Goal: Task Accomplishment & Management: Manage account settings

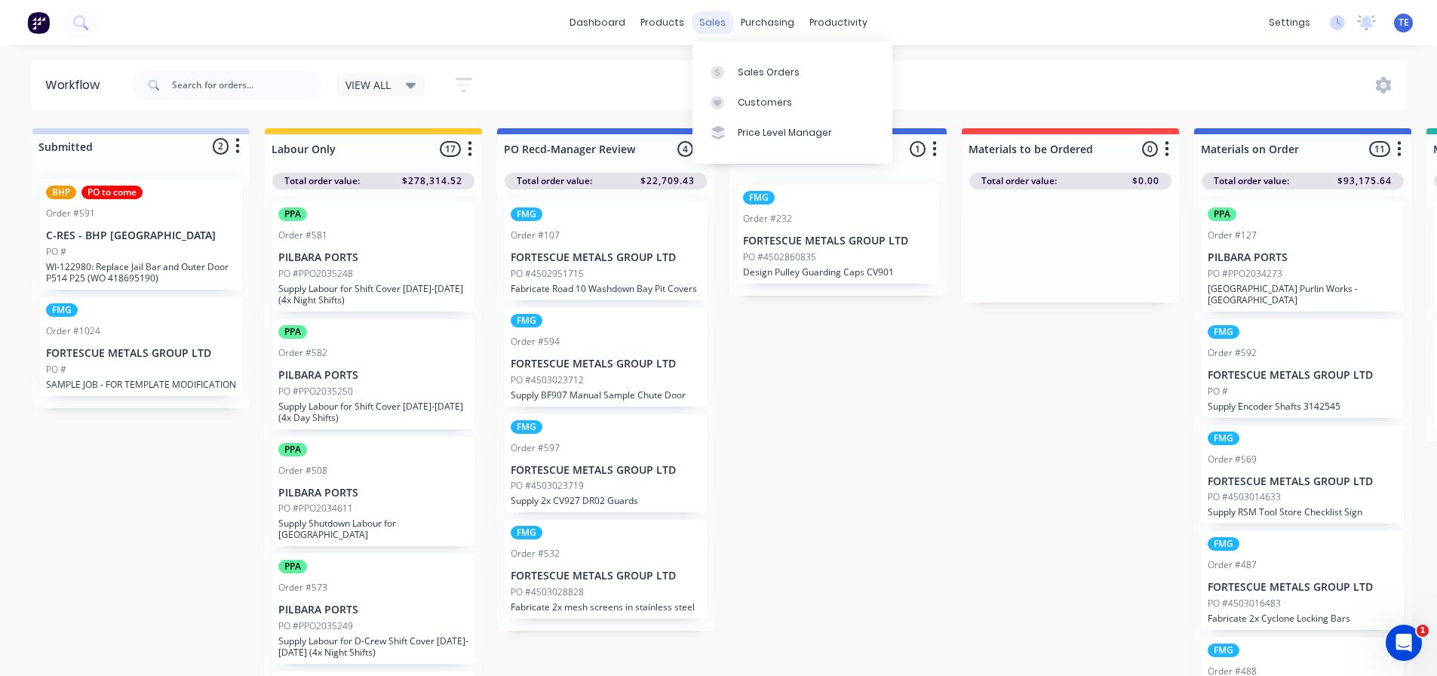
click at [712, 19] on div "sales" at bounding box center [712, 22] width 41 height 23
click at [747, 71] on div "Sales Orders" at bounding box center [769, 73] width 62 height 14
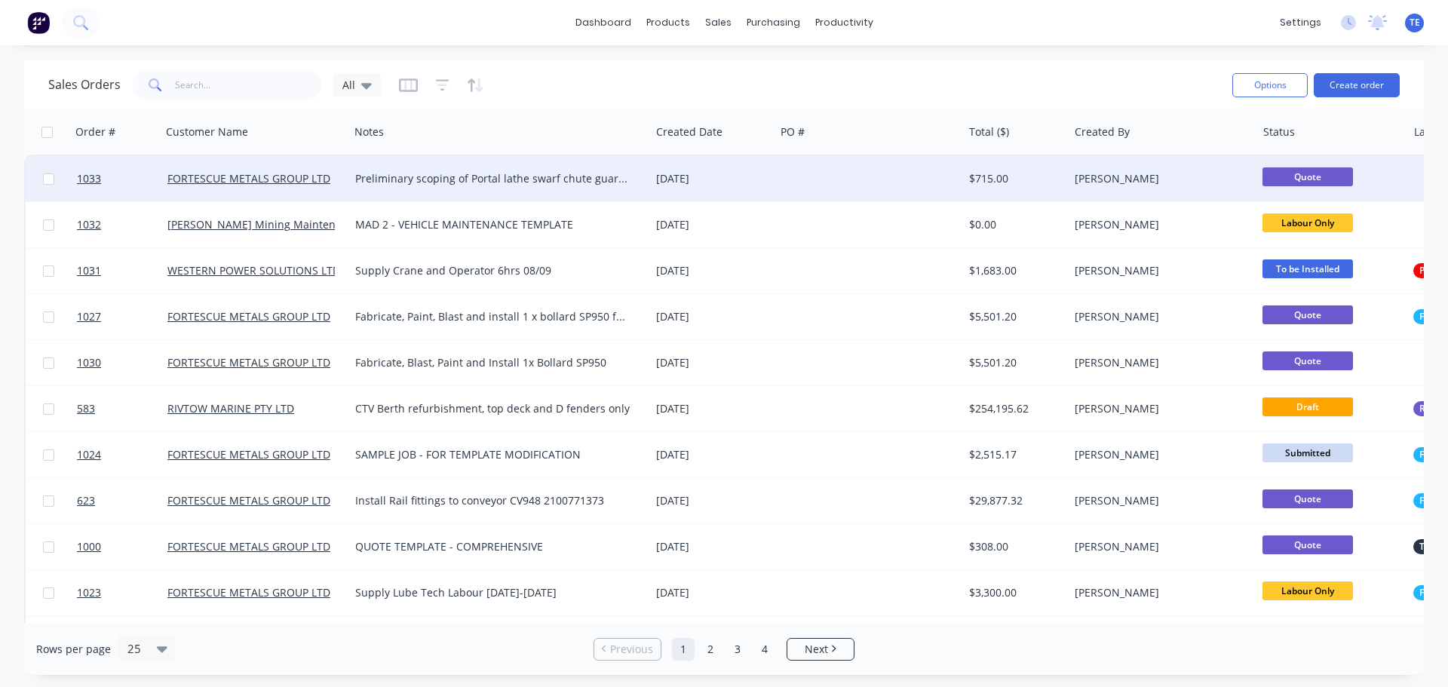
click at [470, 176] on div "Preliminary scoping of Portal lathe swarf chute guarding." at bounding box center [492, 178] width 275 height 15
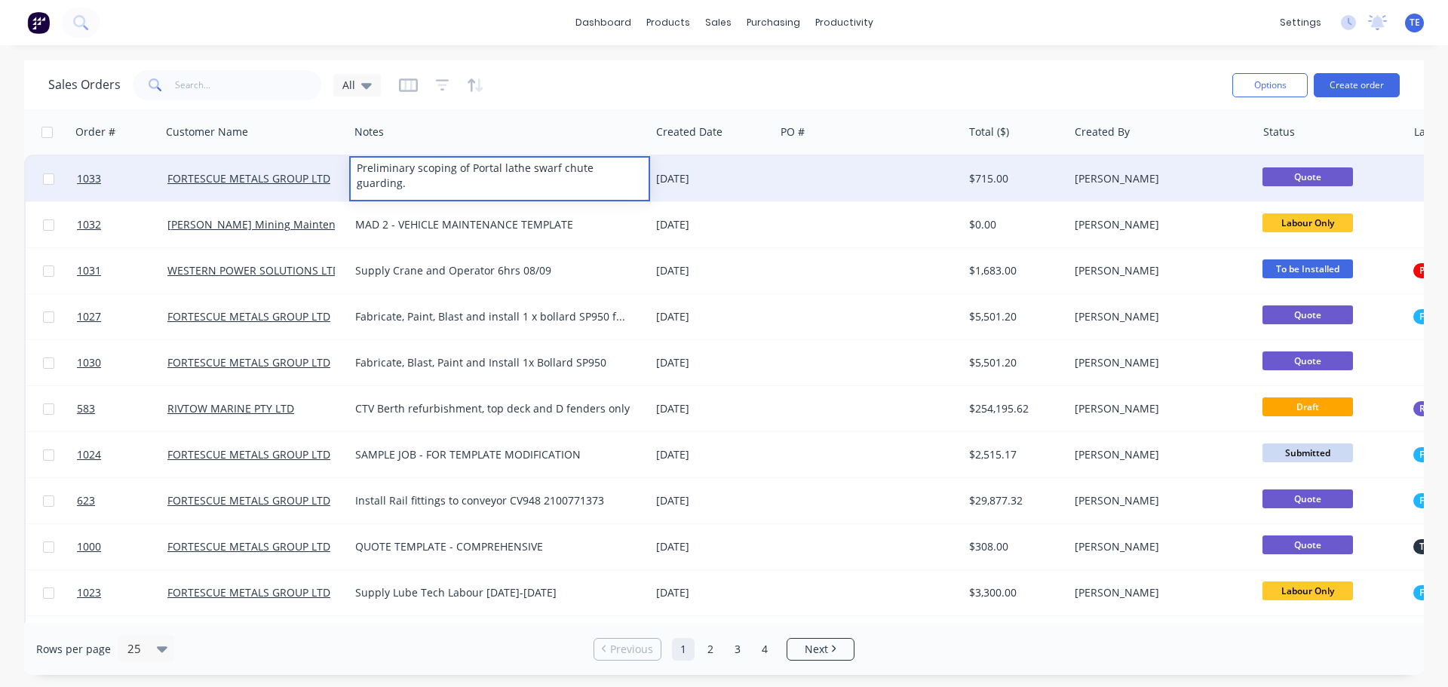
click at [711, 180] on div "[DATE]" at bounding box center [712, 178] width 112 height 15
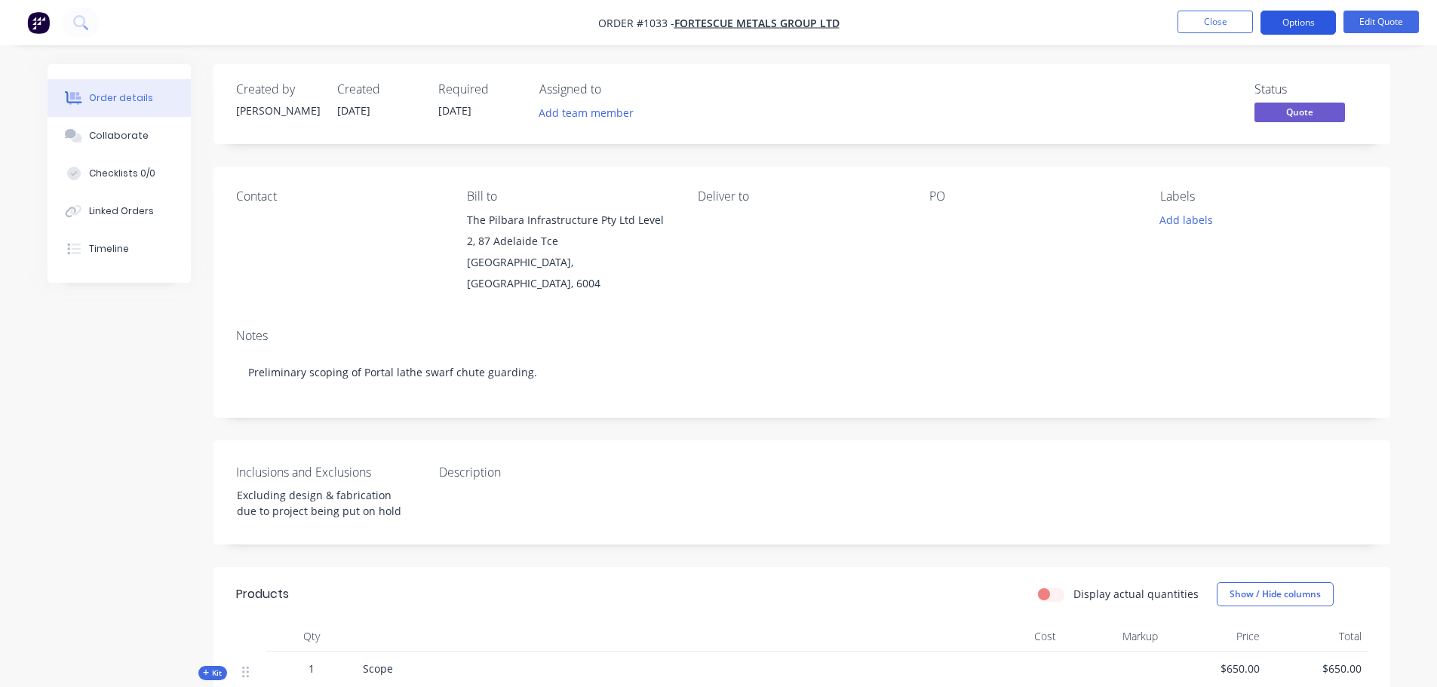
click at [1303, 21] on button "Options" at bounding box center [1298, 23] width 75 height 24
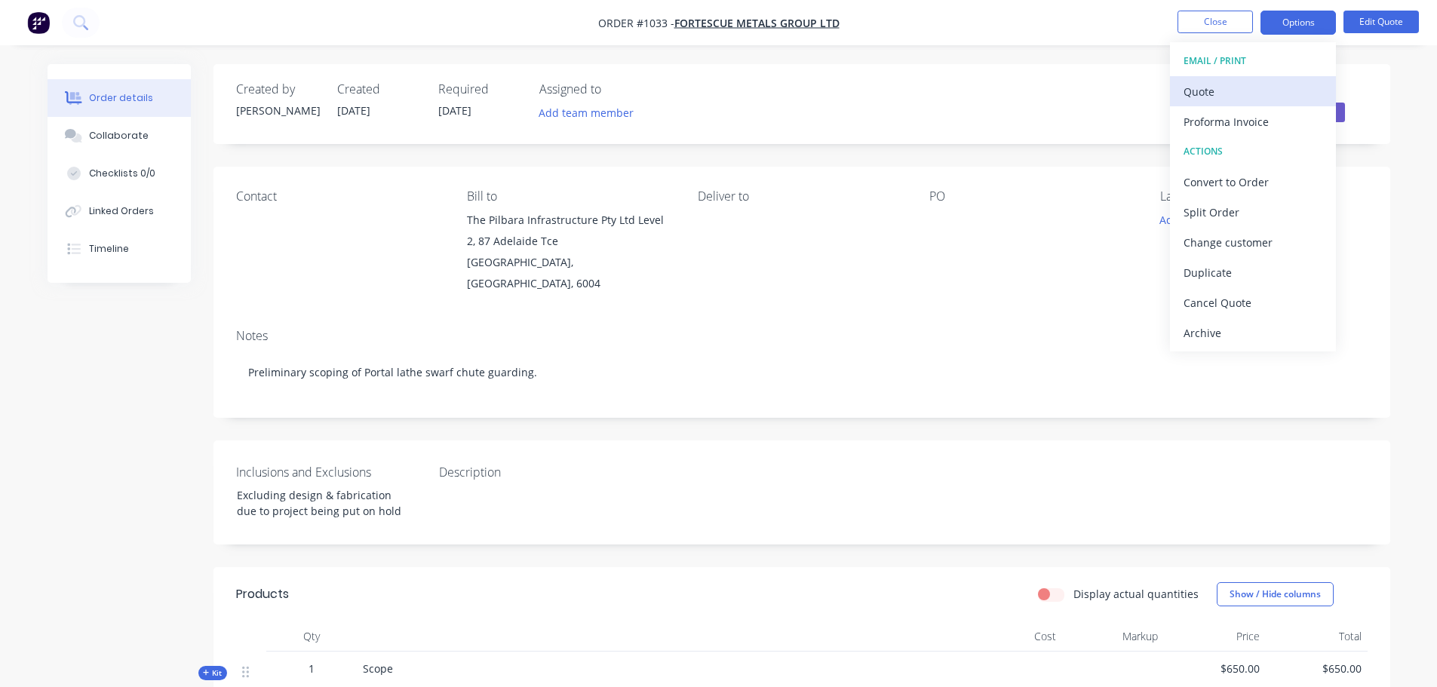
click at [1210, 90] on div "Quote" at bounding box center [1253, 92] width 139 height 22
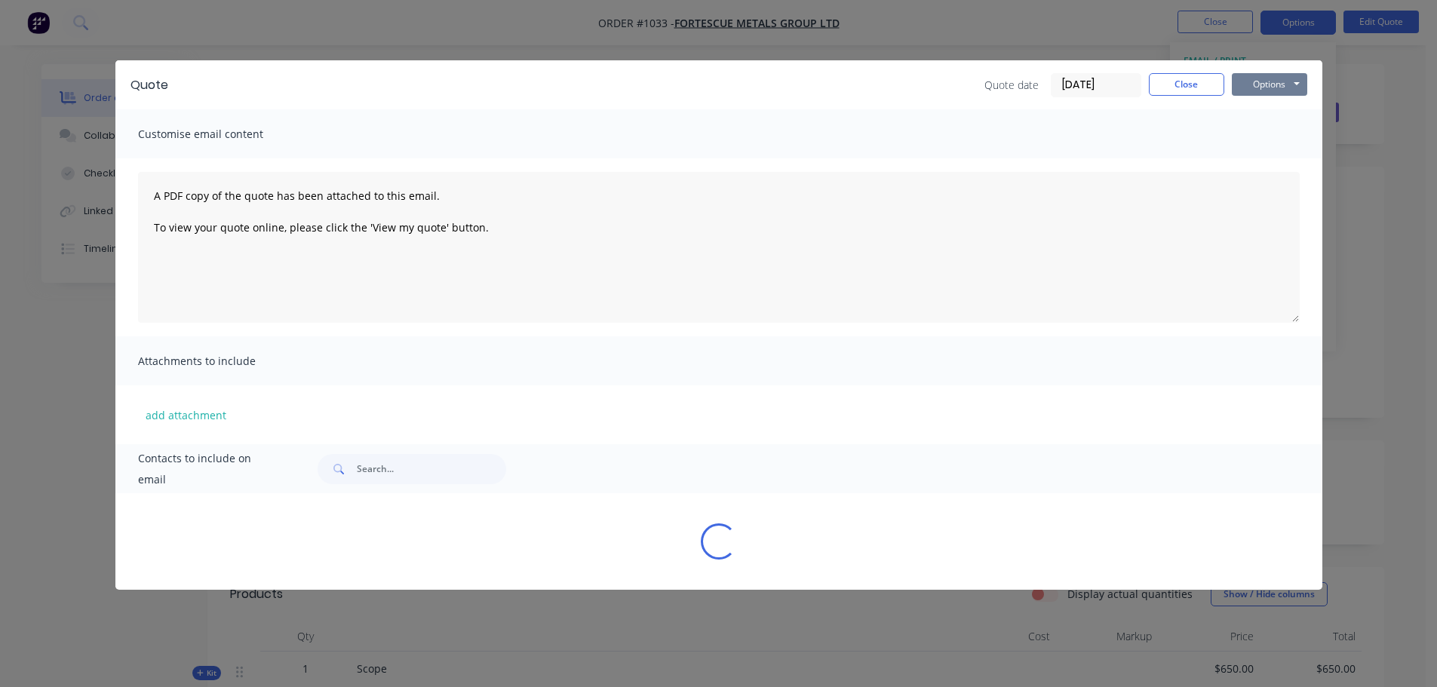
click at [1288, 89] on button "Options" at bounding box center [1269, 84] width 75 height 23
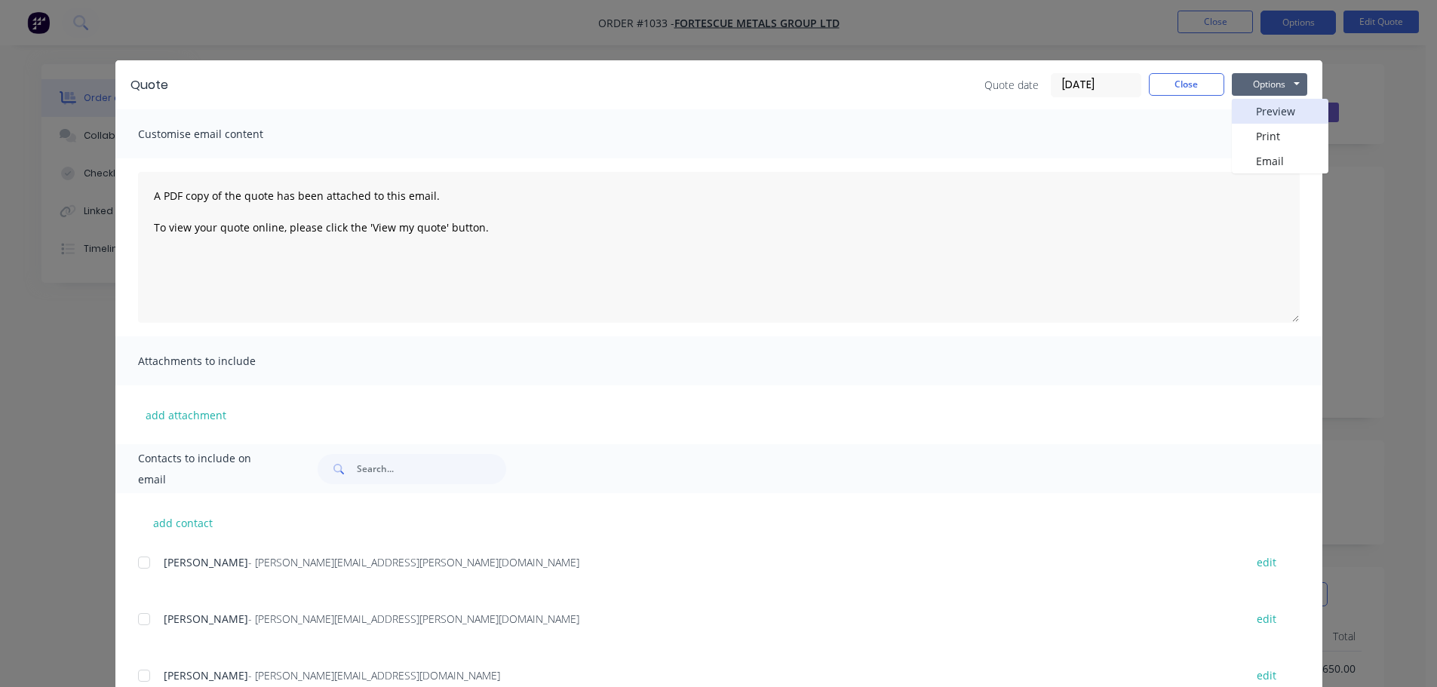
click at [1276, 115] on button "Preview" at bounding box center [1280, 111] width 97 height 25
click at [1252, 81] on button "Options" at bounding box center [1269, 84] width 75 height 23
click at [1276, 115] on button "Preview" at bounding box center [1280, 111] width 97 height 25
click at [468, 8] on div "Quote Quote date 02/09/25 Close Options Preview Print Email Customise email con…" at bounding box center [718, 343] width 1437 height 687
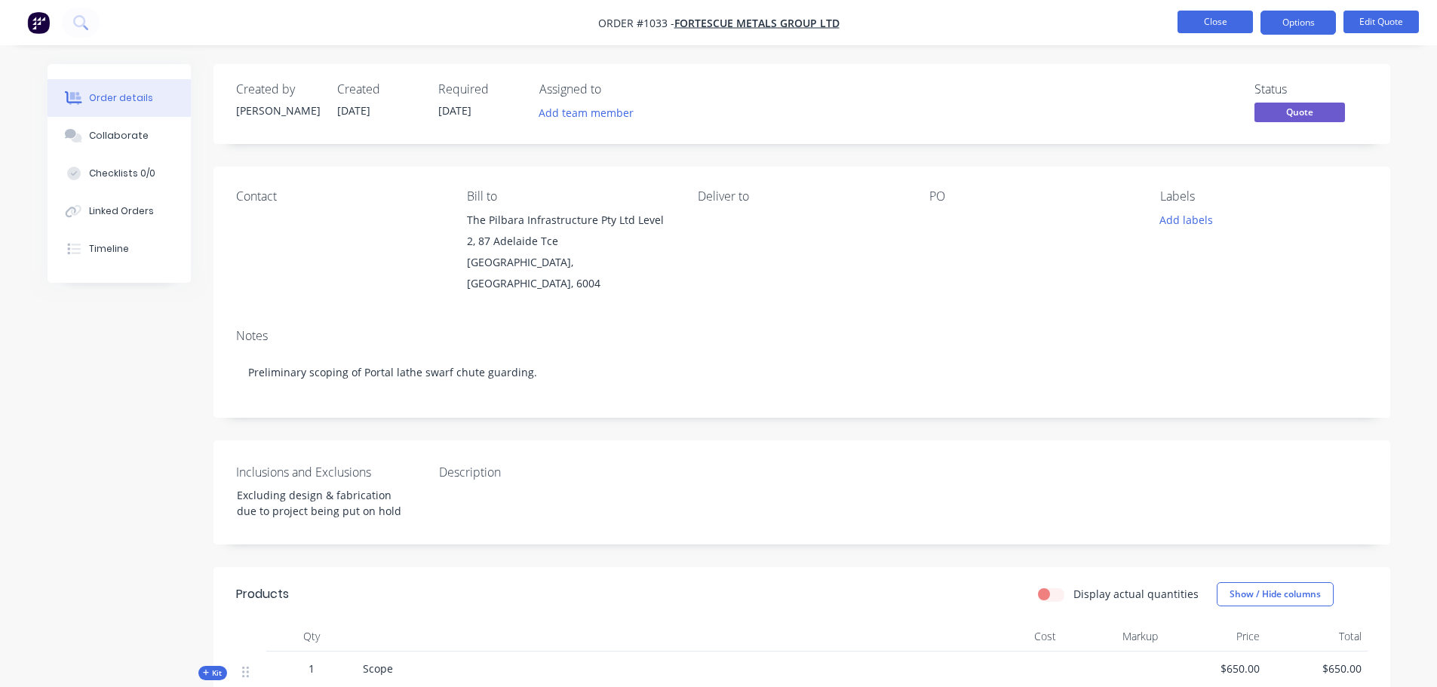
click at [1233, 17] on button "Close" at bounding box center [1215, 22] width 75 height 23
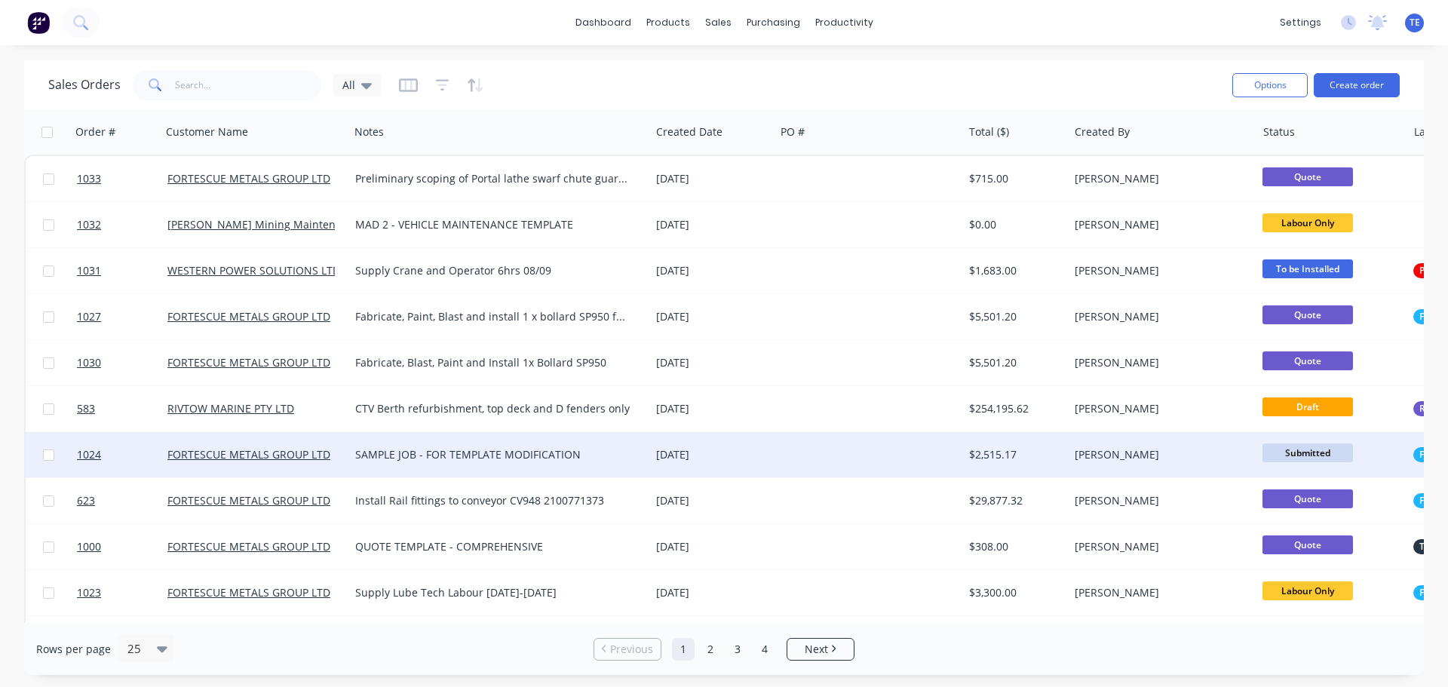
click at [863, 441] on div at bounding box center [869, 454] width 189 height 45
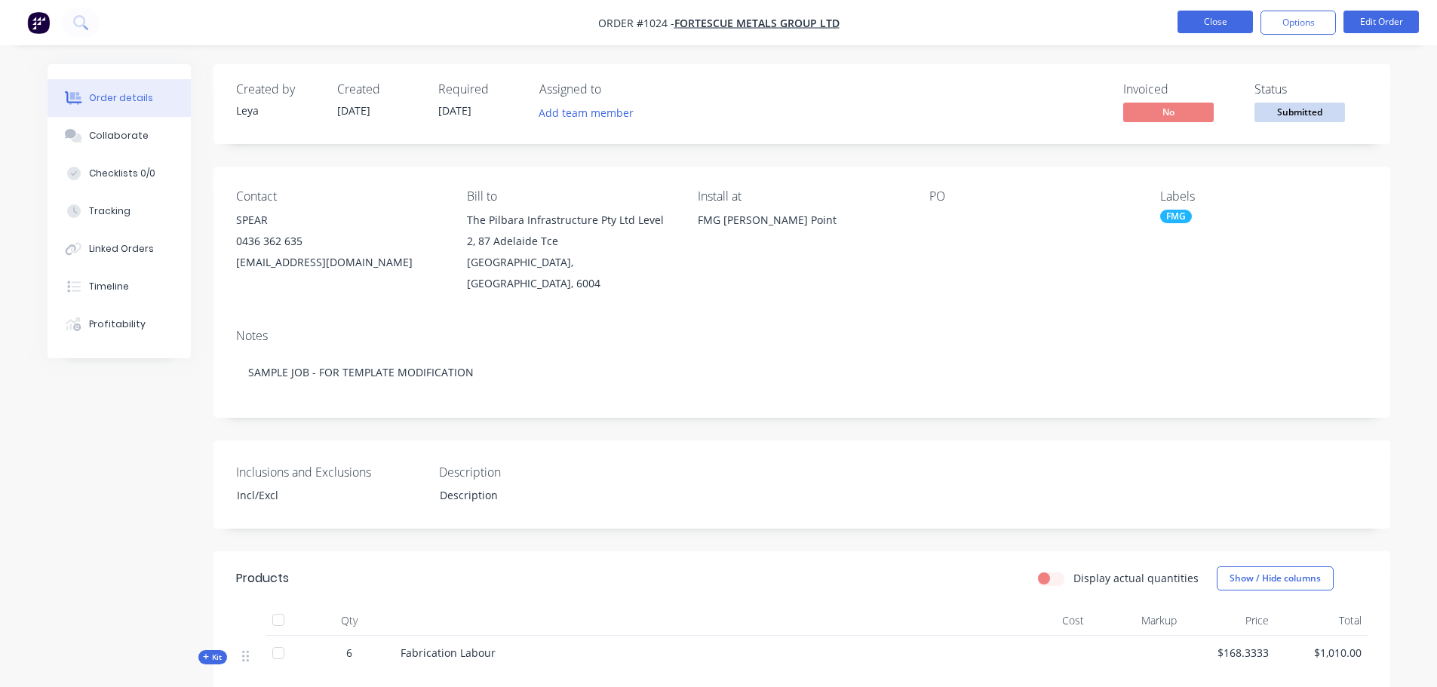
click at [1230, 17] on button "Close" at bounding box center [1215, 22] width 75 height 23
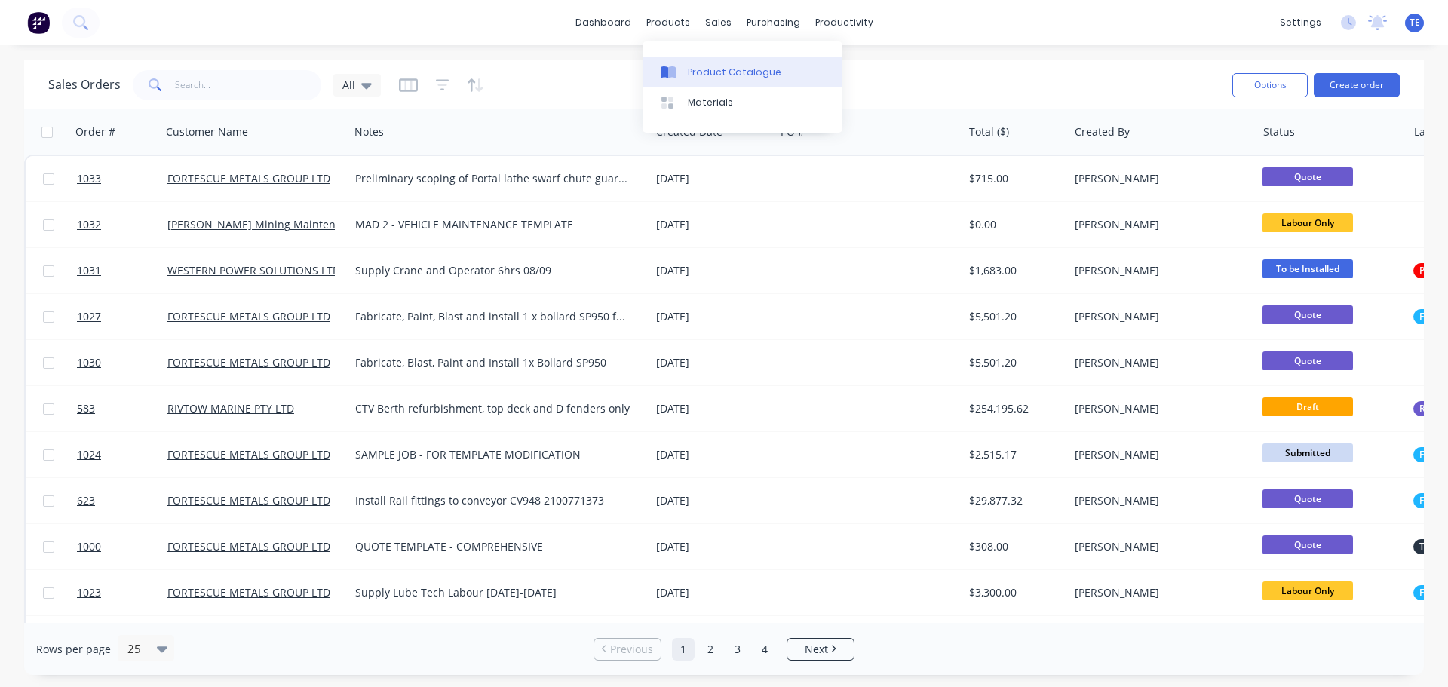
click at [699, 67] on div "Product Catalogue" at bounding box center [735, 73] width 94 height 14
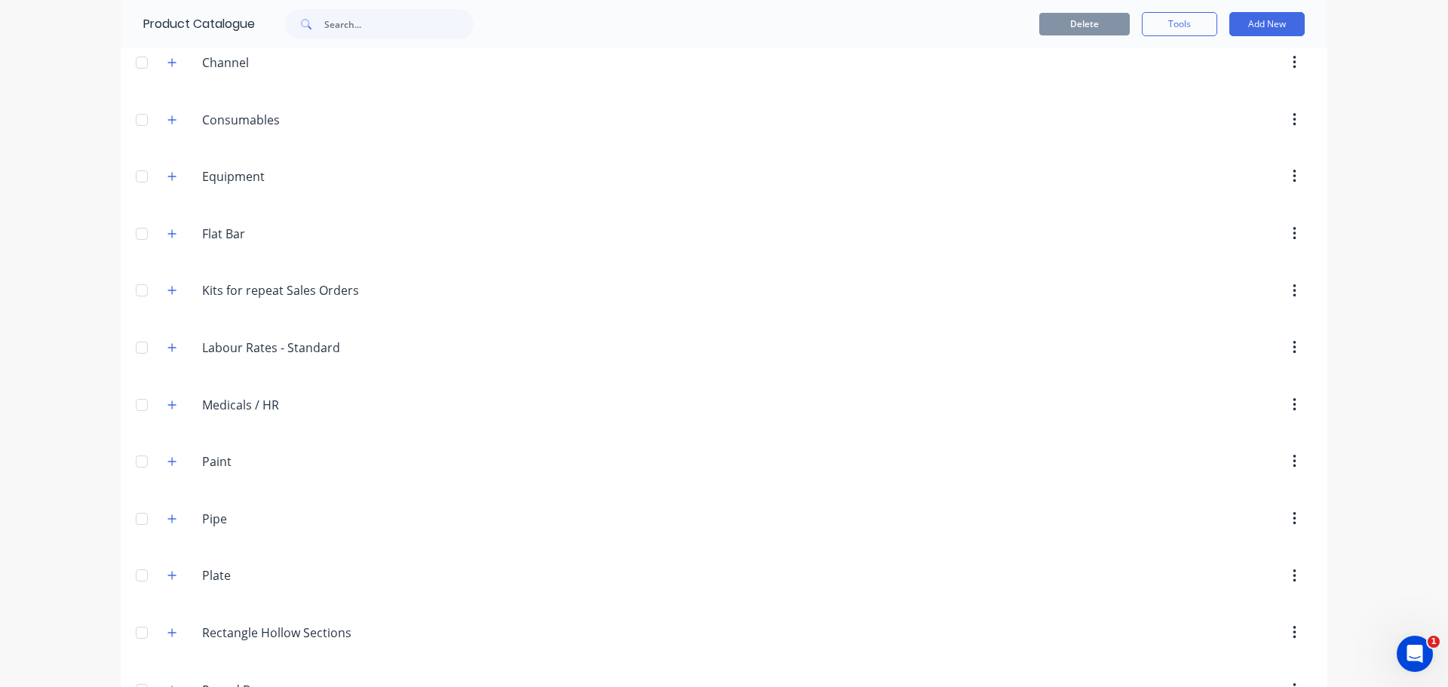
scroll to position [251, 0]
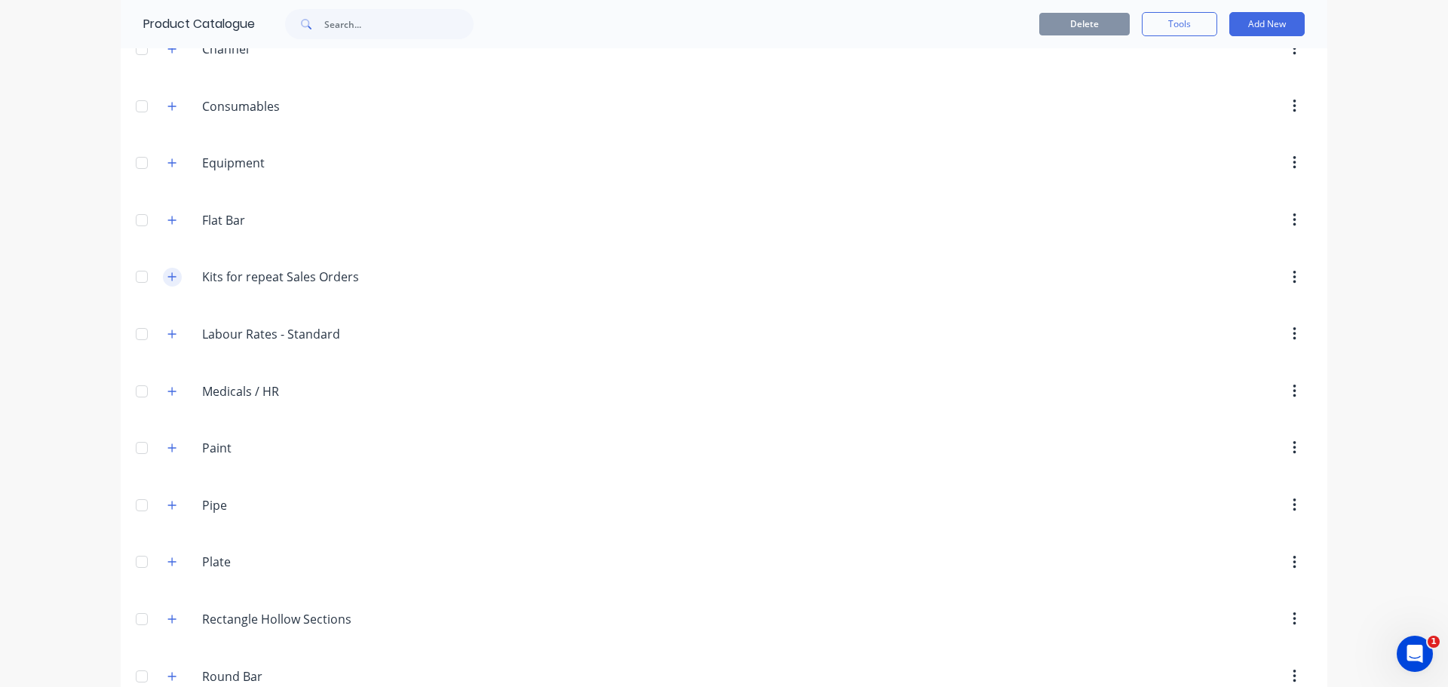
click at [168, 272] on icon "button" at bounding box center [171, 277] width 9 height 11
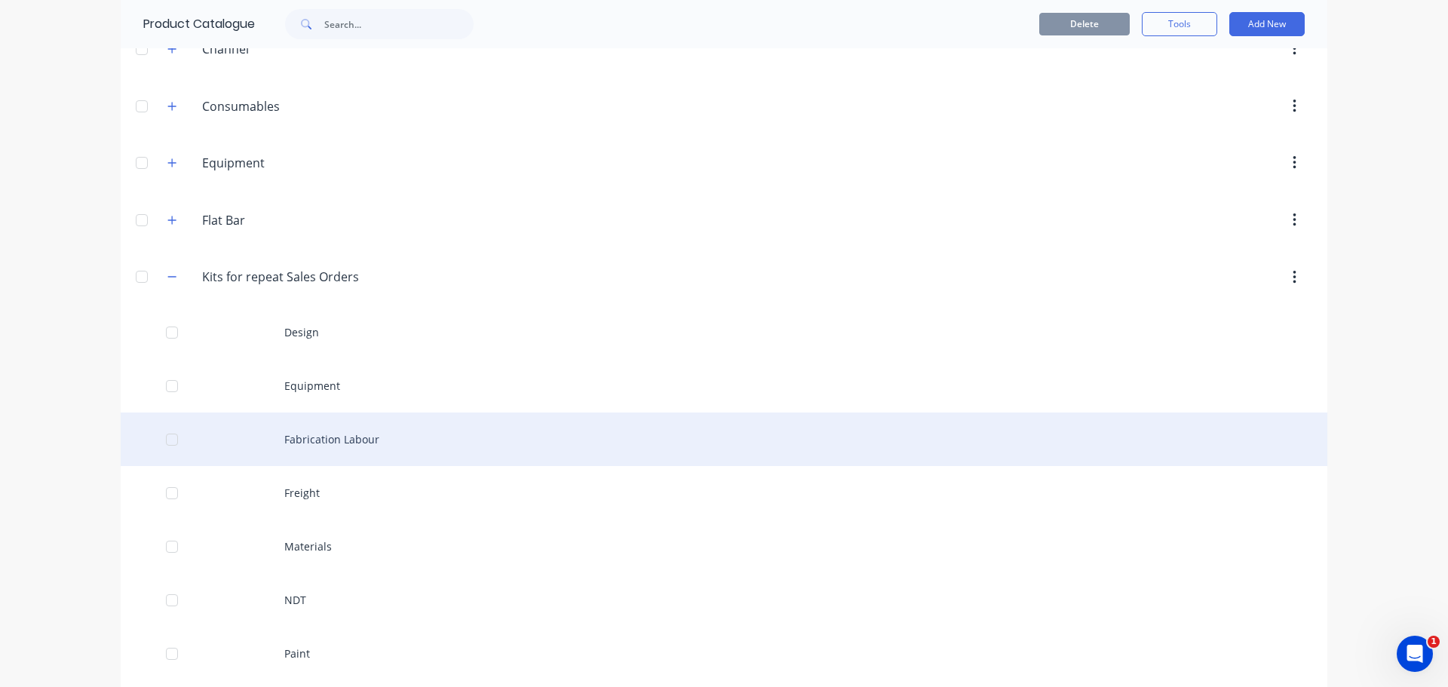
click at [355, 442] on div "Fabrication Labour" at bounding box center [724, 440] width 1207 height 54
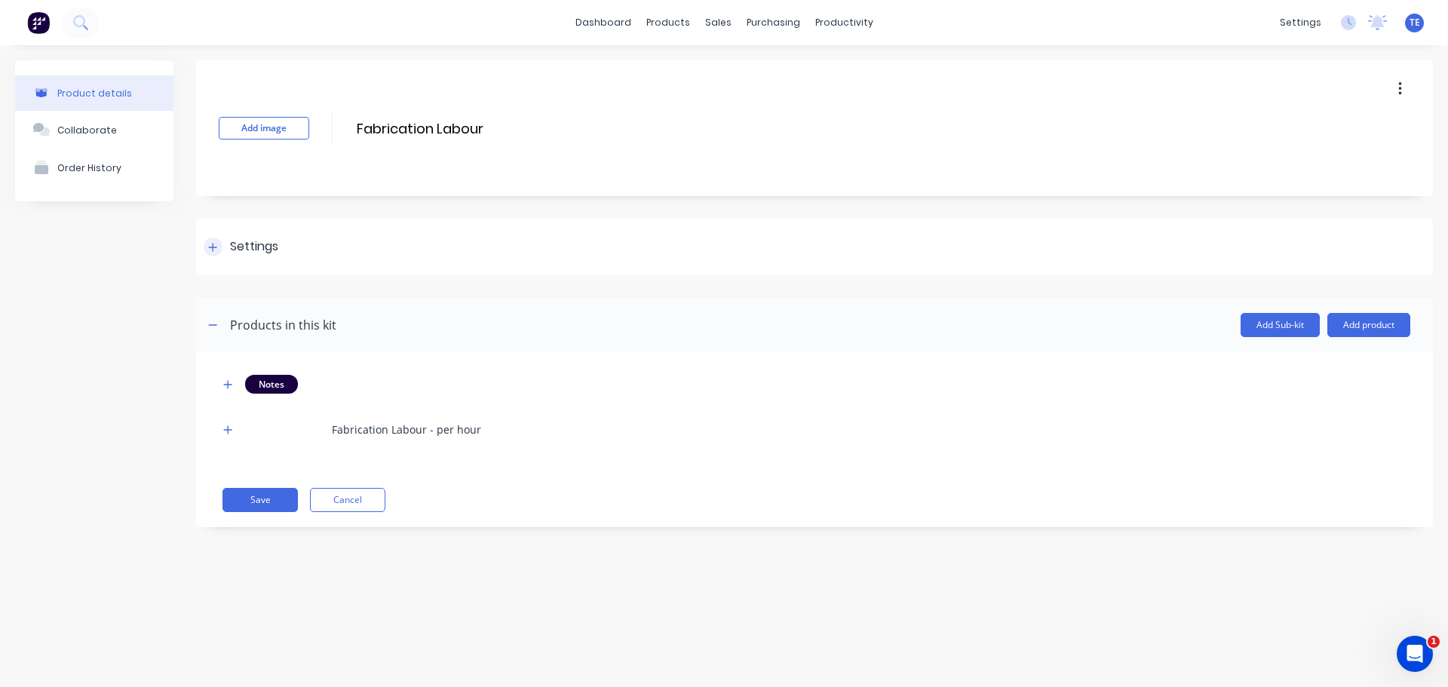
click at [265, 247] on div "Settings" at bounding box center [254, 247] width 48 height 19
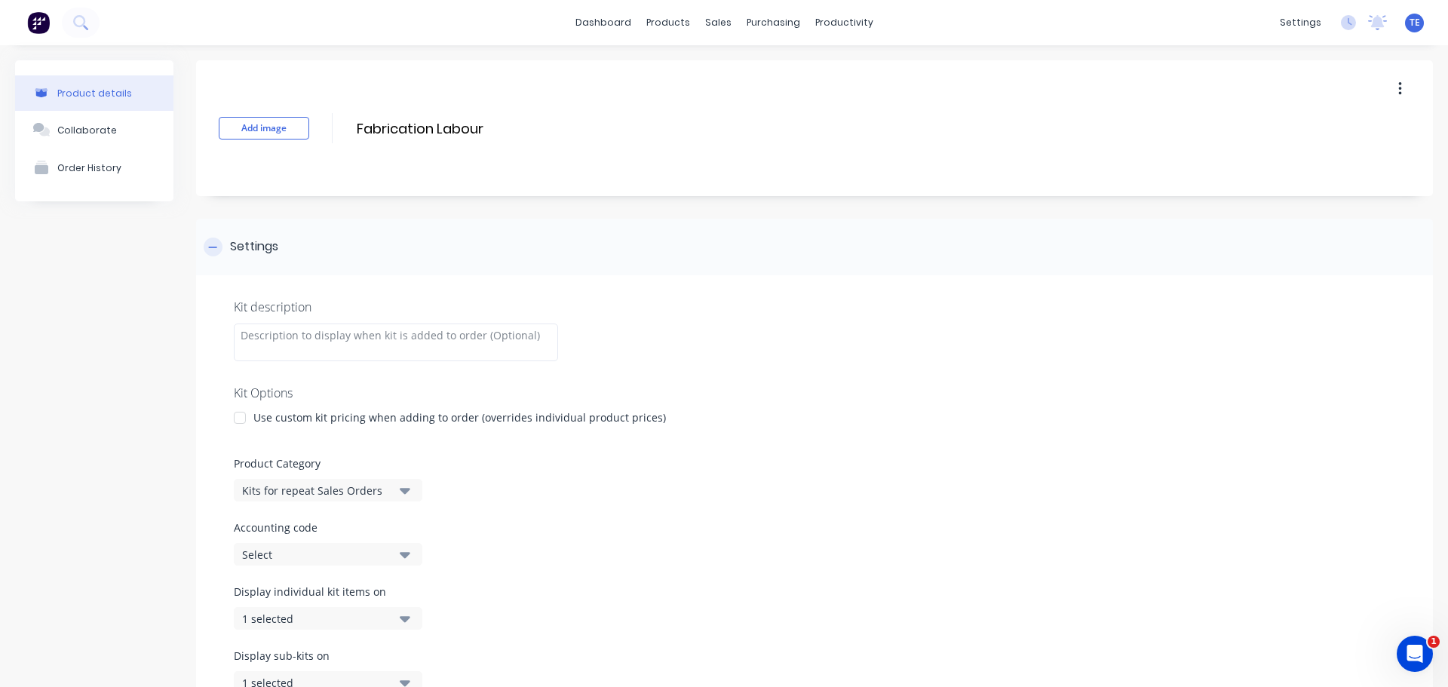
scroll to position [251, 0]
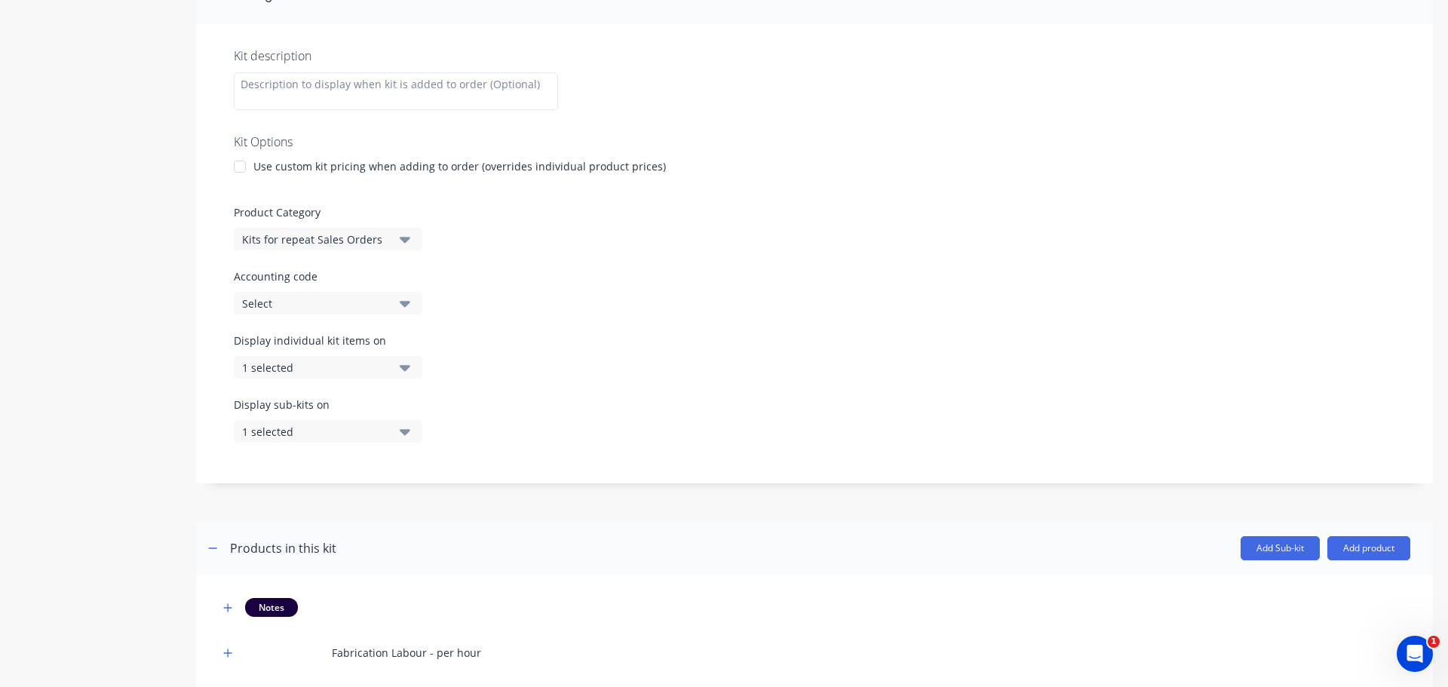
click at [411, 368] on button "1 selected" at bounding box center [328, 367] width 189 height 23
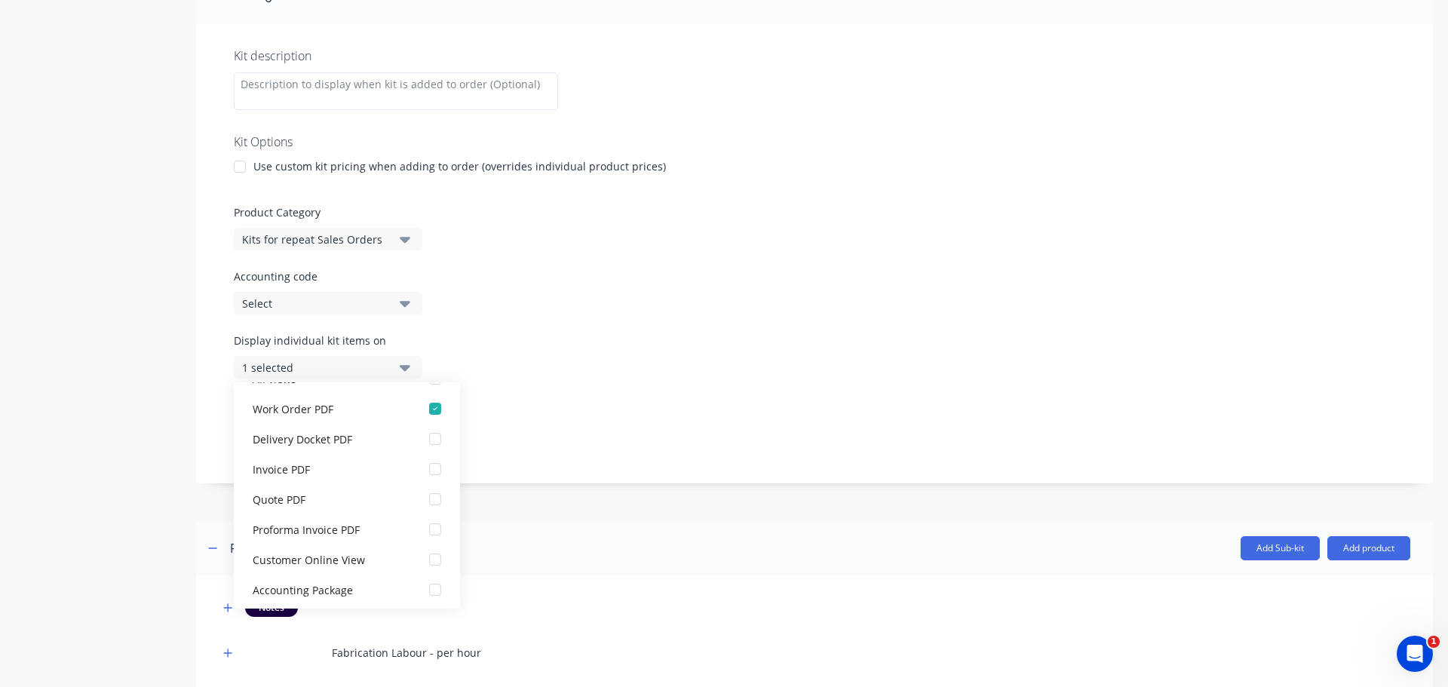
scroll to position [30, 0]
click at [632, 368] on div "Display individual kit items on 1 selected" at bounding box center [815, 365] width 1162 height 64
click at [413, 369] on button "1 selected" at bounding box center [328, 367] width 189 height 23
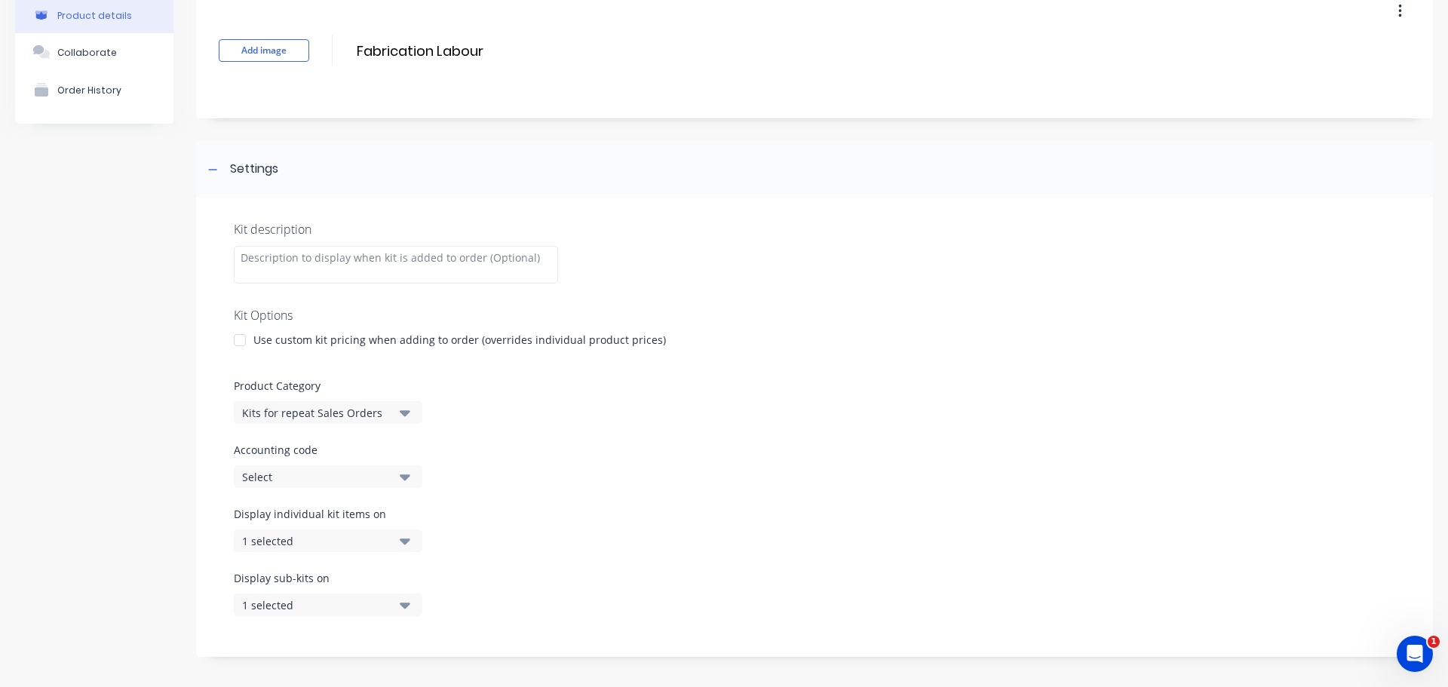
scroll to position [0, 0]
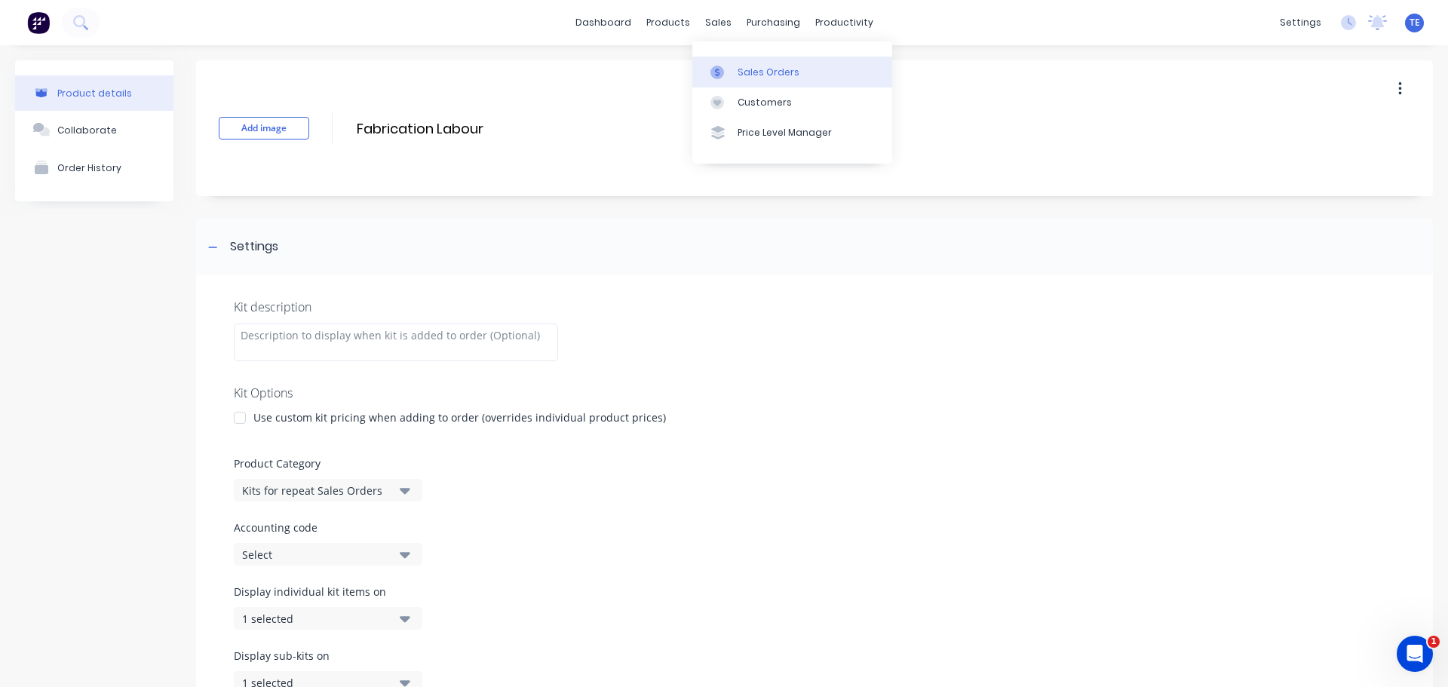
click at [752, 70] on div "Sales Orders" at bounding box center [769, 73] width 62 height 14
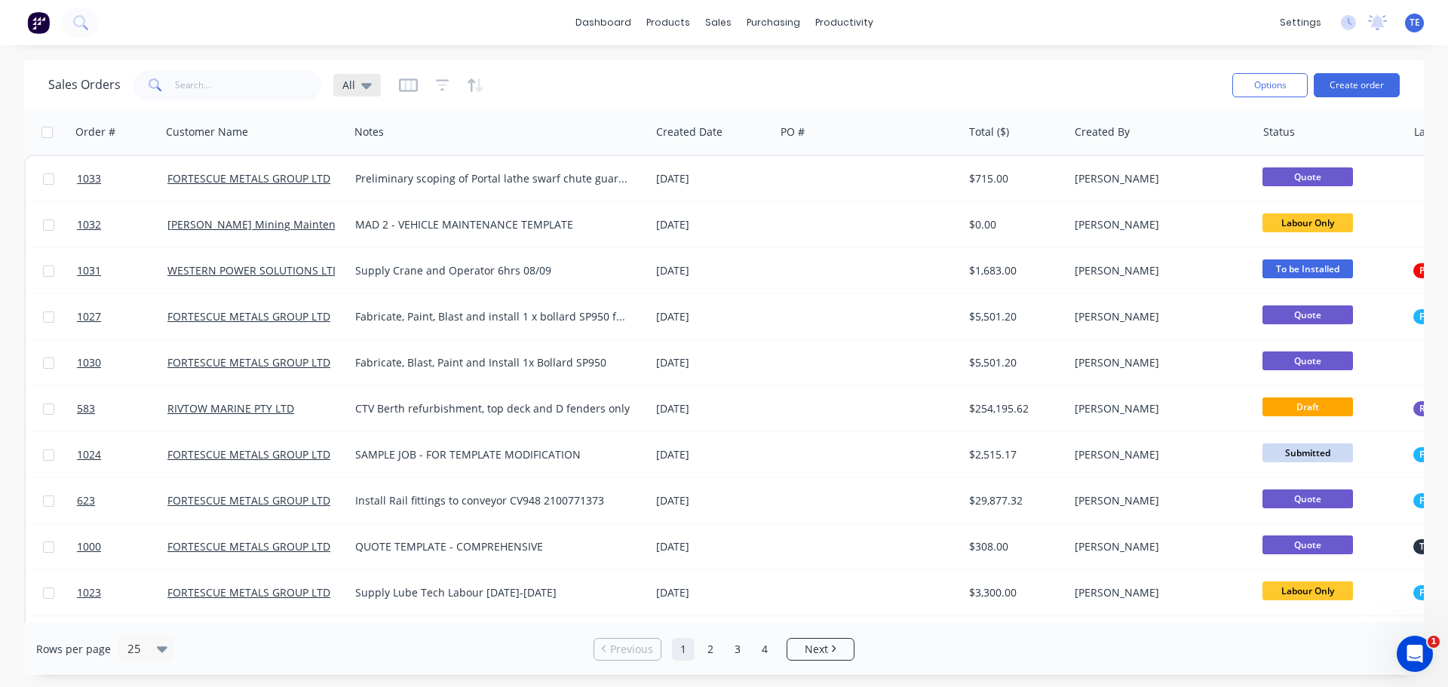
click at [370, 85] on div "All" at bounding box center [357, 85] width 48 height 23
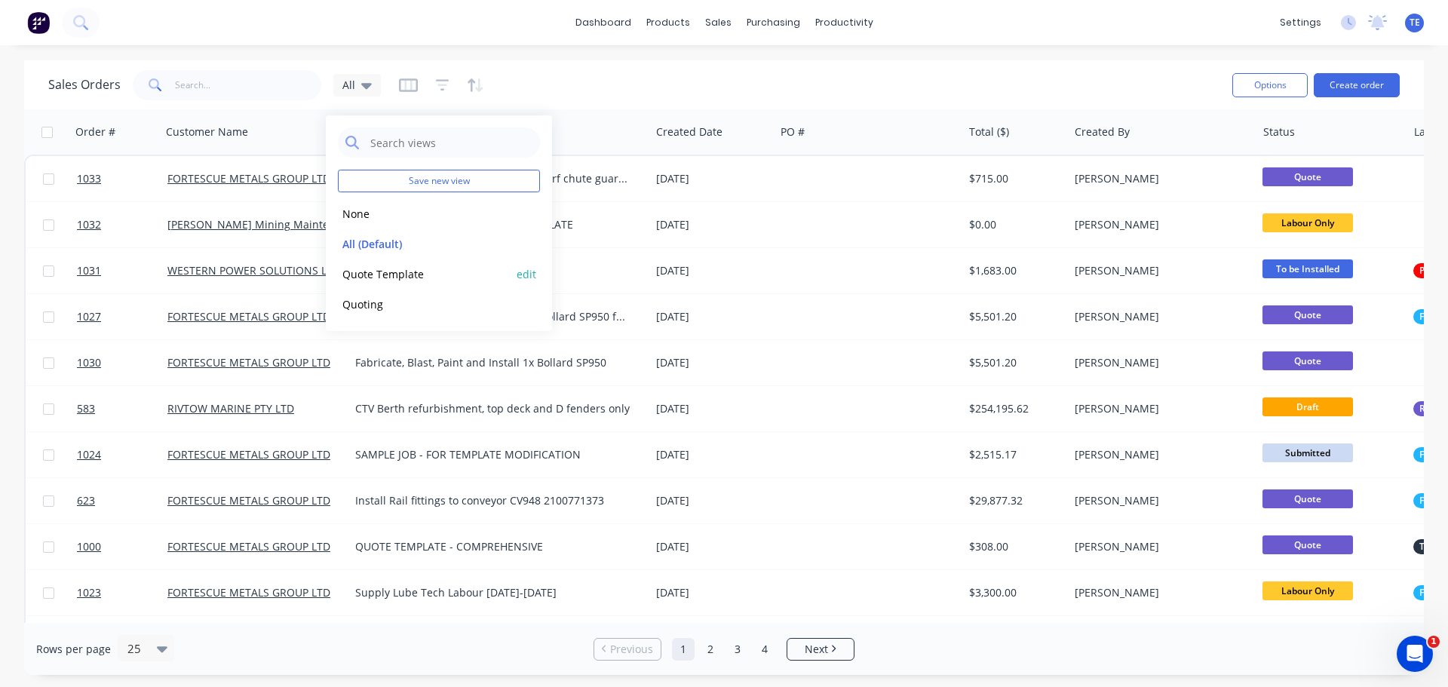
click at [416, 277] on button "Quote Template" at bounding box center [424, 274] width 172 height 17
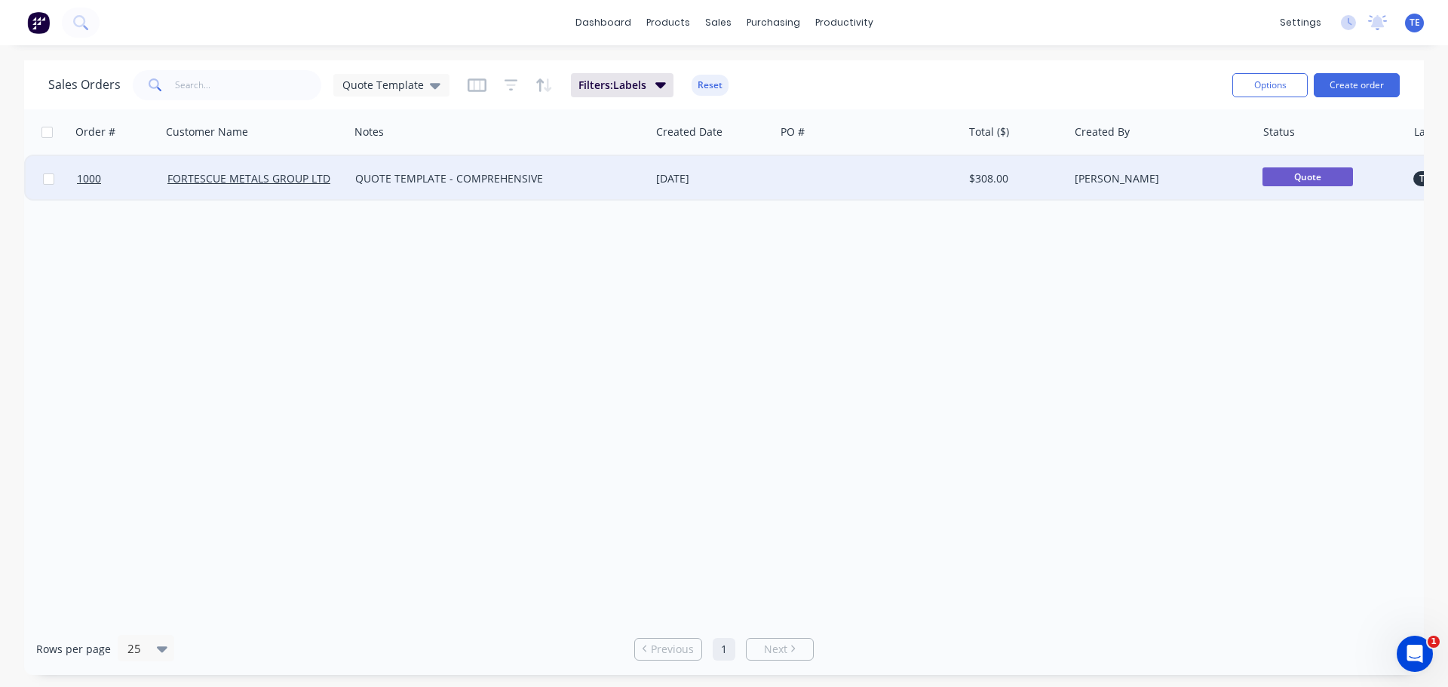
click at [725, 189] on div "[DATE]" at bounding box center [712, 178] width 124 height 45
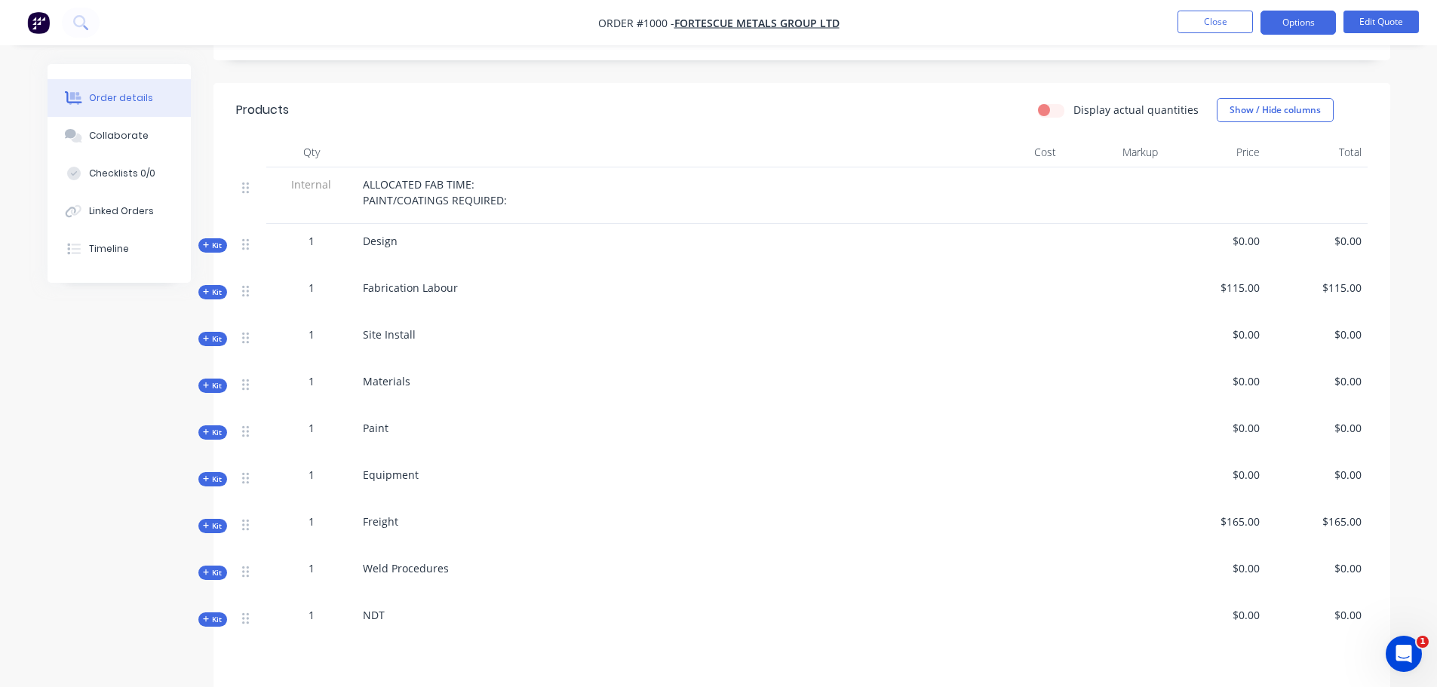
scroll to position [503, 0]
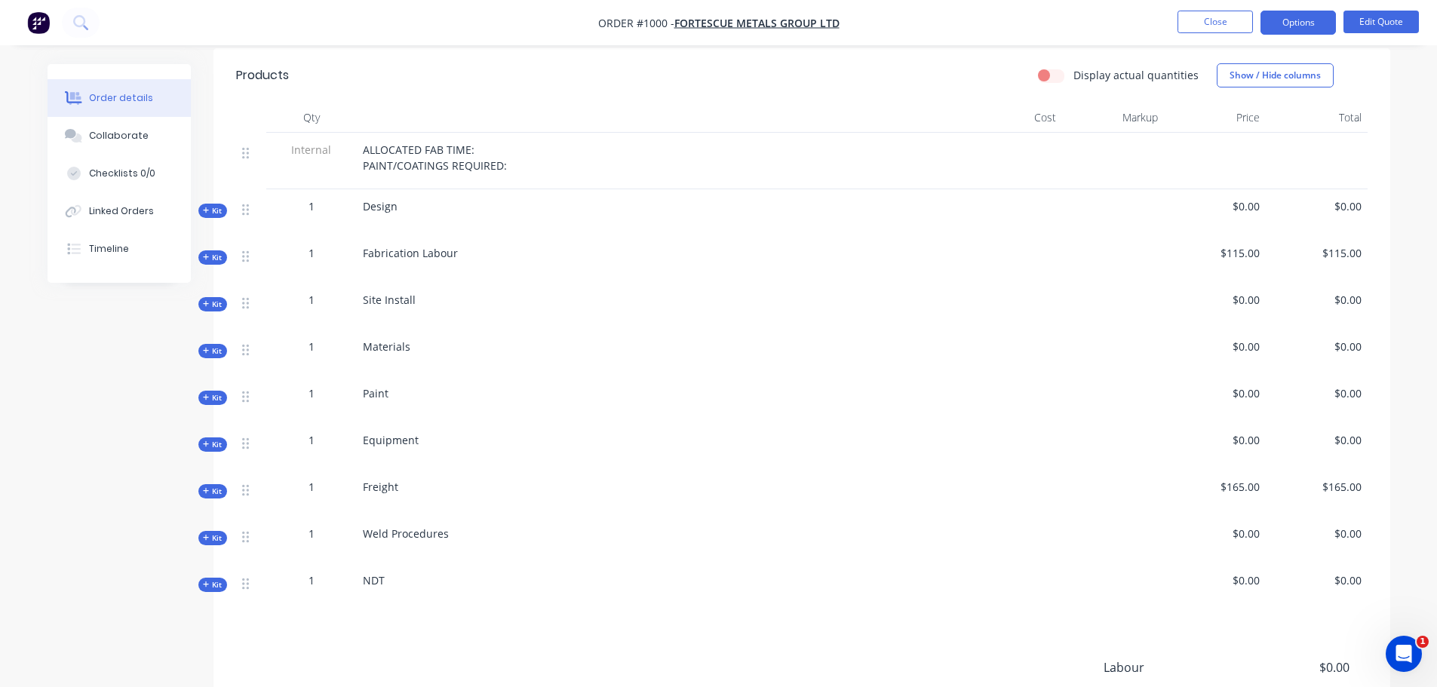
click at [213, 439] on span "Kit" at bounding box center [213, 444] width 20 height 11
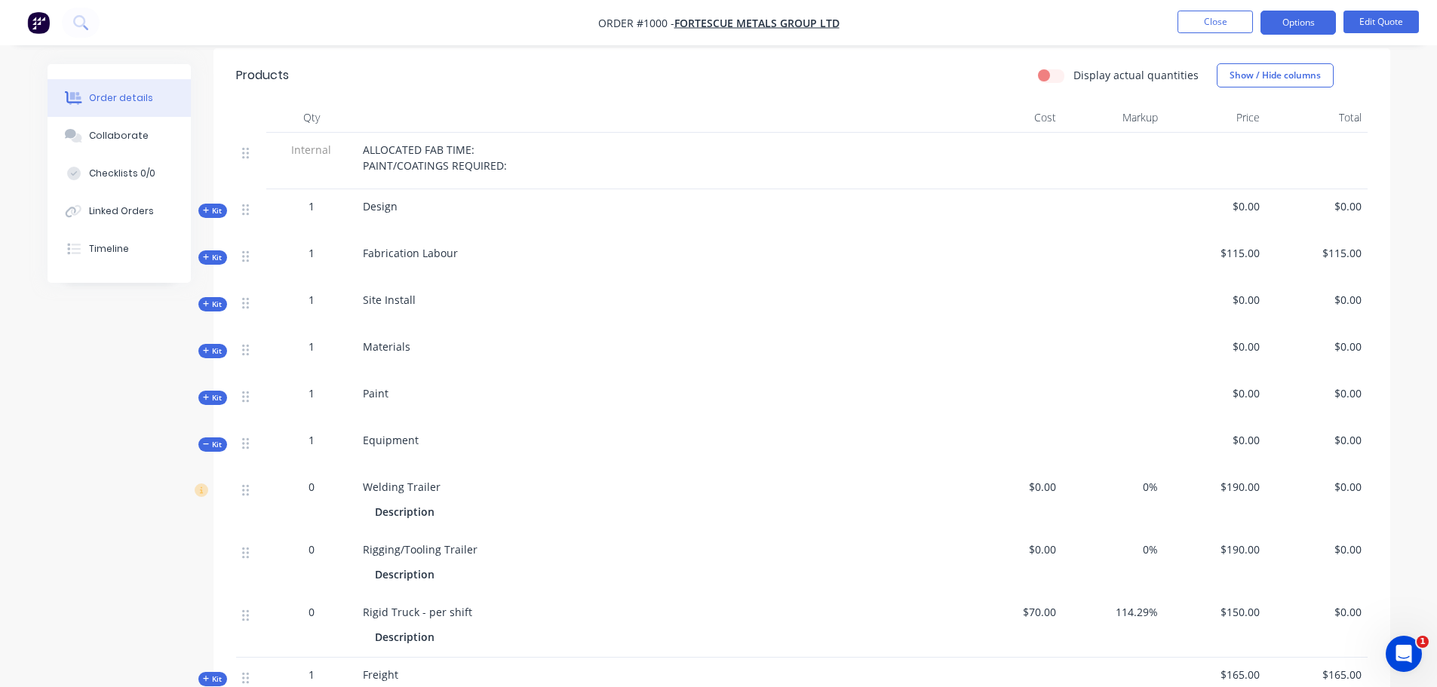
click at [201, 344] on div "Kit" at bounding box center [212, 351] width 29 height 14
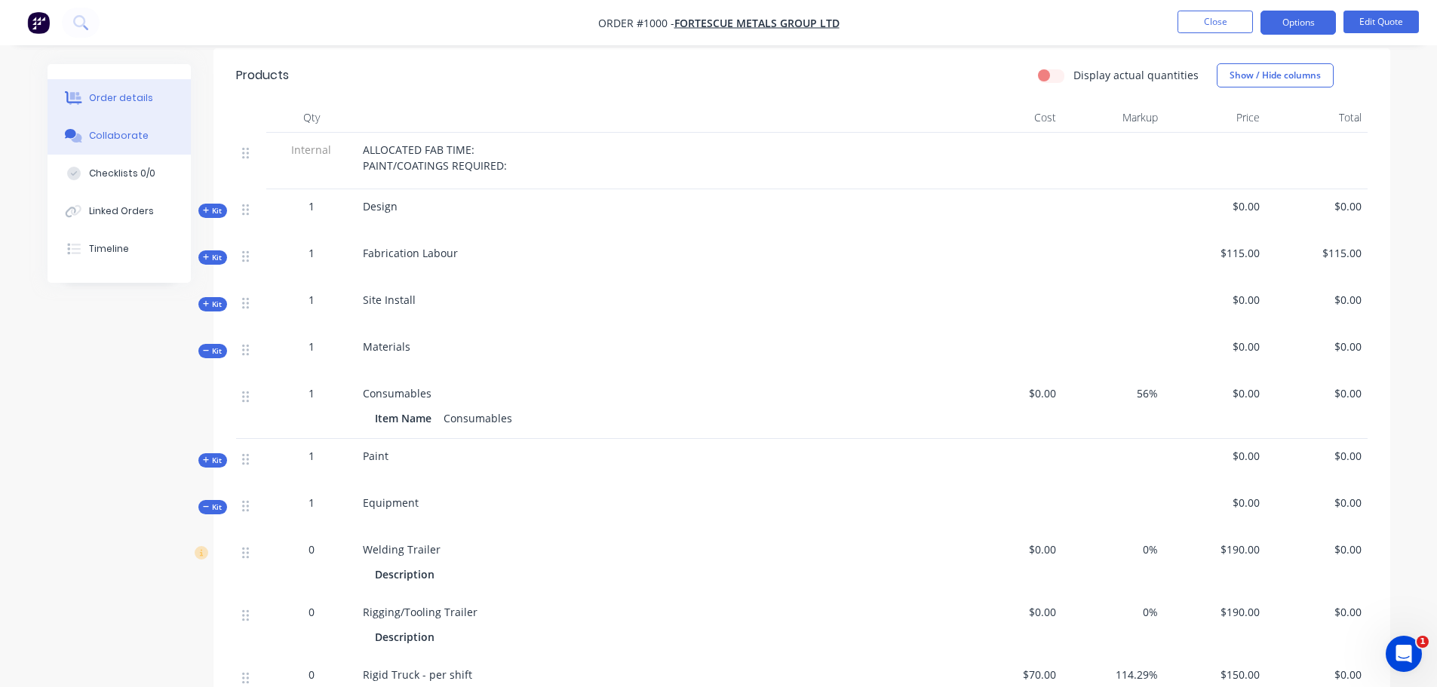
click at [140, 140] on div "Collaborate" at bounding box center [119, 136] width 60 height 14
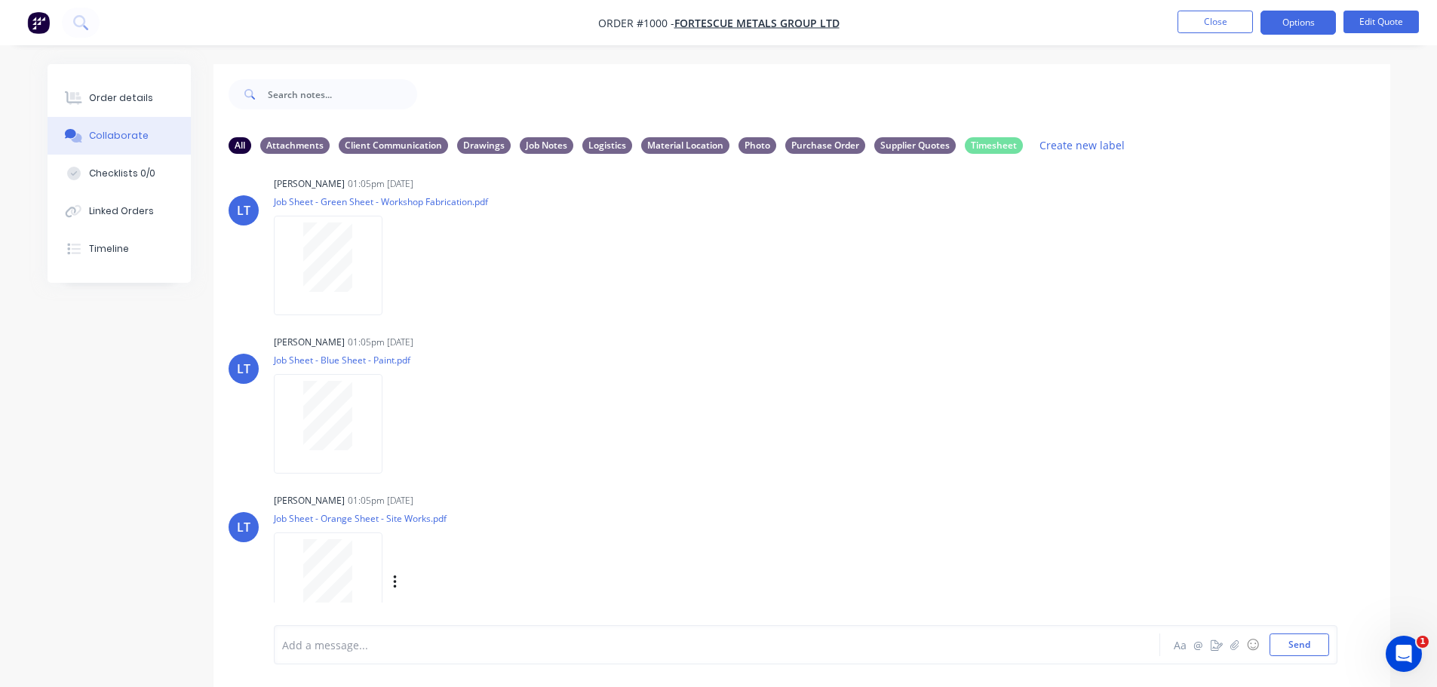
scroll to position [29, 0]
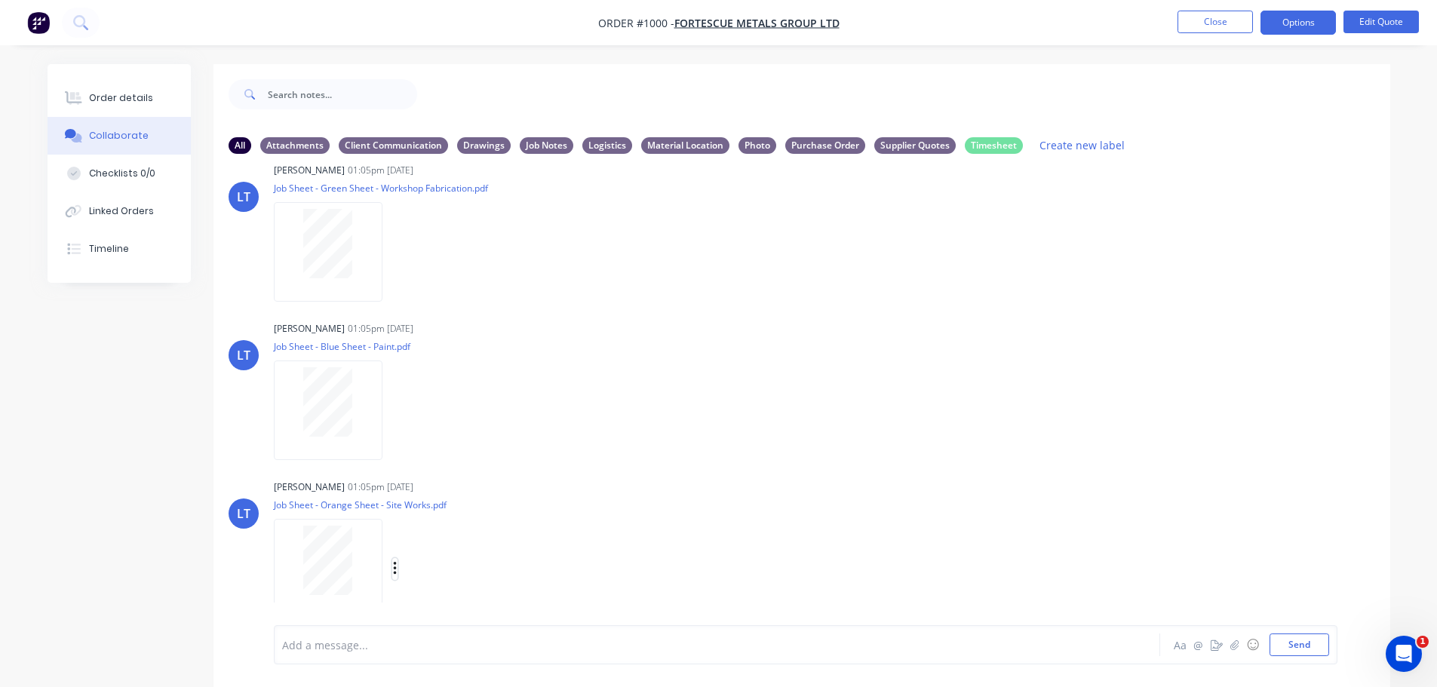
click at [396, 570] on icon "button" at bounding box center [394, 569] width 3 height 14
click at [435, 539] on button "Labels" at bounding box center [494, 538] width 170 height 34
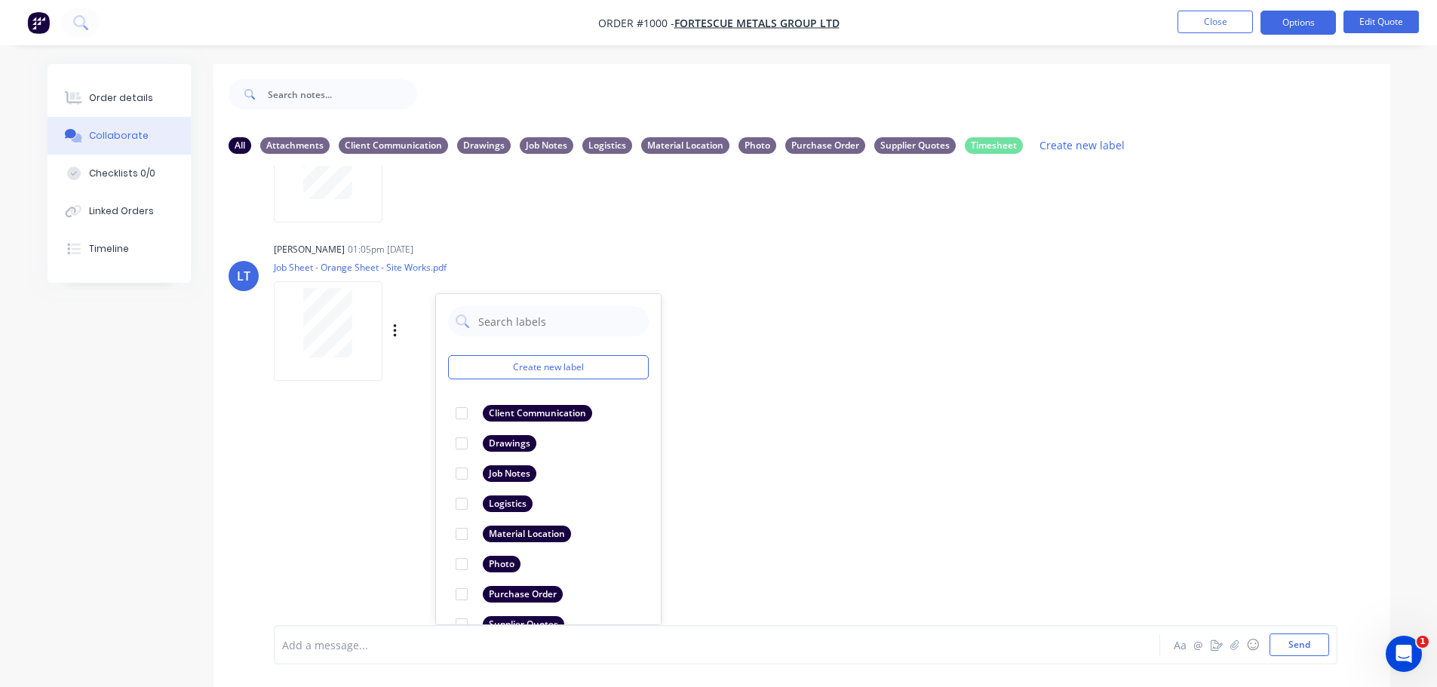
click at [818, 504] on div "LT Leya Thompson 01:05pm 28/08/25 Job Sheet - Green Sheet - Workshop Fabricatio…" at bounding box center [801, 395] width 1177 height 459
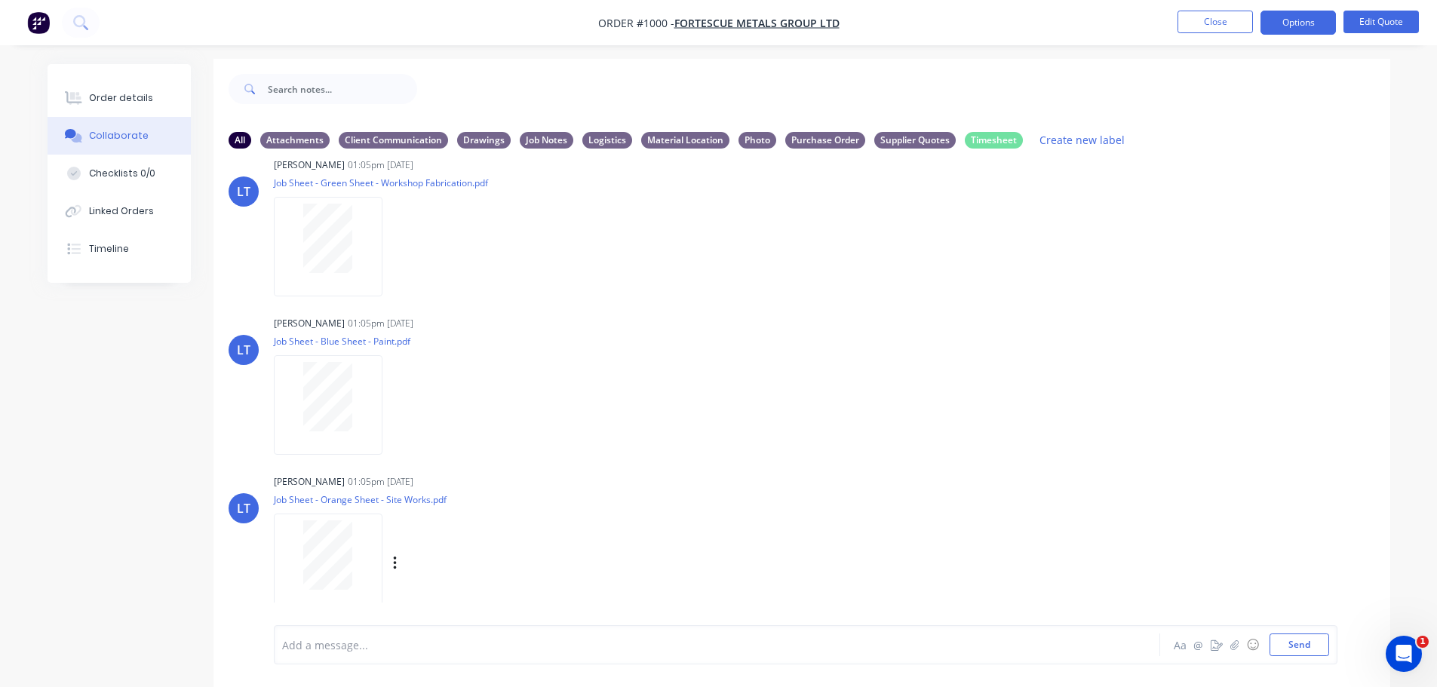
scroll to position [0, 0]
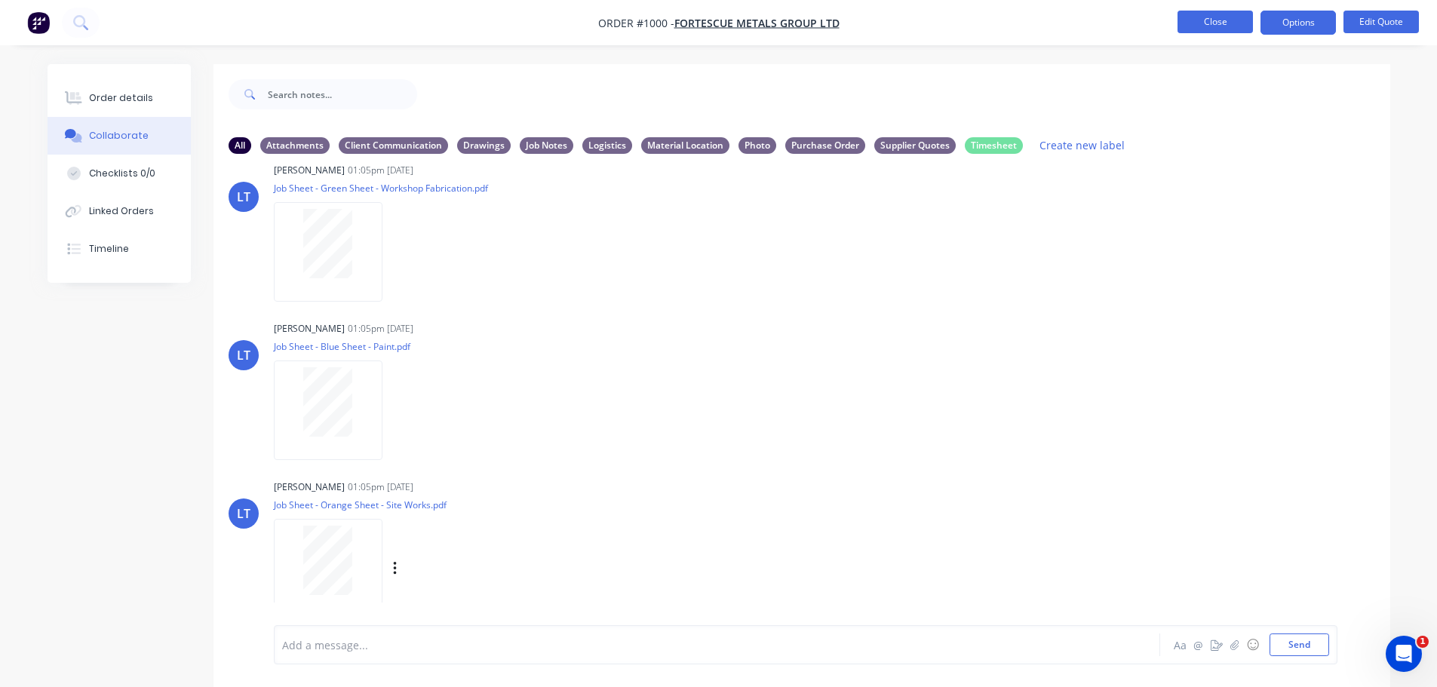
click at [1239, 22] on button "Close" at bounding box center [1215, 22] width 75 height 23
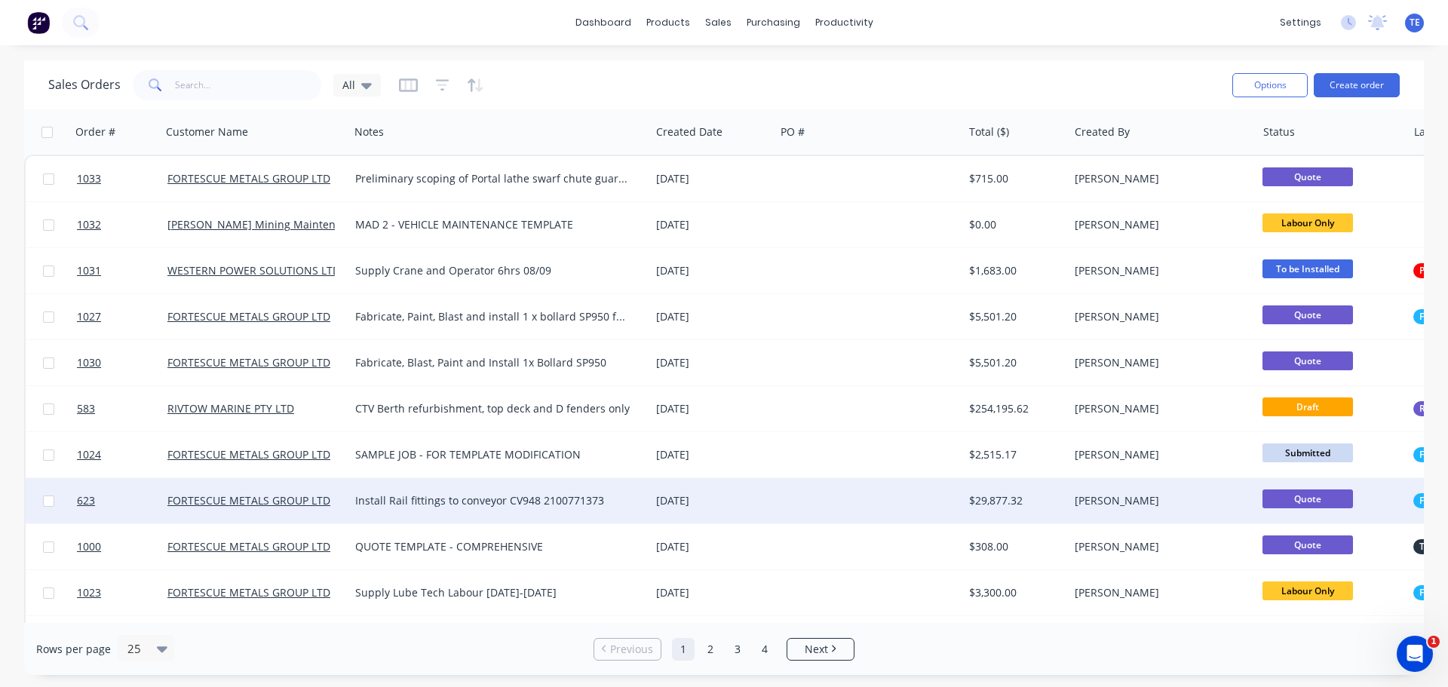
click at [796, 501] on div at bounding box center [869, 500] width 189 height 45
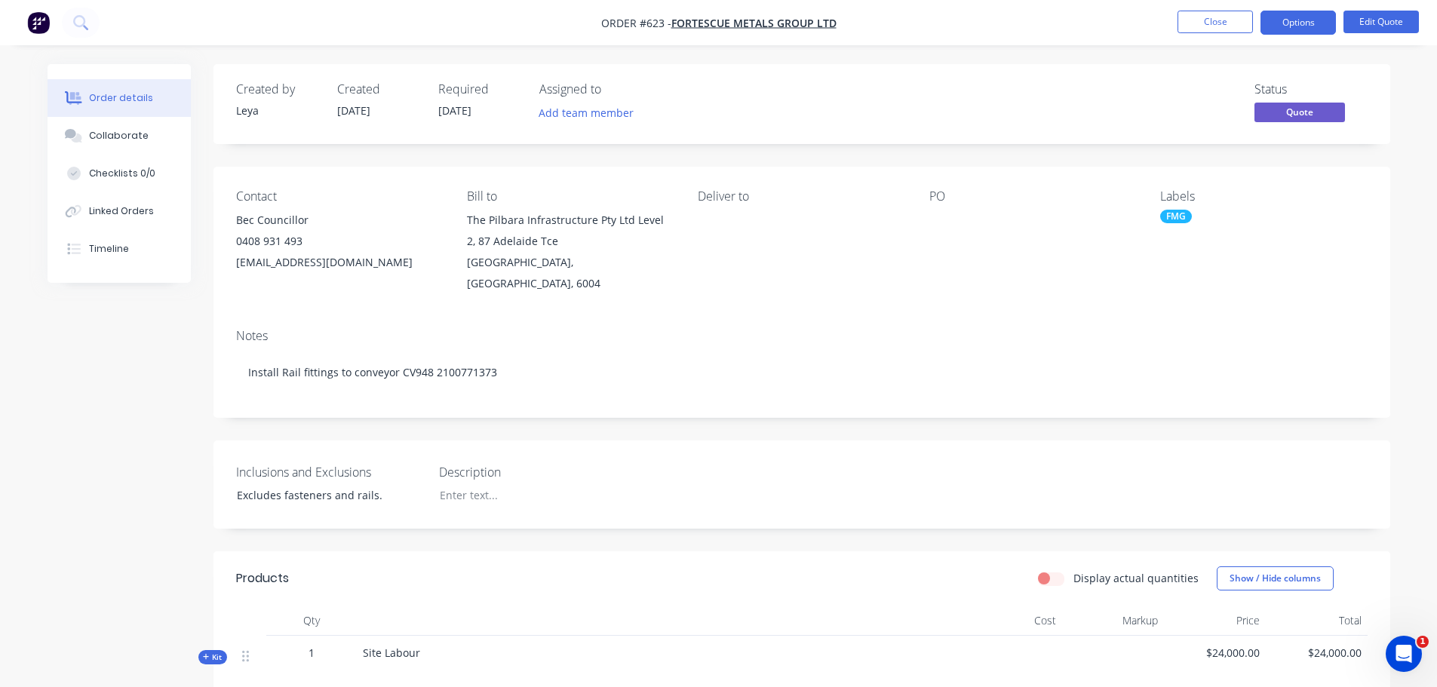
scroll to position [308, 0]
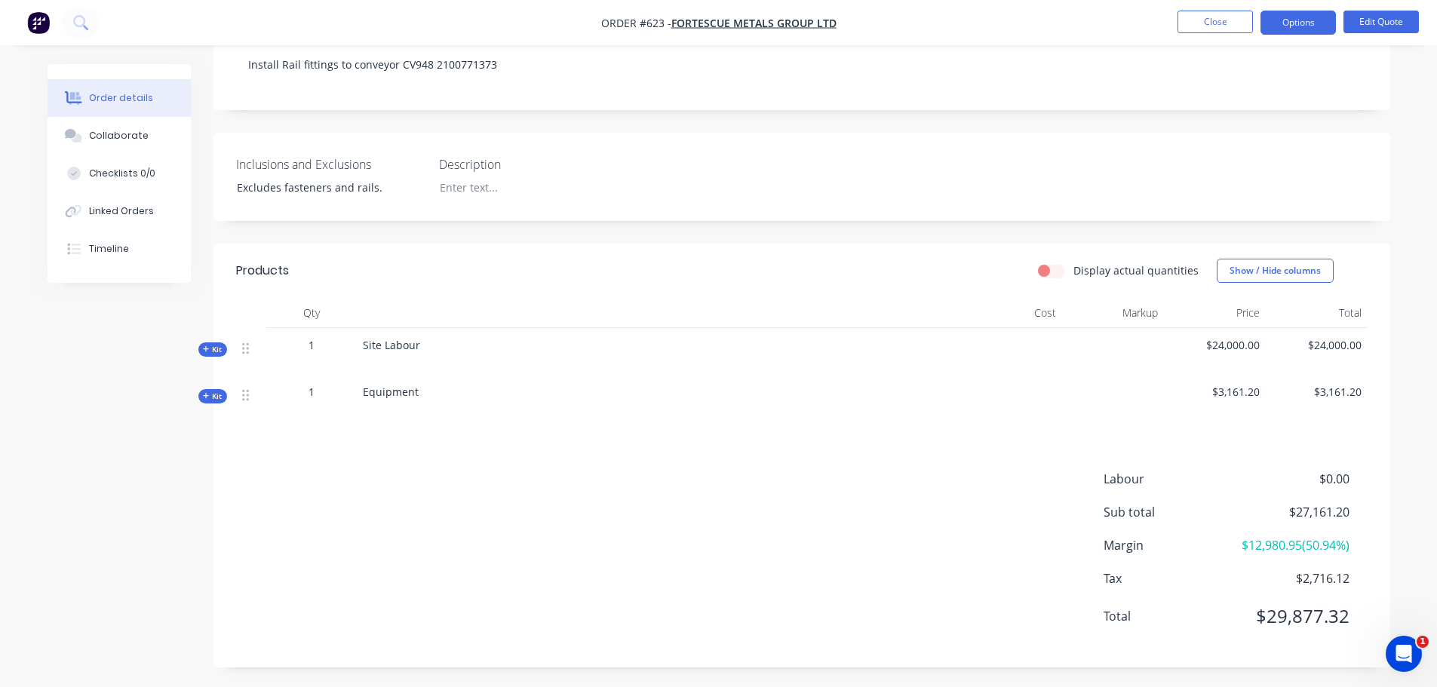
click at [204, 392] on icon at bounding box center [206, 396] width 7 height 8
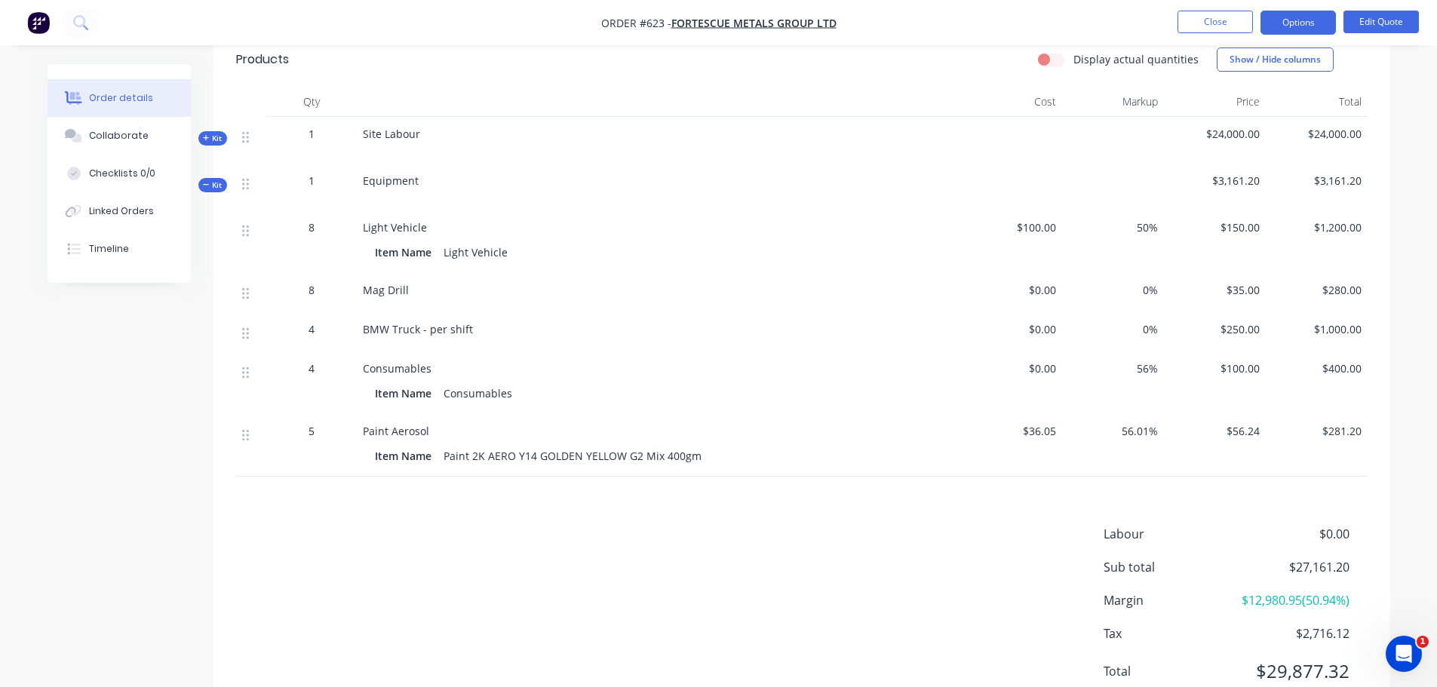
scroll to position [559, 0]
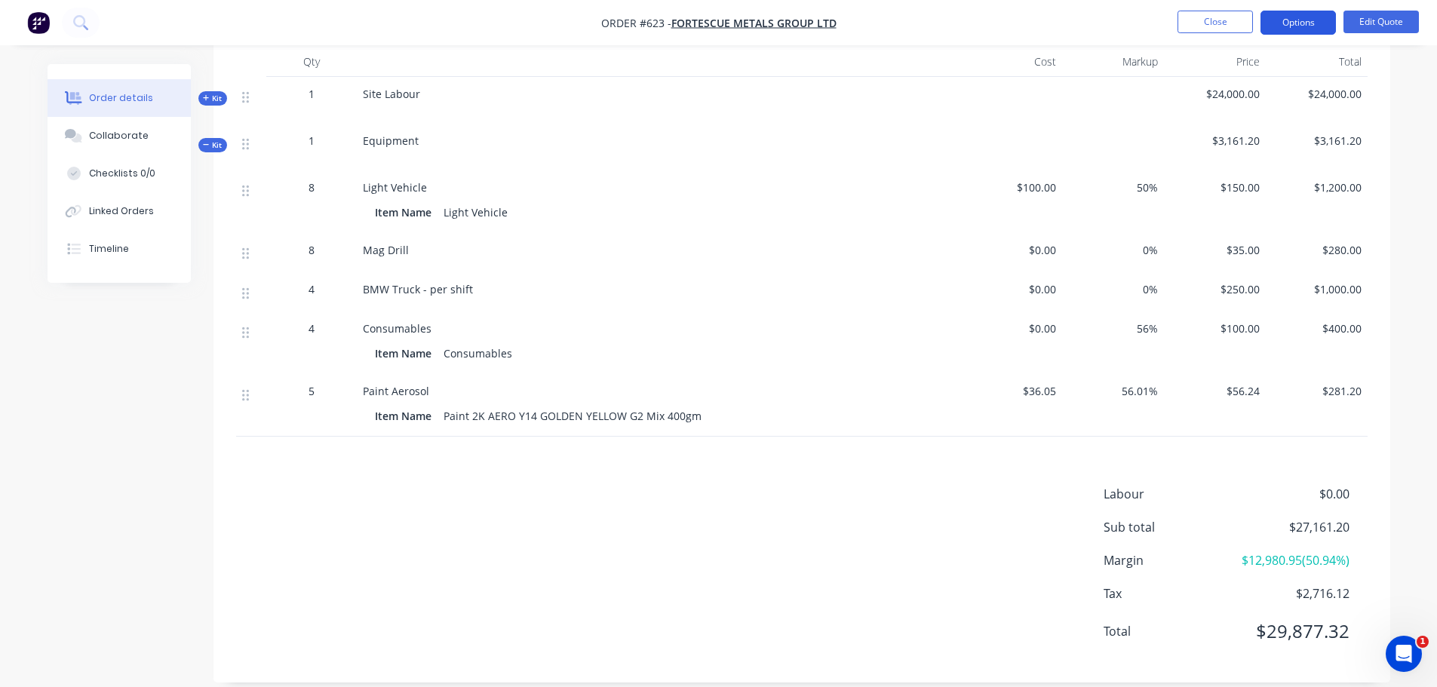
click at [1298, 26] on button "Options" at bounding box center [1298, 23] width 75 height 24
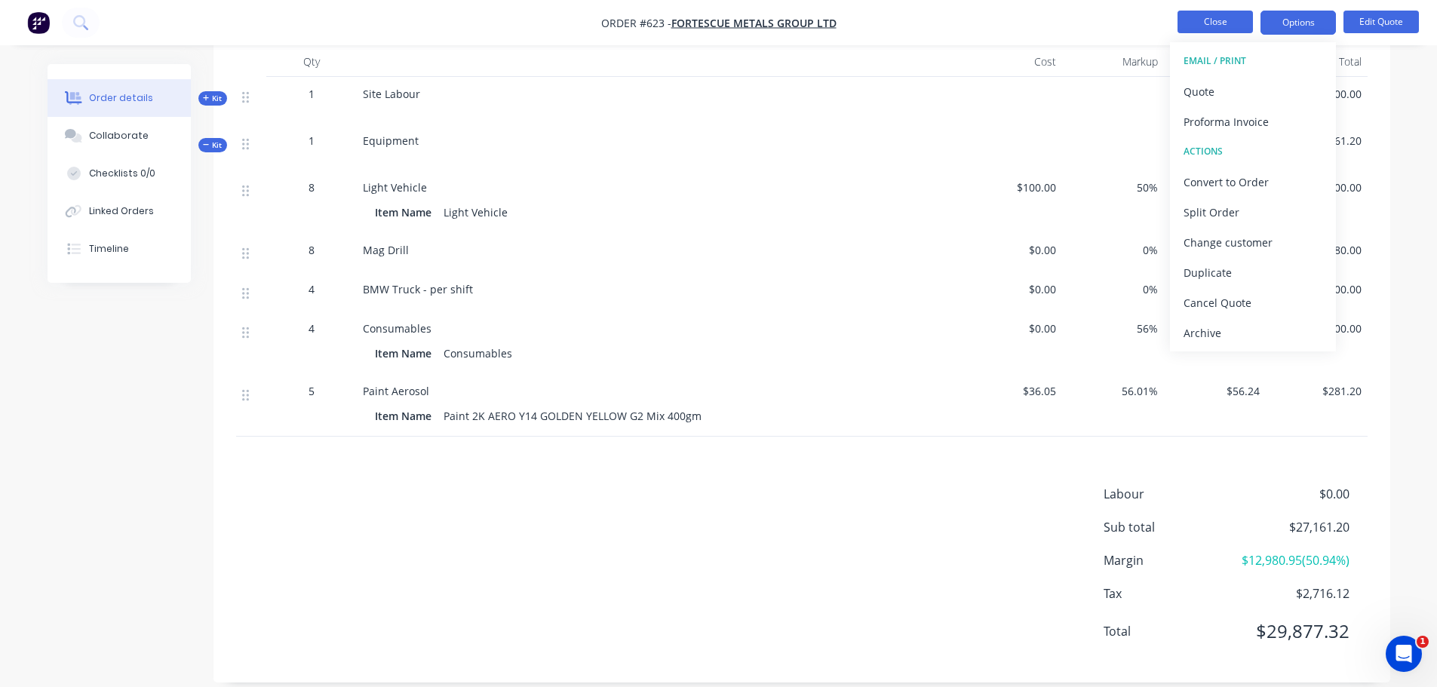
click at [1236, 23] on button "Close" at bounding box center [1215, 22] width 75 height 23
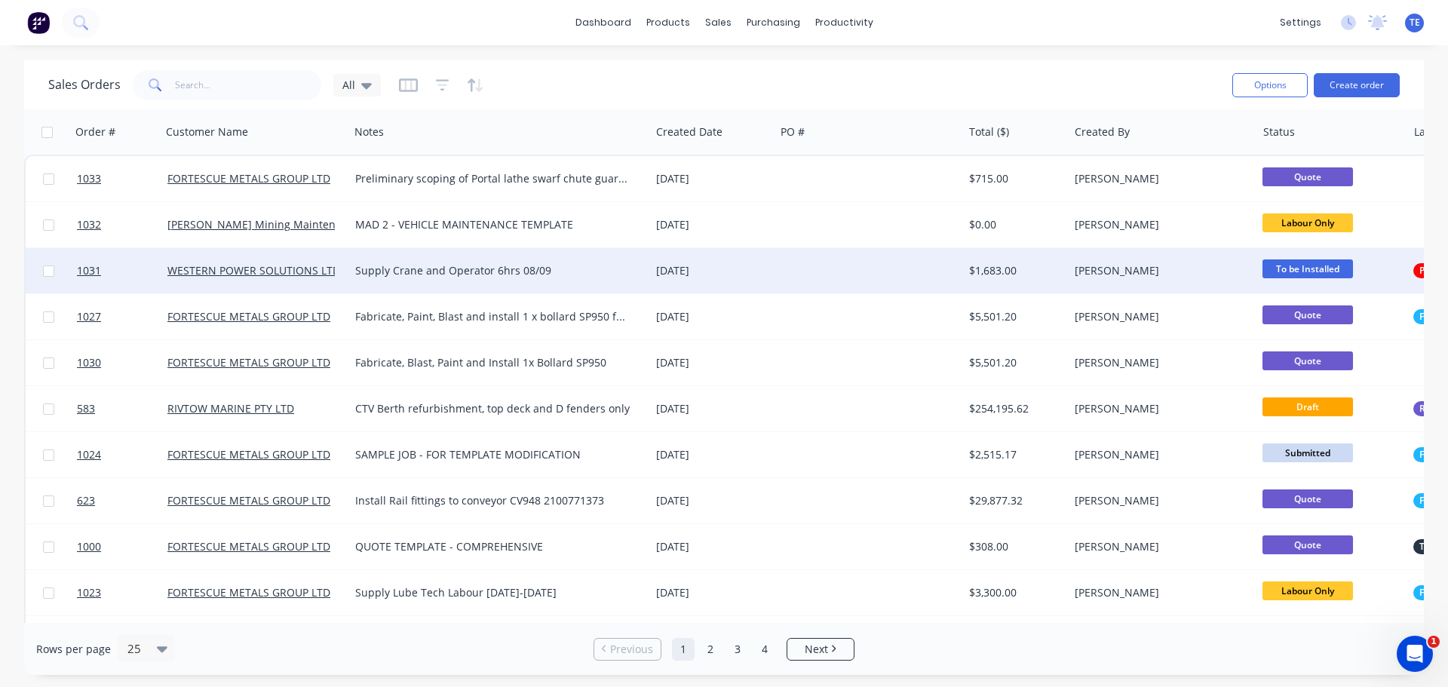
click at [917, 261] on div at bounding box center [869, 270] width 189 height 45
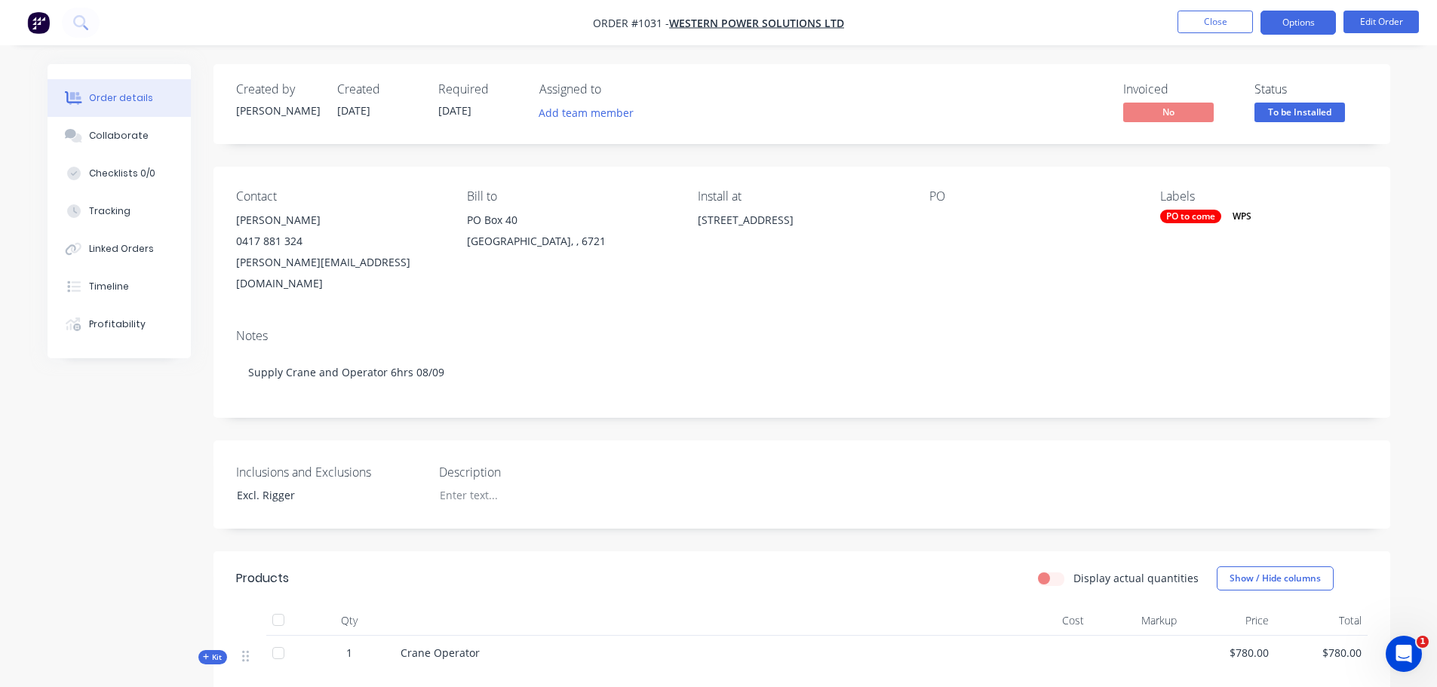
click at [1308, 24] on button "Options" at bounding box center [1298, 23] width 75 height 24
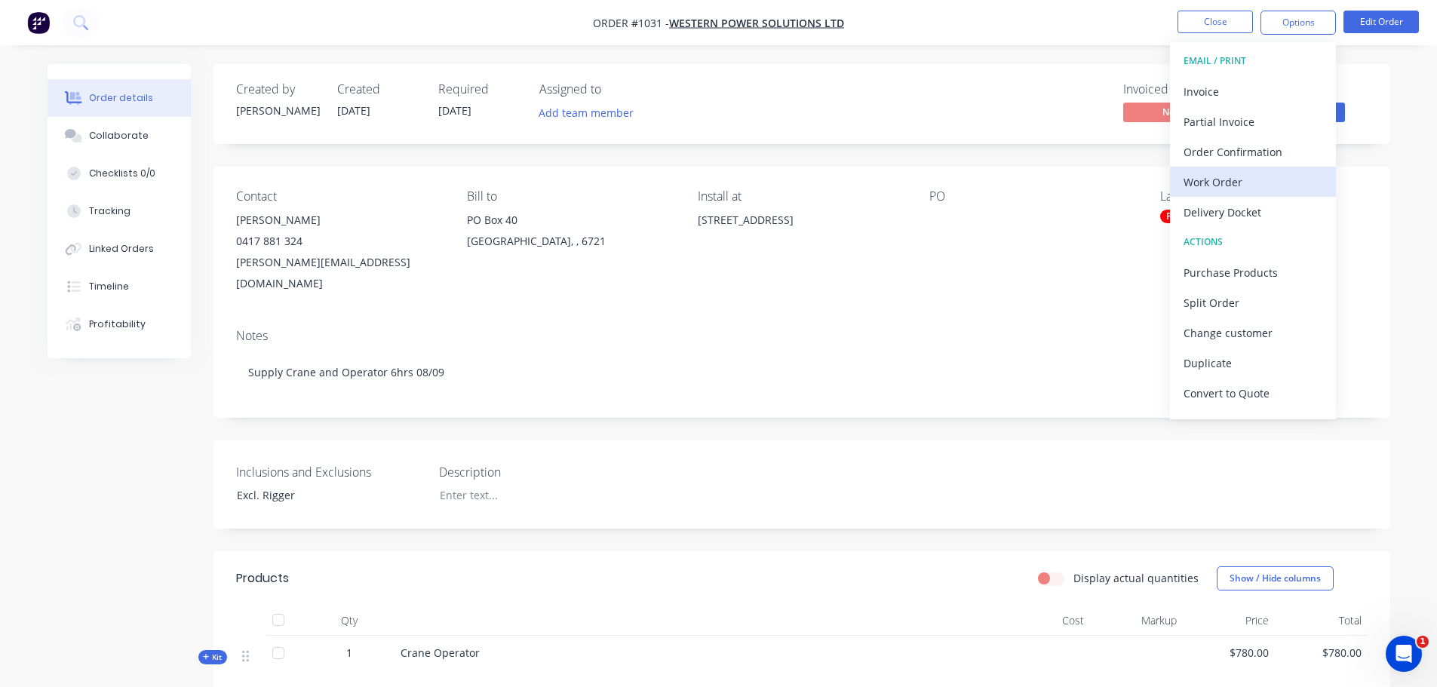
click at [1260, 179] on div "Work Order" at bounding box center [1253, 182] width 139 height 22
click at [1249, 176] on div "Custom" at bounding box center [1253, 182] width 139 height 22
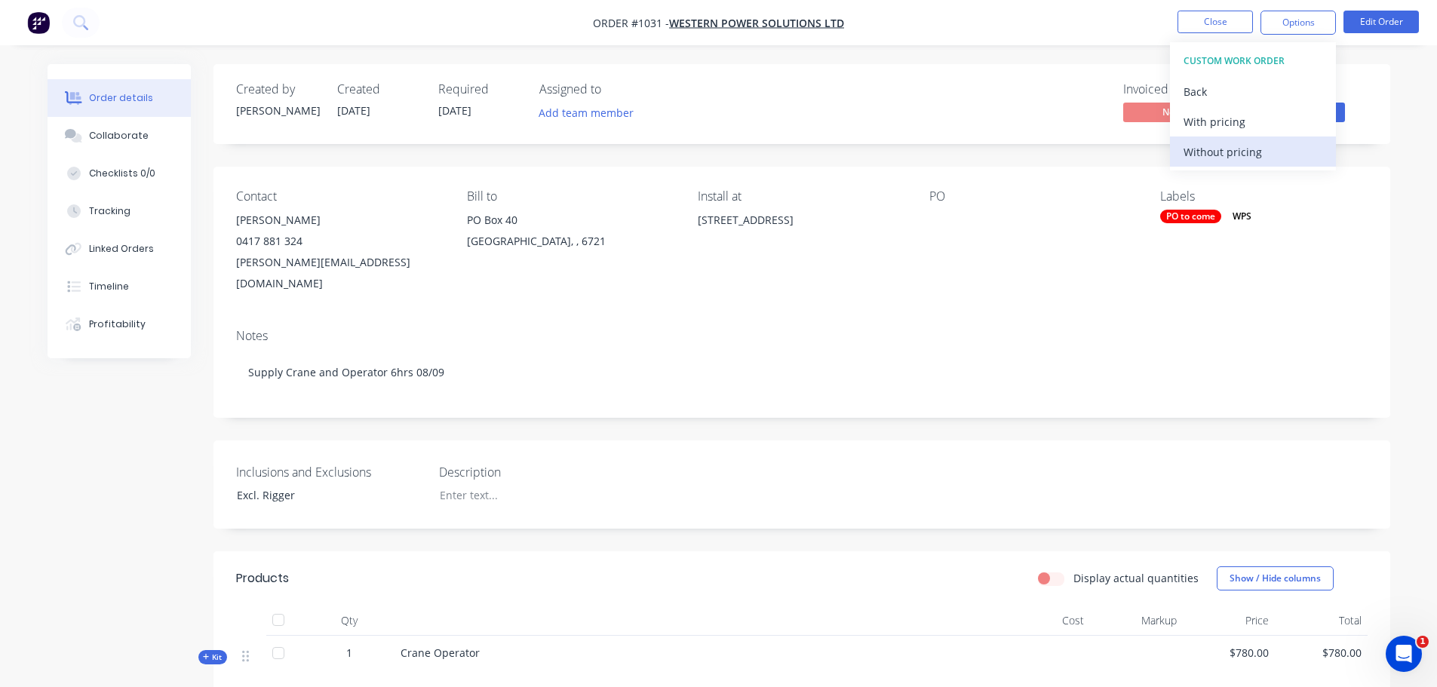
click at [1240, 157] on div "Without pricing" at bounding box center [1253, 152] width 139 height 22
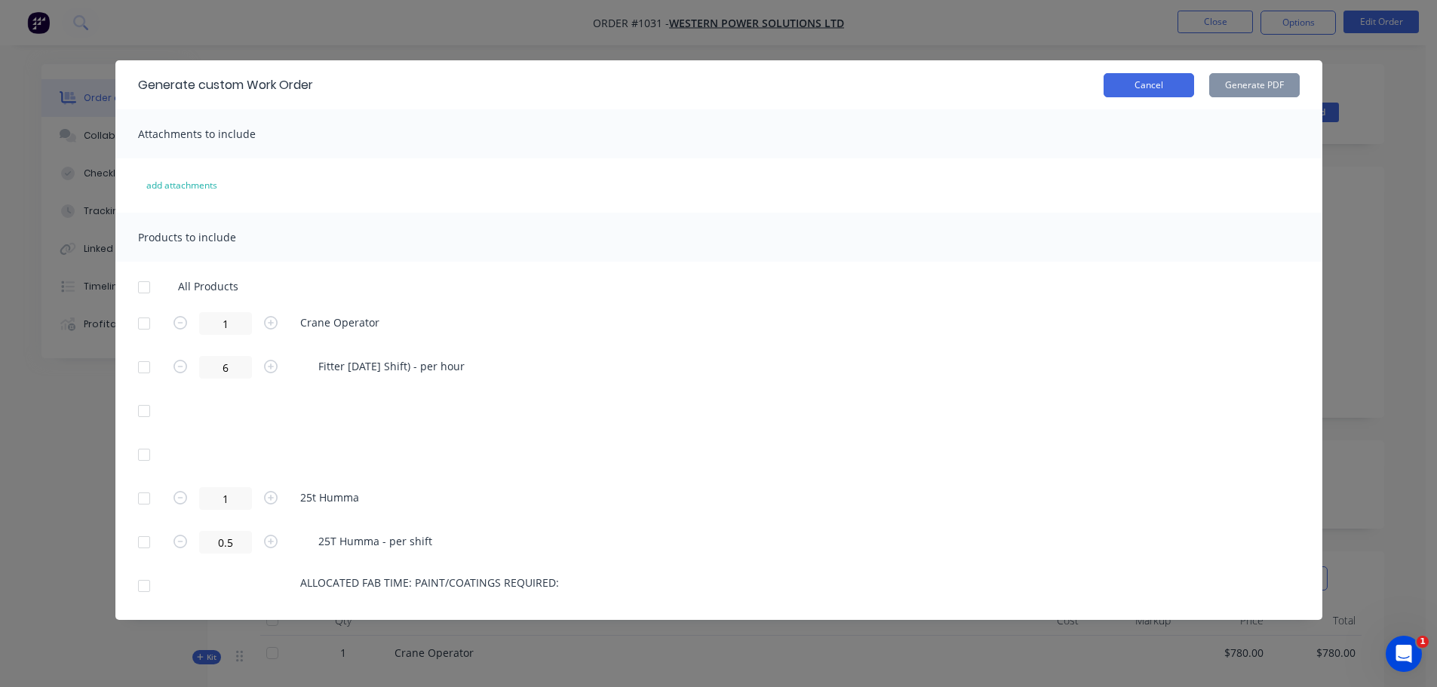
click at [1115, 87] on button "Cancel" at bounding box center [1149, 85] width 91 height 24
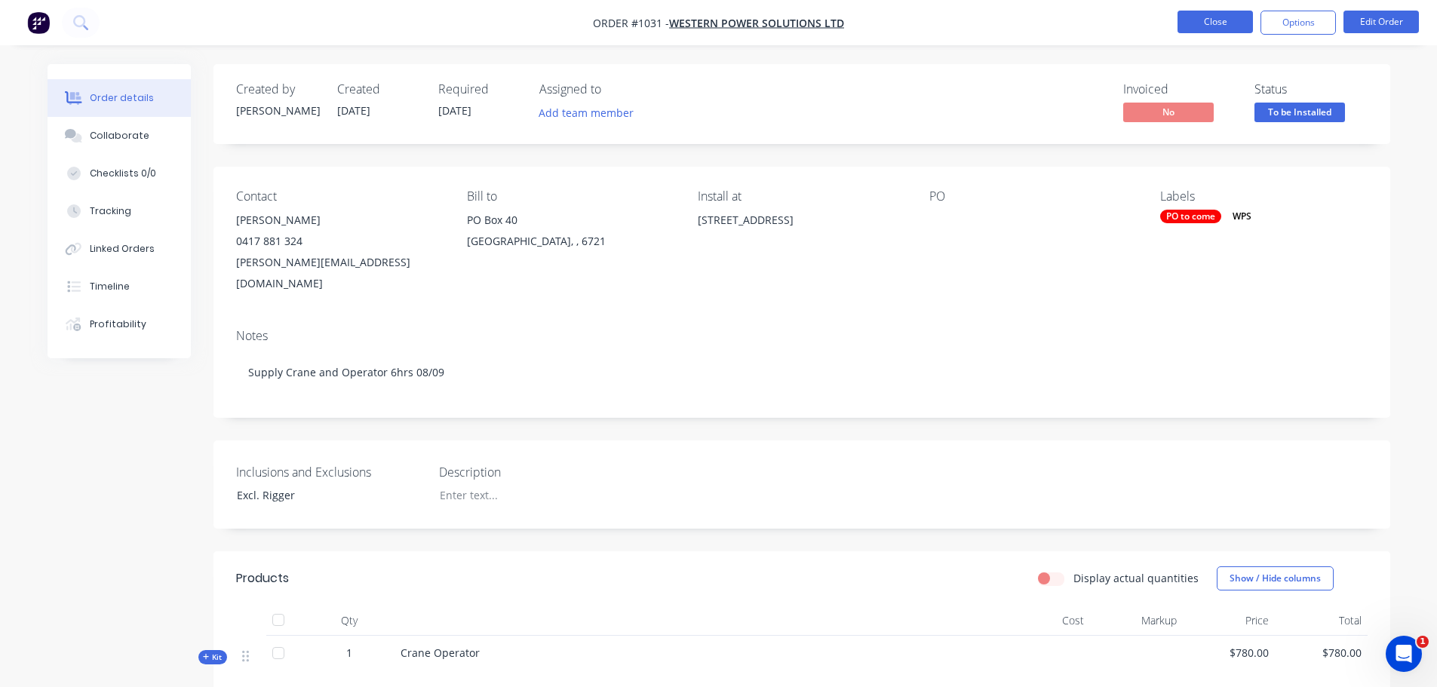
click at [1204, 26] on button "Close" at bounding box center [1215, 22] width 75 height 23
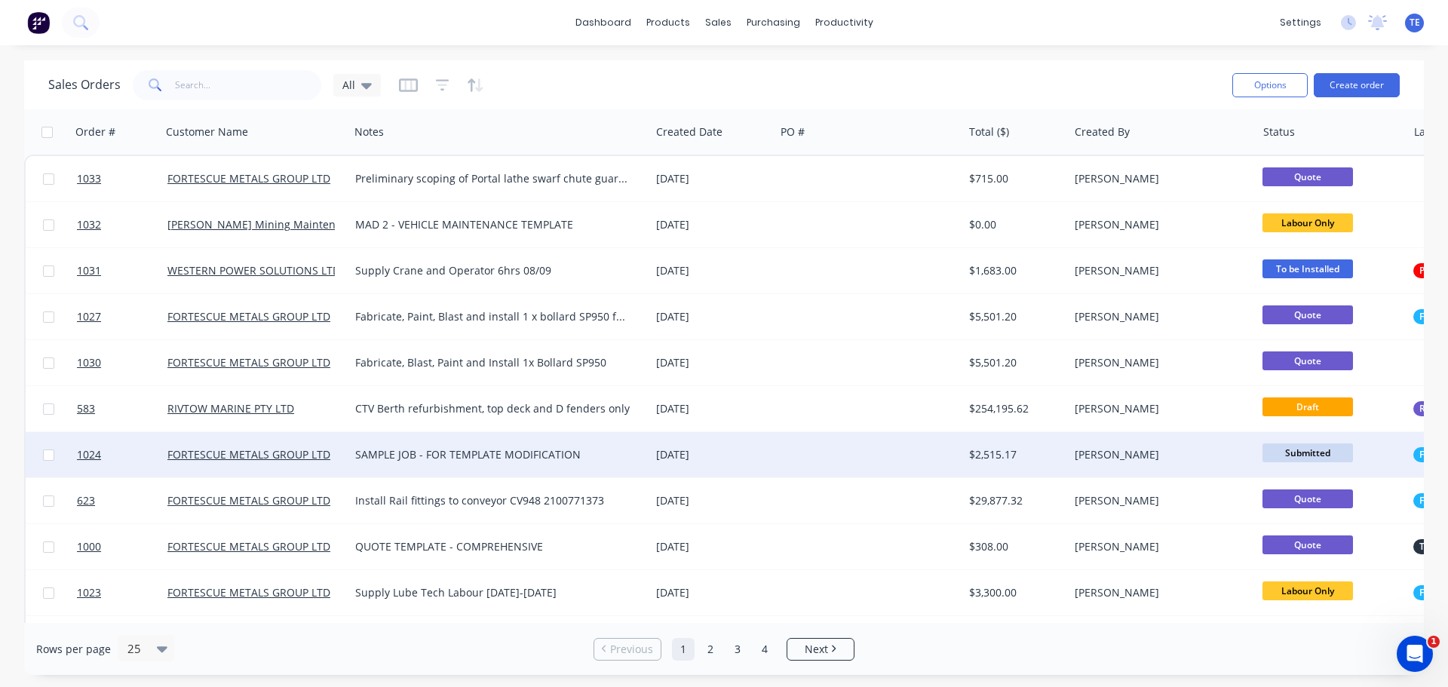
click at [809, 460] on div at bounding box center [869, 454] width 189 height 45
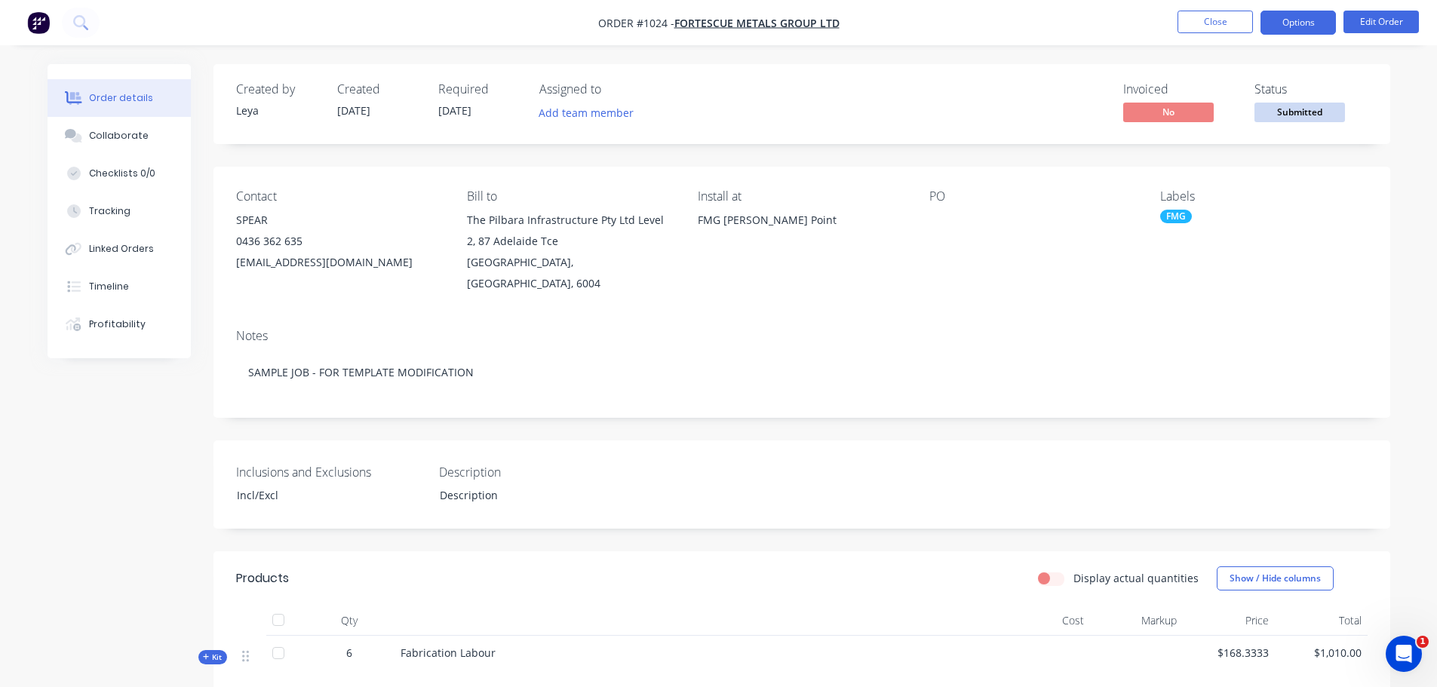
click at [1316, 28] on button "Options" at bounding box center [1298, 23] width 75 height 24
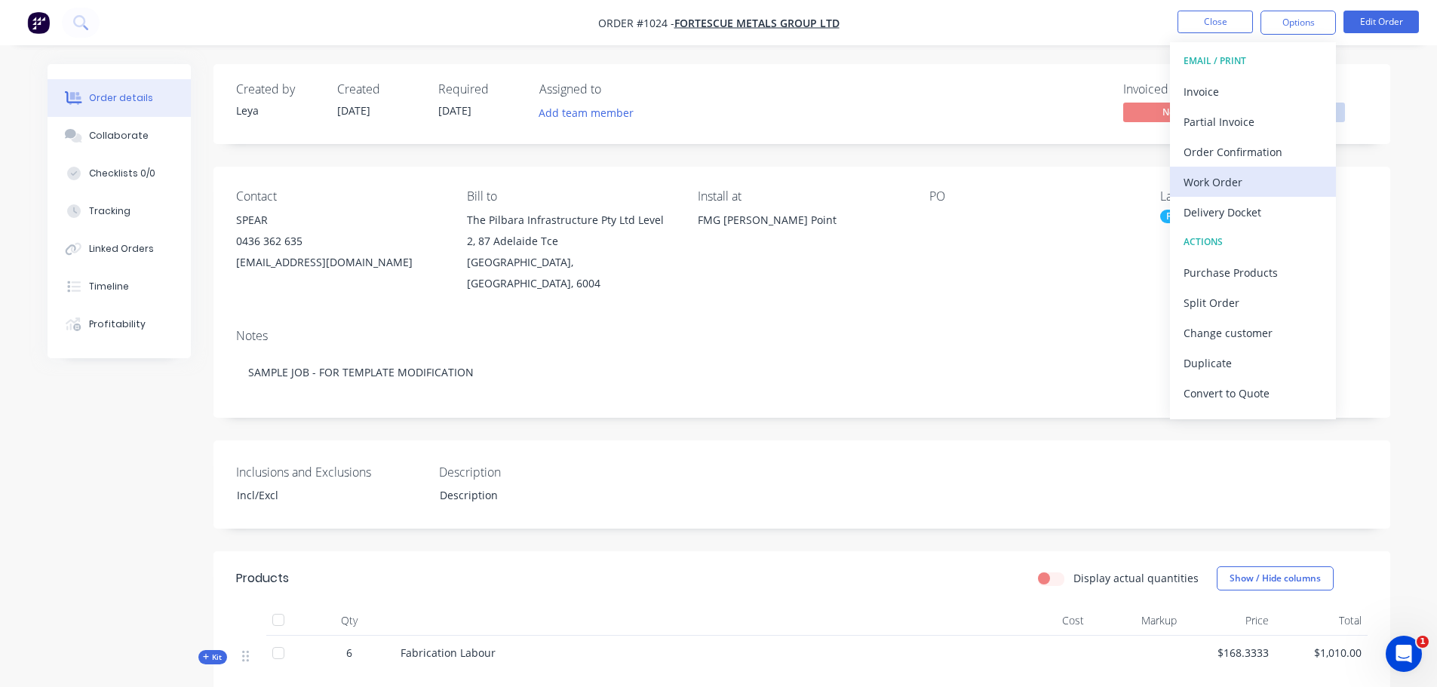
click at [1270, 173] on div "Work Order" at bounding box center [1253, 182] width 139 height 22
click at [1243, 176] on div "Custom" at bounding box center [1253, 182] width 139 height 22
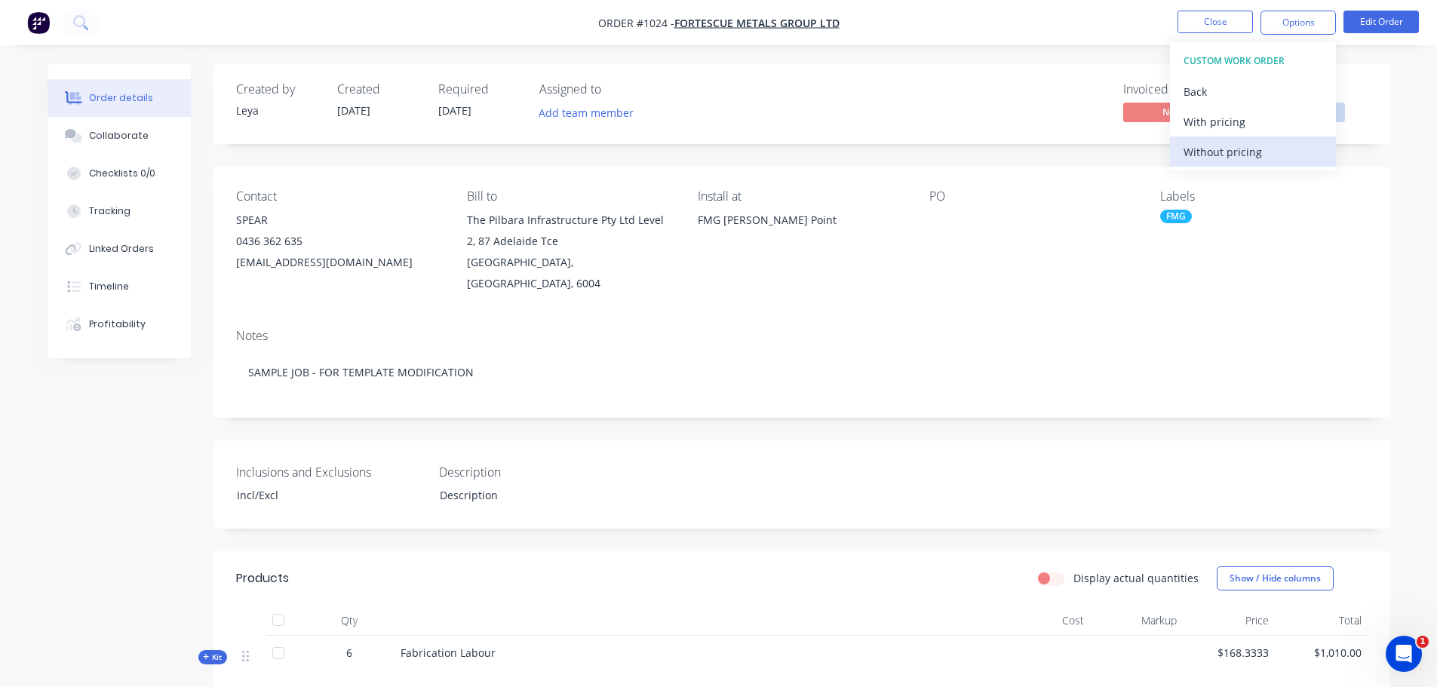
click at [1243, 153] on div "Without pricing" at bounding box center [1253, 152] width 139 height 22
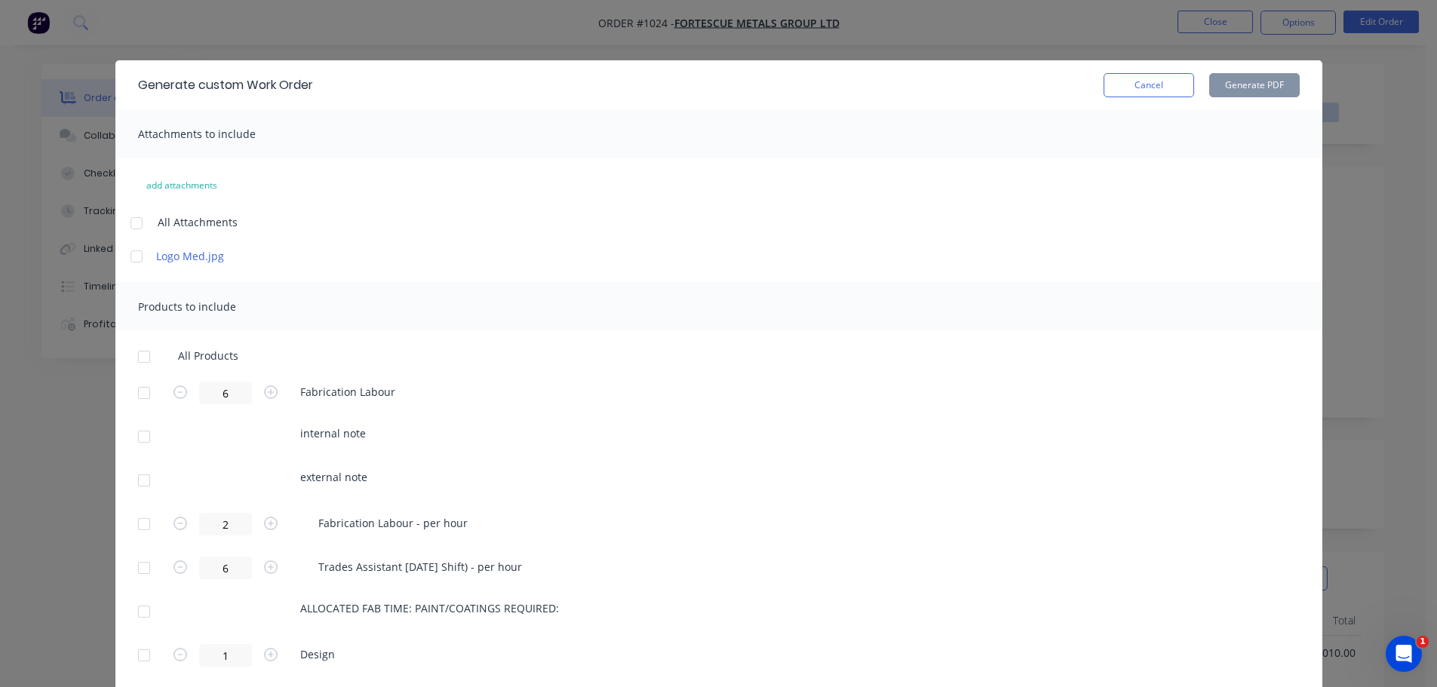
click at [134, 256] on div at bounding box center [136, 256] width 30 height 30
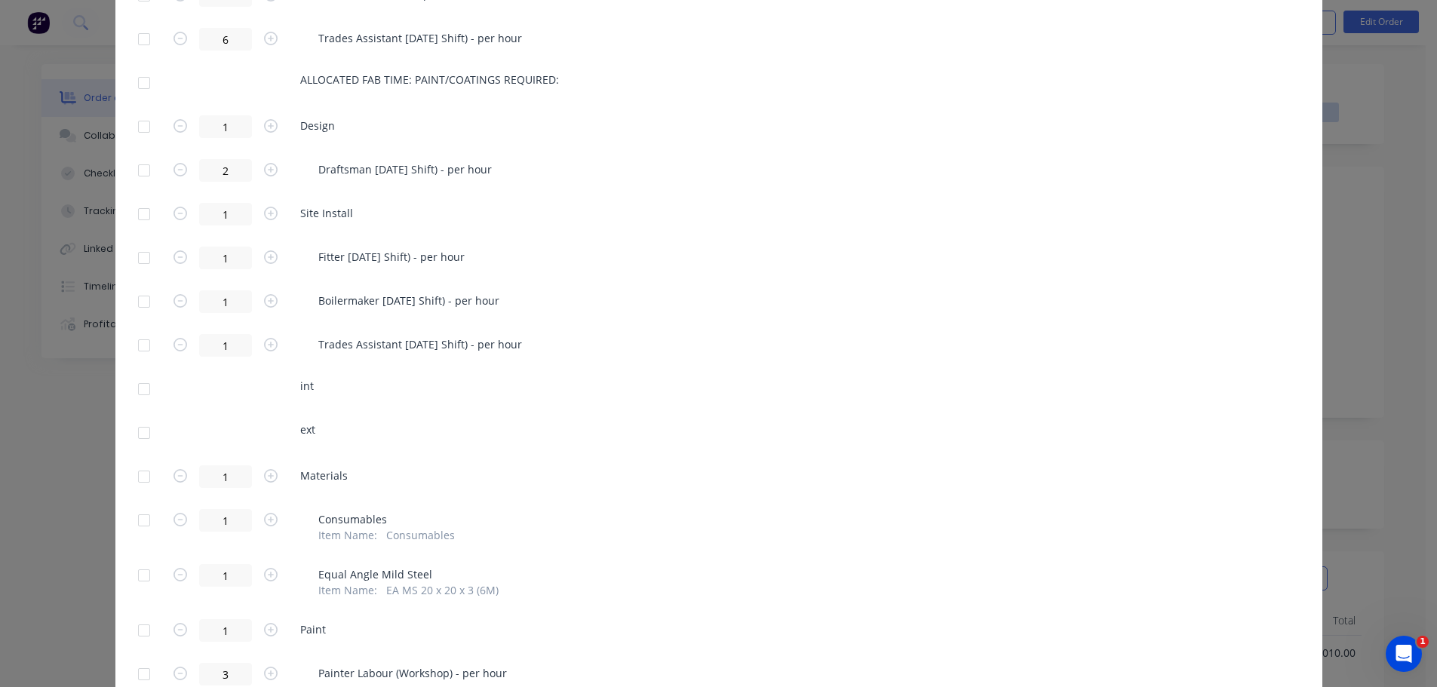
scroll to position [251, 0]
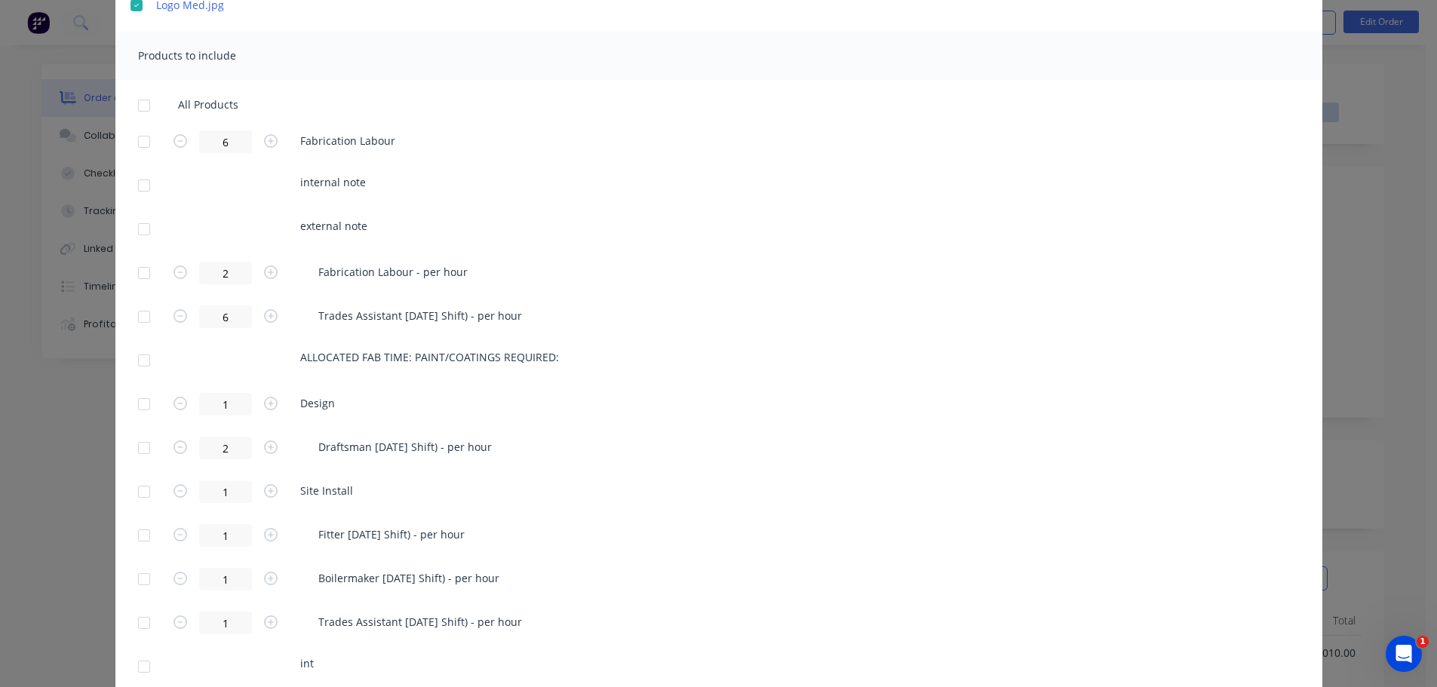
click at [138, 105] on div at bounding box center [144, 106] width 30 height 30
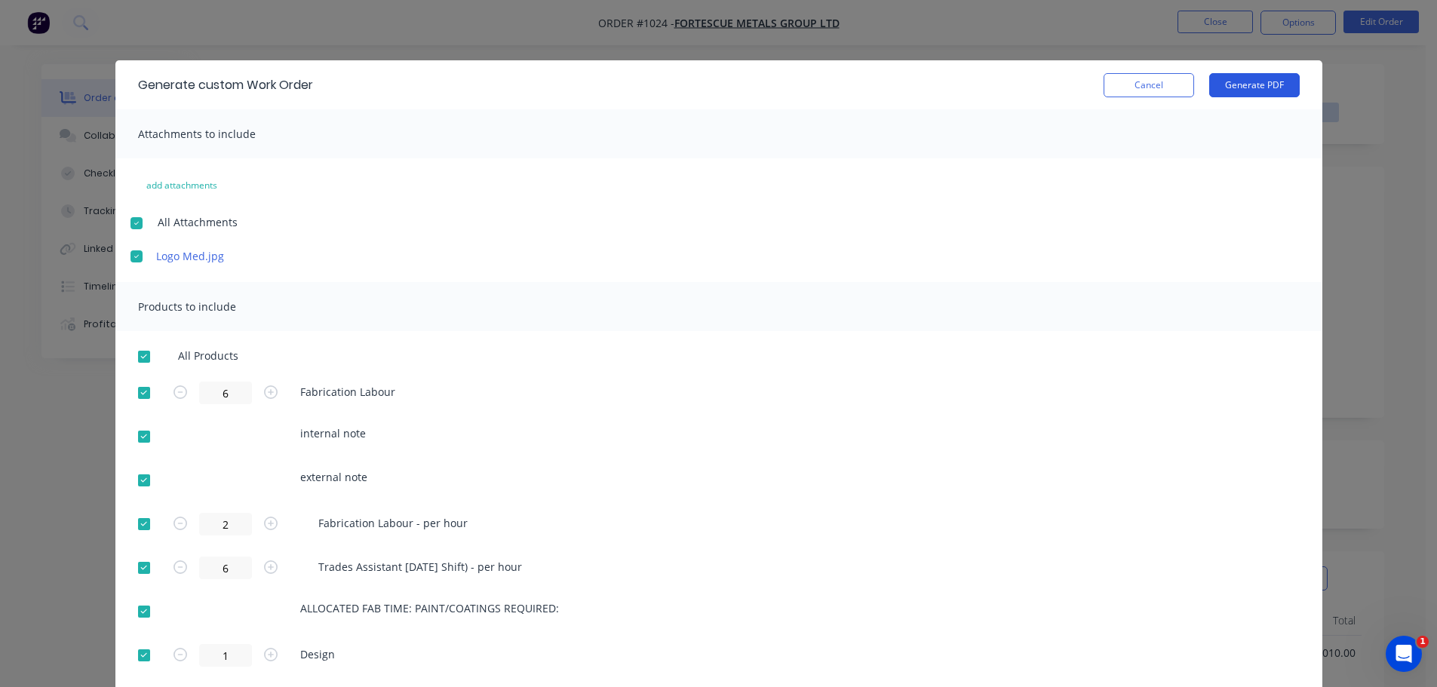
click at [1233, 86] on button "Generate PDF" at bounding box center [1254, 85] width 91 height 24
click at [657, 44] on div "Generate custom Work Order Cancel Generate PDF Attachments to include add attac…" at bounding box center [718, 343] width 1437 height 687
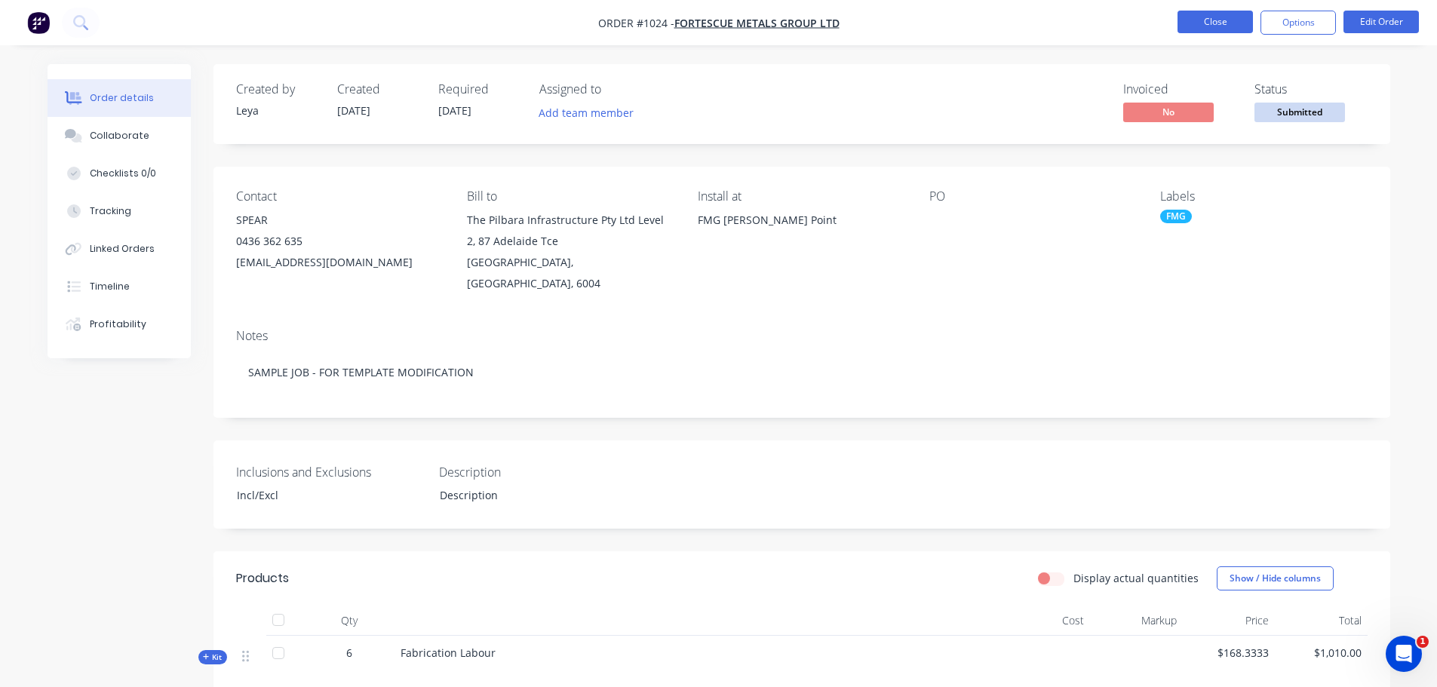
click at [1208, 26] on button "Close" at bounding box center [1215, 22] width 75 height 23
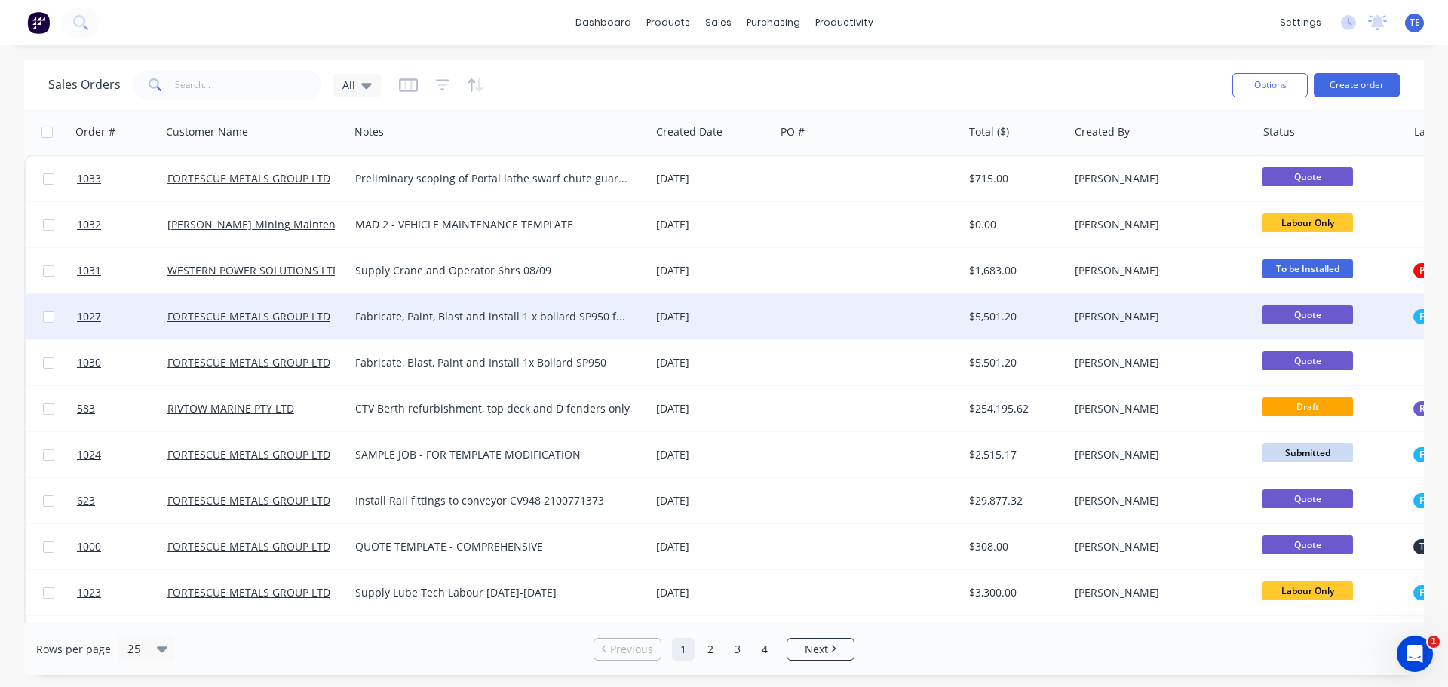
click at [668, 303] on div "30 Aug 2025" at bounding box center [712, 316] width 124 height 45
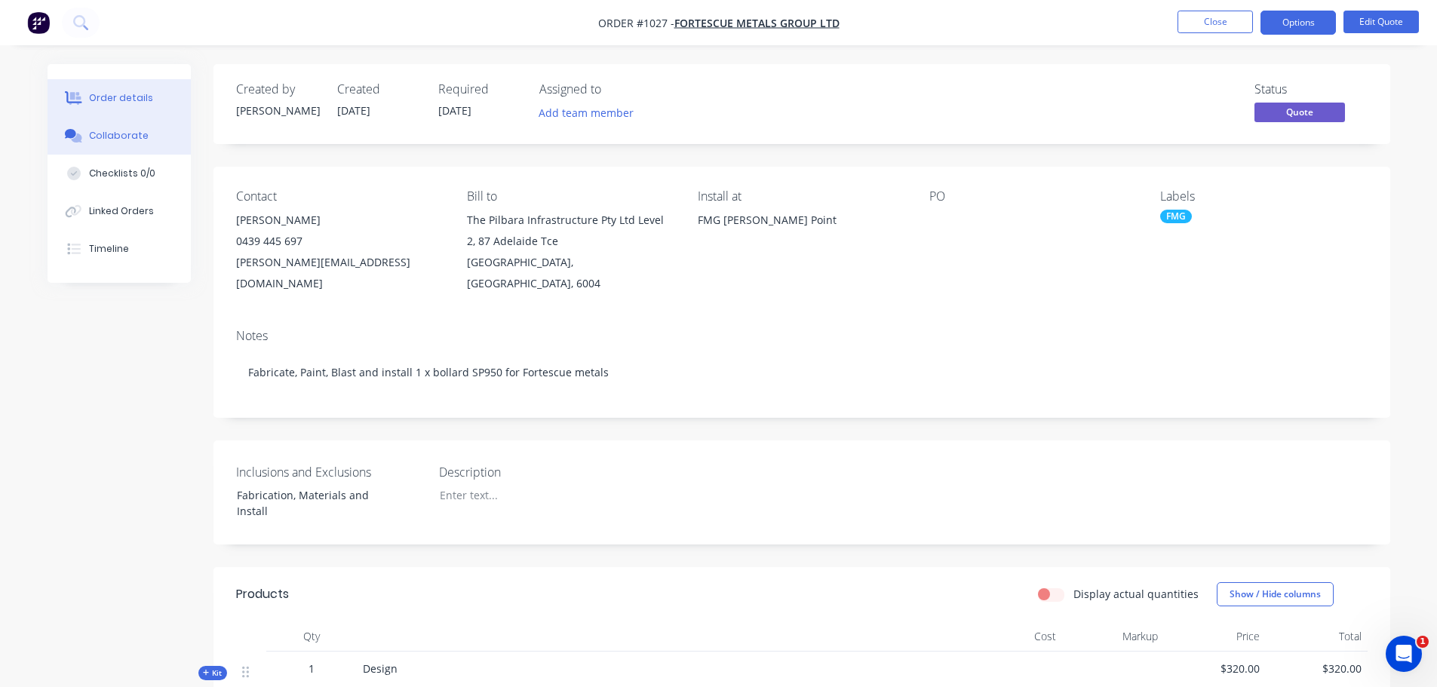
click at [109, 140] on div "Collaborate" at bounding box center [119, 136] width 60 height 14
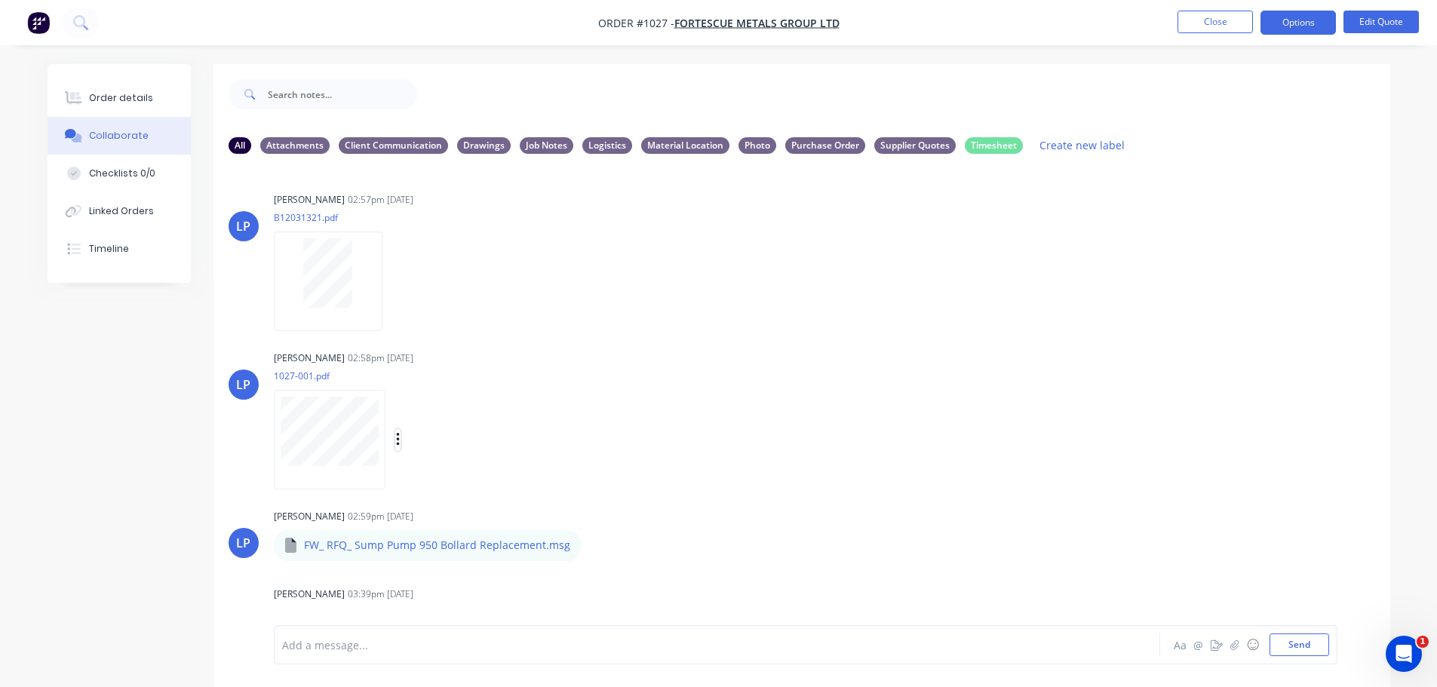
click at [400, 443] on icon "button" at bounding box center [398, 440] width 5 height 17
click at [842, 404] on div "LP Leigh Parker 02:58pm 30/08/25 1027-001.pdf Labels Download Delete" at bounding box center [801, 415] width 1177 height 136
click at [484, 149] on div "Drawings" at bounding box center [484, 145] width 54 height 17
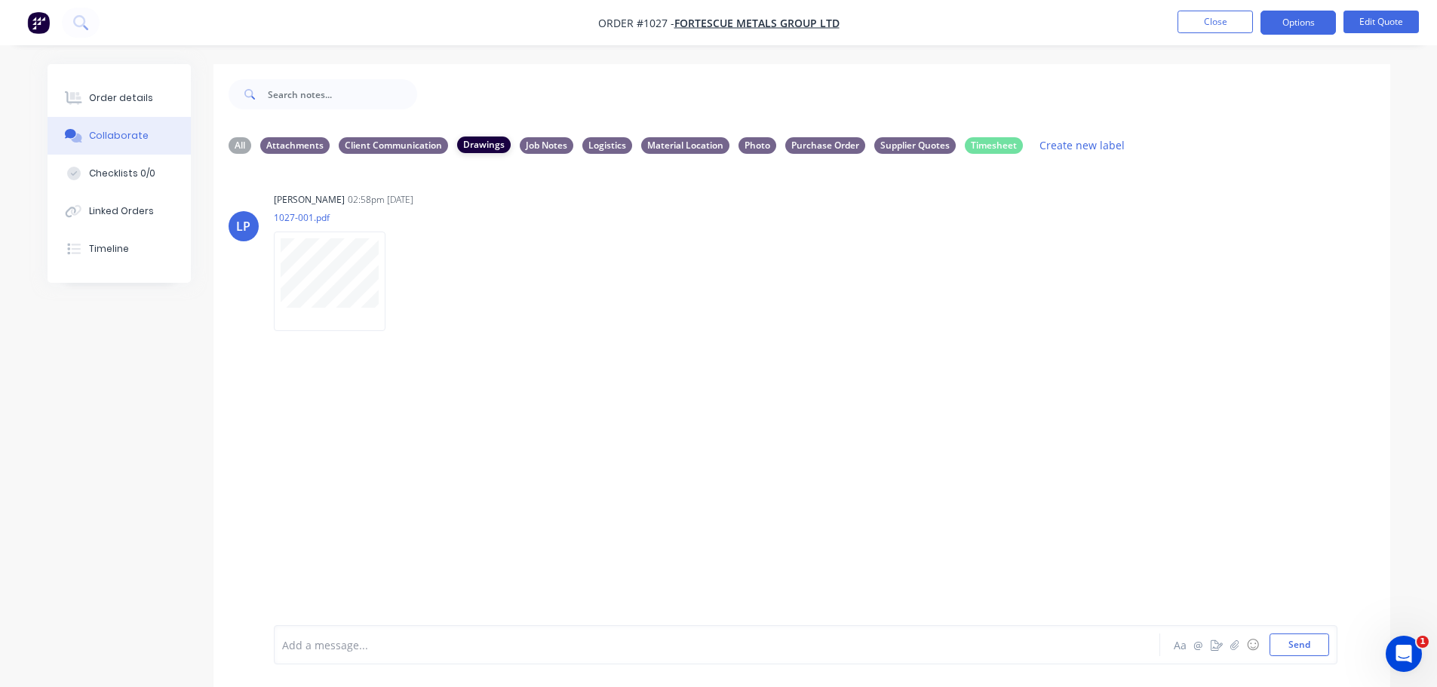
click at [484, 148] on div "Drawings" at bounding box center [484, 145] width 54 height 17
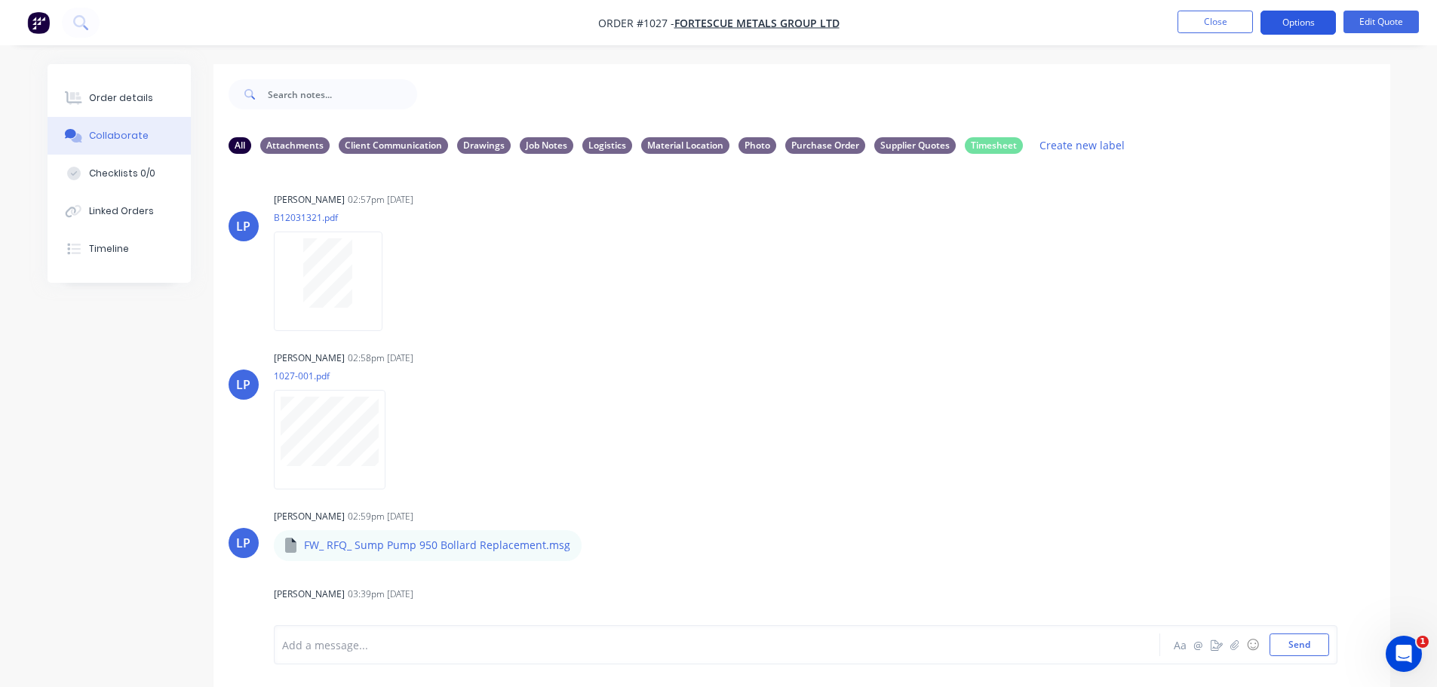
click at [1318, 23] on button "Options" at bounding box center [1298, 23] width 75 height 24
click at [1292, 21] on button "Options" at bounding box center [1298, 23] width 75 height 24
click at [1221, 23] on button "Close" at bounding box center [1215, 22] width 75 height 23
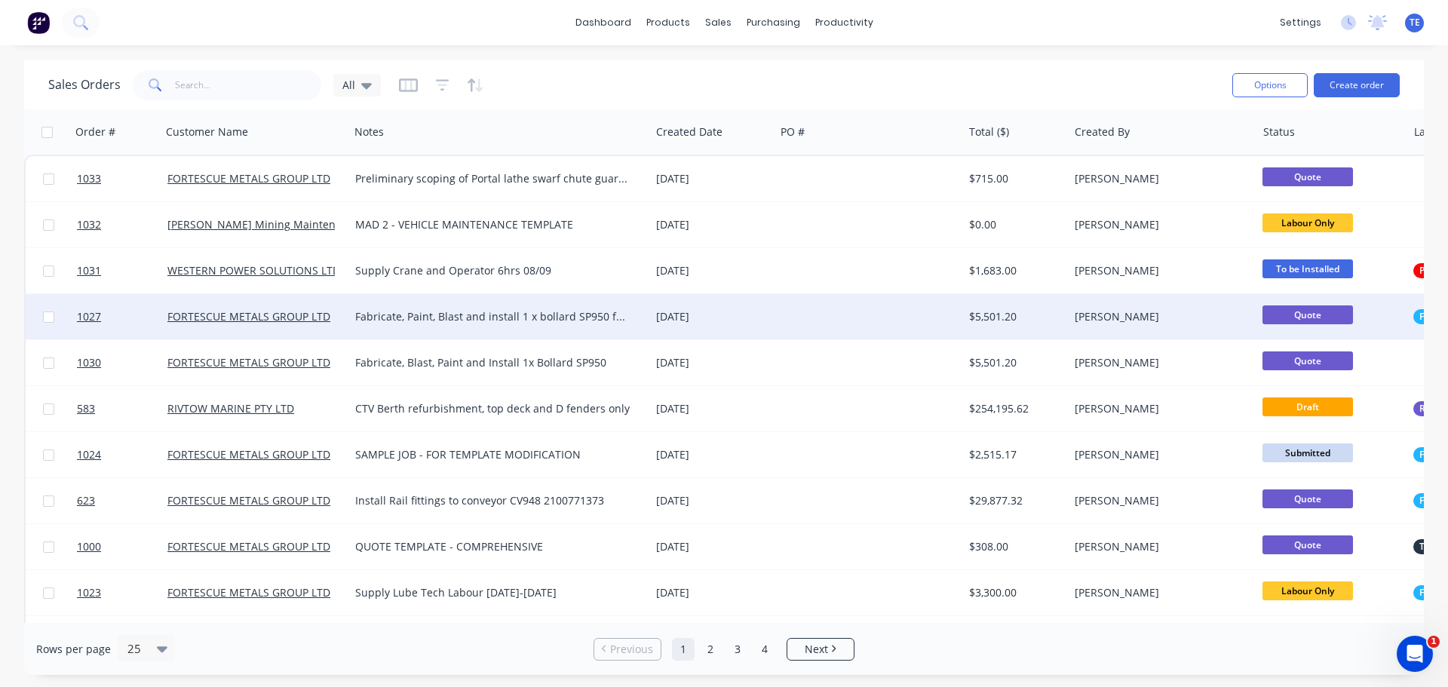
click at [931, 306] on div at bounding box center [869, 316] width 189 height 45
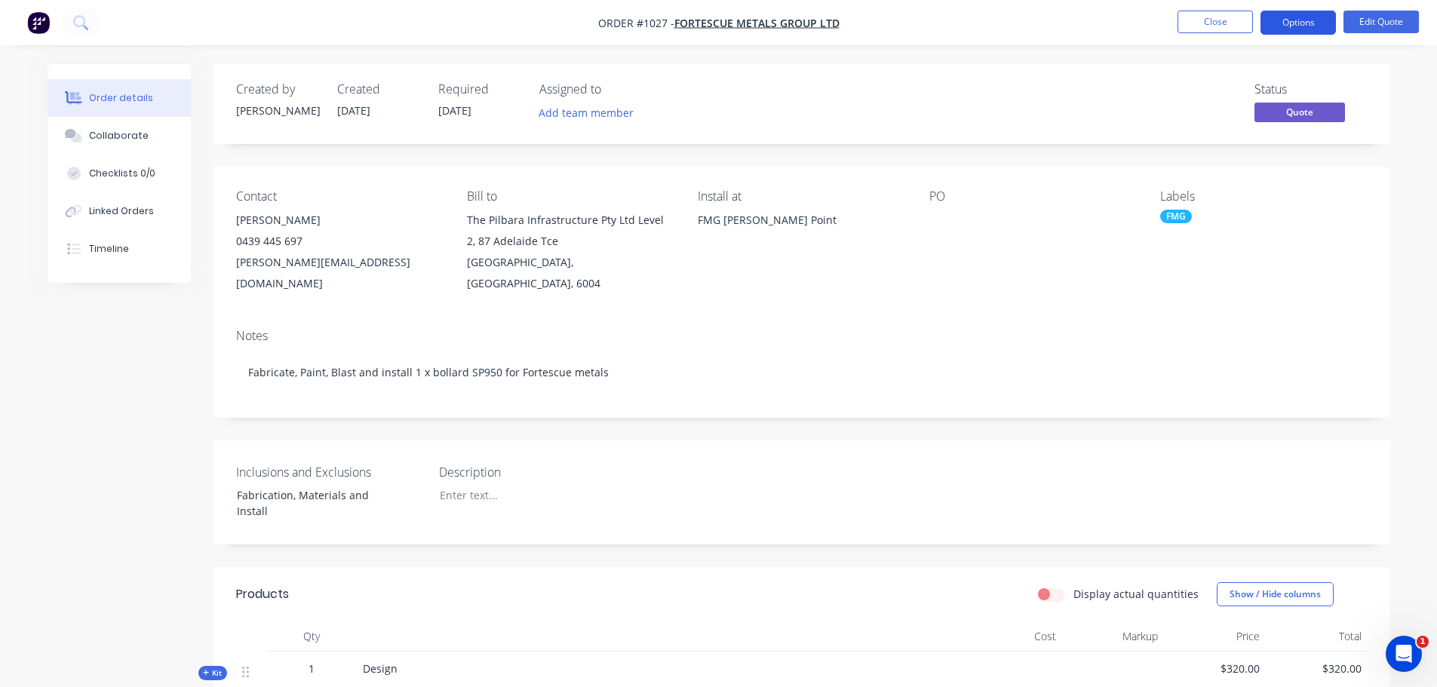
click at [1298, 26] on button "Options" at bounding box center [1298, 23] width 75 height 24
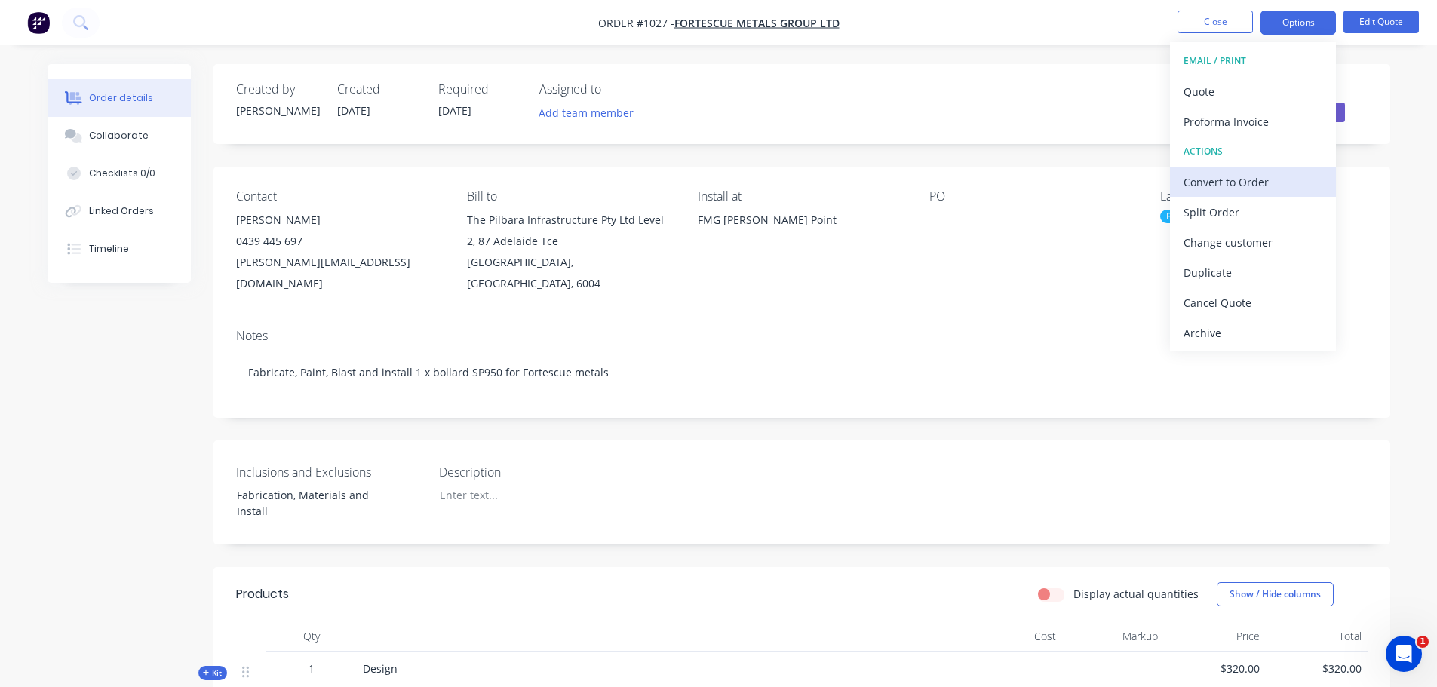
click at [1276, 180] on div "Convert to Order" at bounding box center [1253, 182] width 139 height 22
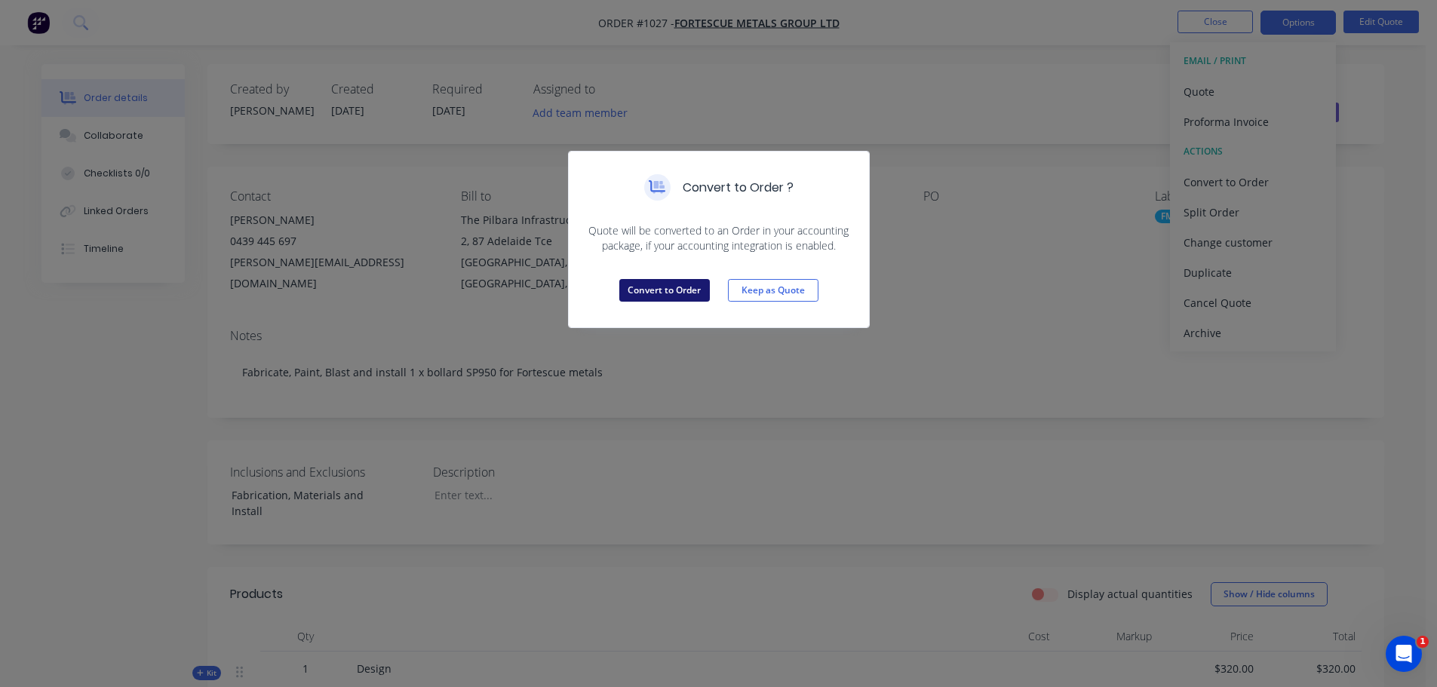
click at [665, 286] on button "Convert to Order" at bounding box center [664, 290] width 91 height 23
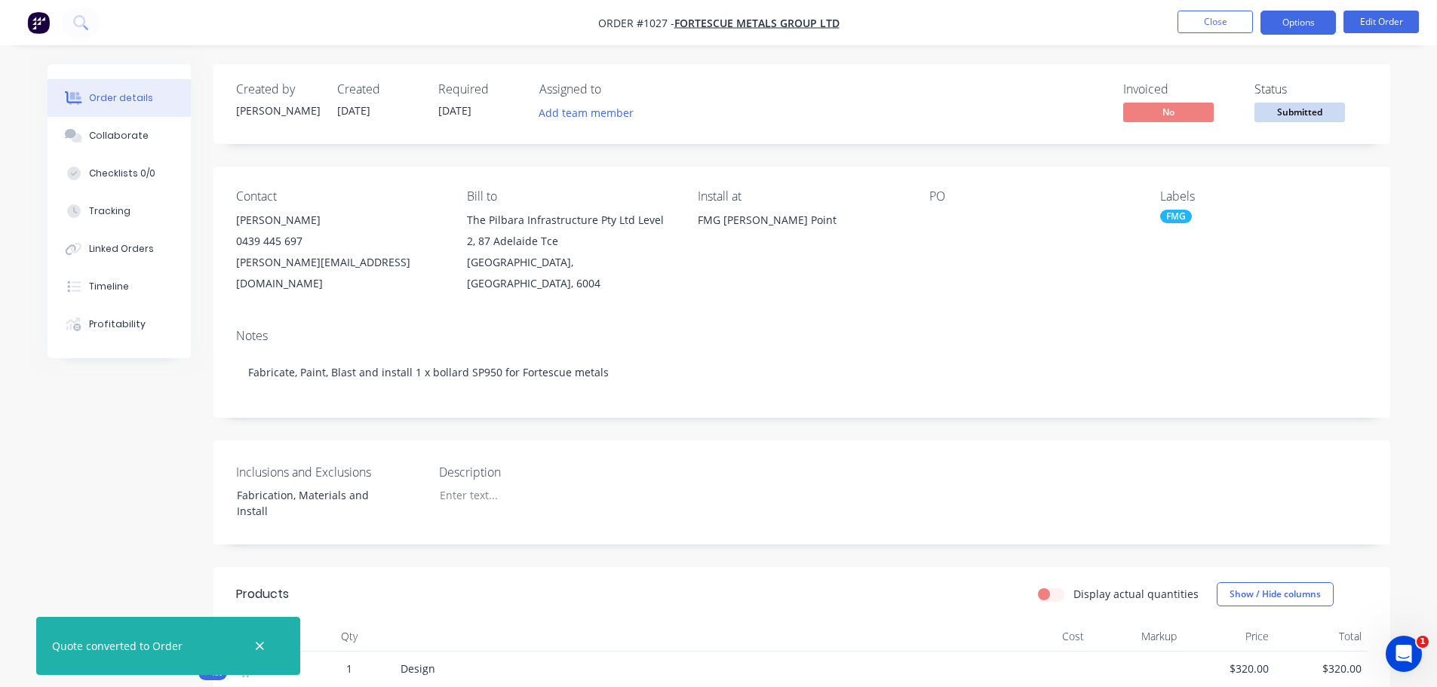
click at [1304, 27] on button "Options" at bounding box center [1298, 23] width 75 height 24
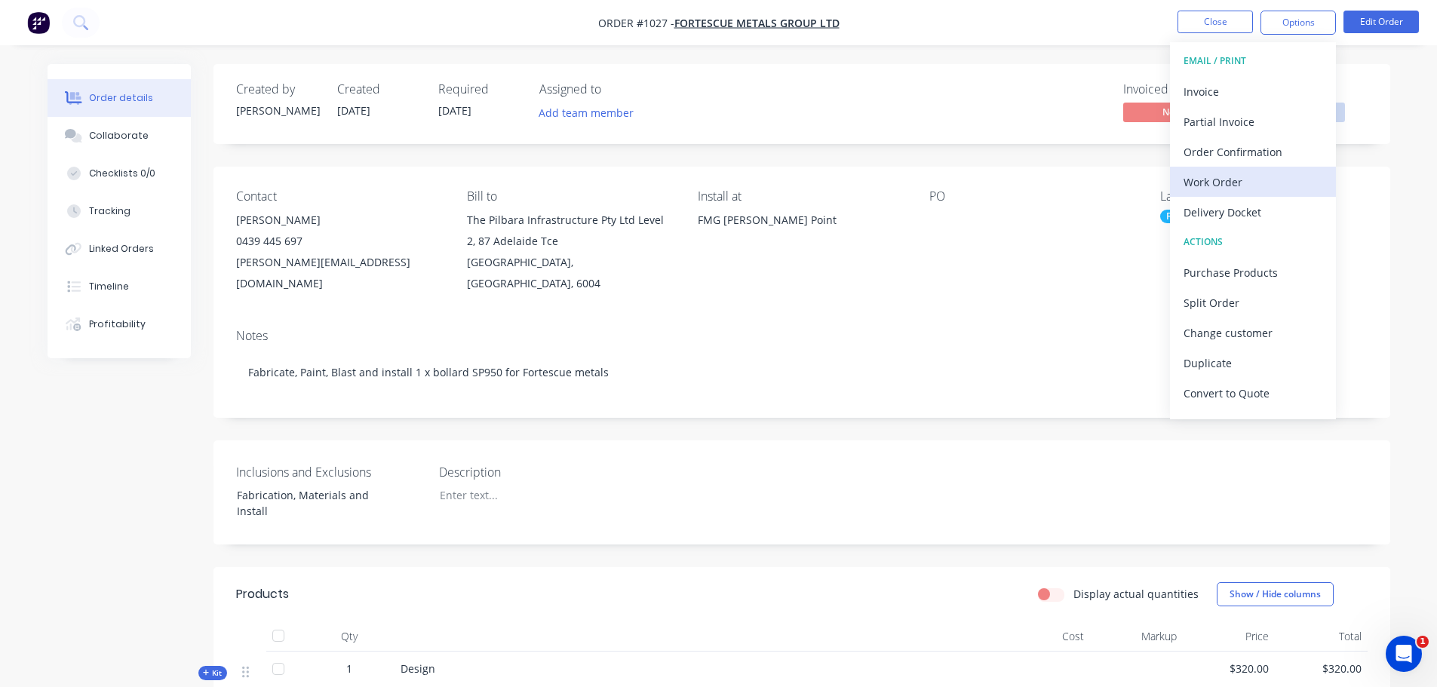
click at [1235, 177] on div "Work Order" at bounding box center [1253, 182] width 139 height 22
click at [1217, 183] on div "Custom" at bounding box center [1253, 182] width 139 height 22
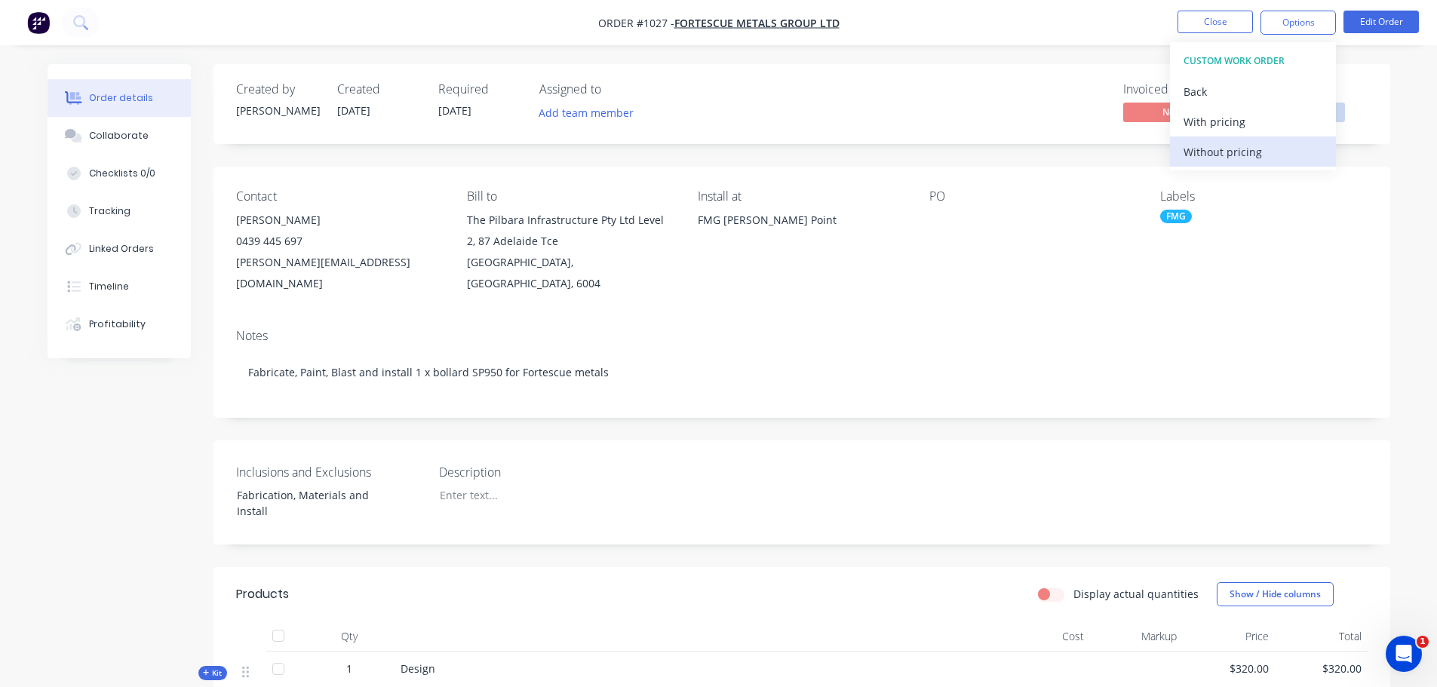
click at [1221, 152] on div "Without pricing" at bounding box center [1253, 152] width 139 height 22
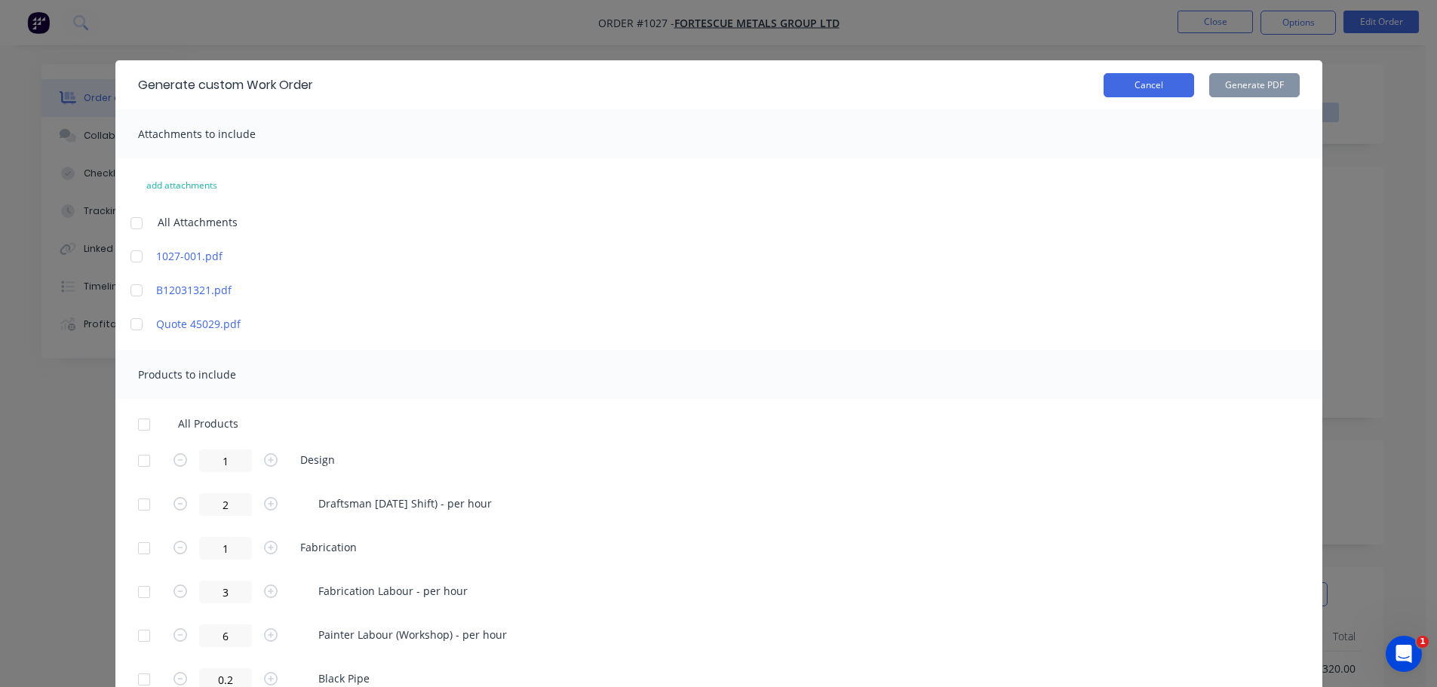
click at [1144, 90] on button "Cancel" at bounding box center [1149, 85] width 91 height 24
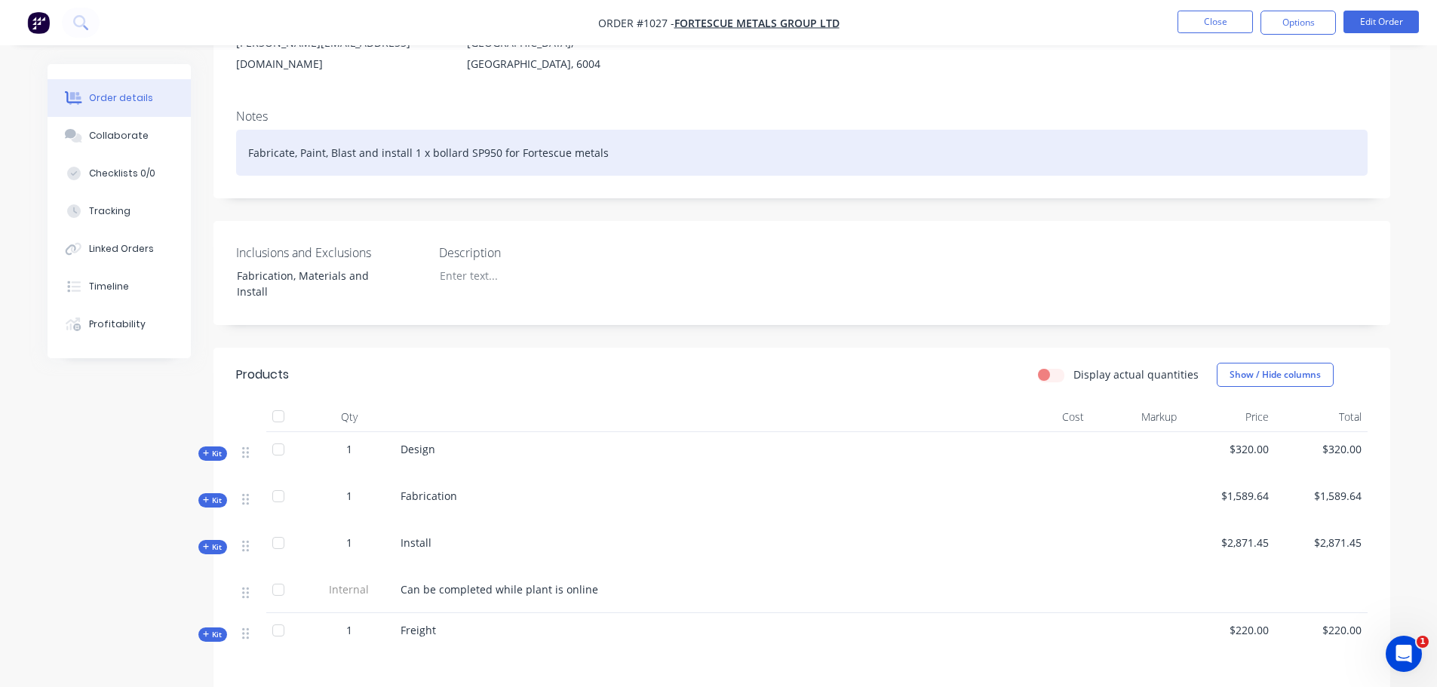
scroll to position [251, 0]
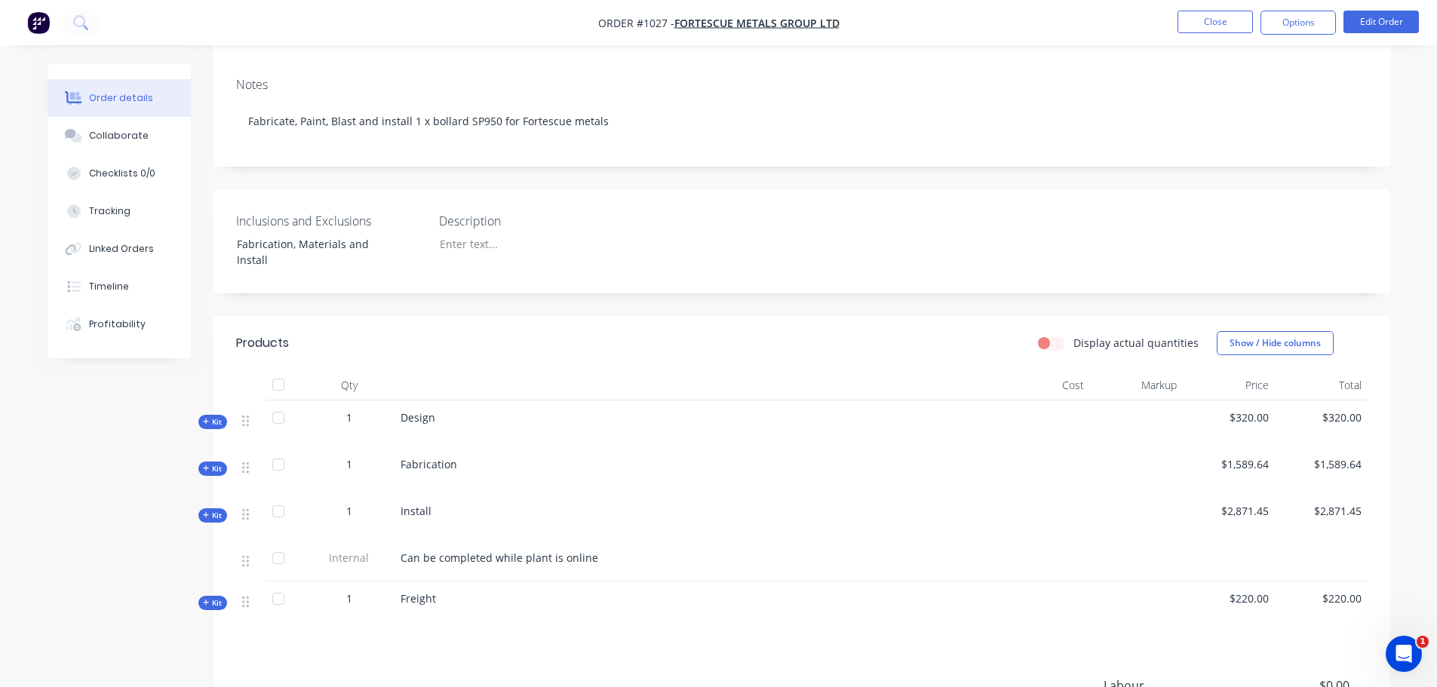
click at [226, 462] on div "Kit" at bounding box center [212, 469] width 29 height 14
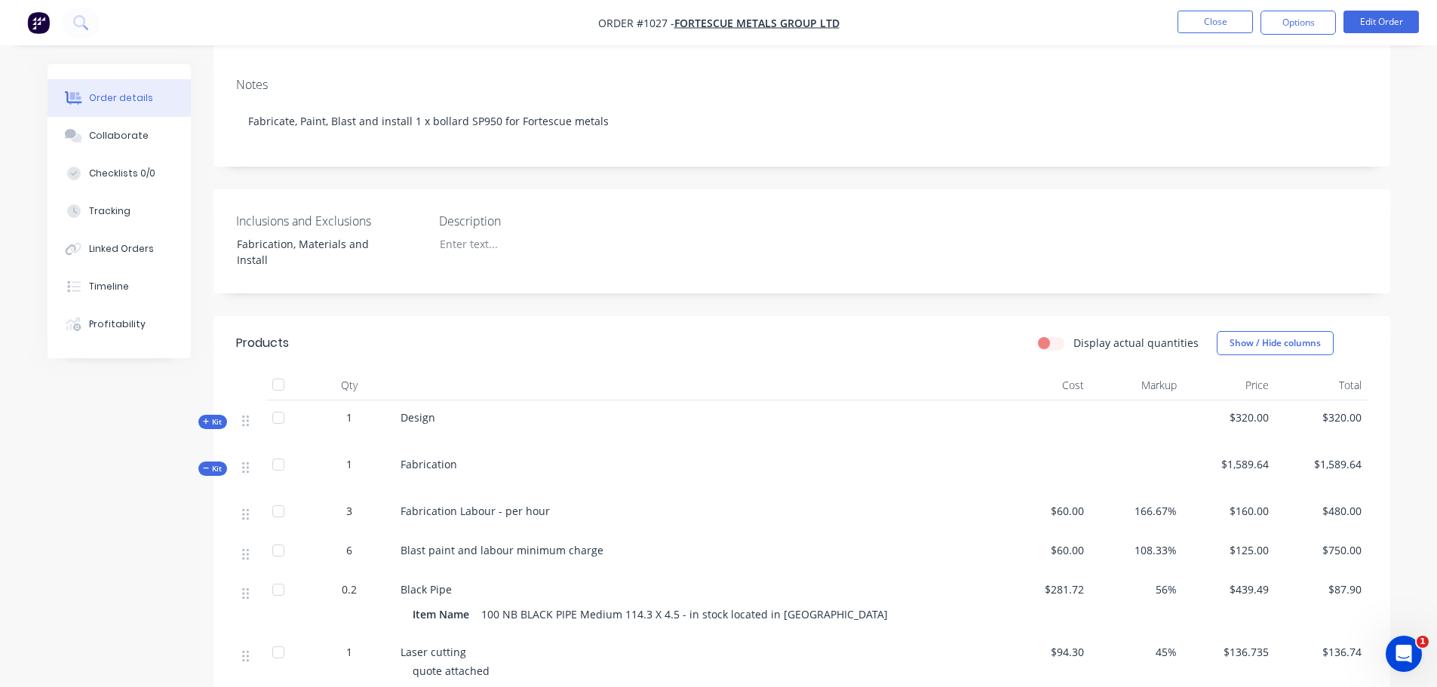
scroll to position [503, 0]
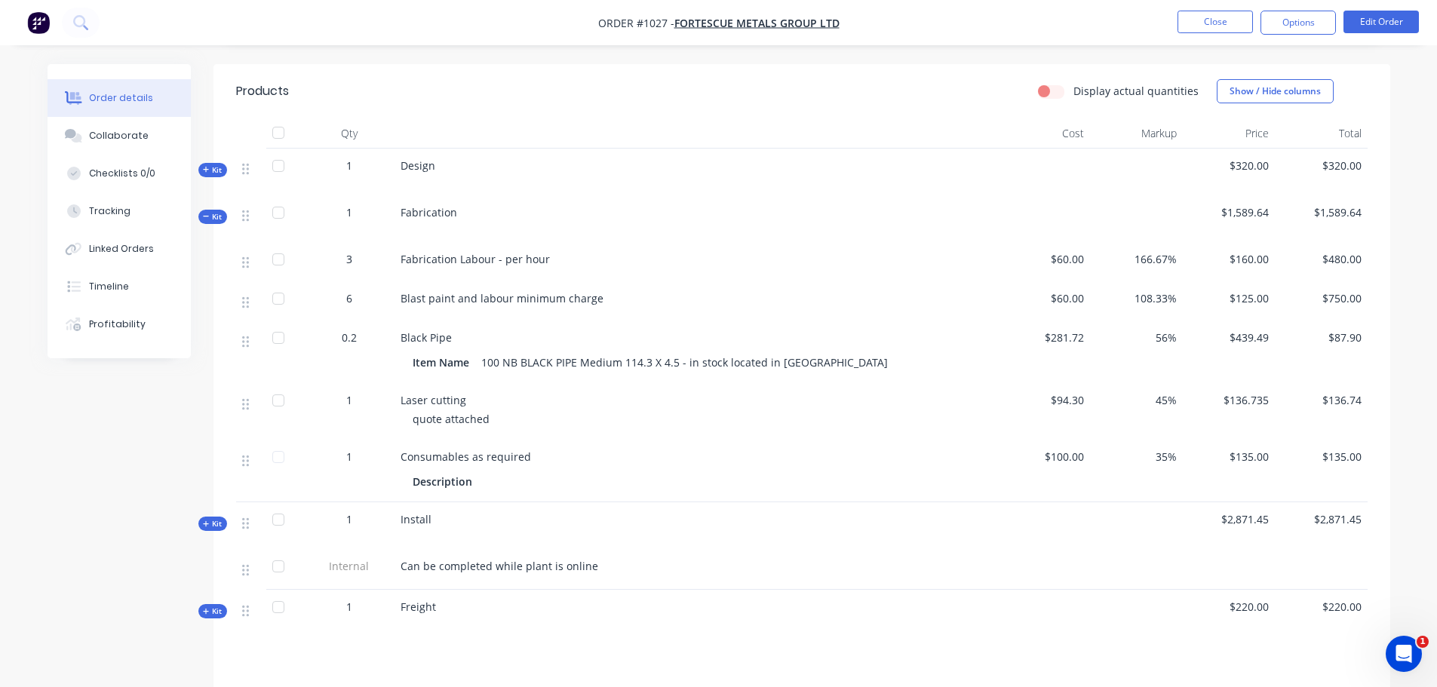
click at [453, 393] on span "Laser cutting" at bounding box center [434, 400] width 66 height 14
click at [466, 392] on div "Laser cutting" at bounding box center [696, 400] width 591 height 16
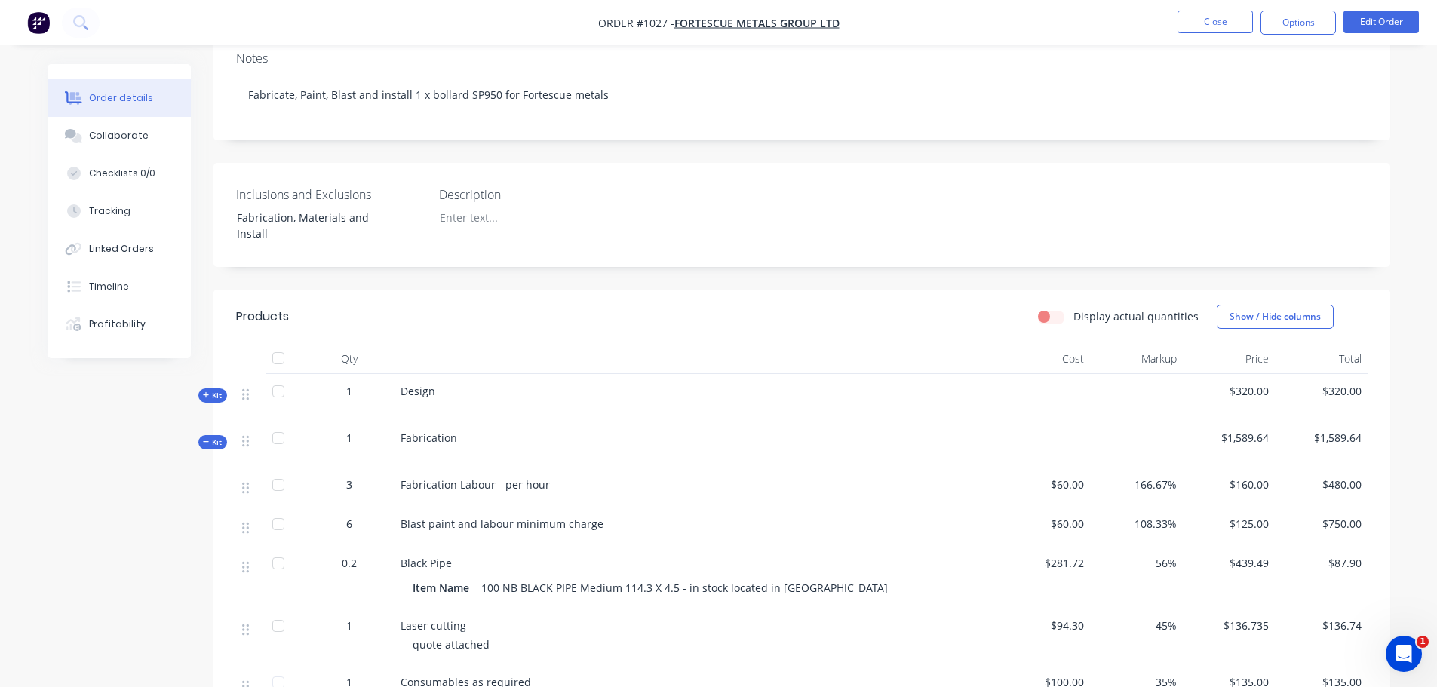
scroll to position [251, 0]
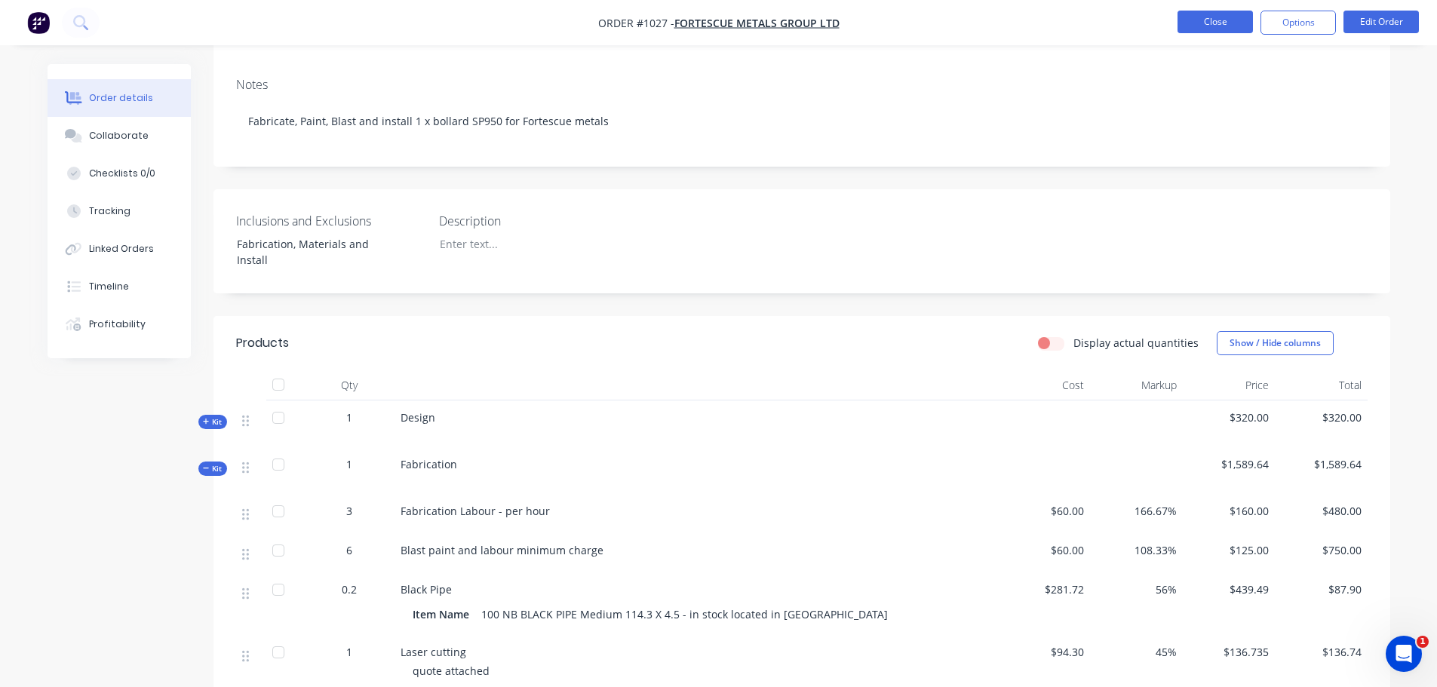
click at [1193, 19] on button "Close" at bounding box center [1215, 22] width 75 height 23
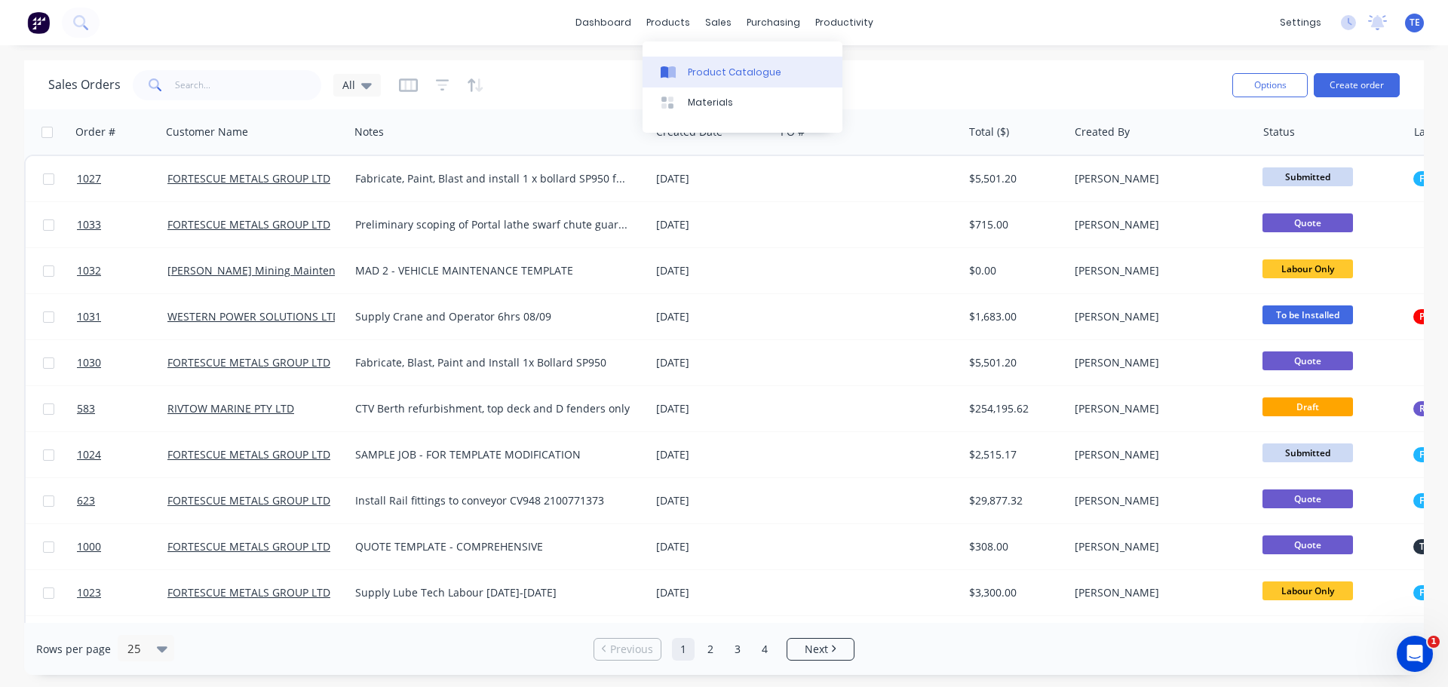
click at [695, 71] on div "Product Catalogue" at bounding box center [735, 73] width 94 height 14
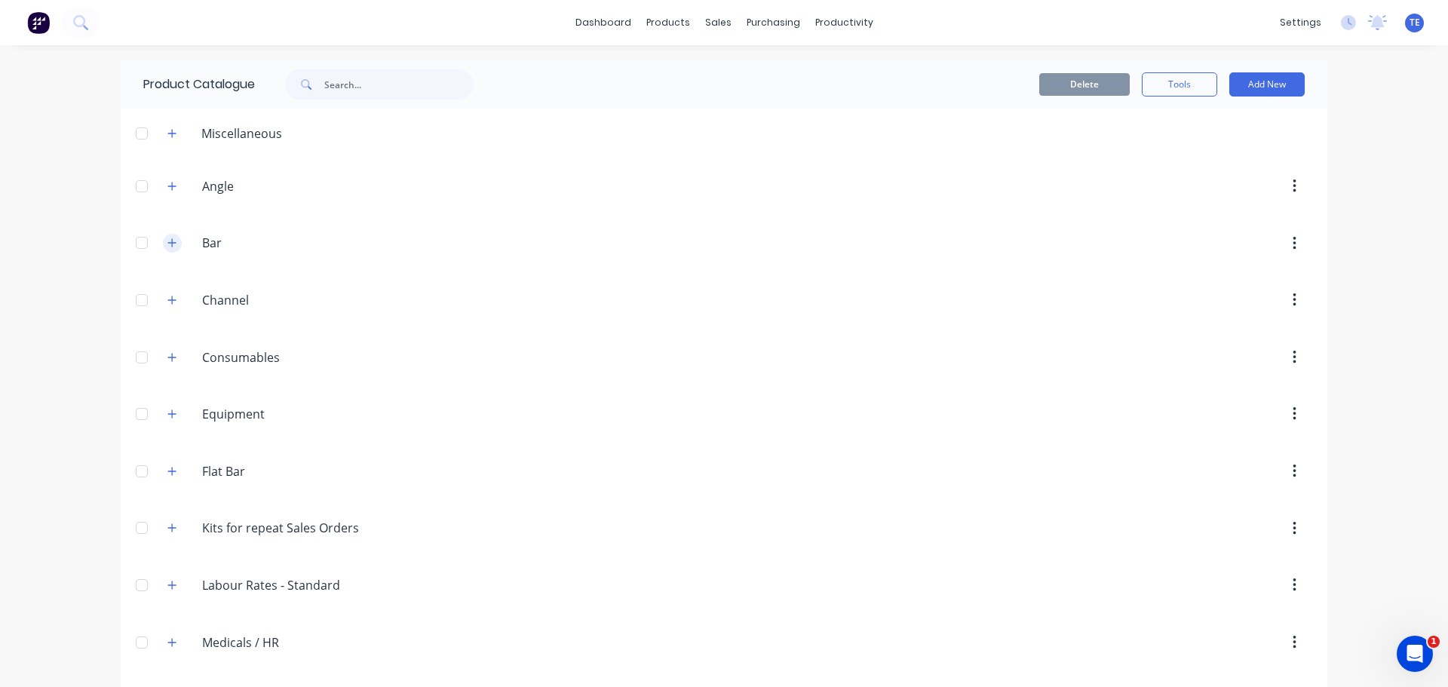
click at [167, 241] on icon "button" at bounding box center [171, 243] width 9 height 11
click at [167, 240] on icon "button" at bounding box center [171, 243] width 9 height 11
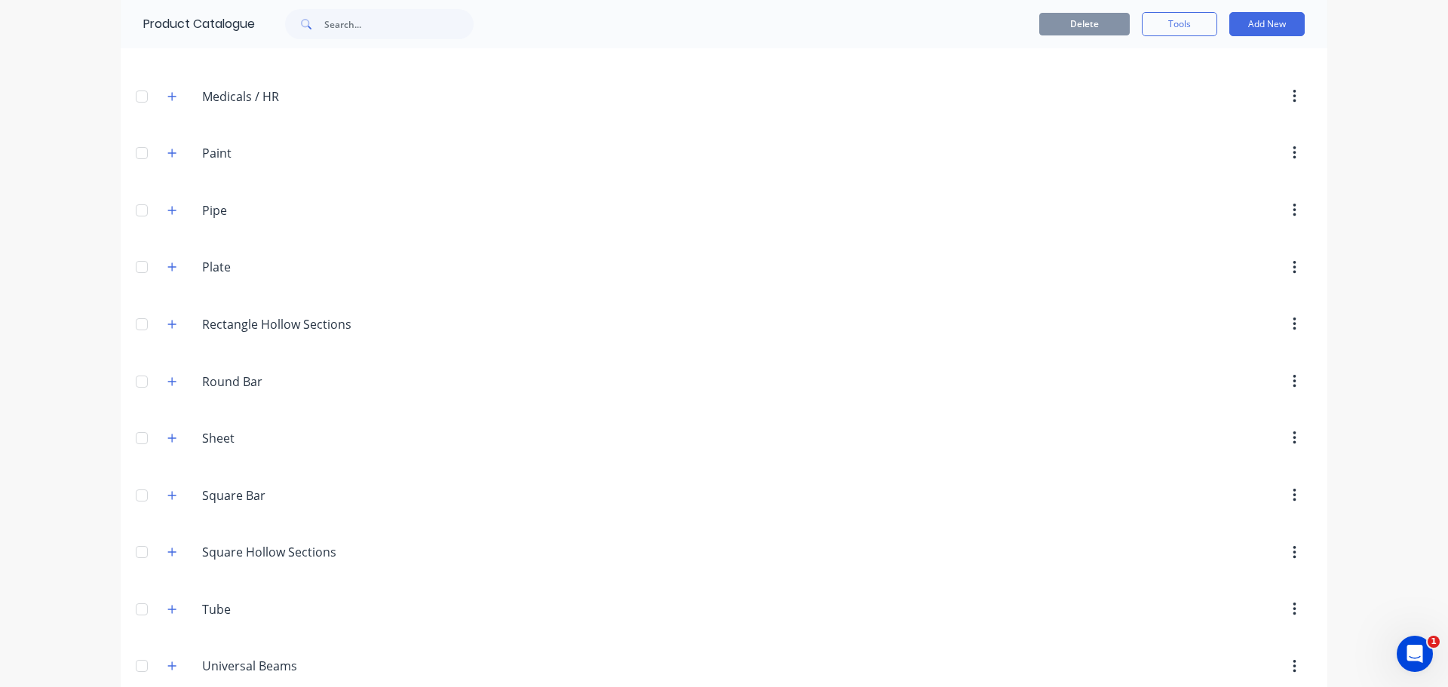
scroll to position [294, 0]
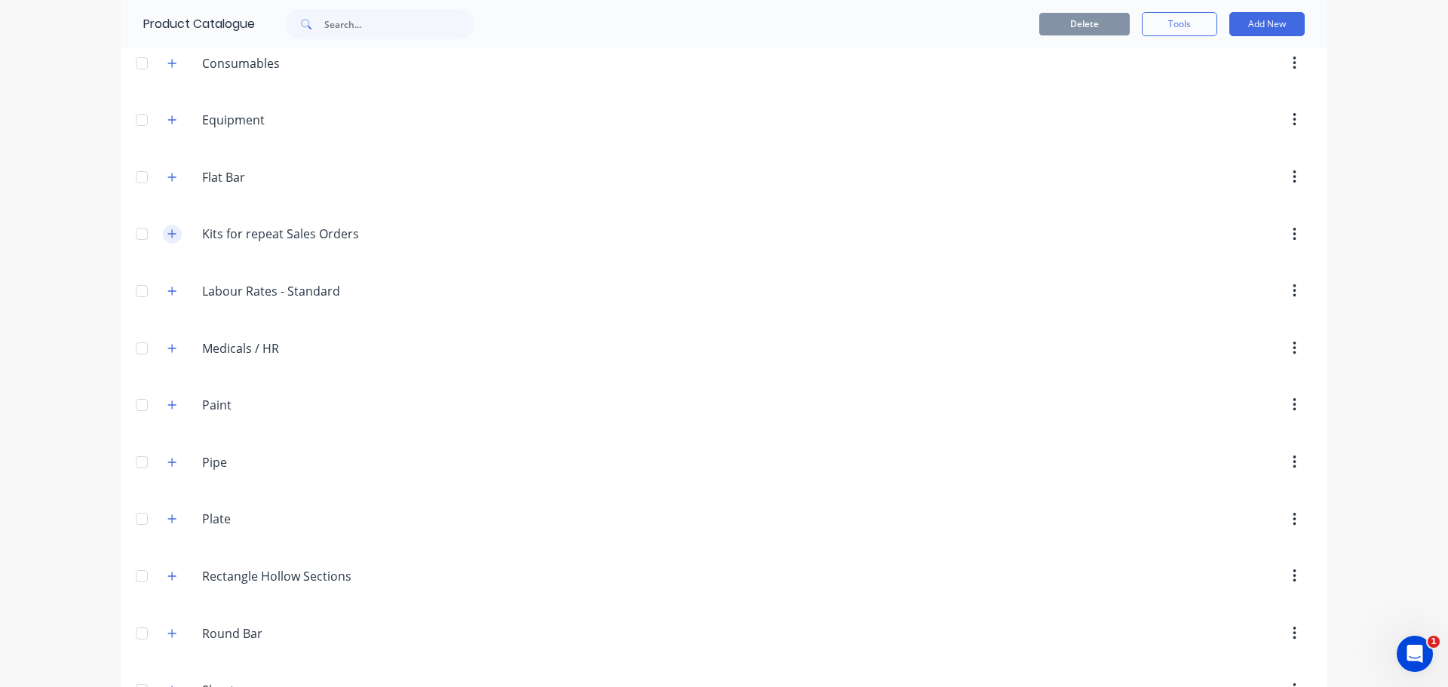
click at [169, 229] on icon "button" at bounding box center [171, 234] width 9 height 11
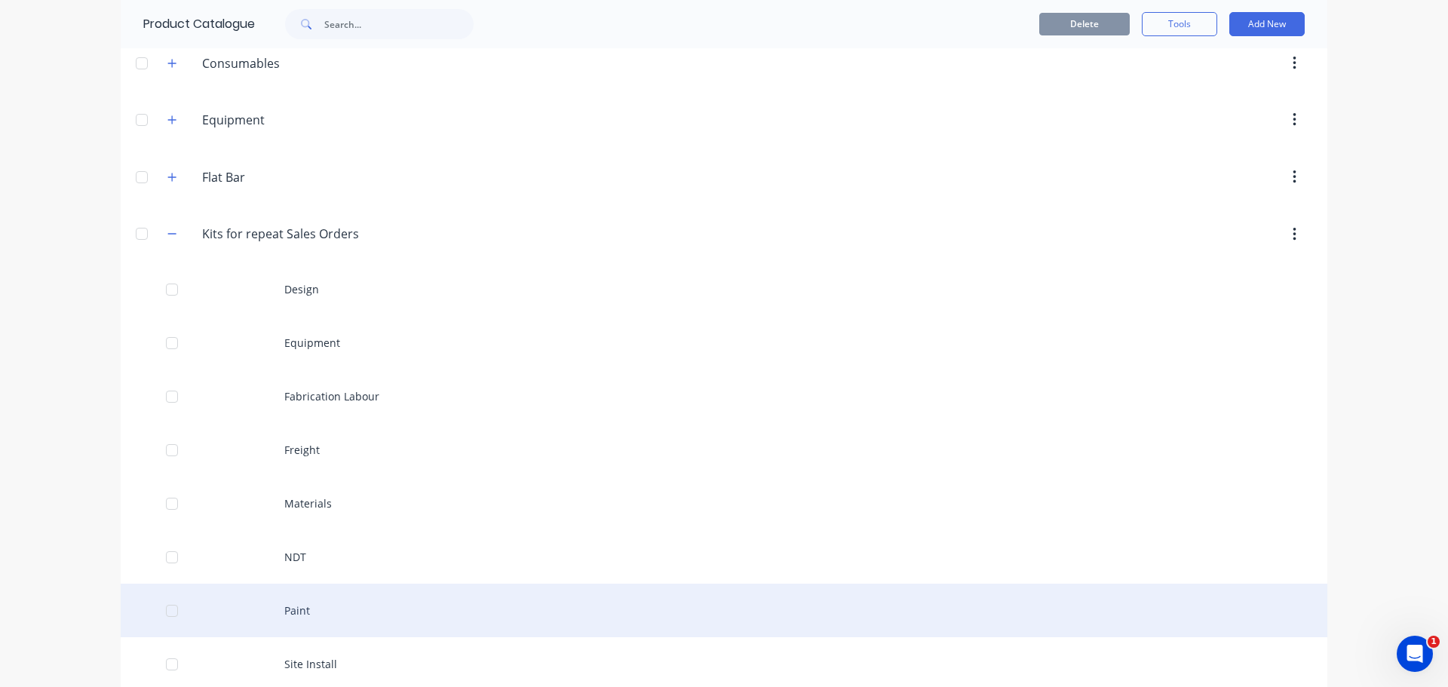
click at [309, 611] on div "Paint" at bounding box center [724, 611] width 1207 height 54
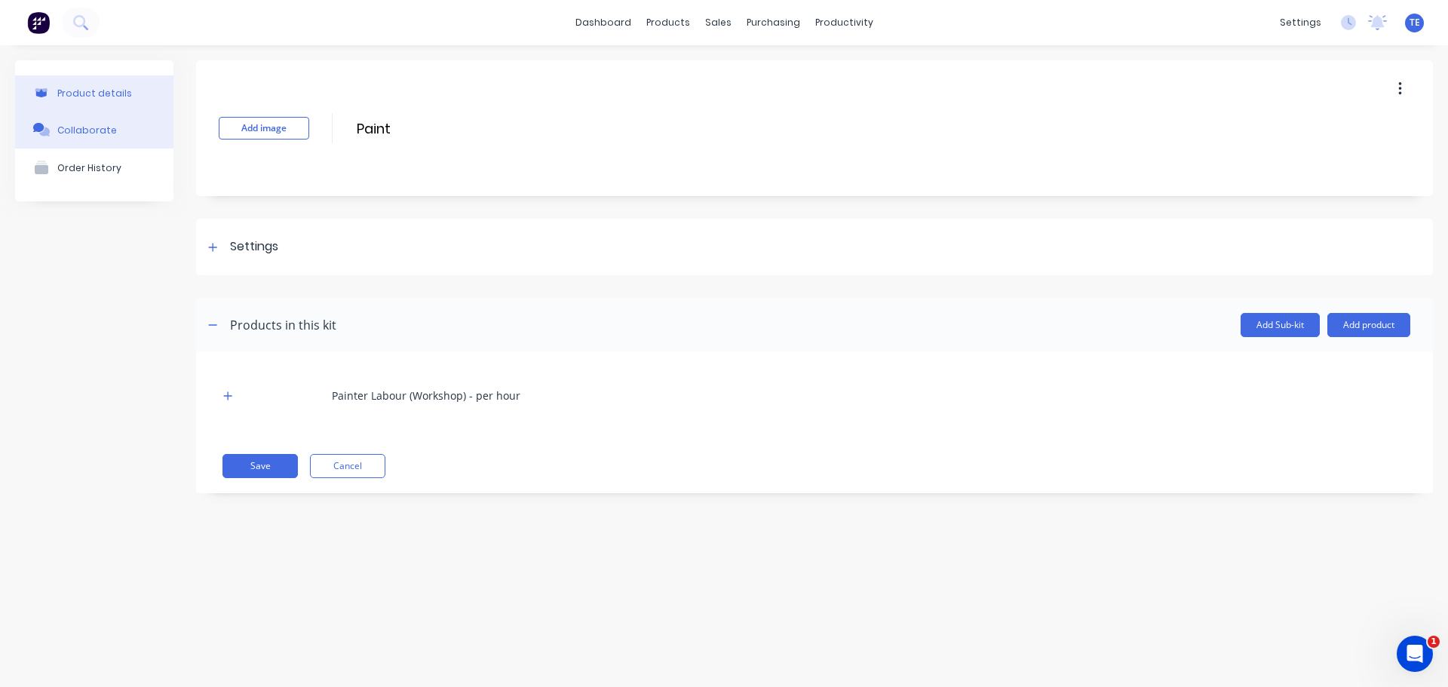
click at [107, 128] on div "Collaborate" at bounding box center [87, 129] width 60 height 11
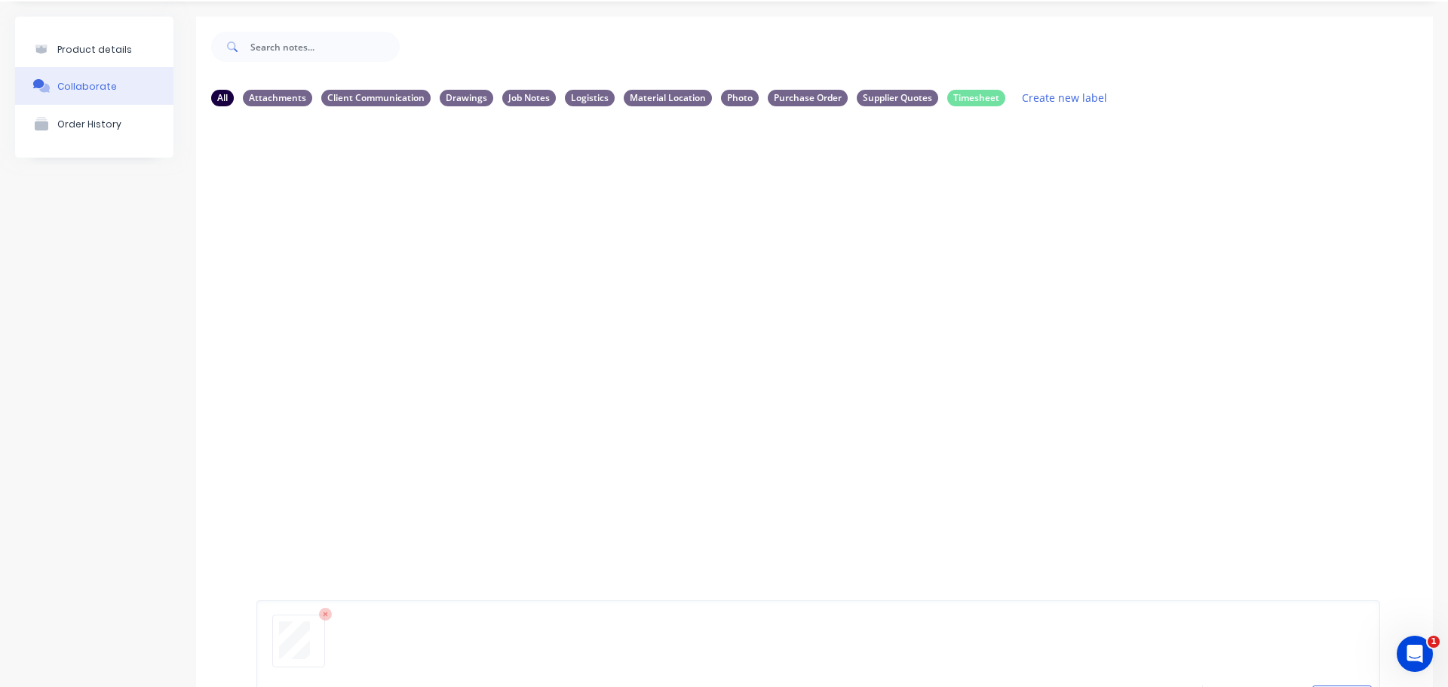
scroll to position [111, 0]
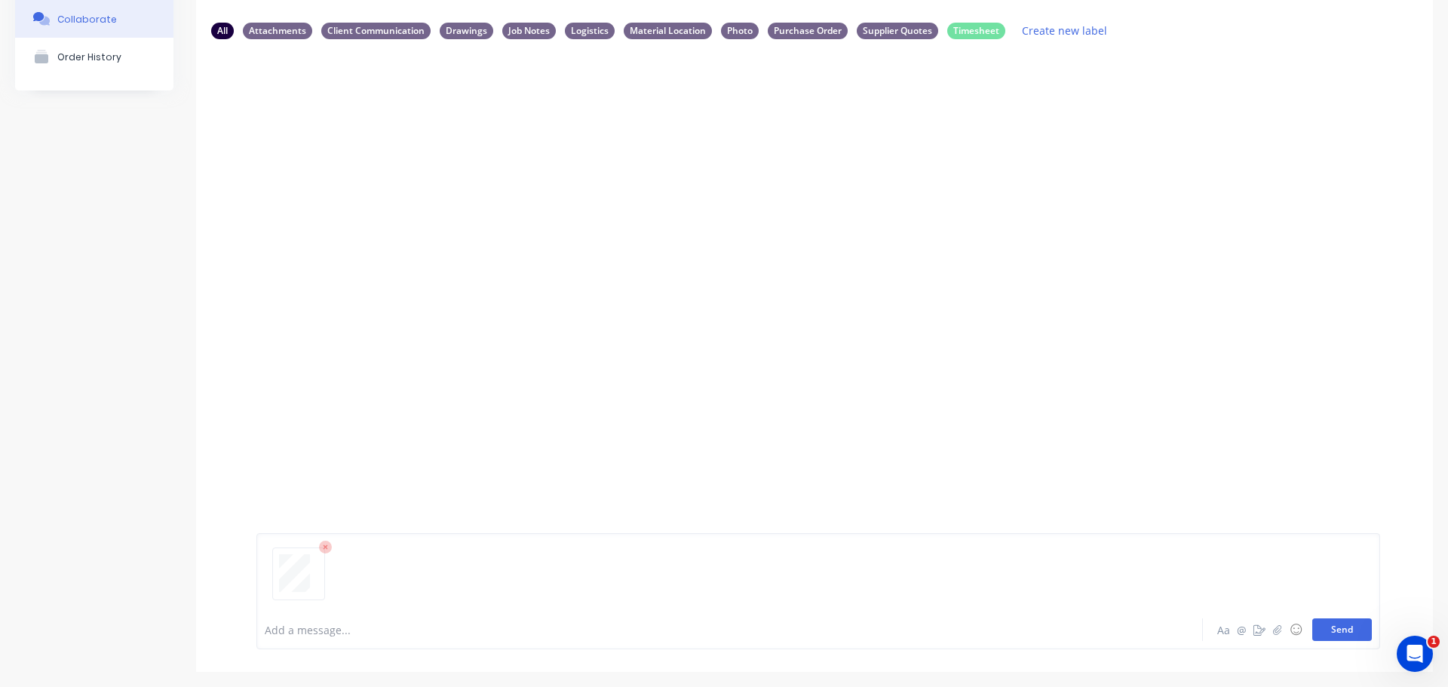
click at [1327, 634] on button "Send" at bounding box center [1343, 630] width 60 height 23
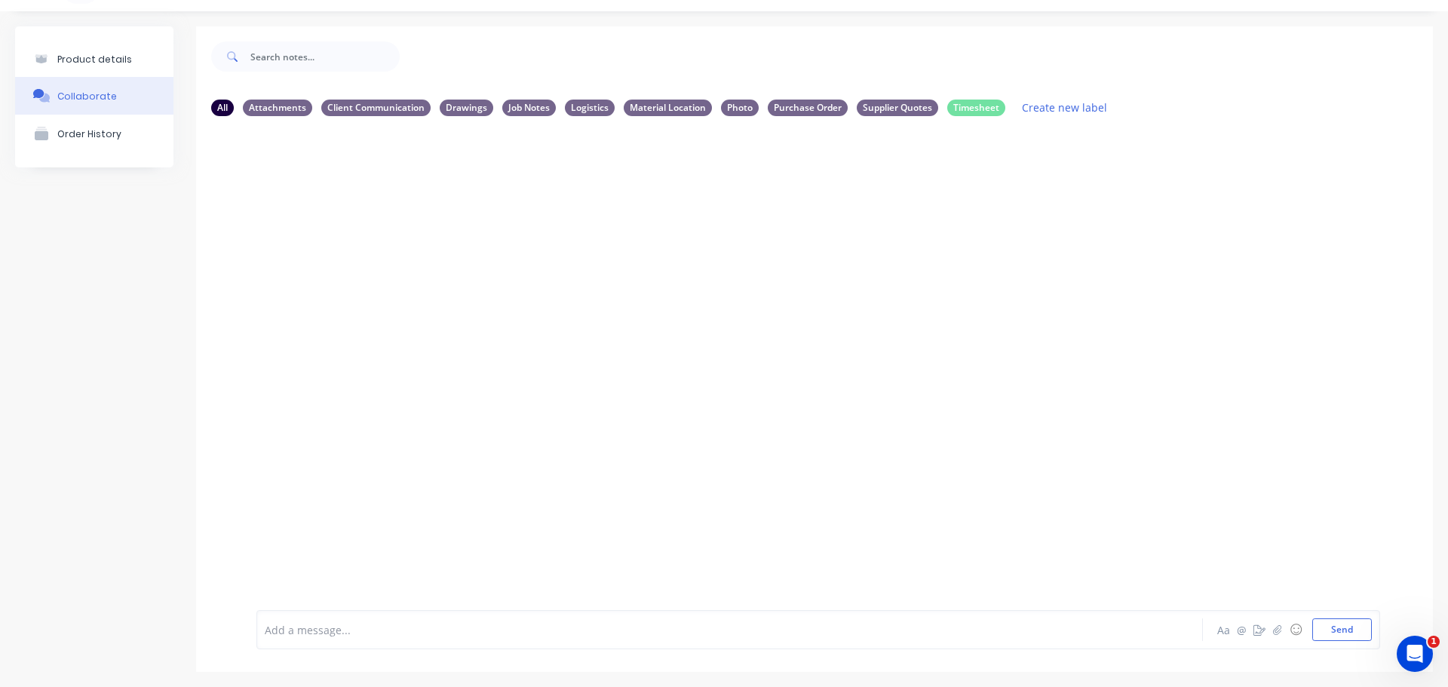
scroll to position [34, 0]
click at [380, 244] on button "button" at bounding box center [378, 244] width 6 height 22
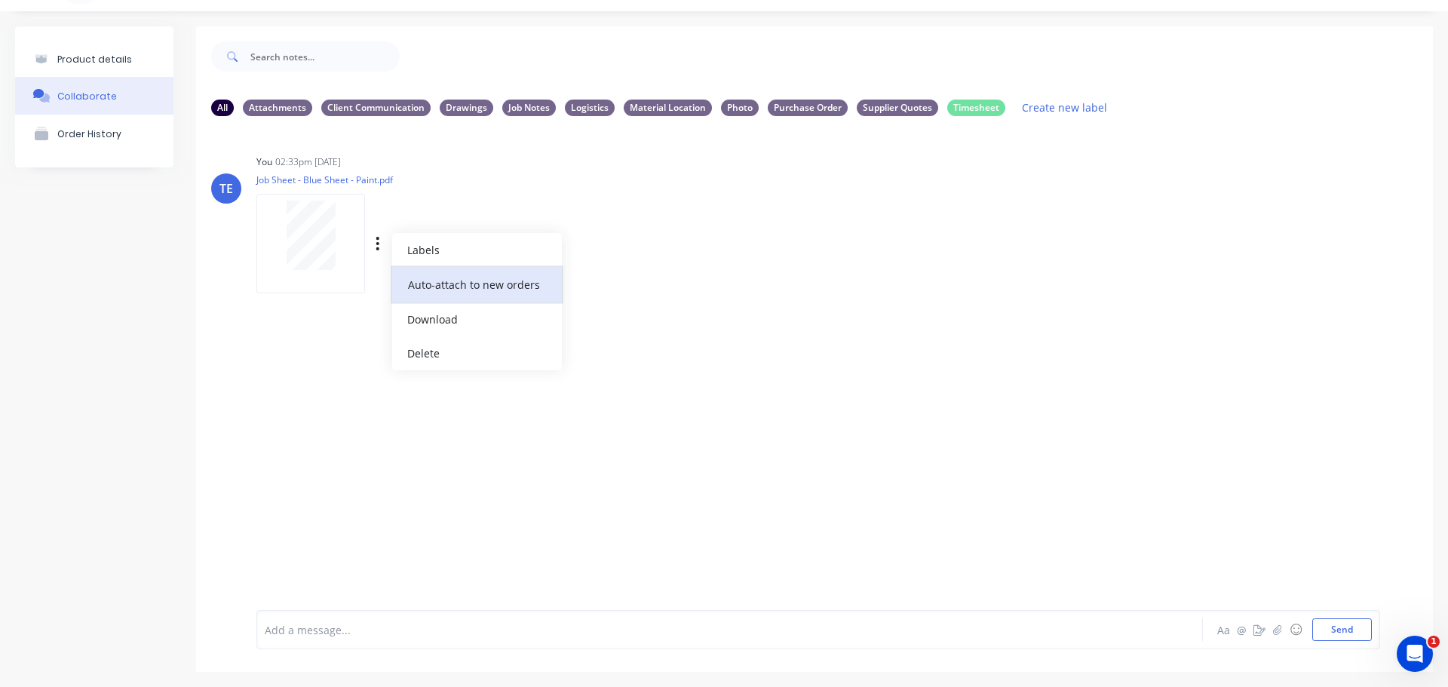
click at [521, 285] on button "Auto-attach to new orders" at bounding box center [477, 284] width 170 height 35
click at [622, 276] on label at bounding box center [622, 276] width 0 height 0
click at [595, 282] on input "checkbox" at bounding box center [593, 283] width 12 height 14
checkbox input "true"
click at [920, 278] on div "TE You 02:33pm 02/09/25 Job Sheet - Blue Sheet - Paint.pdf Labels Auto-attach t…" at bounding box center [814, 219] width 1237 height 136
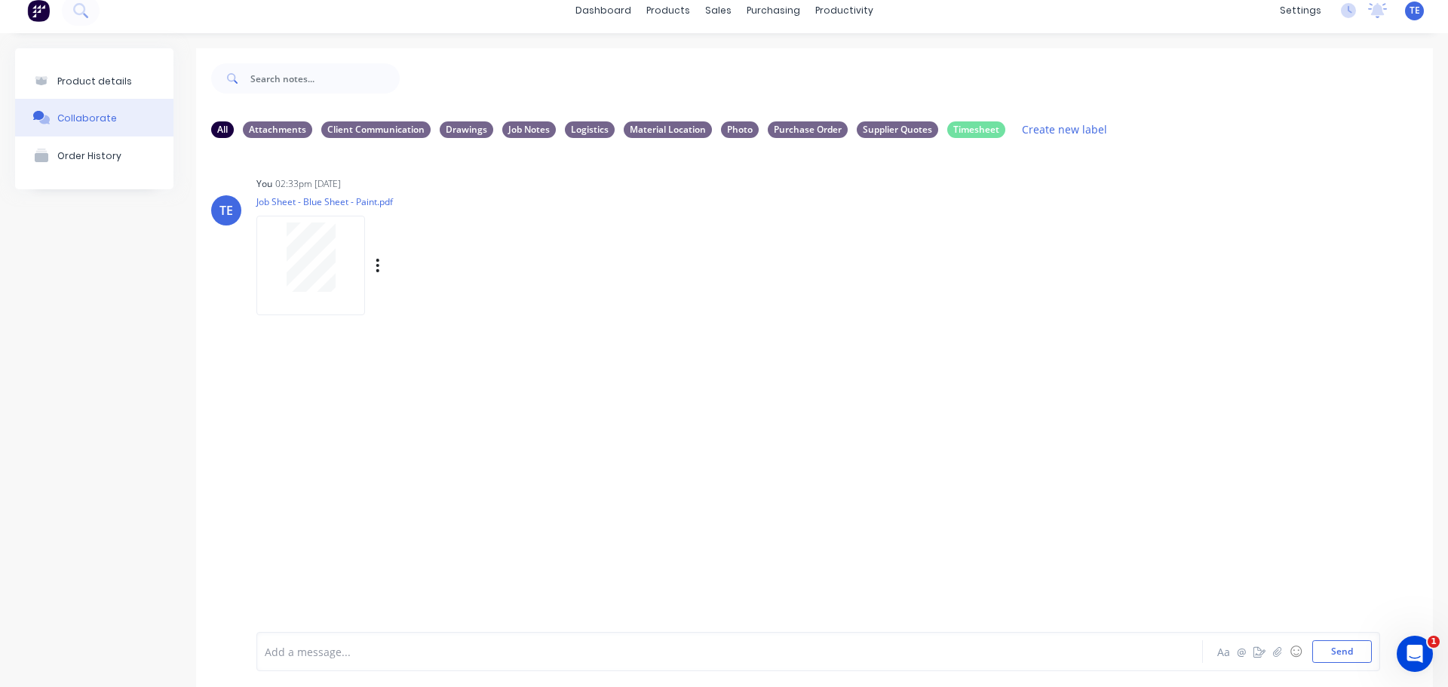
scroll to position [0, 0]
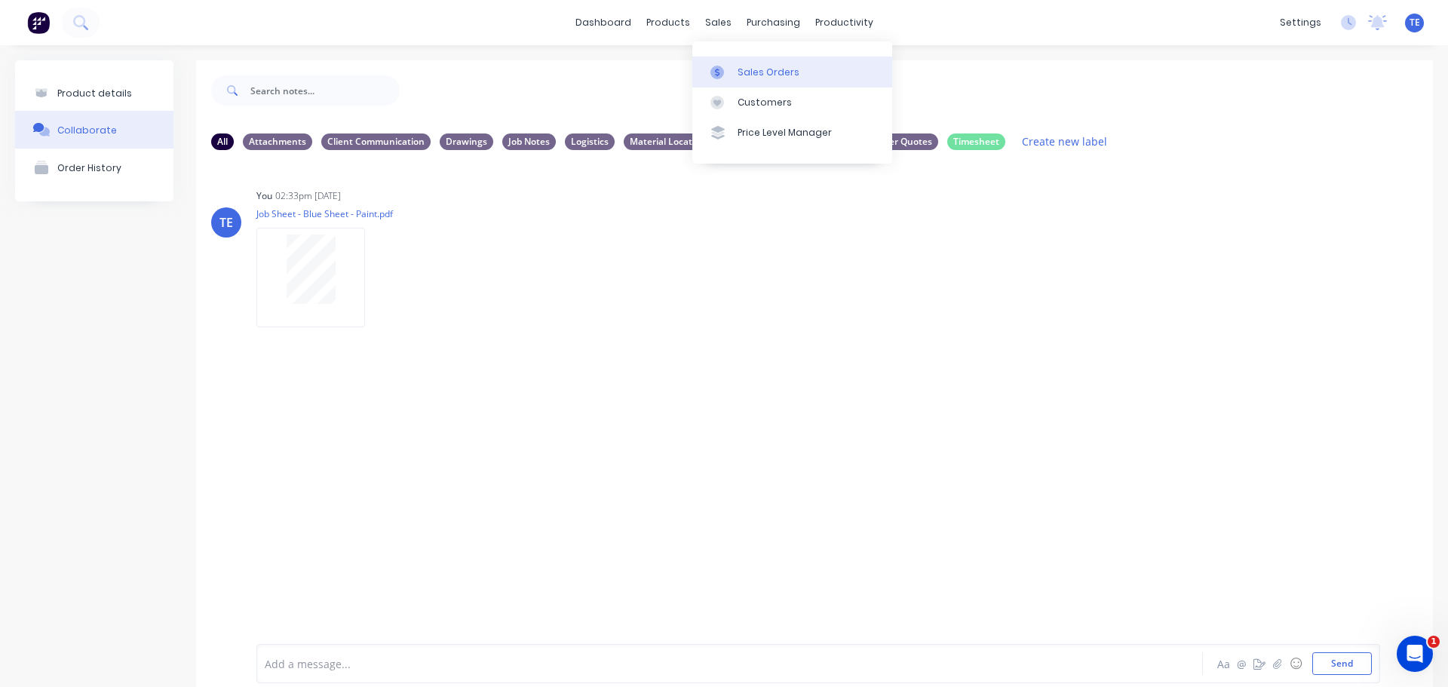
click at [732, 68] on div at bounding box center [722, 73] width 23 height 14
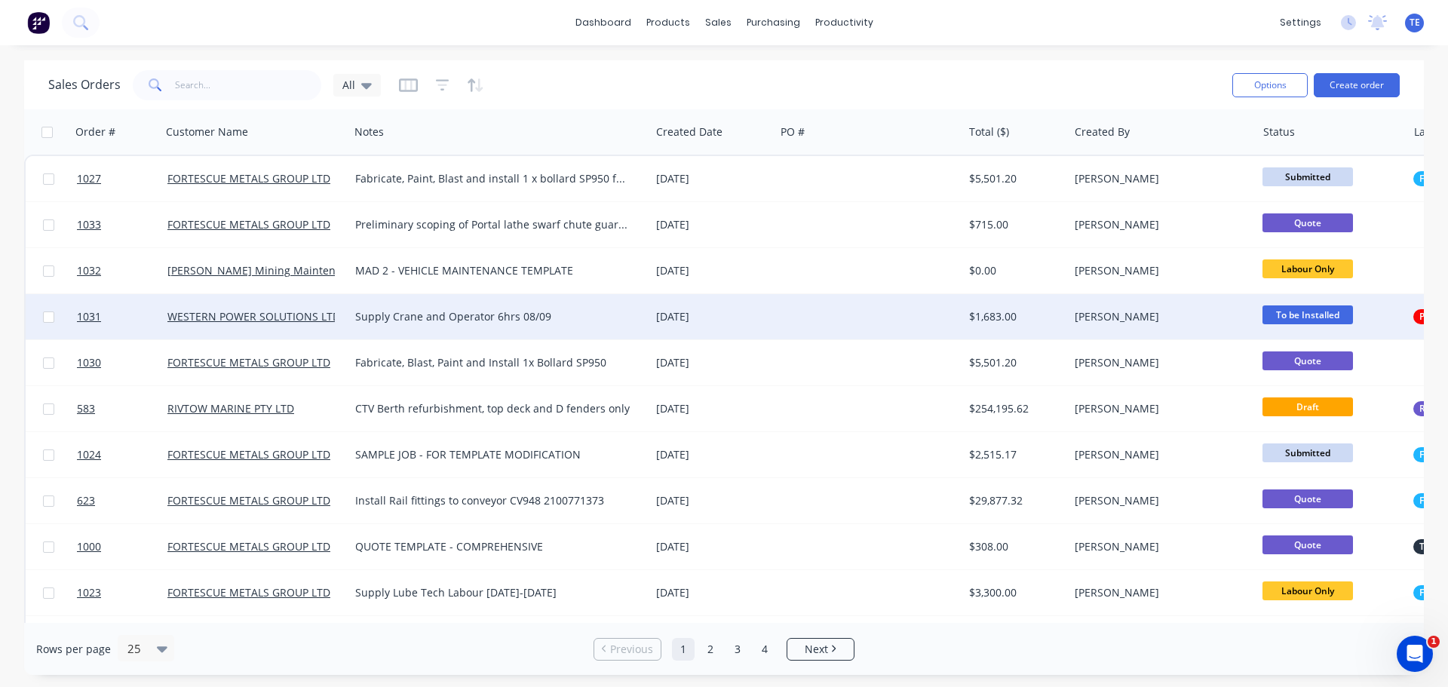
click at [873, 311] on div at bounding box center [869, 316] width 189 height 45
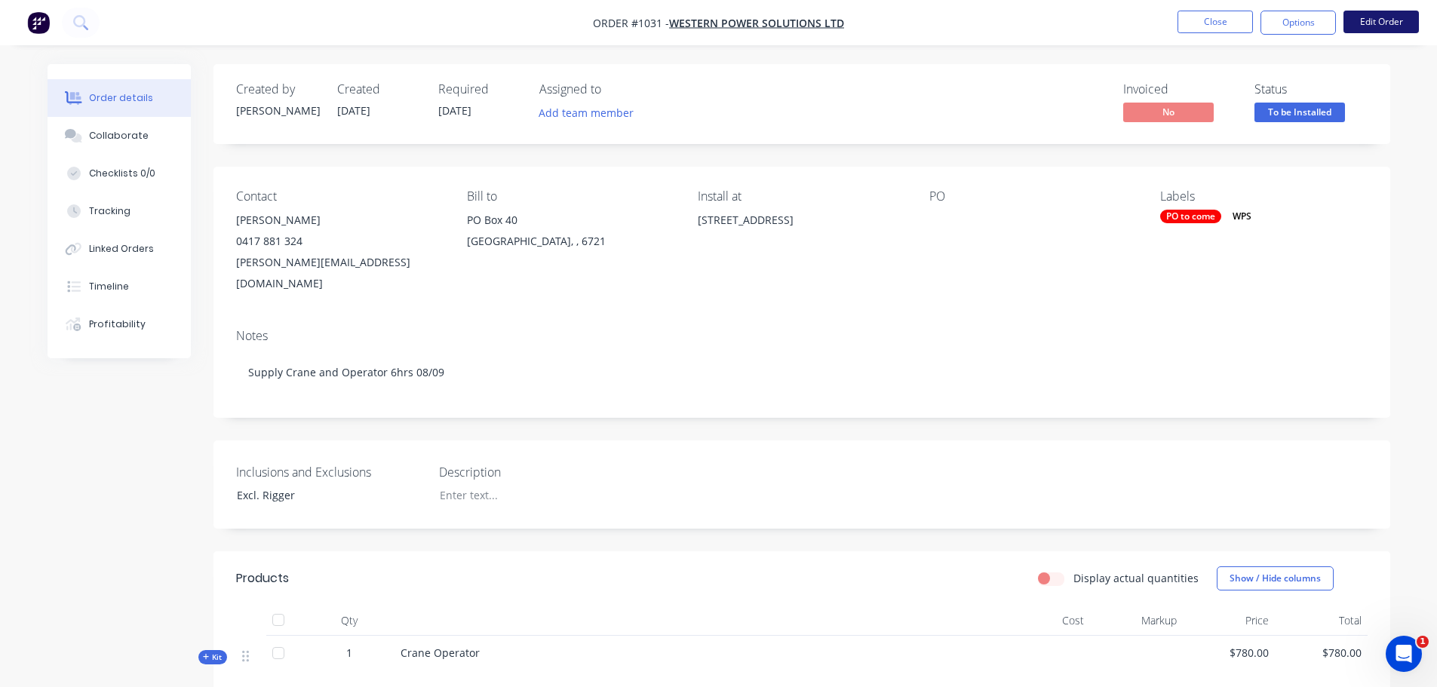
click at [1363, 29] on button "Edit Order" at bounding box center [1381, 22] width 75 height 23
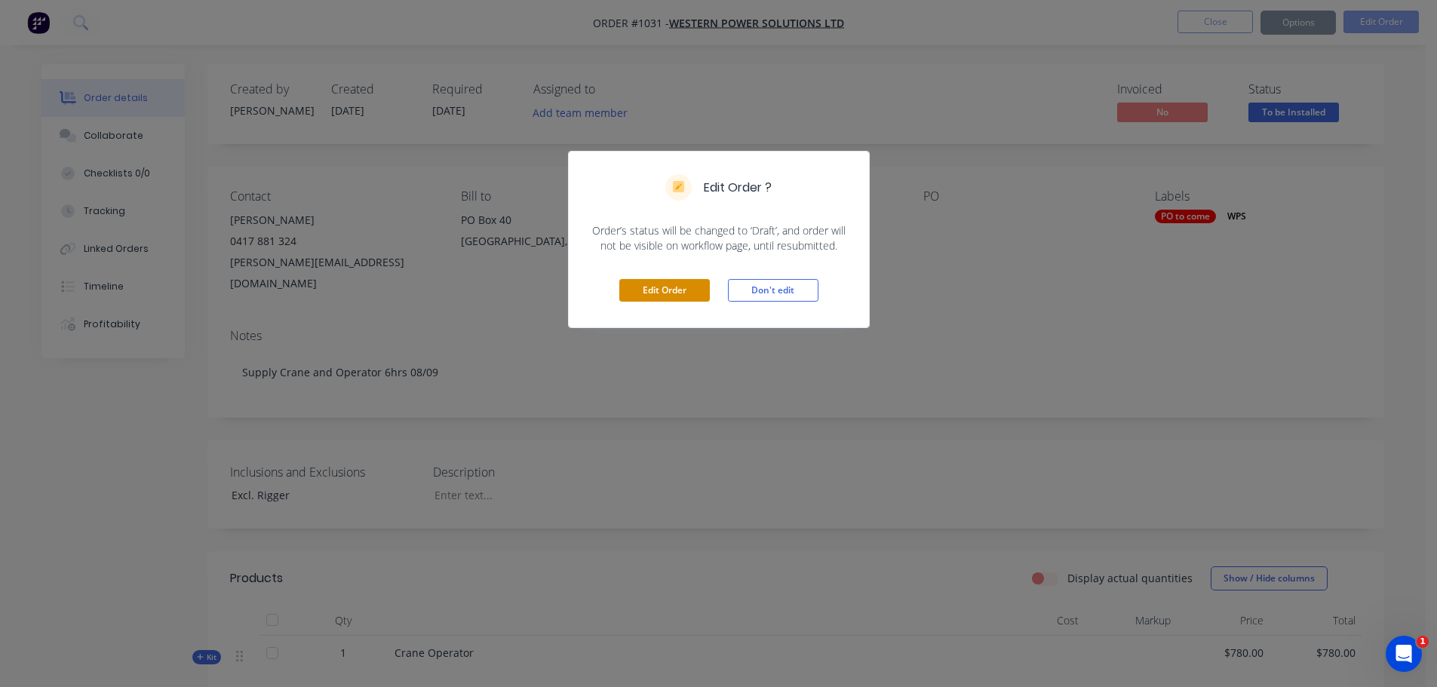
click at [694, 297] on button "Edit Order" at bounding box center [664, 290] width 91 height 23
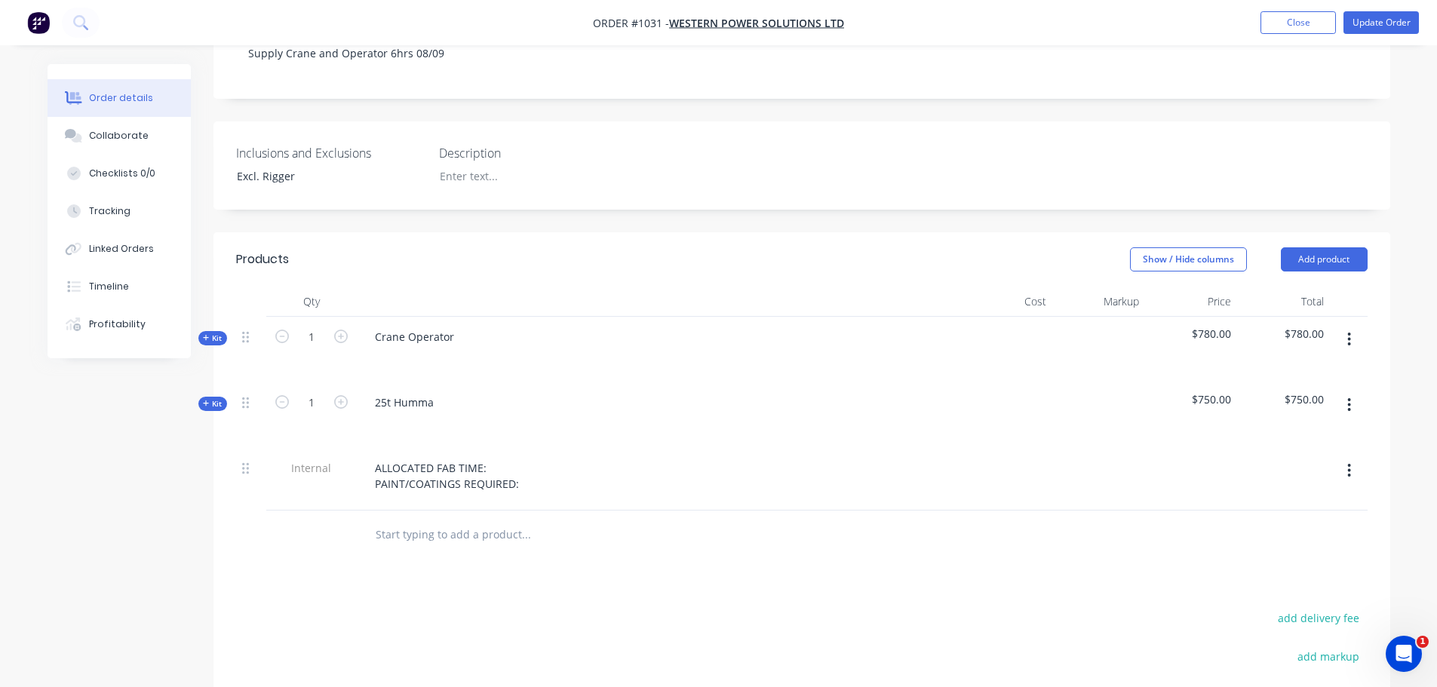
scroll to position [307, 0]
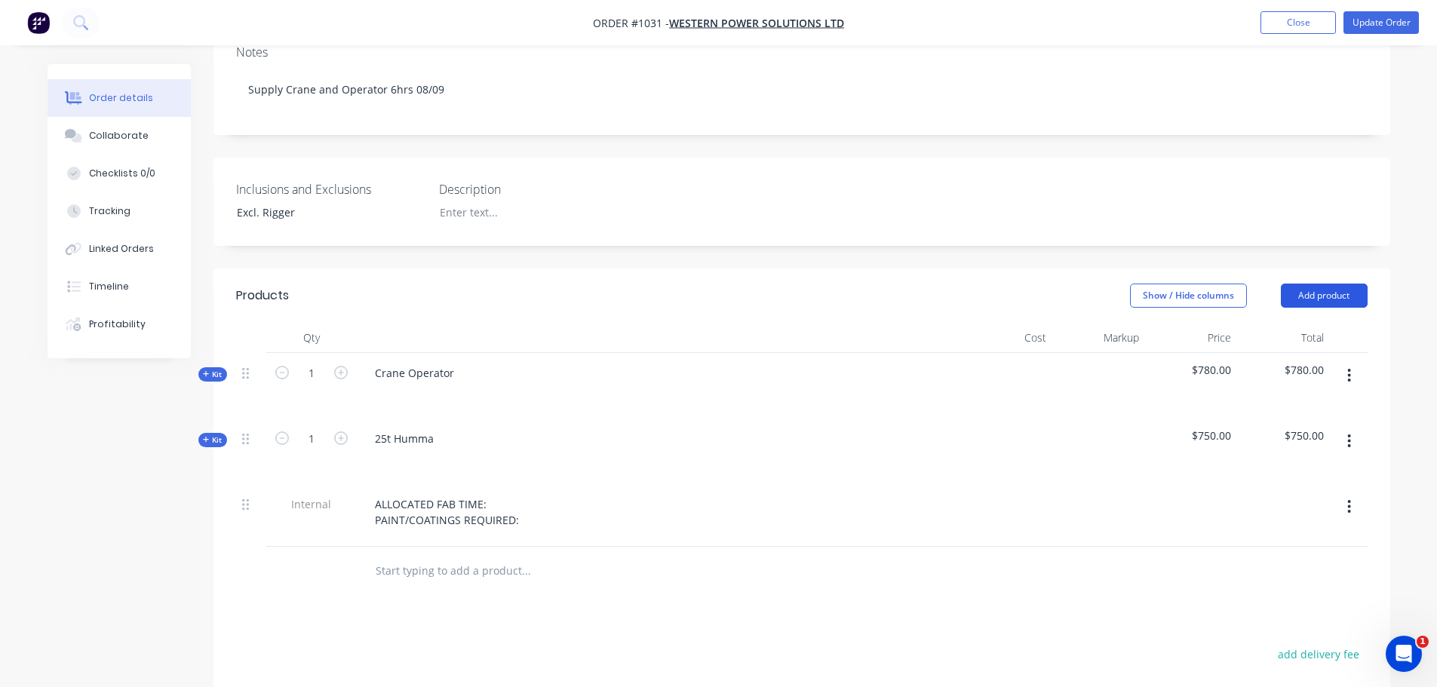
click at [1340, 284] on button "Add product" at bounding box center [1324, 296] width 87 height 24
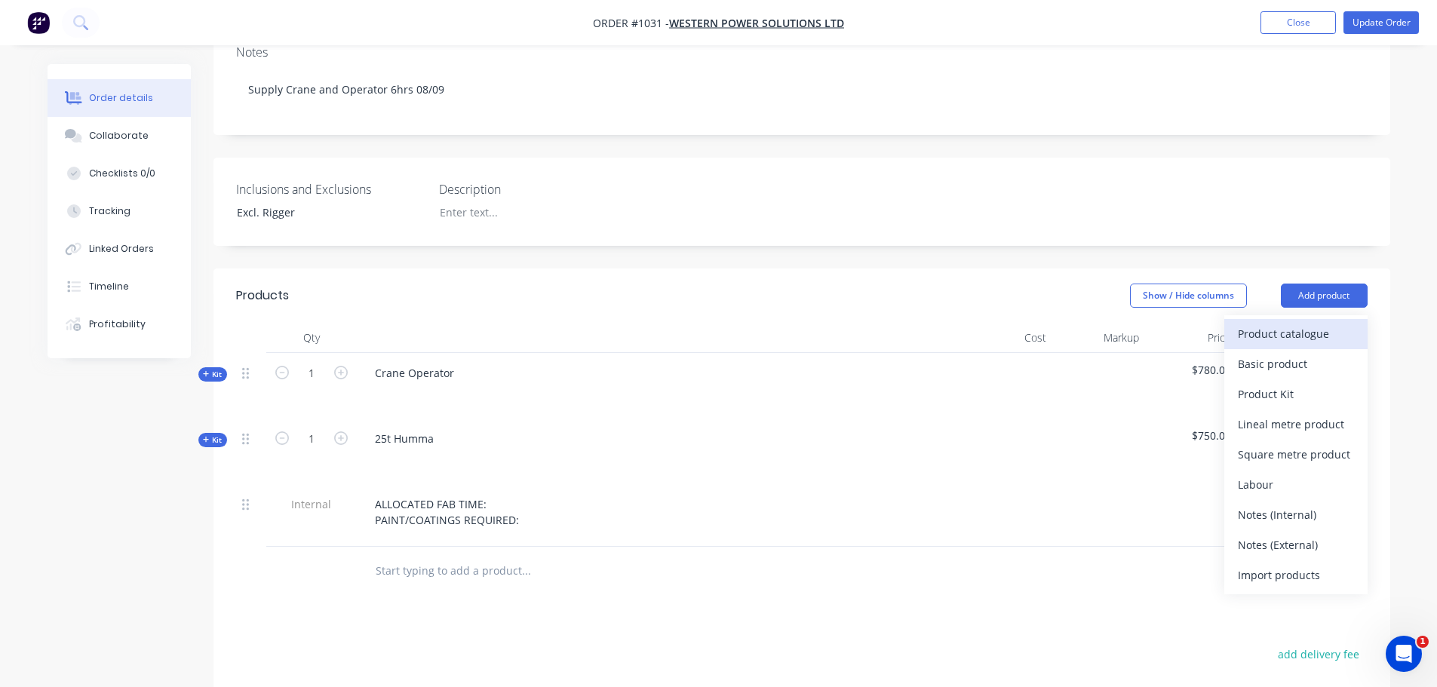
click at [1319, 323] on div "Product catalogue" at bounding box center [1296, 334] width 116 height 22
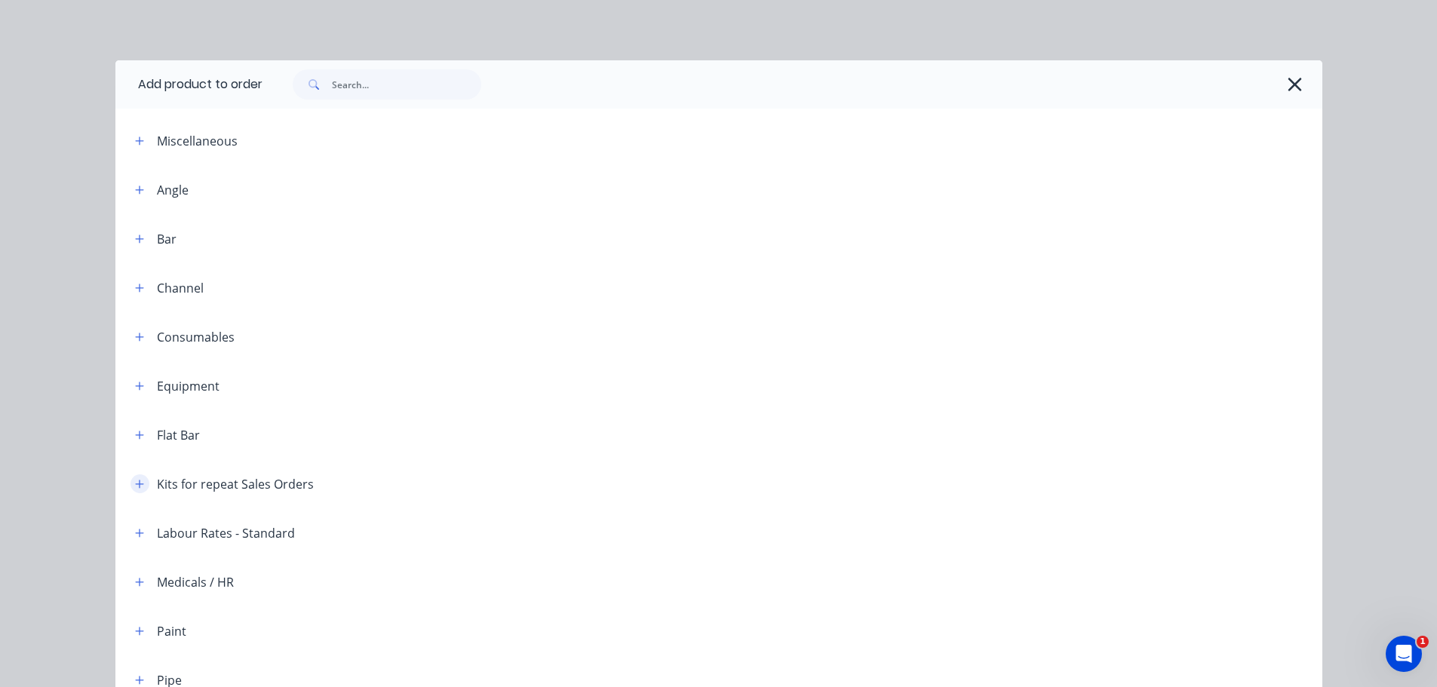
click at [138, 487] on icon "button" at bounding box center [139, 484] width 9 height 11
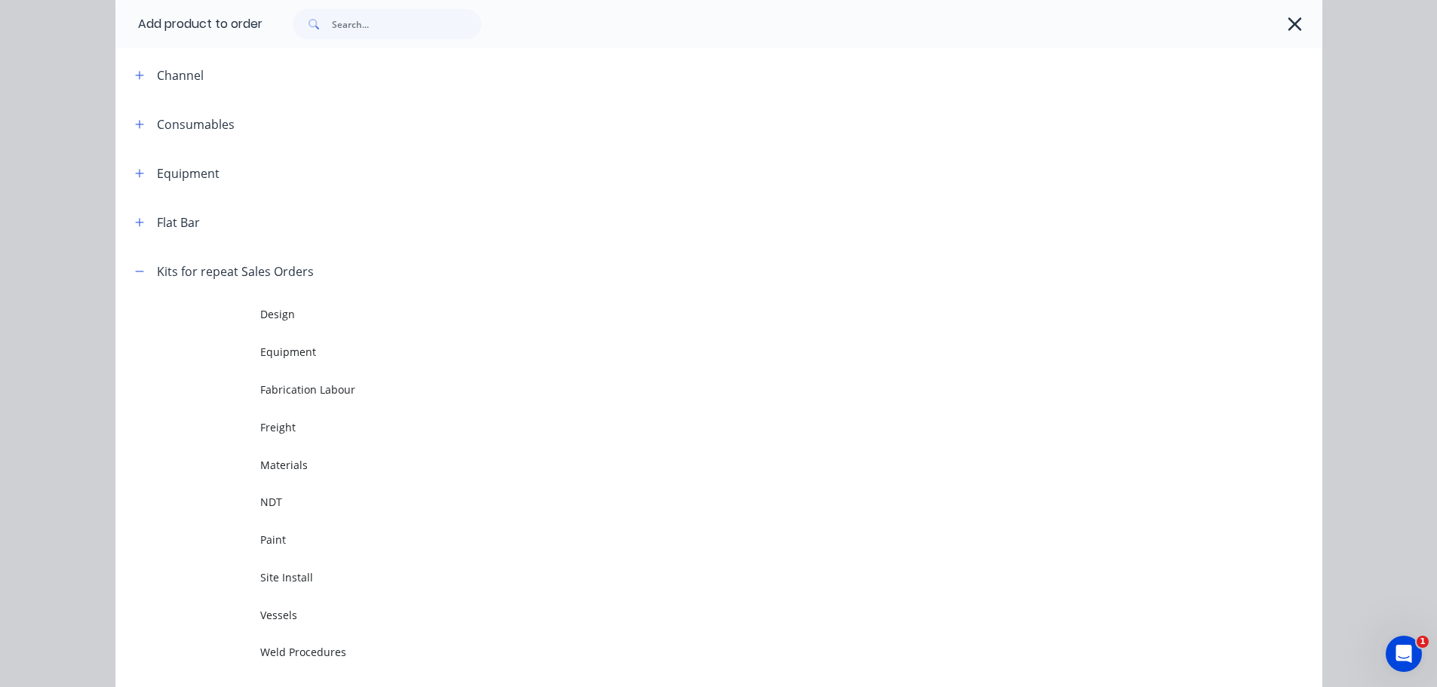
scroll to position [251, 0]
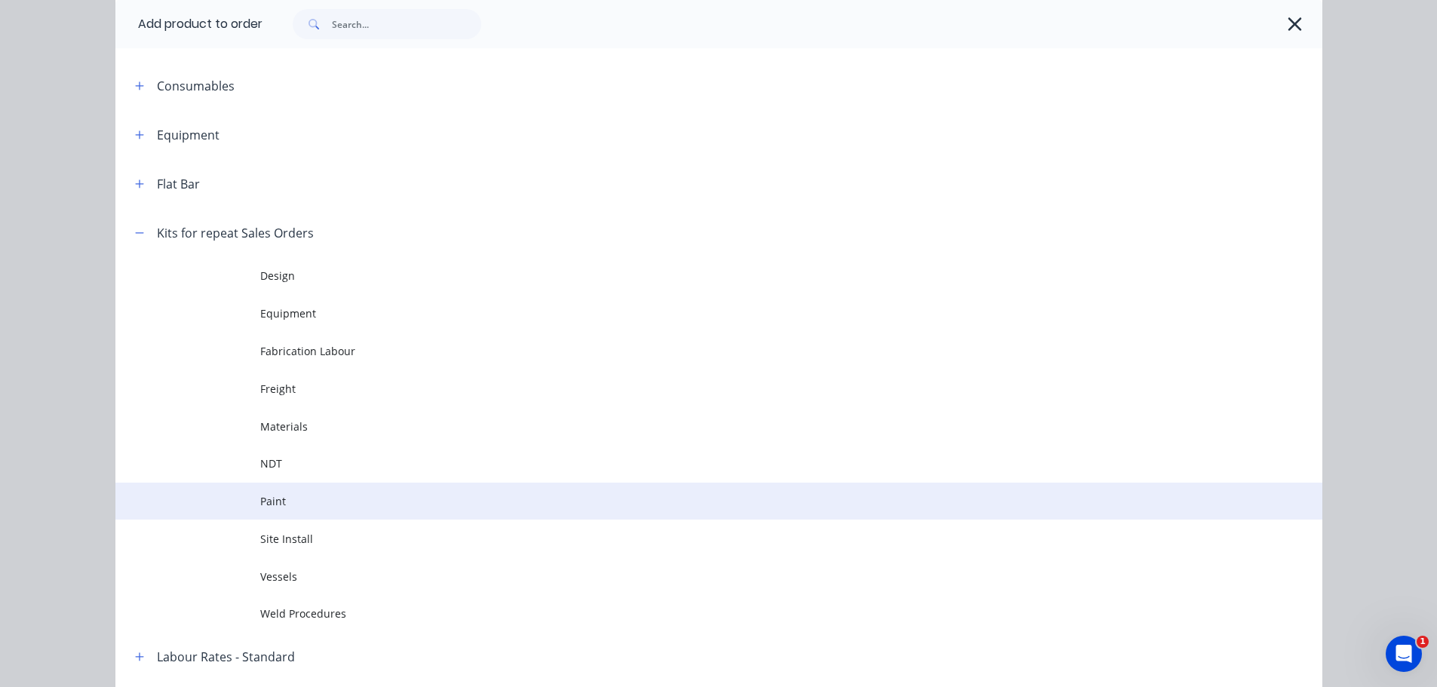
click at [283, 502] on span "Paint" at bounding box center [684, 501] width 849 height 16
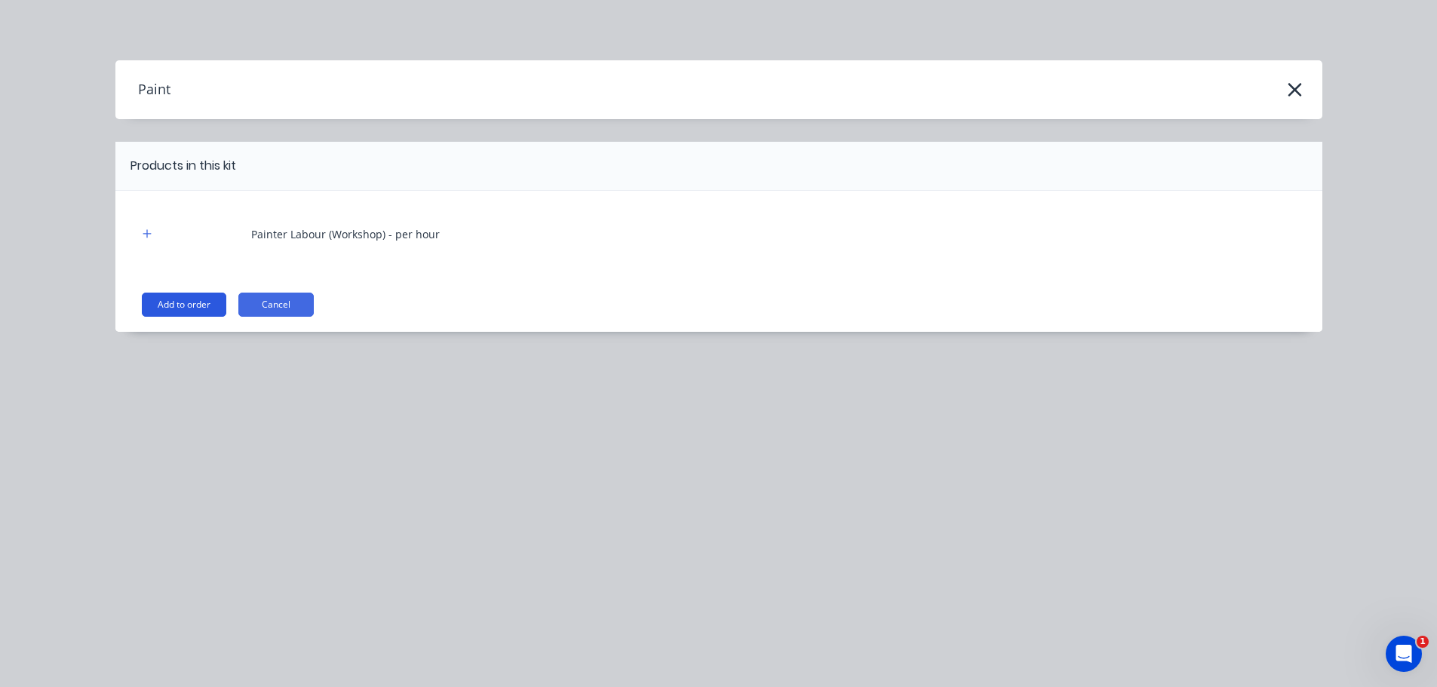
click at [189, 309] on button "Add to order" at bounding box center [184, 305] width 84 height 24
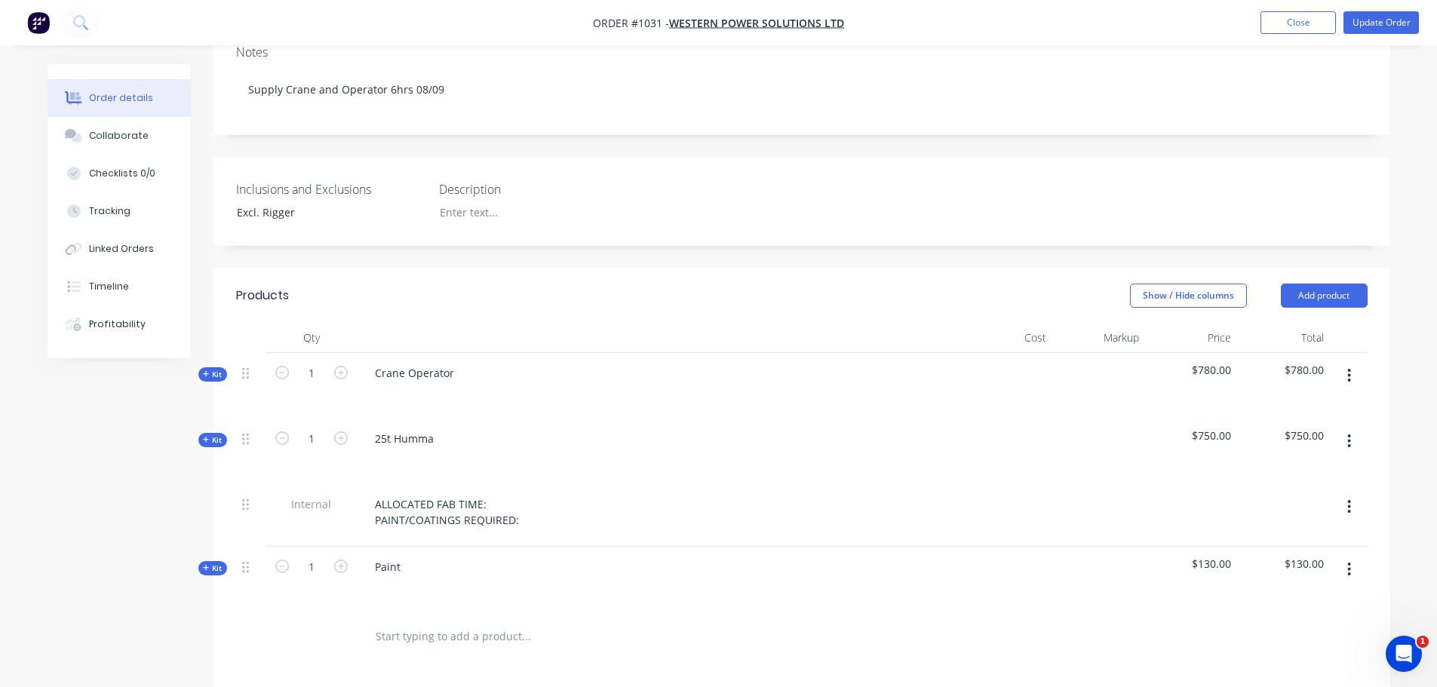
click at [219, 563] on span "Kit" at bounding box center [213, 568] width 20 height 11
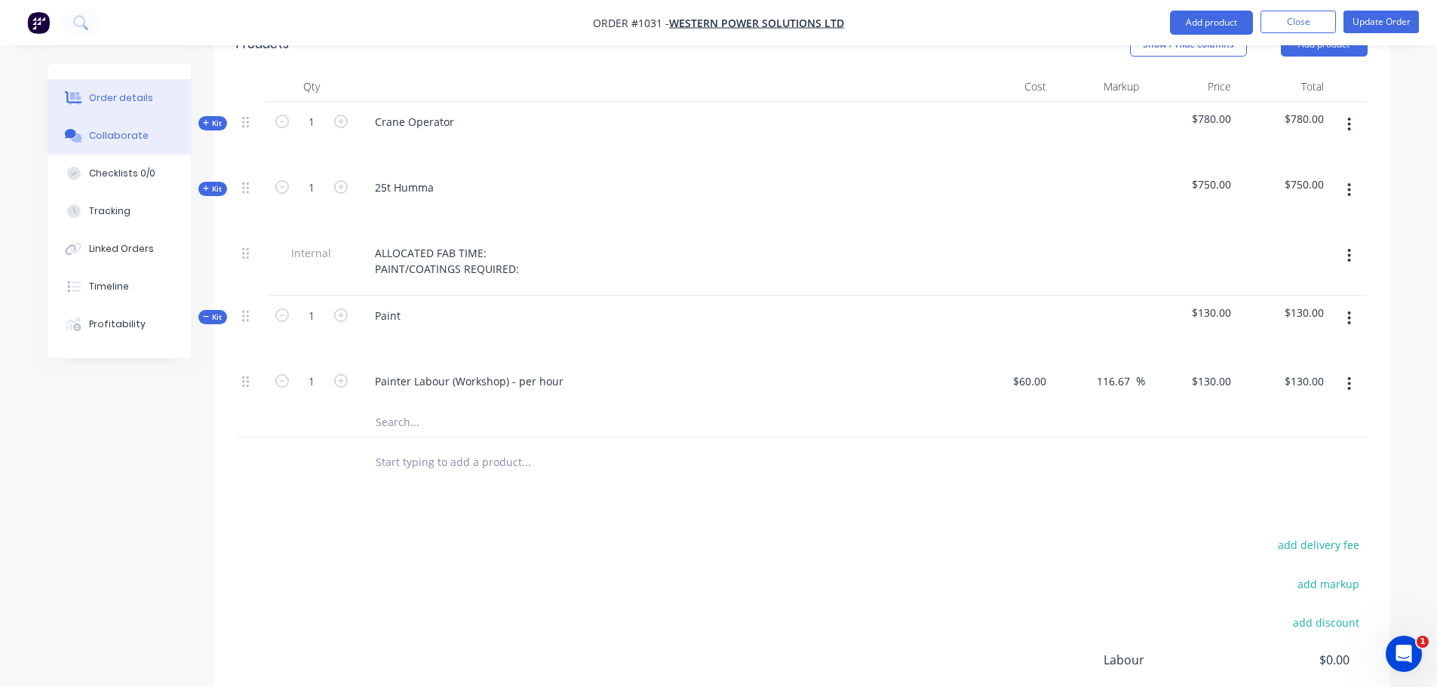
click at [126, 136] on div "Collaborate" at bounding box center [119, 136] width 60 height 14
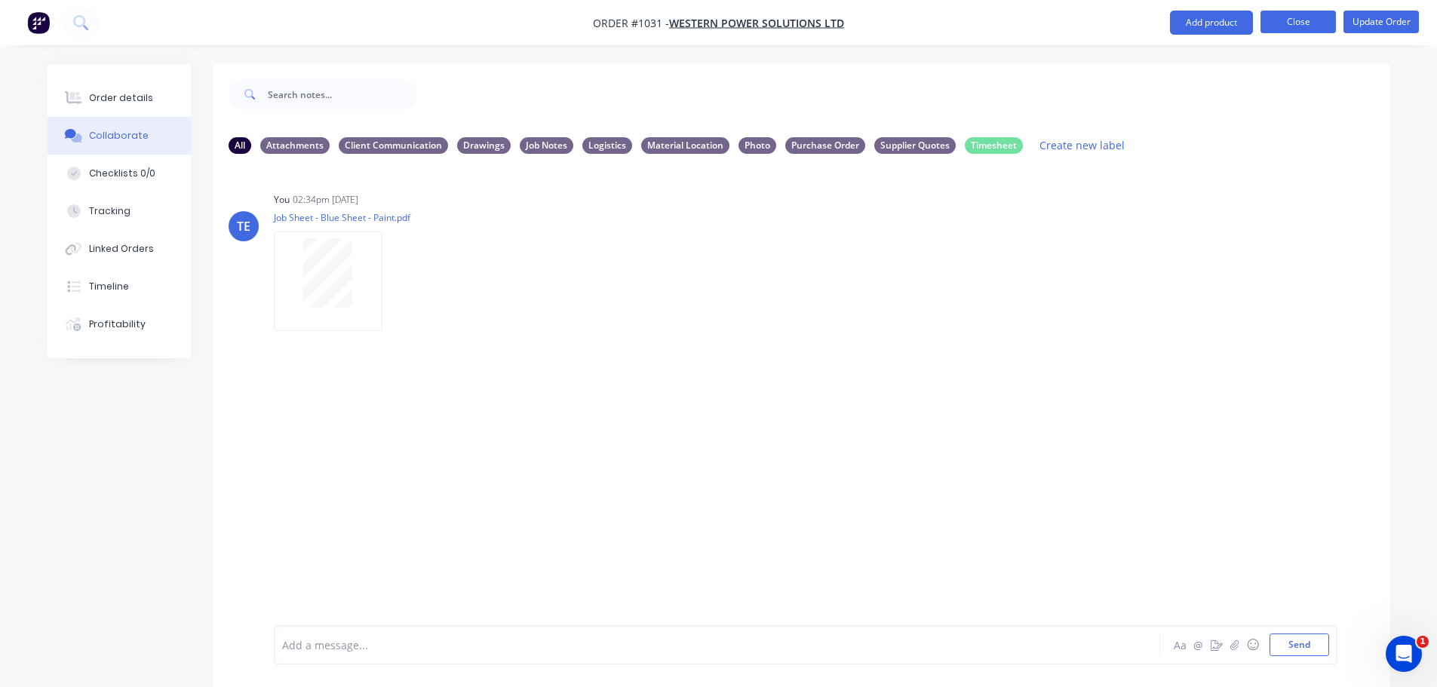
click at [1308, 20] on button "Close" at bounding box center [1298, 22] width 75 height 23
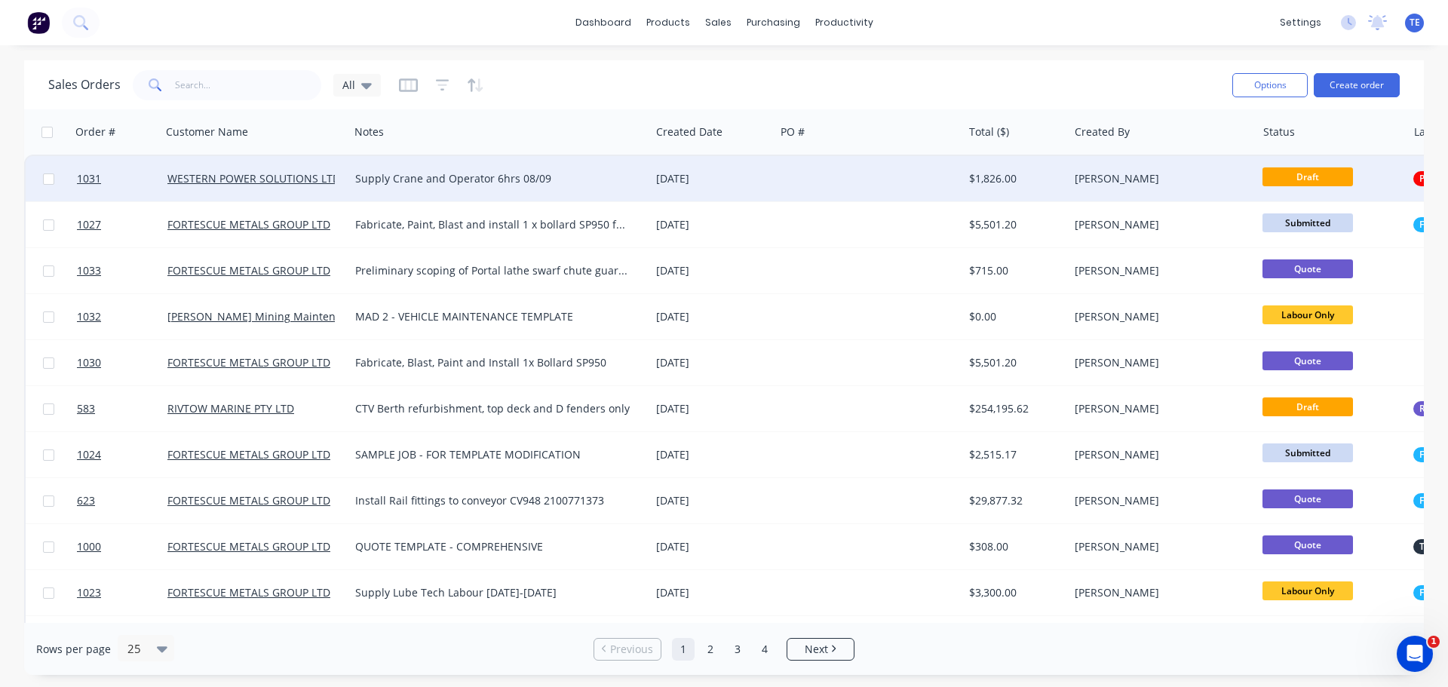
click at [788, 176] on div at bounding box center [869, 178] width 189 height 45
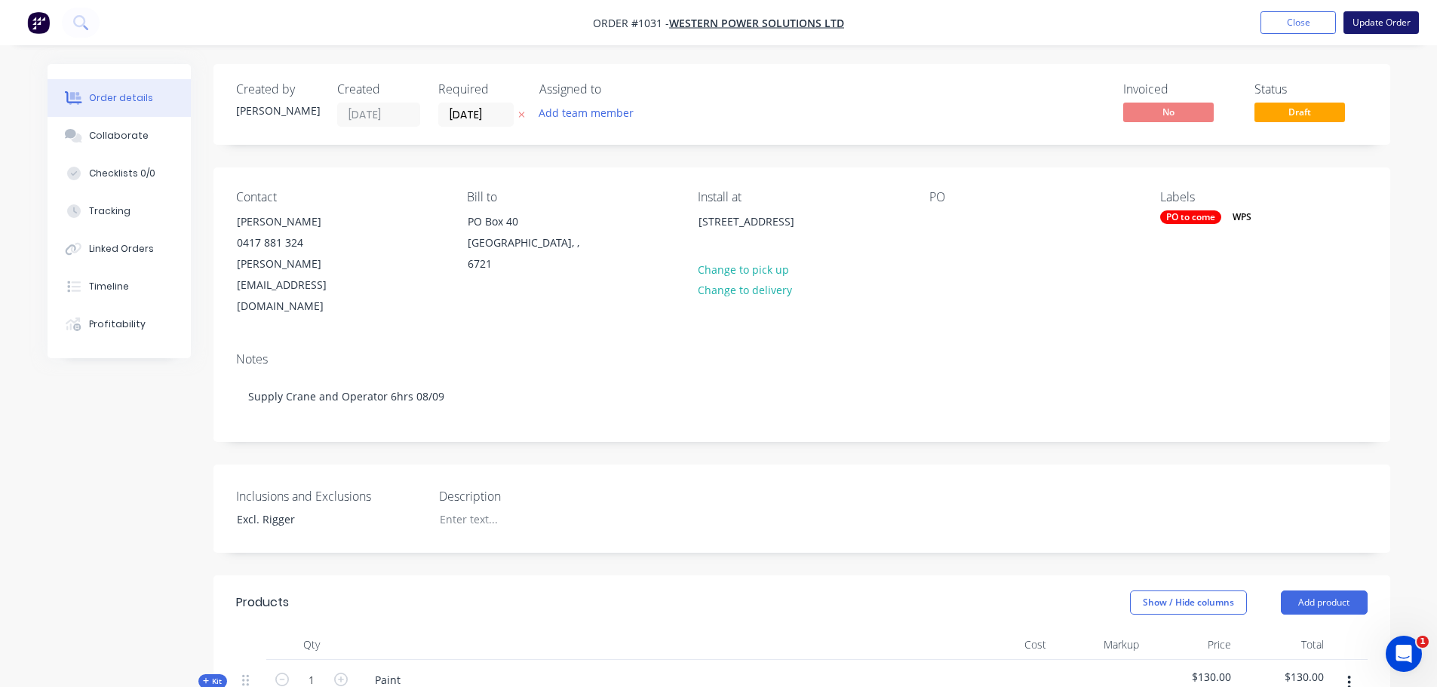
click at [1349, 28] on button "Update Order" at bounding box center [1381, 22] width 75 height 23
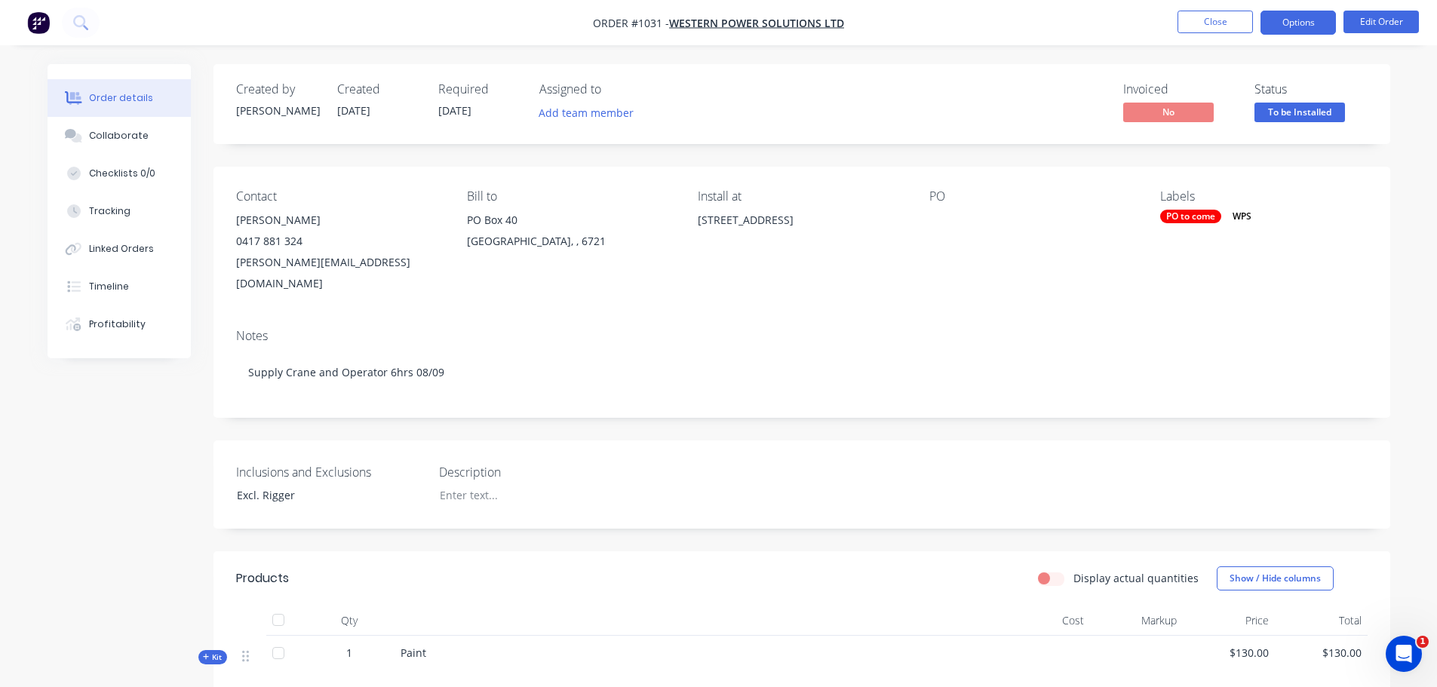
click at [1283, 23] on button "Options" at bounding box center [1298, 23] width 75 height 24
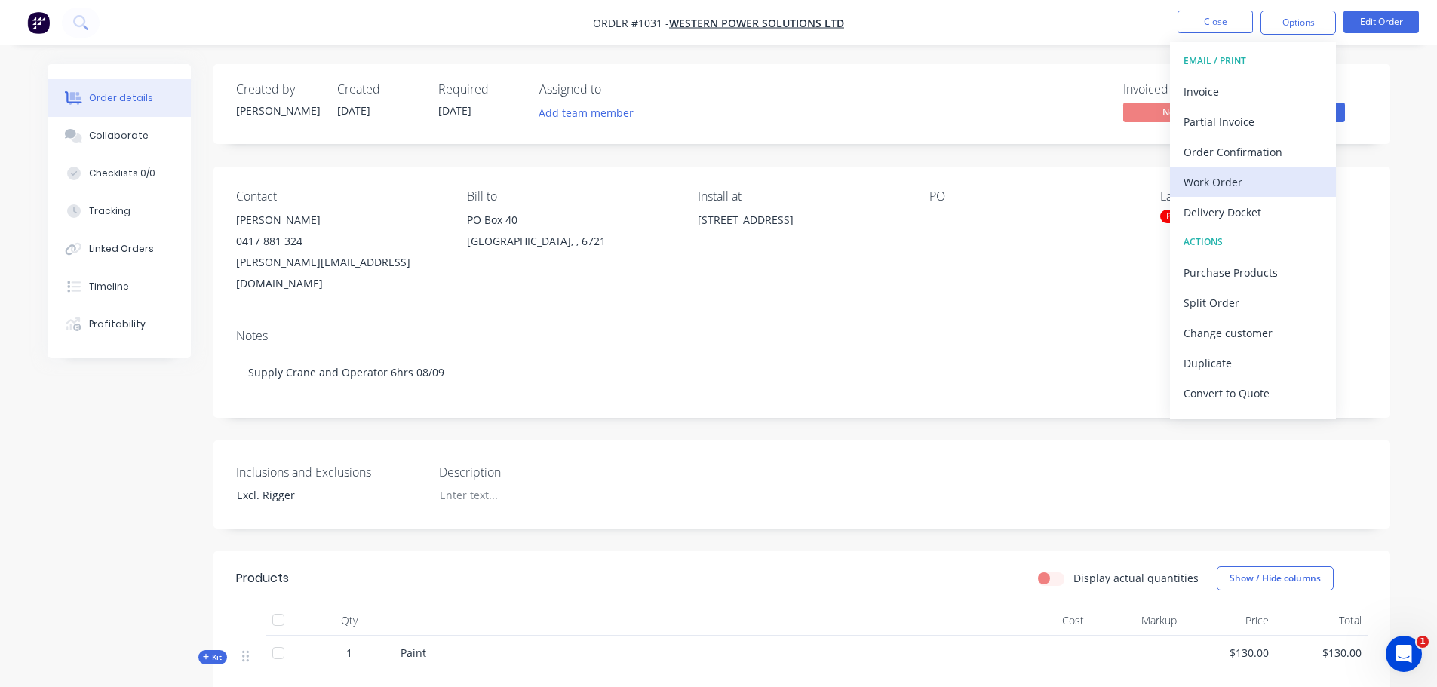
click at [1256, 177] on div "Work Order" at bounding box center [1253, 182] width 139 height 22
click at [1245, 181] on div "Custom" at bounding box center [1253, 182] width 139 height 22
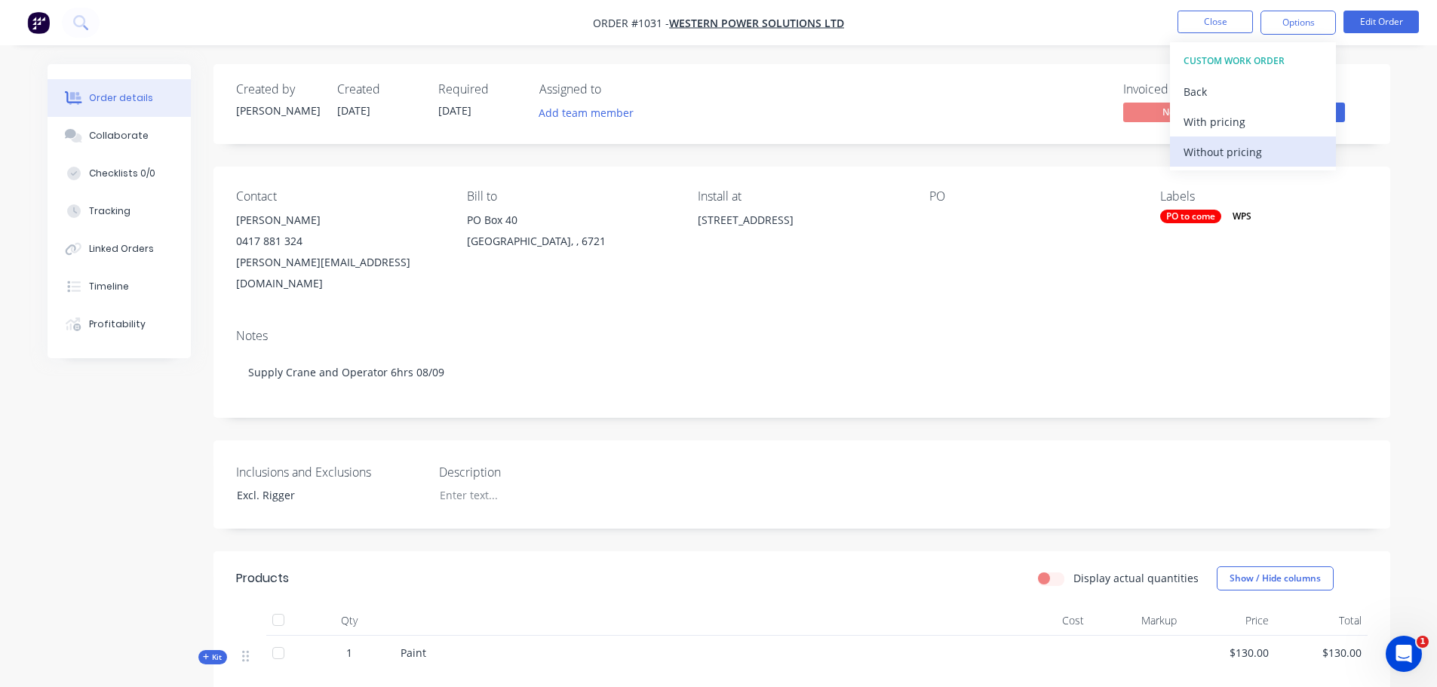
click at [1243, 159] on div "Without pricing" at bounding box center [1253, 152] width 139 height 22
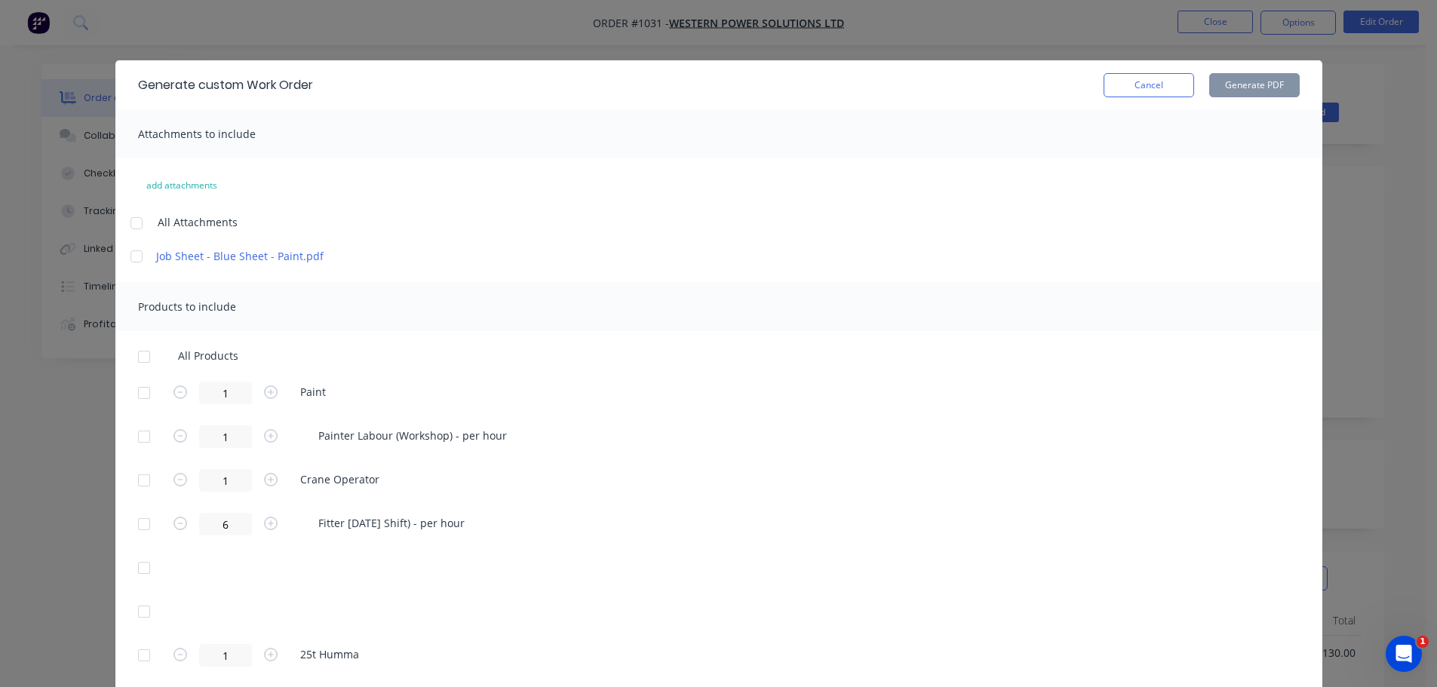
click at [128, 256] on div at bounding box center [136, 256] width 30 height 30
click at [127, 255] on div at bounding box center [136, 256] width 30 height 30
click at [137, 254] on div at bounding box center [136, 256] width 30 height 30
click at [139, 475] on div at bounding box center [144, 480] width 30 height 30
click at [138, 476] on div at bounding box center [144, 480] width 30 height 30
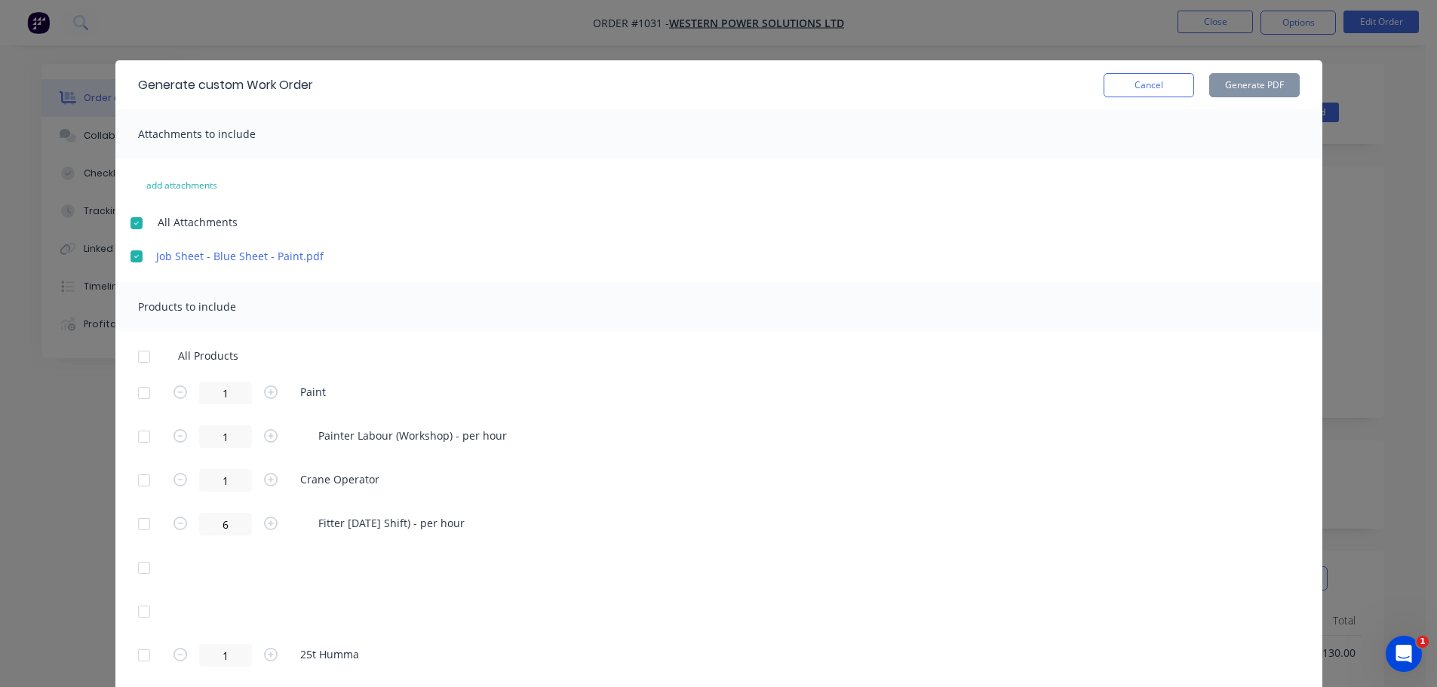
click at [140, 394] on div at bounding box center [144, 393] width 30 height 30
click at [1232, 87] on button "Generate PDF" at bounding box center [1254, 85] width 91 height 24
click at [1156, 82] on button "Cancel" at bounding box center [1149, 85] width 91 height 24
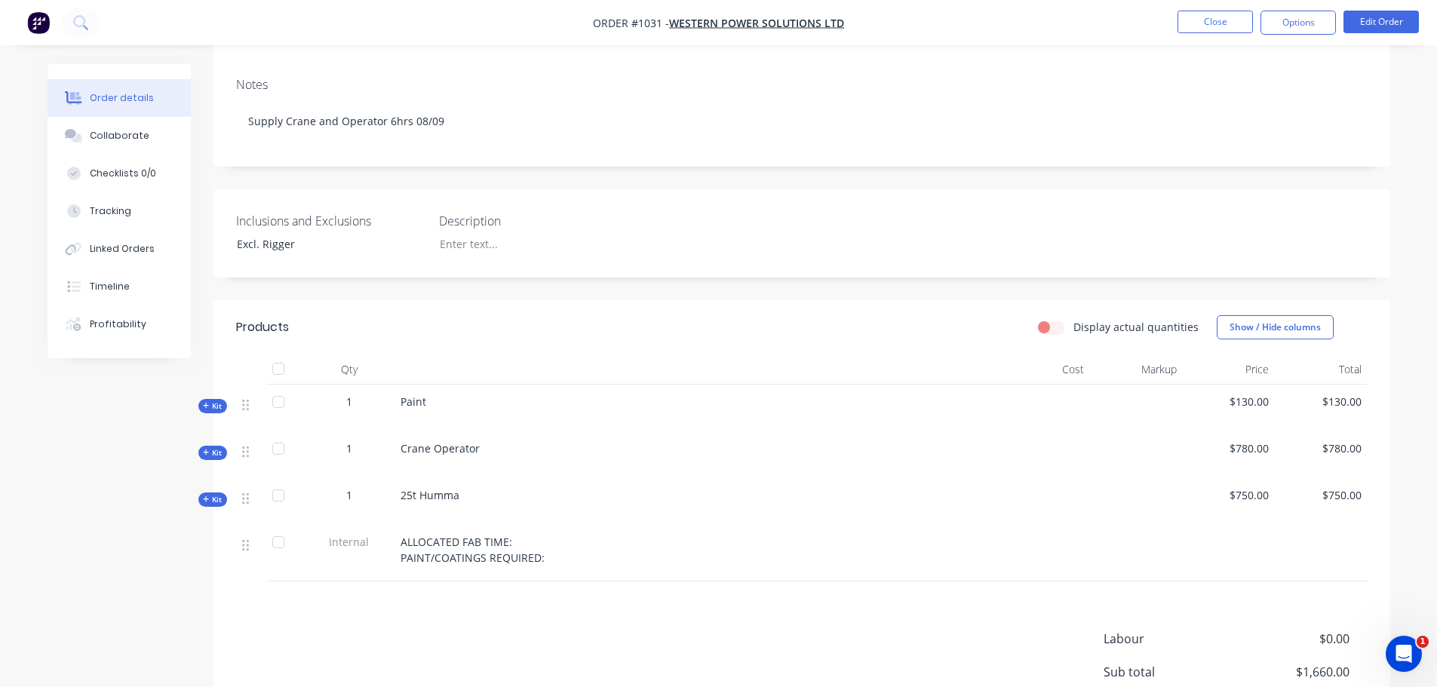
scroll to position [393, 0]
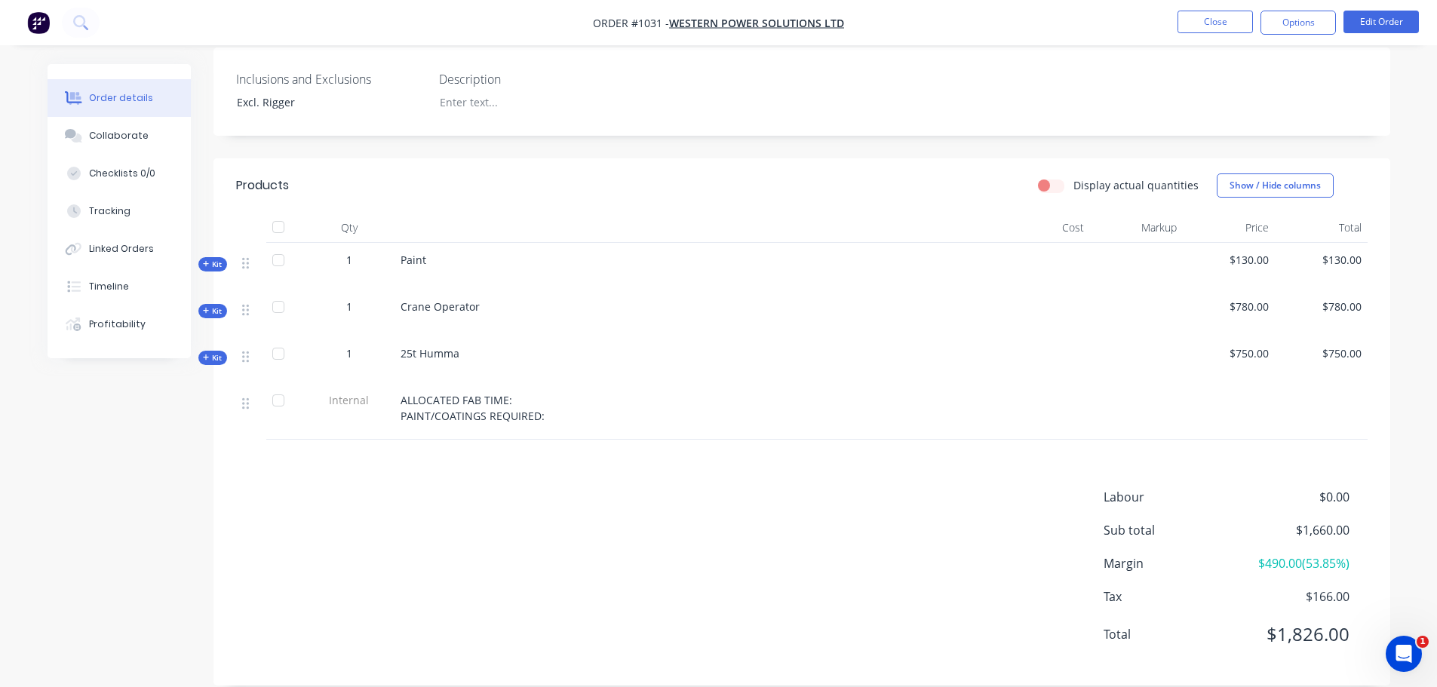
click at [216, 259] on span "Kit" at bounding box center [213, 264] width 20 height 11
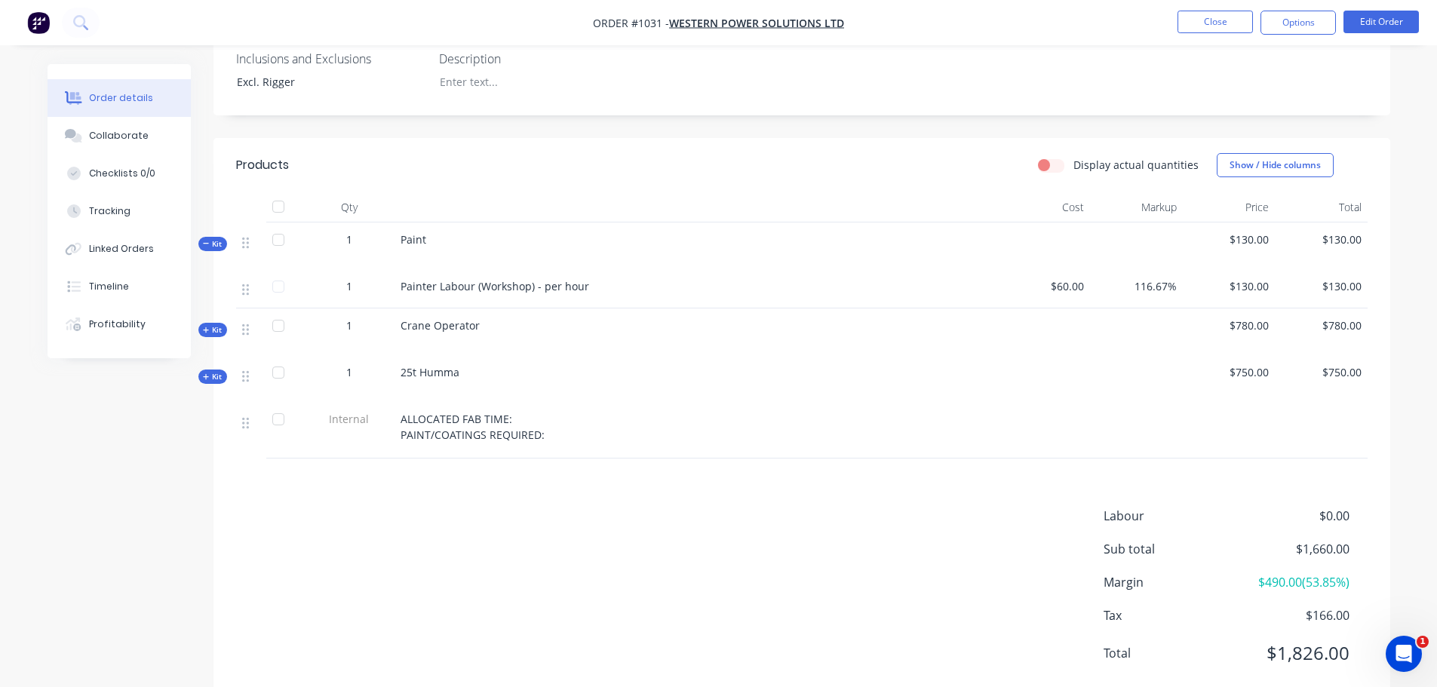
scroll to position [432, 0]
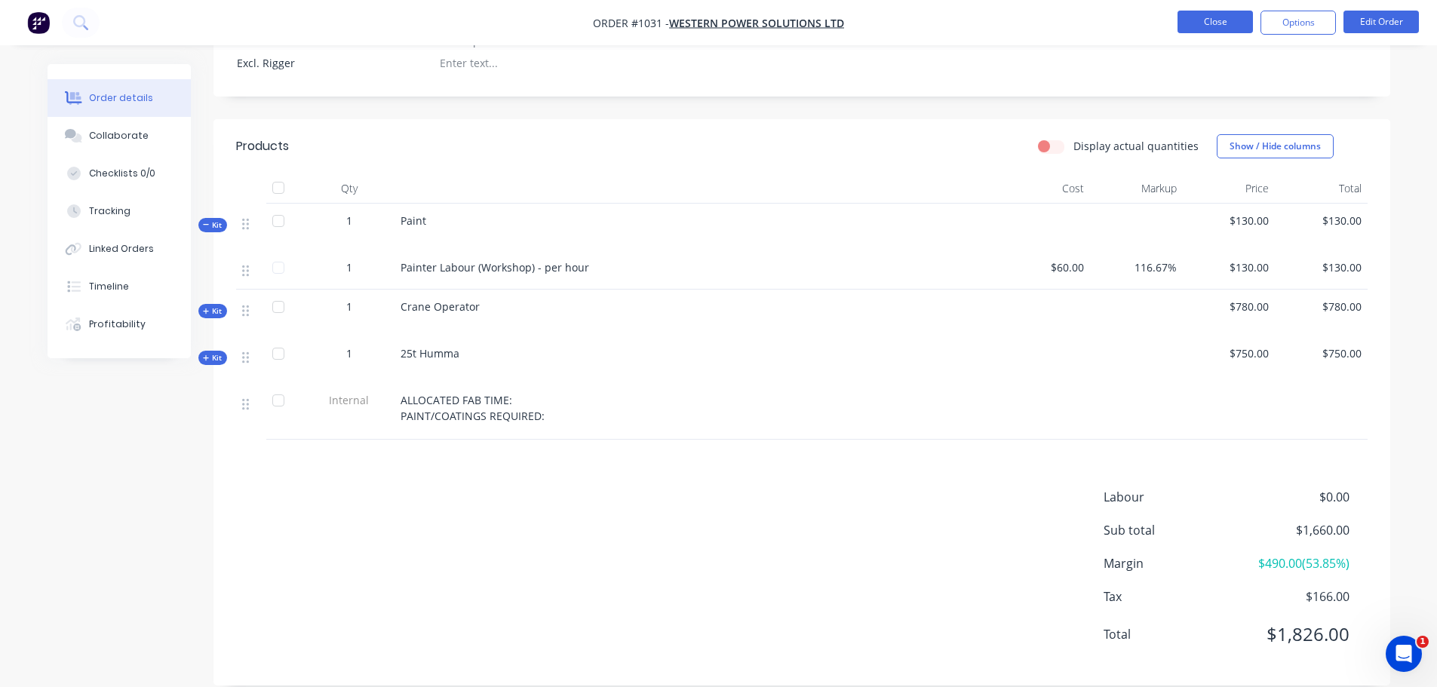
click at [1213, 26] on button "Close" at bounding box center [1215, 22] width 75 height 23
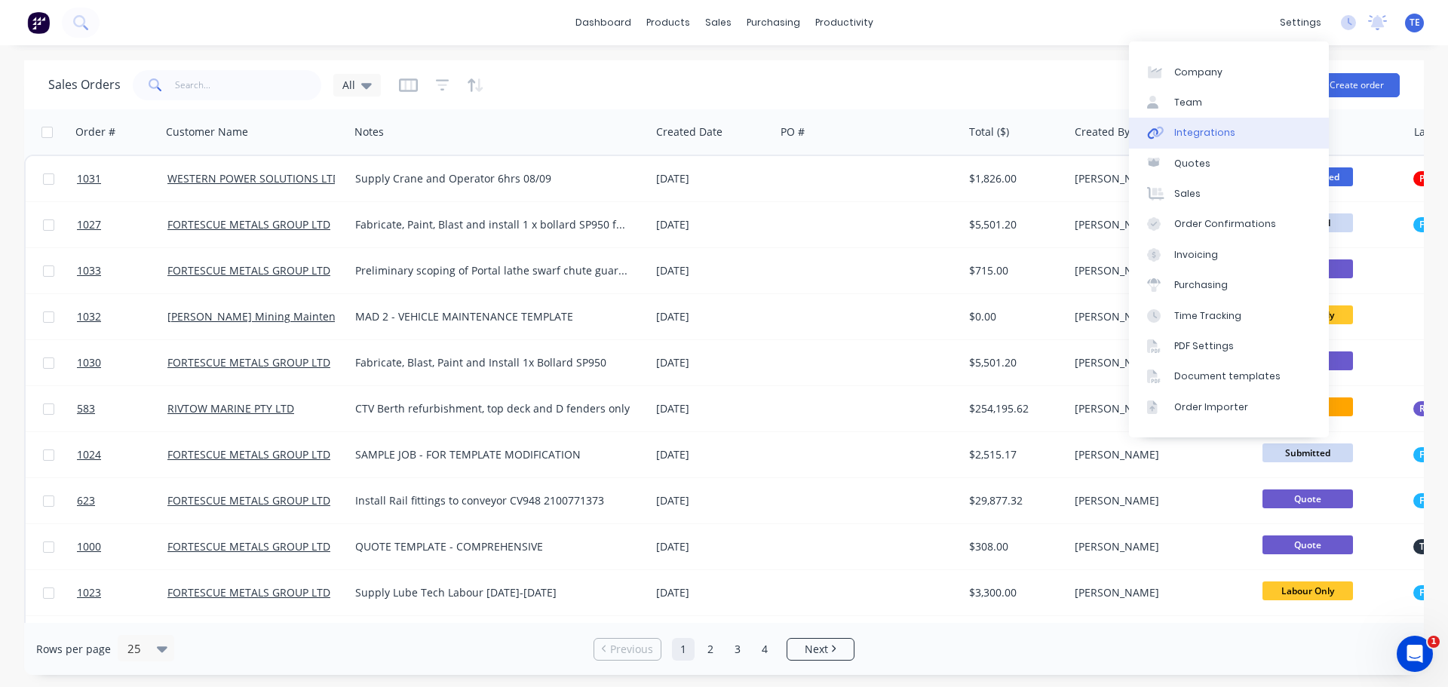
click at [1234, 132] on link "Integrations" at bounding box center [1229, 133] width 200 height 30
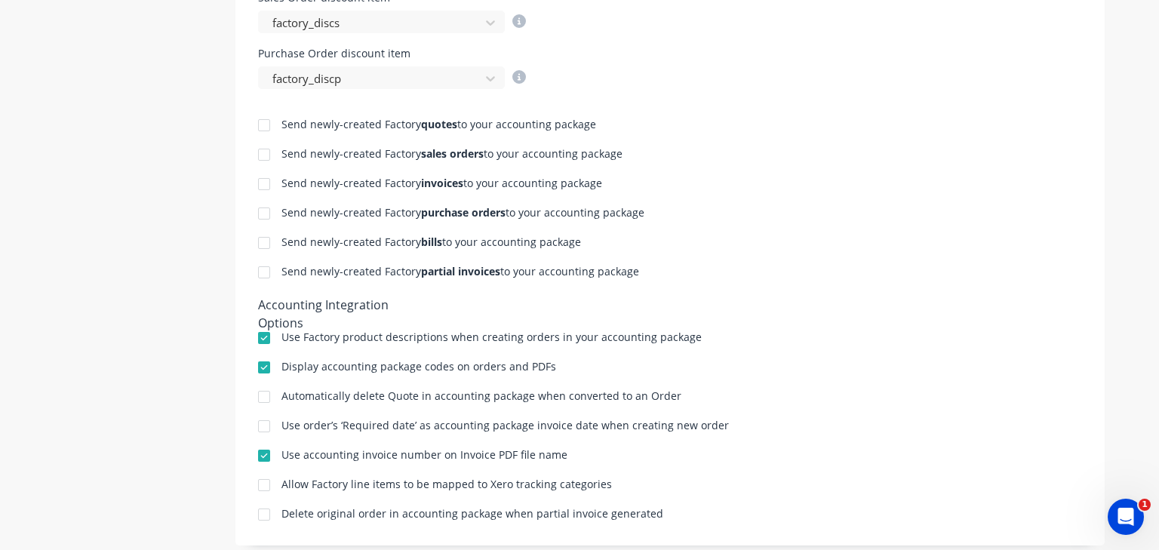
scroll to position [704, 0]
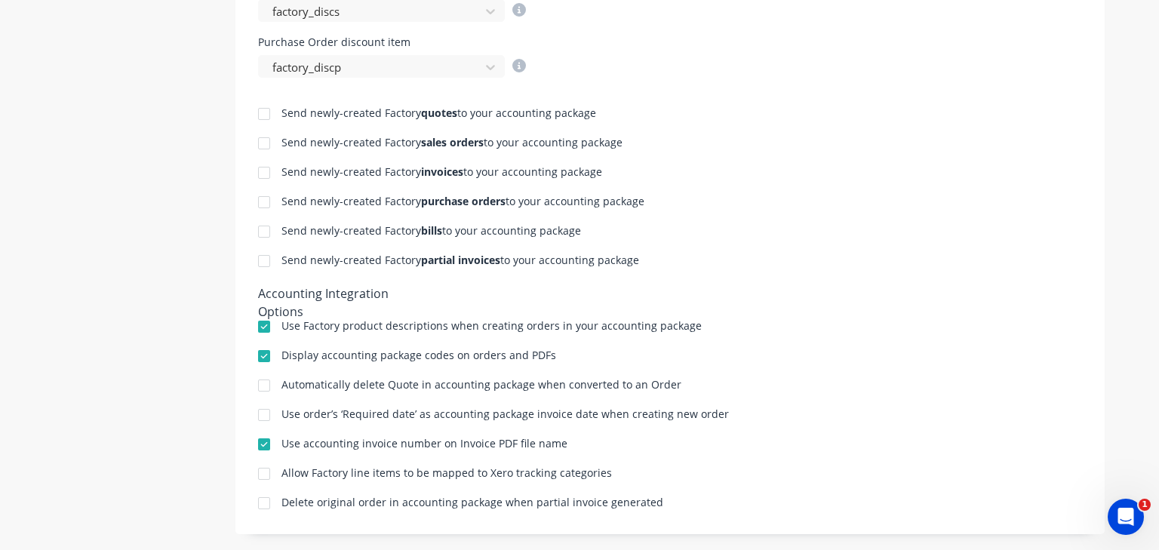
click at [263, 170] on div at bounding box center [264, 173] width 30 height 30
click at [258, 198] on div at bounding box center [264, 202] width 30 height 30
click at [259, 232] on div at bounding box center [264, 232] width 30 height 30
click at [253, 255] on div at bounding box center [264, 261] width 30 height 30
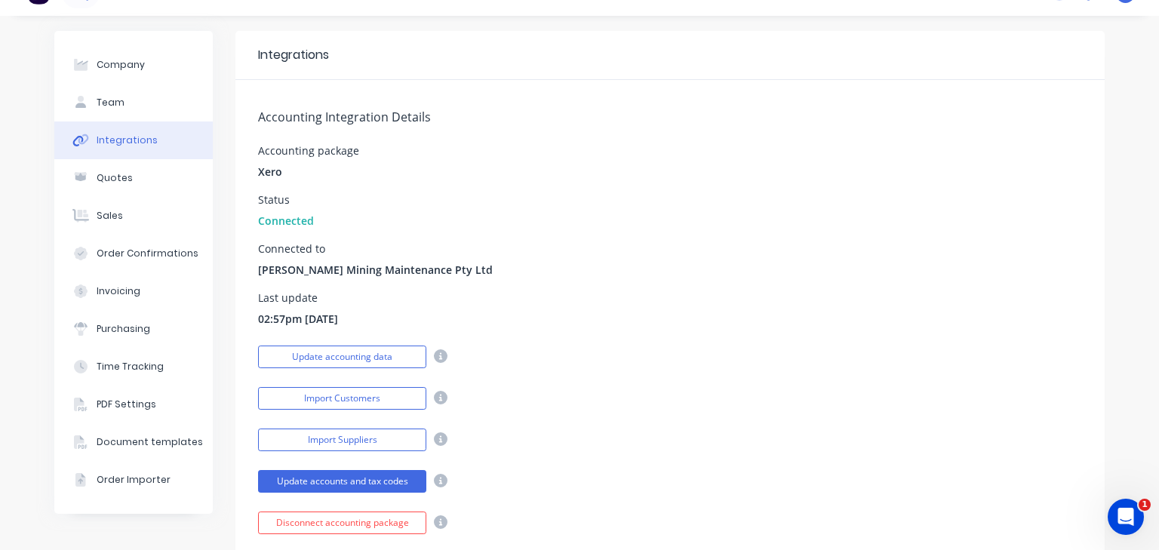
scroll to position [0, 0]
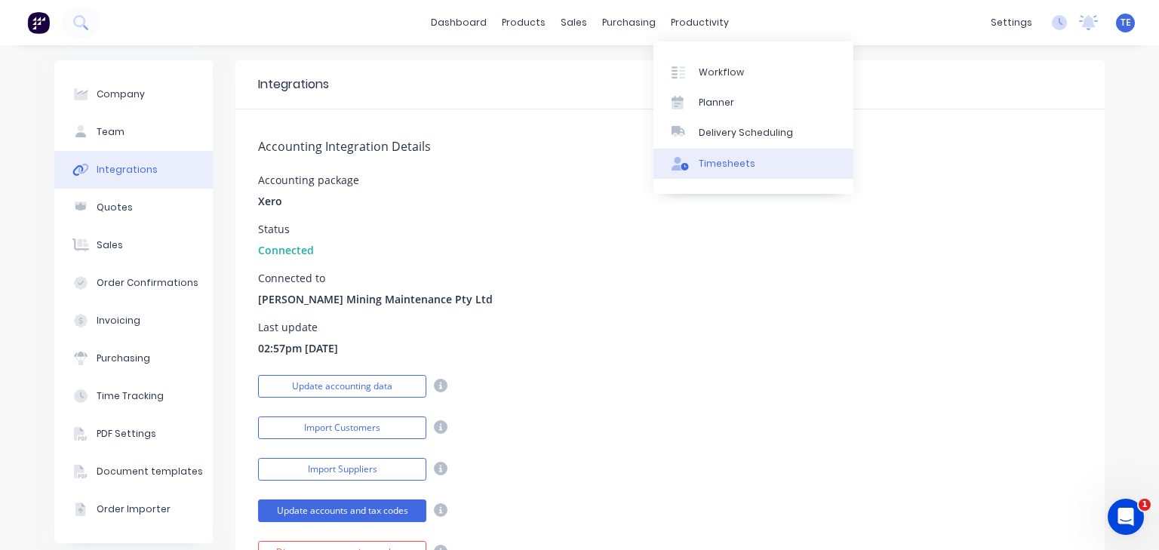
click at [723, 164] on div "Timesheets" at bounding box center [727, 164] width 57 height 14
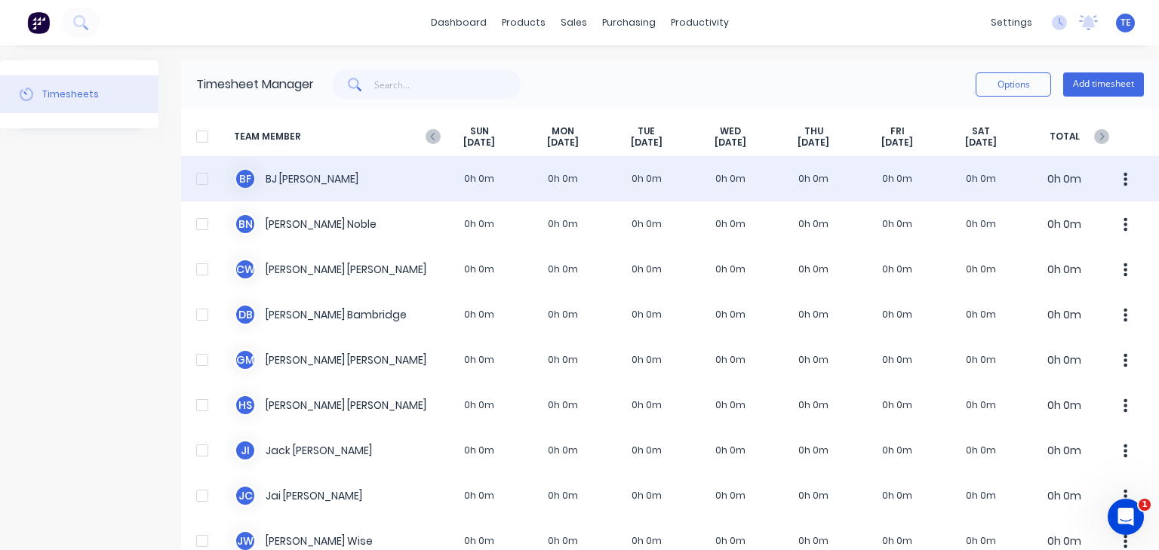
click at [346, 174] on div "B F [PERSON_NAME] 0h 0m 0h 0m 0h 0m 0h 0m 0h 0m 0h 0m 0h 0m 0h 0m" at bounding box center [670, 178] width 978 height 45
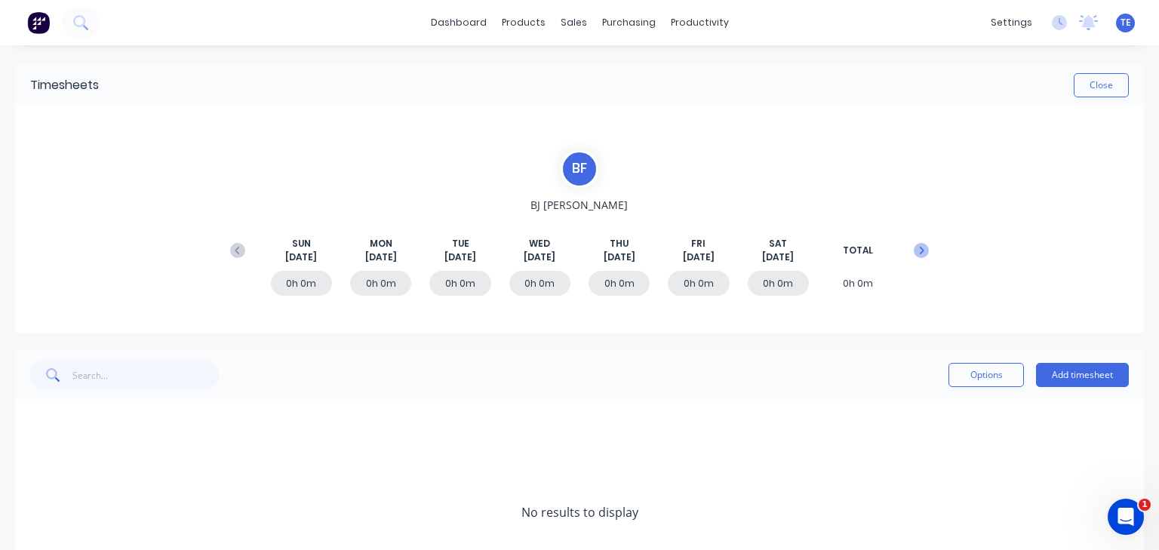
click at [917, 251] on icon at bounding box center [921, 250] width 15 height 15
click at [235, 247] on icon at bounding box center [237, 250] width 15 height 15
click at [1107, 88] on button "Close" at bounding box center [1101, 85] width 55 height 24
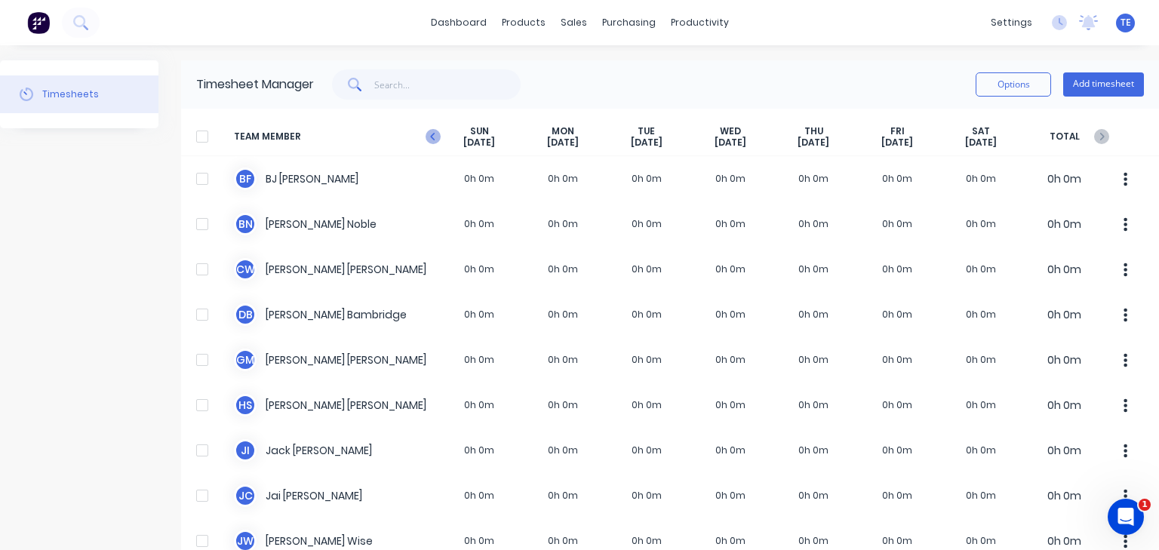
click at [432, 135] on icon "button" at bounding box center [432, 137] width 5 height 8
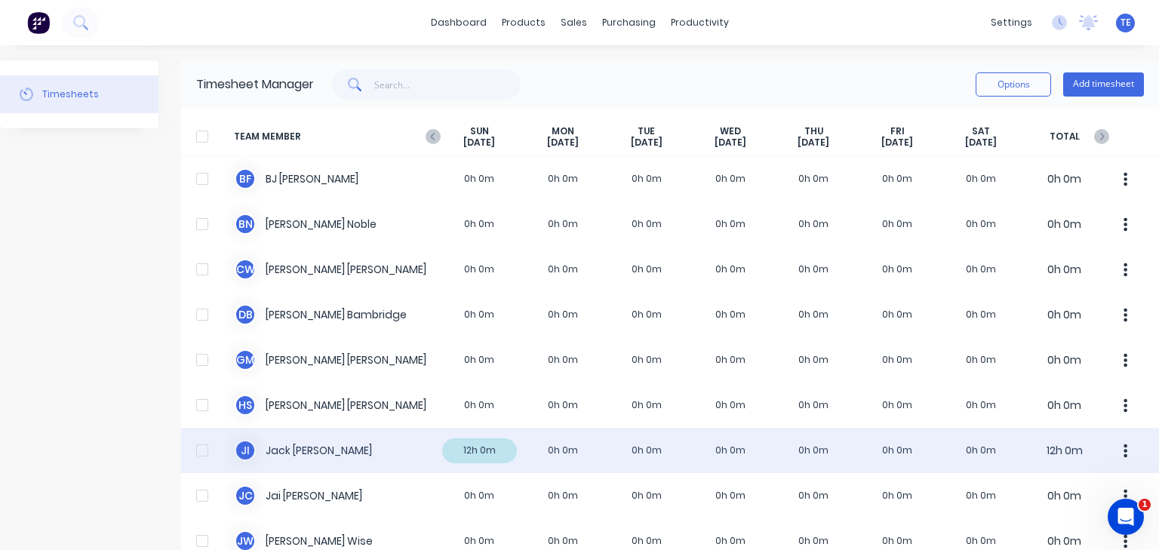
click at [398, 456] on div "J I Jack Isherwood 12h 0m 0h 0m 0h 0m 0h 0m 0h 0m 0h 0m 0h 0m 12h 0m" at bounding box center [670, 450] width 978 height 45
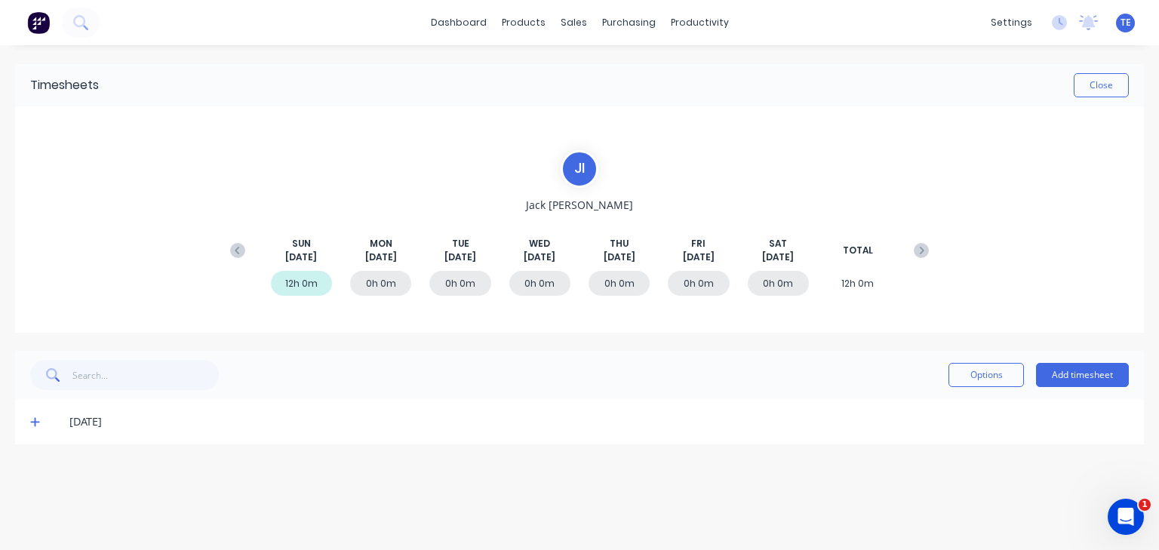
click at [33, 419] on icon at bounding box center [35, 421] width 10 height 11
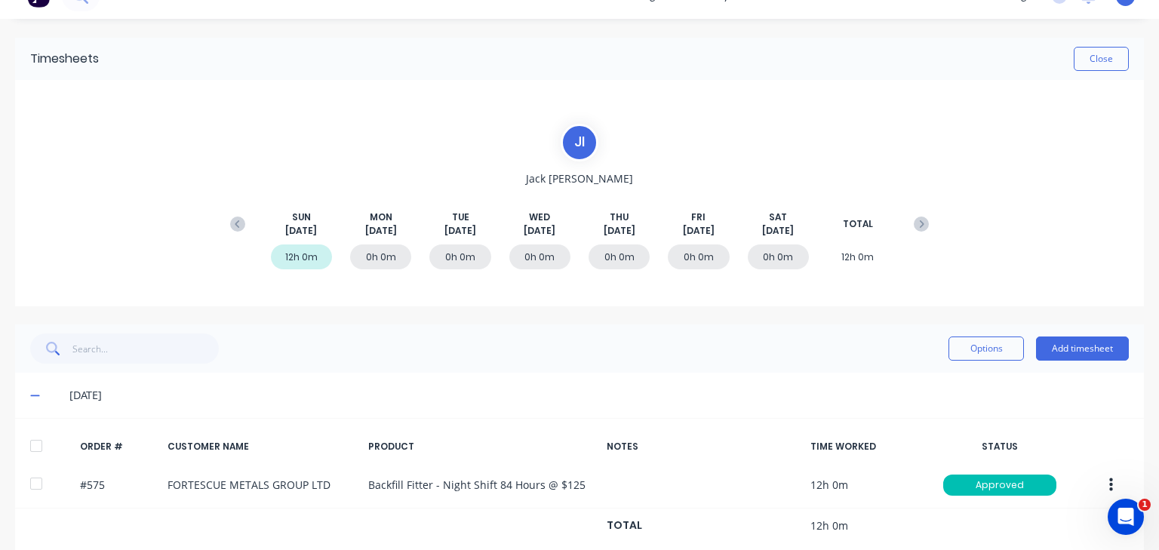
scroll to position [49, 0]
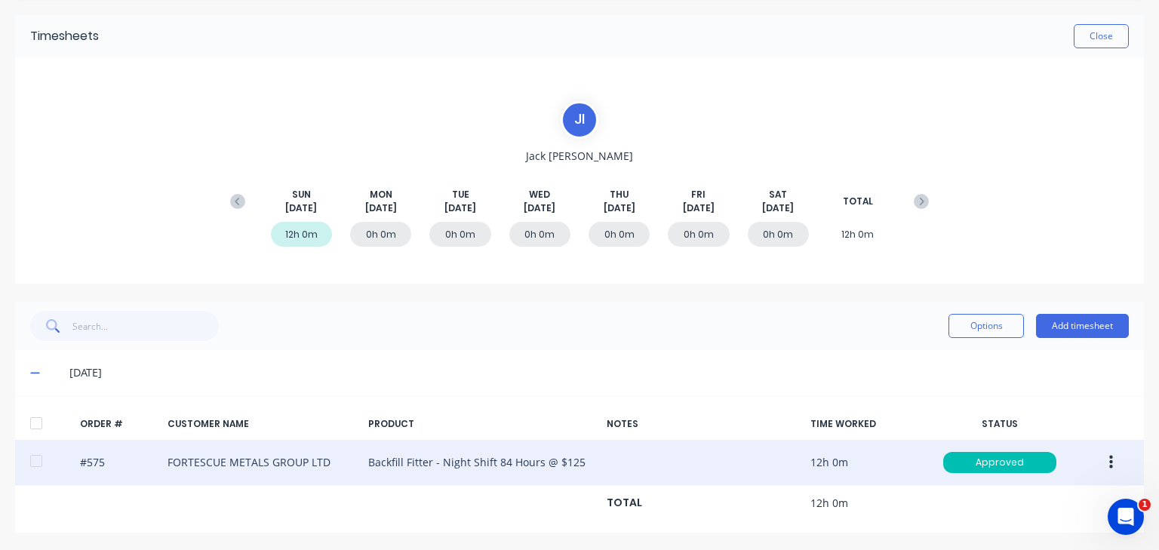
click at [1108, 456] on button "button" at bounding box center [1110, 462] width 35 height 27
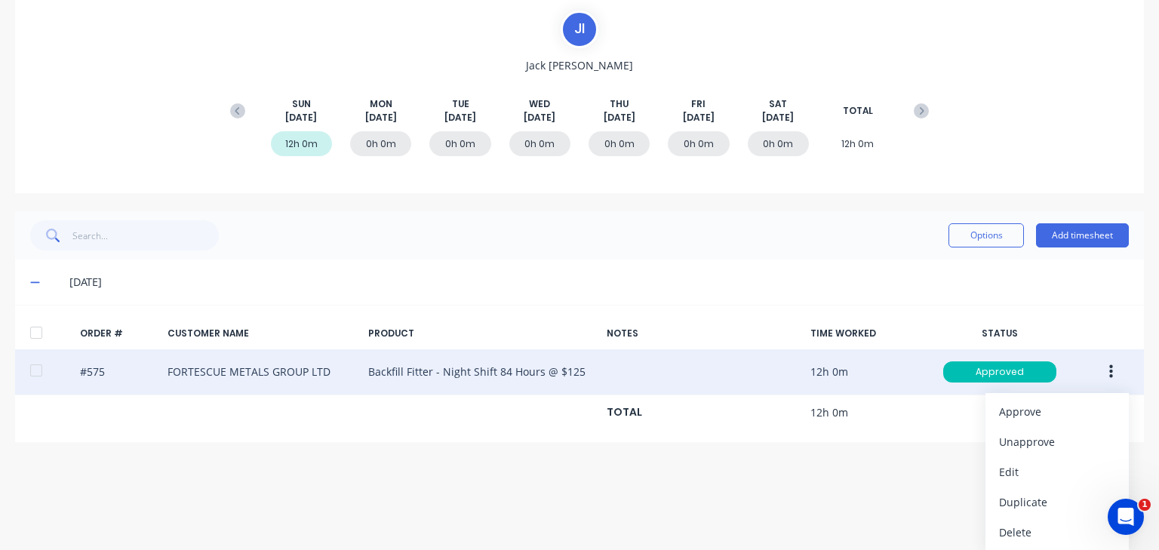
click at [1109, 364] on icon "button" at bounding box center [1111, 372] width 4 height 17
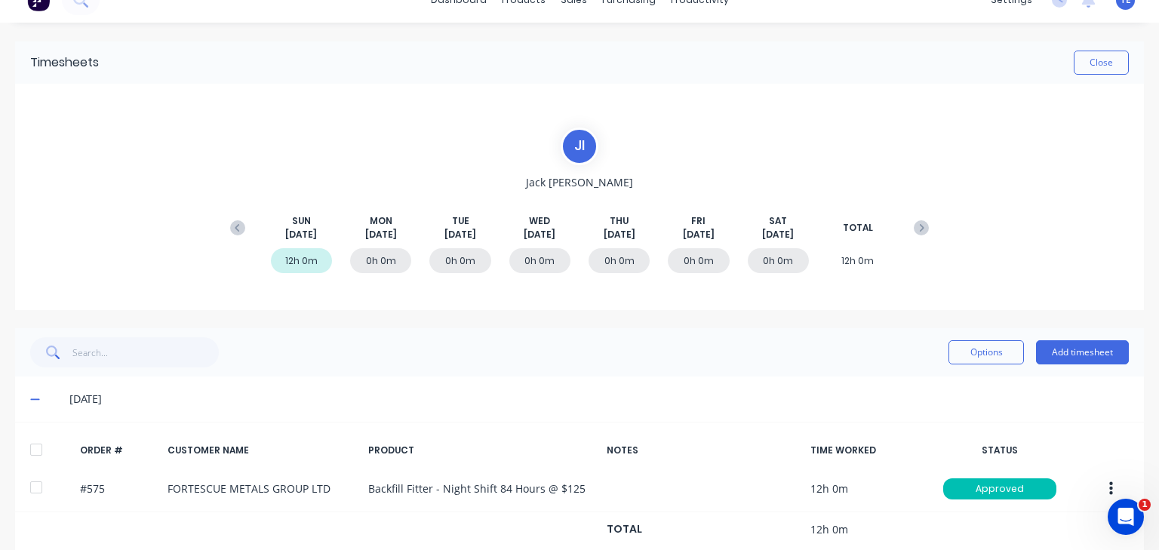
scroll to position [0, 0]
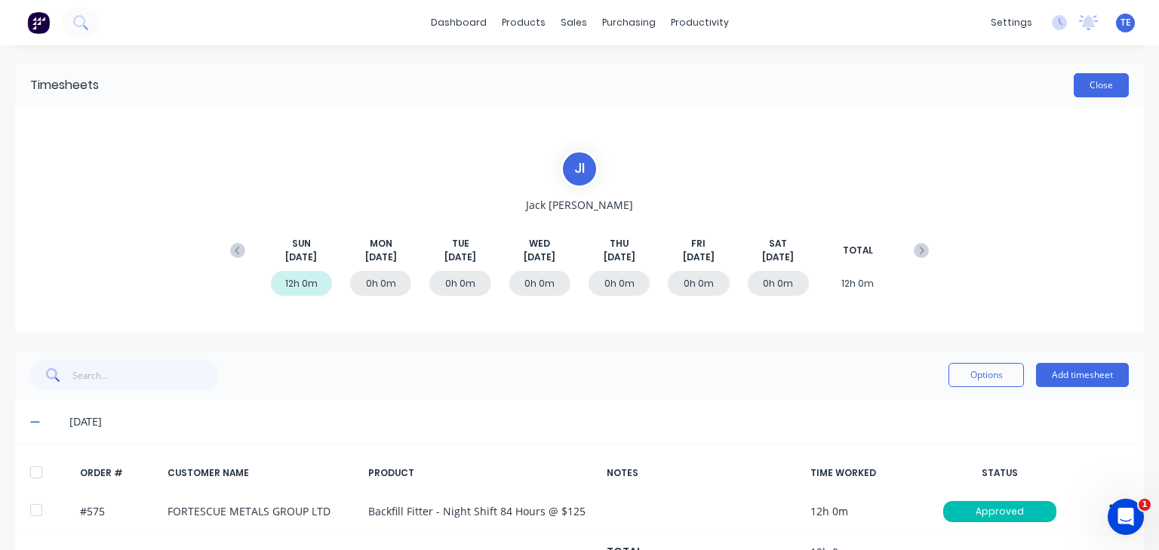
click at [1097, 81] on button "Close" at bounding box center [1101, 85] width 55 height 24
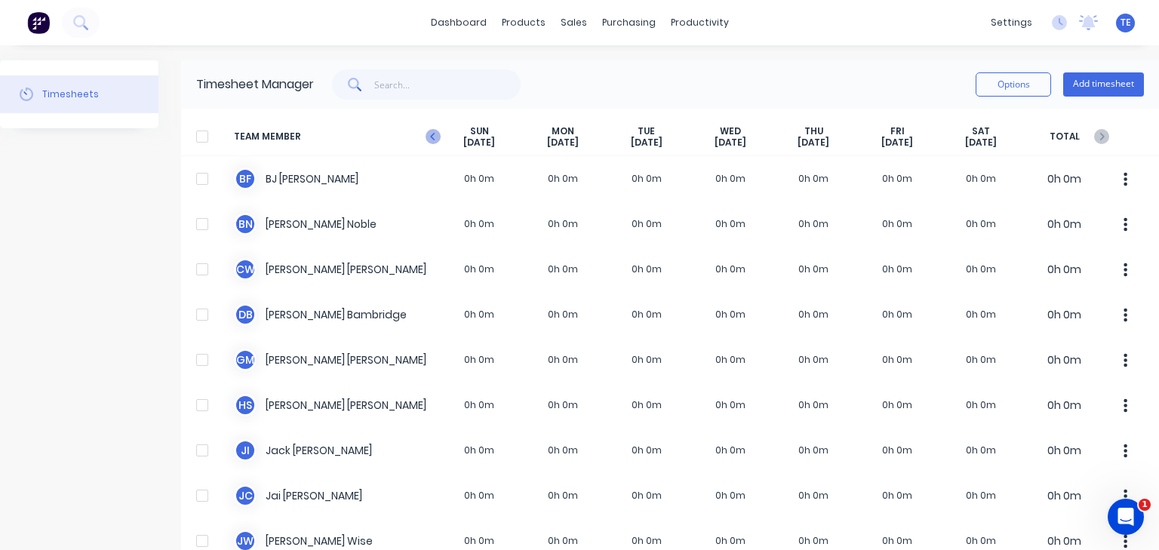
click at [429, 130] on icon "button" at bounding box center [432, 136] width 15 height 15
click at [205, 134] on div at bounding box center [202, 136] width 30 height 30
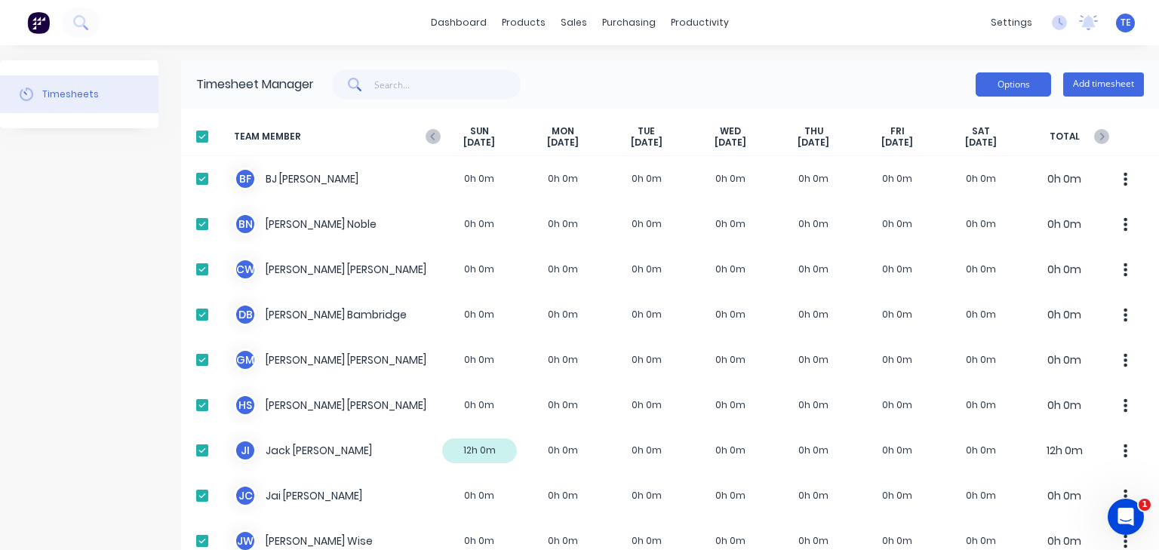
click at [999, 91] on button "Options" at bounding box center [1012, 84] width 75 height 24
click at [886, 69] on div "Options Approve Unapprove Download Export Add timesheet" at bounding box center [729, 84] width 830 height 30
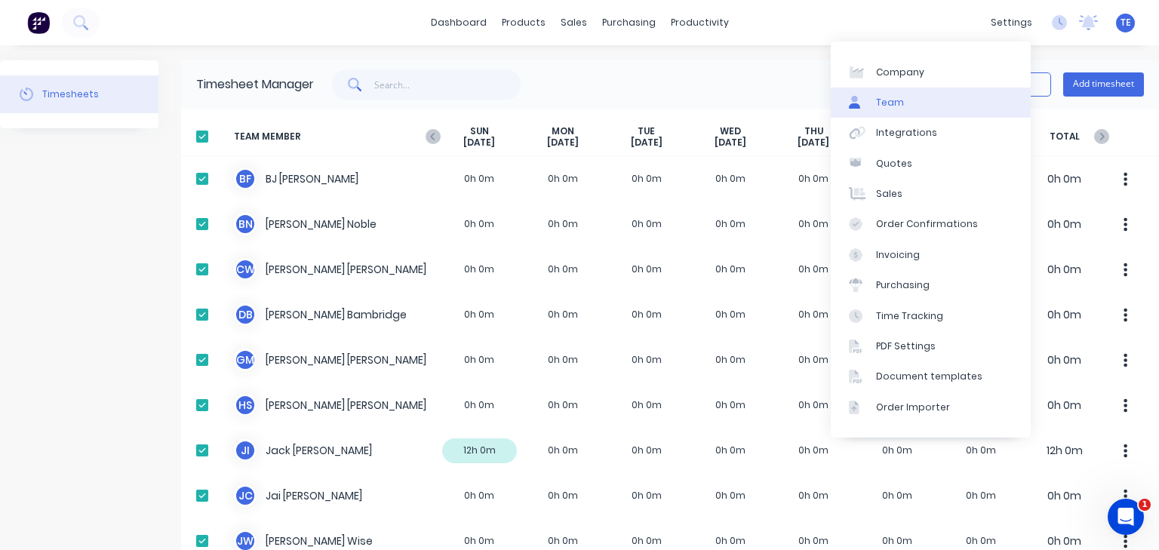
click at [902, 109] on link "Team" at bounding box center [931, 103] width 200 height 30
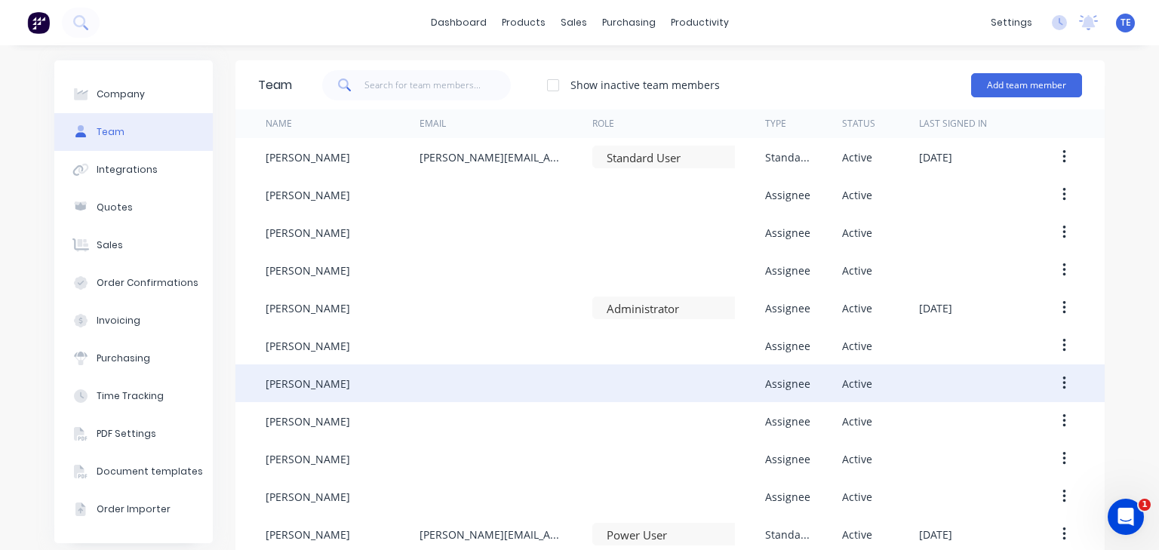
click at [441, 388] on div at bounding box center [505, 383] width 173 height 38
click at [1062, 383] on icon "button" at bounding box center [1064, 383] width 4 height 17
click at [1034, 416] on div "Edit" at bounding box center [1010, 423] width 116 height 22
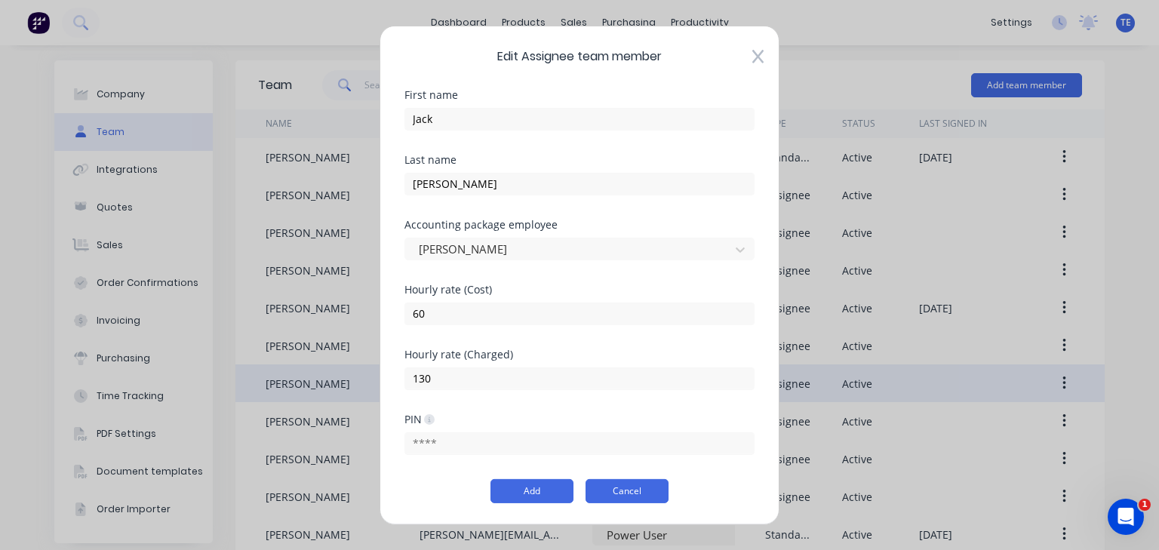
click at [640, 493] on button "Cancel" at bounding box center [626, 491] width 83 height 24
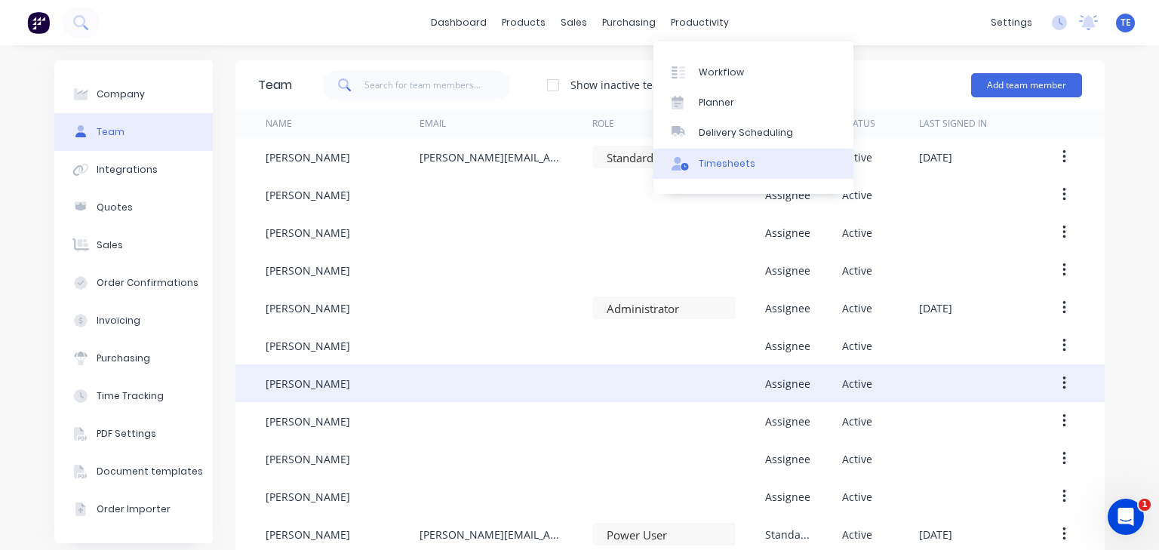
click at [724, 163] on div "Timesheets" at bounding box center [727, 164] width 57 height 14
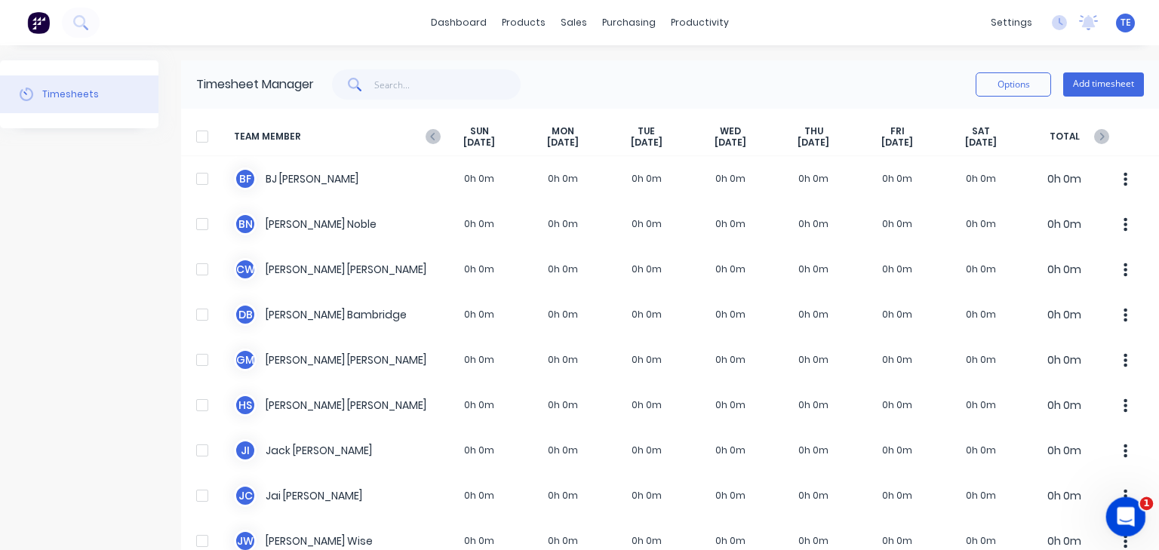
click at [1122, 513] on icon "Open Intercom Messenger" at bounding box center [1123, 514] width 25 height 25
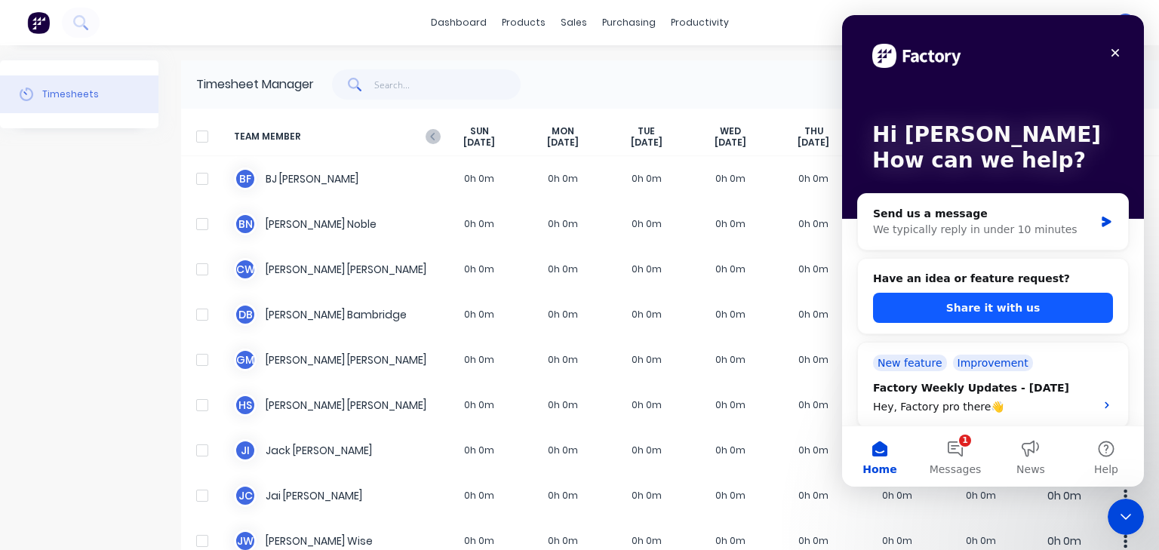
click at [972, 308] on button "Share it with us" at bounding box center [993, 308] width 240 height 30
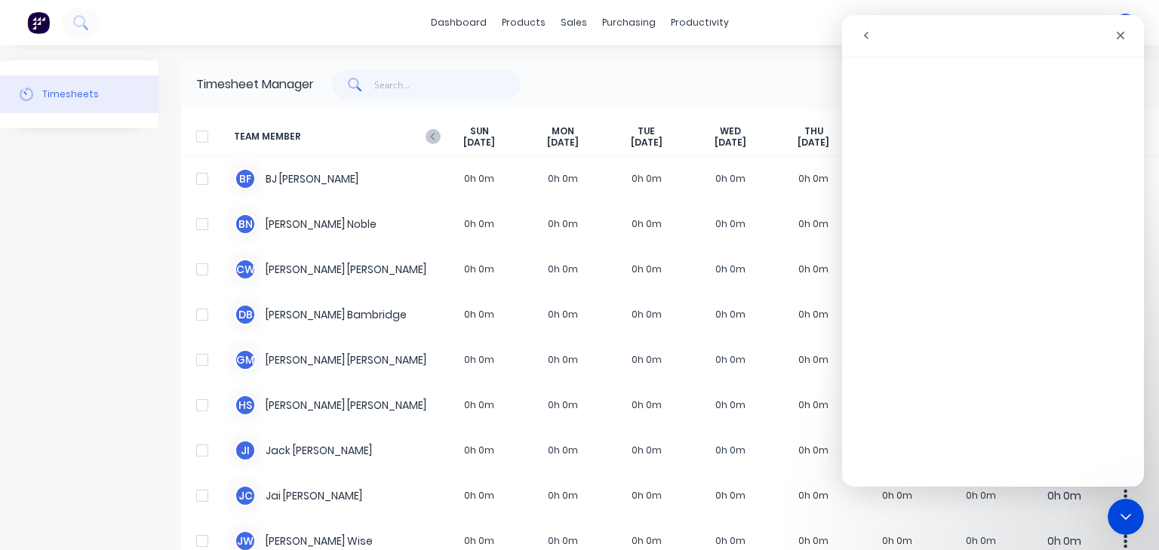
click at [800, 88] on div "Options Add timesheet" at bounding box center [729, 84] width 830 height 30
click at [1123, 33] on icon "Close" at bounding box center [1121, 36] width 8 height 8
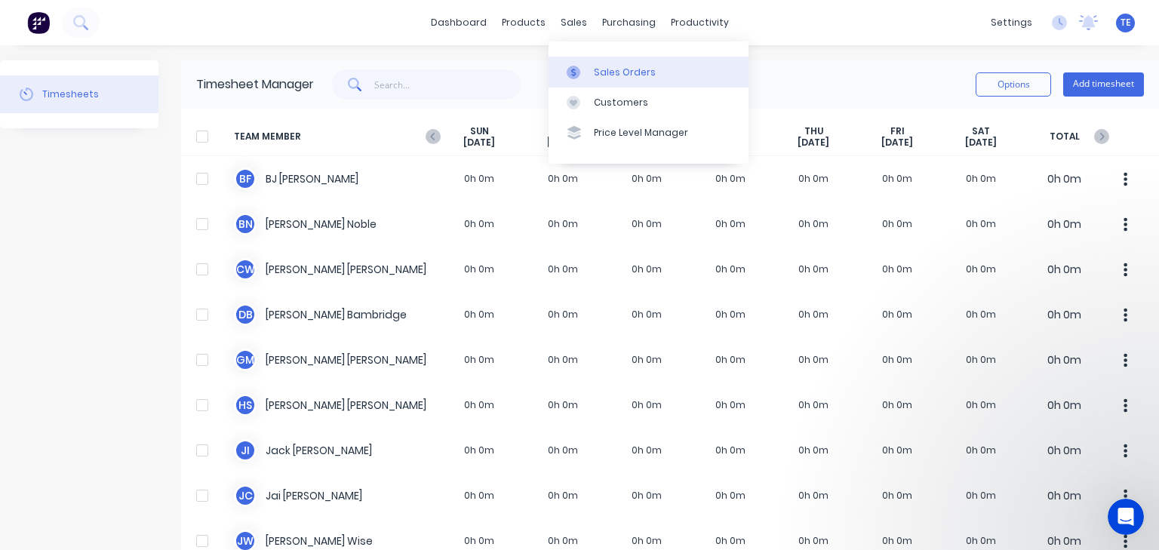
click at [598, 73] on div "Sales Orders" at bounding box center [625, 73] width 62 height 14
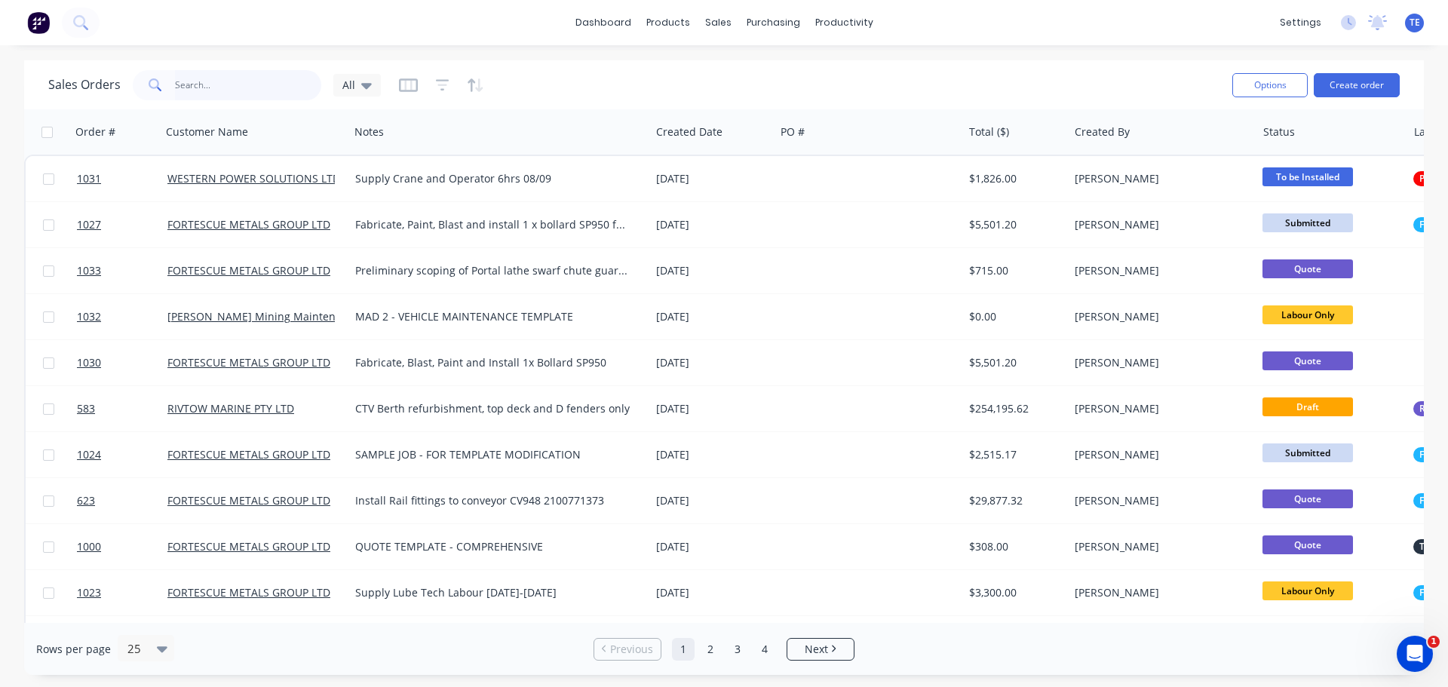
click at [290, 94] on input "text" at bounding box center [248, 85] width 147 height 30
click at [349, 83] on span "All" at bounding box center [349, 85] width 13 height 16
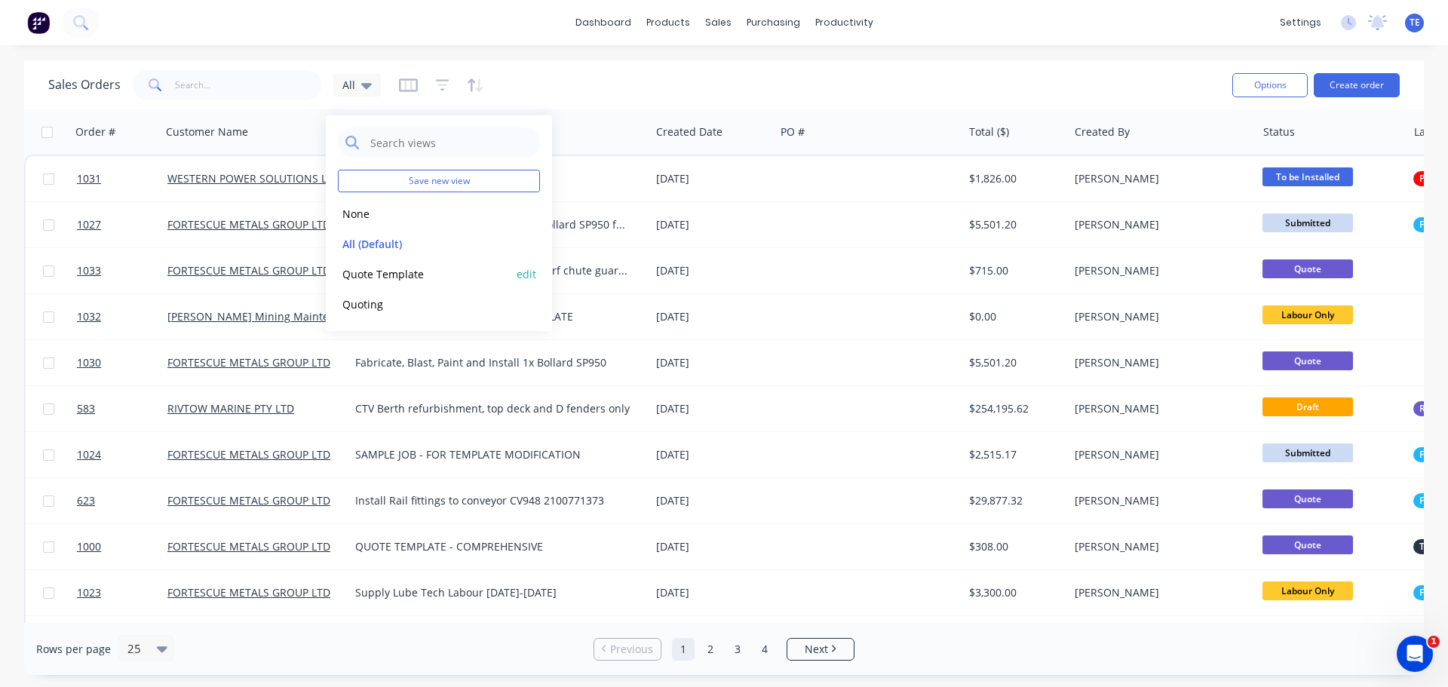
click at [414, 275] on button "Quote Template" at bounding box center [424, 274] width 172 height 17
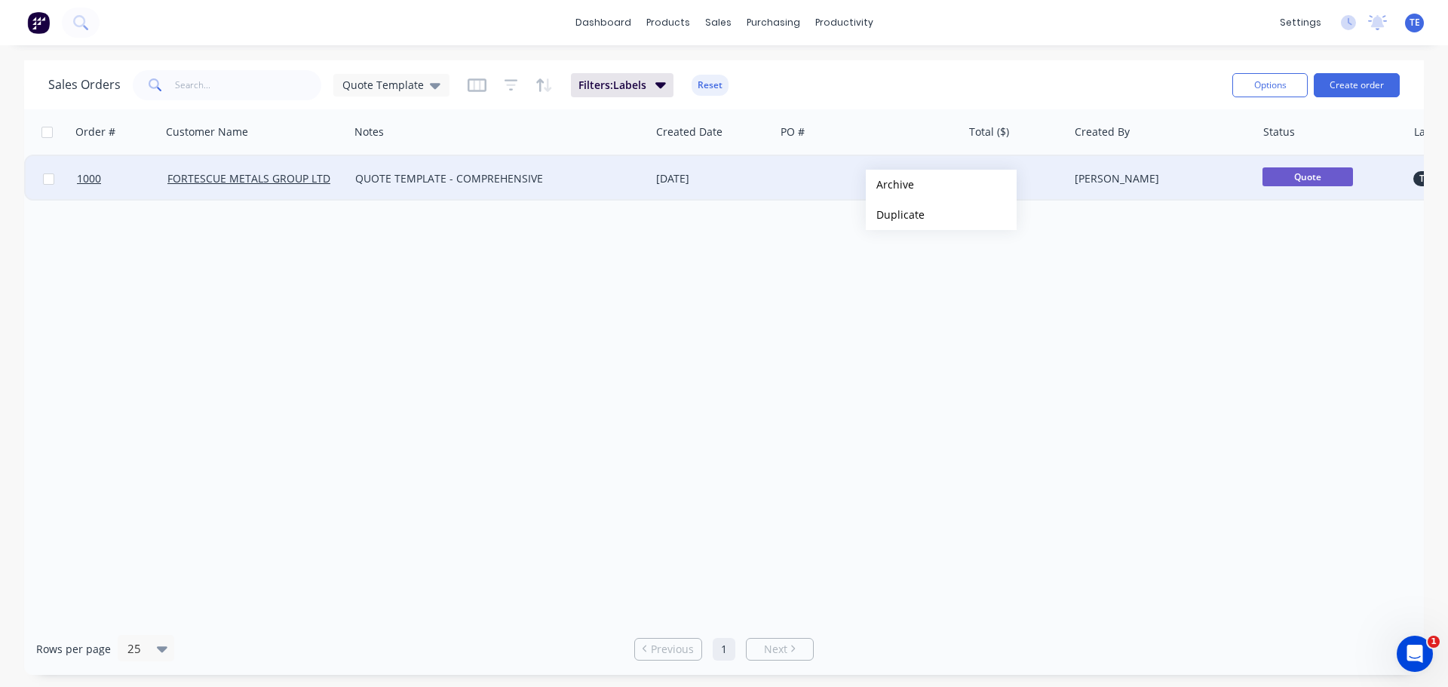
click at [791, 183] on div at bounding box center [869, 178] width 189 height 45
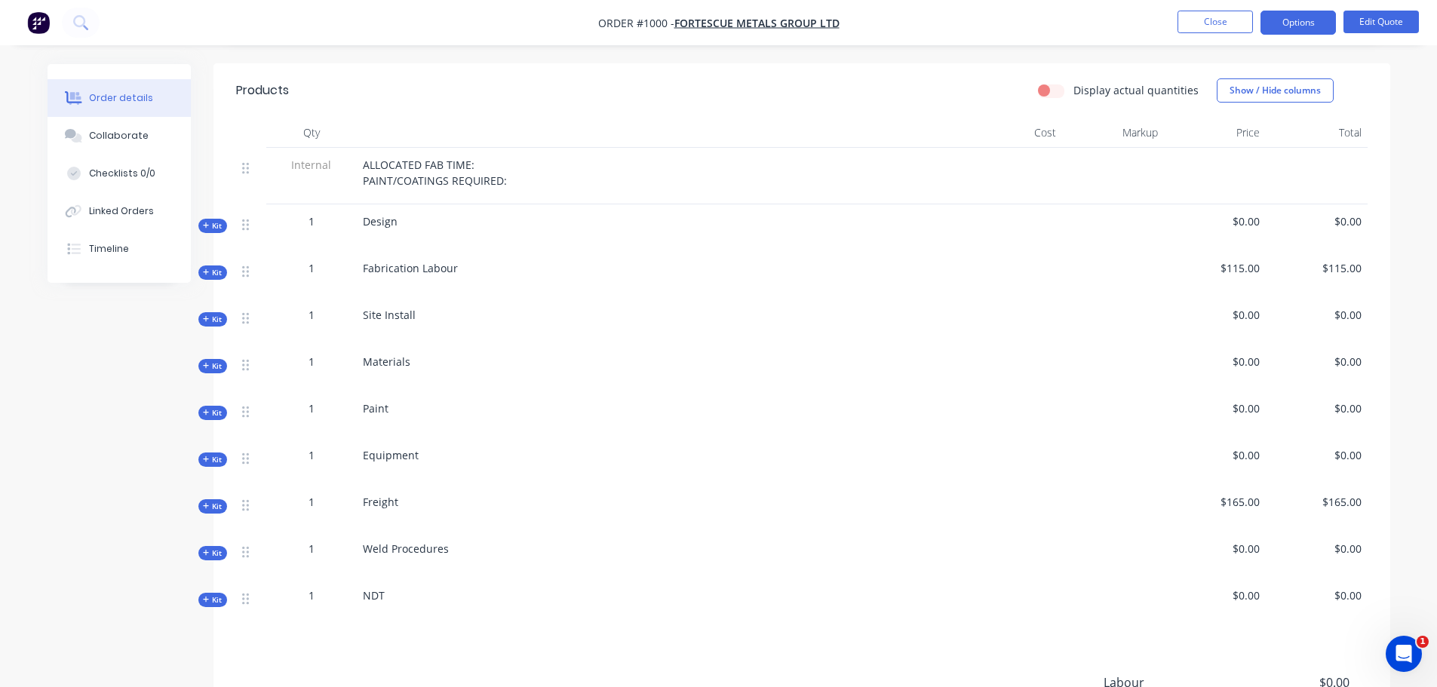
scroll to position [503, 0]
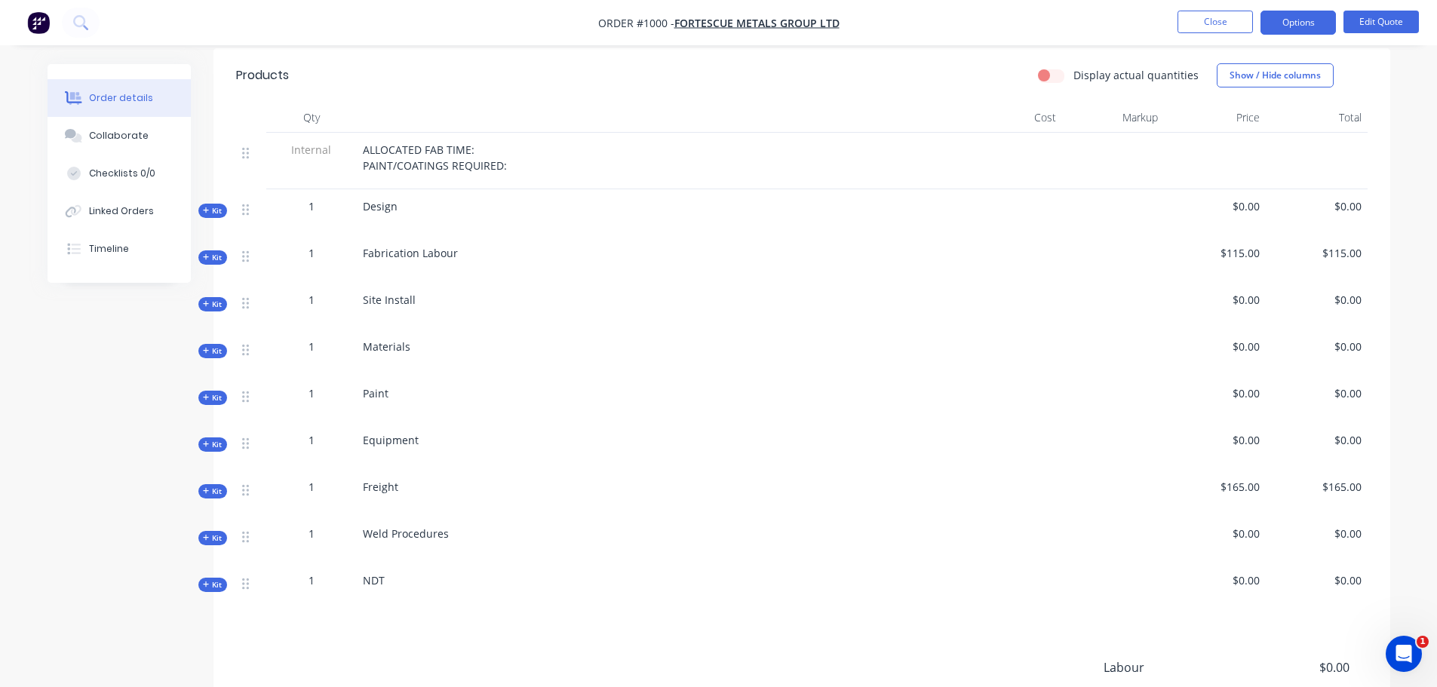
click at [218, 346] on span "Kit" at bounding box center [213, 351] width 20 height 11
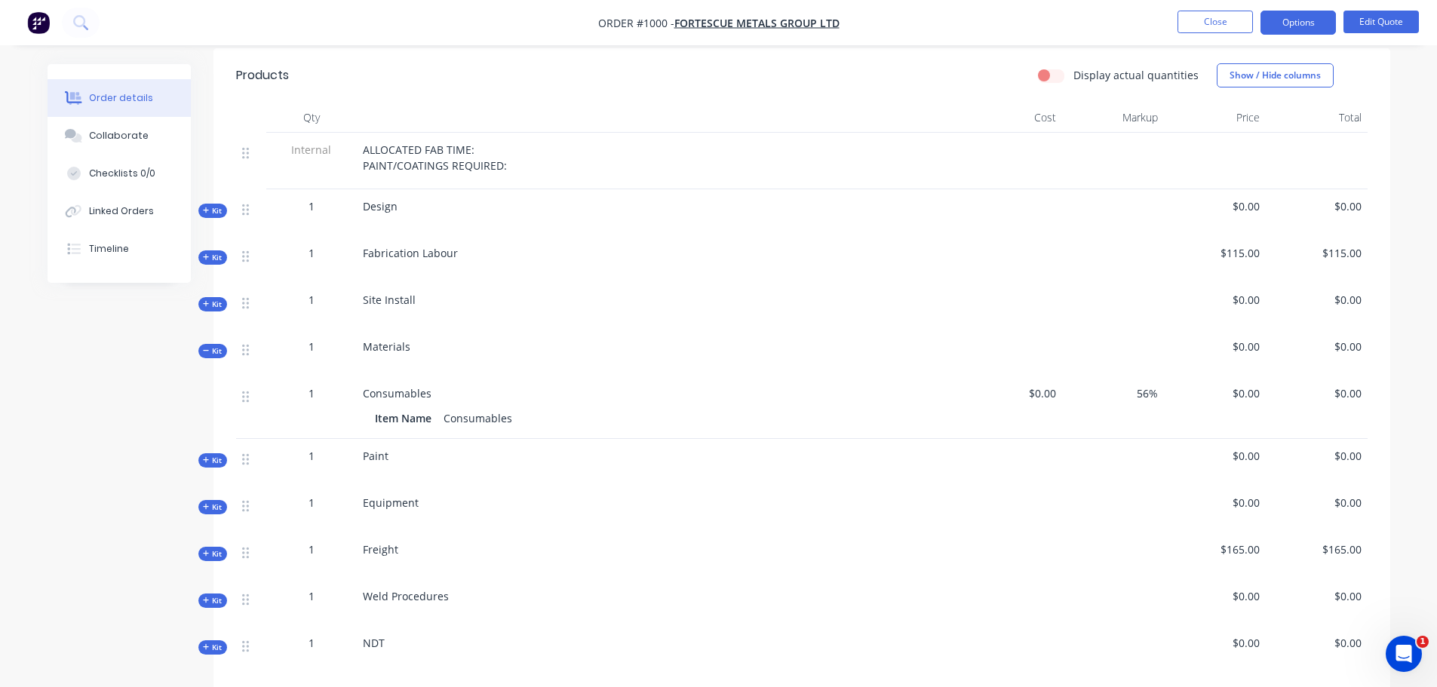
click at [218, 344] on div "Kit" at bounding box center [212, 351] width 29 height 14
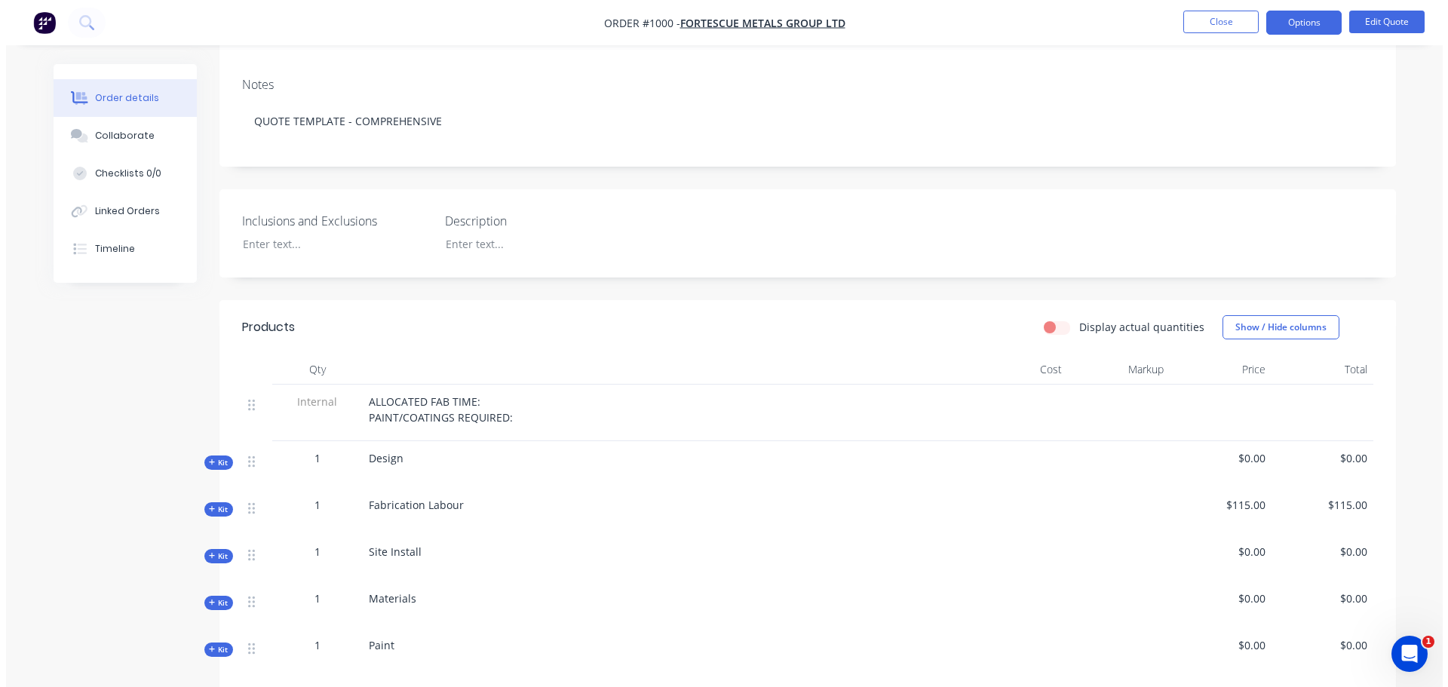
scroll to position [0, 0]
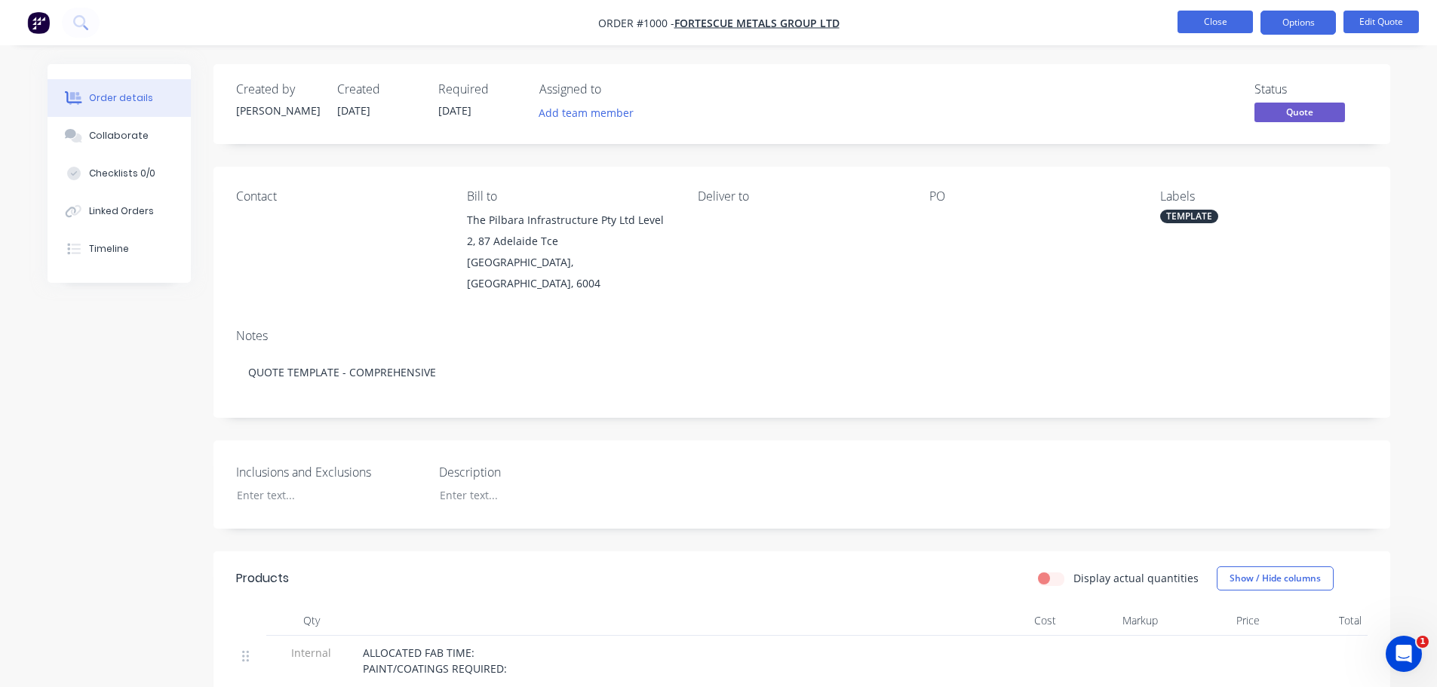
click at [1158, 23] on button "Close" at bounding box center [1215, 22] width 75 height 23
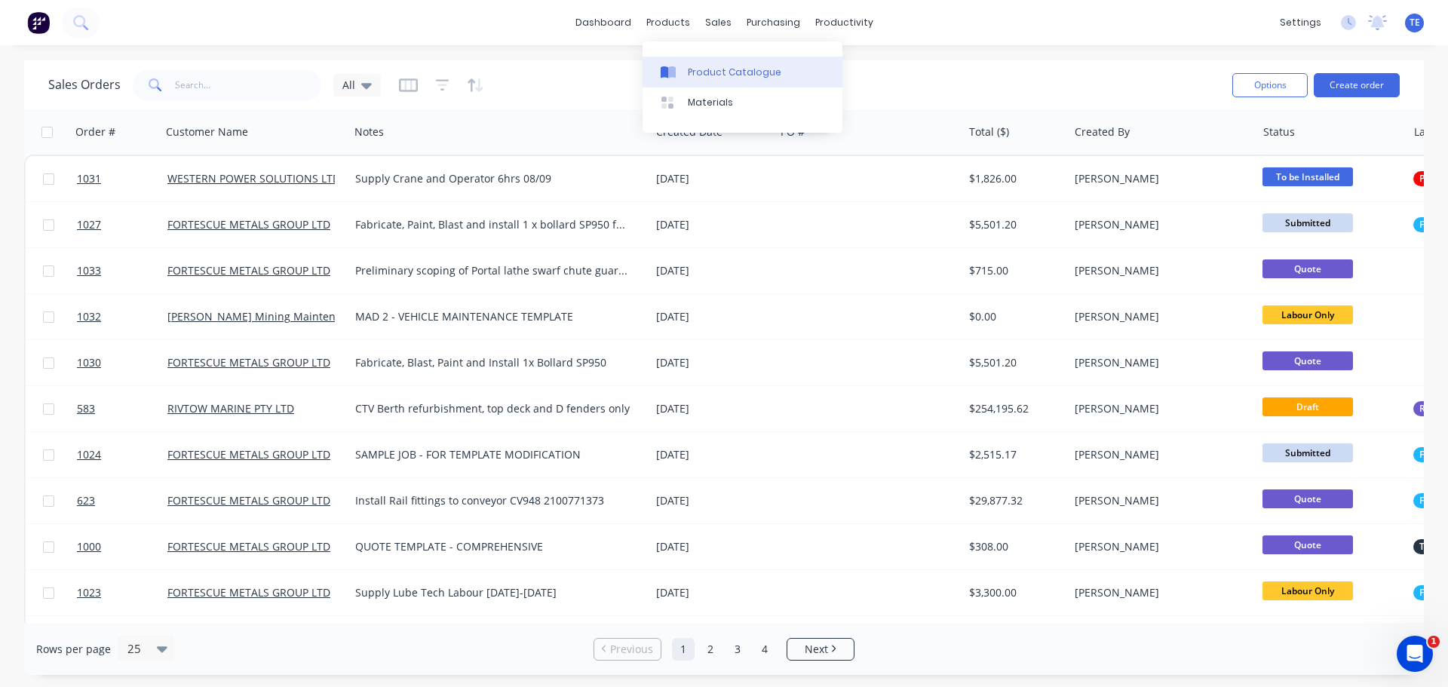
click at [688, 66] on div "Product Catalogue" at bounding box center [735, 73] width 94 height 14
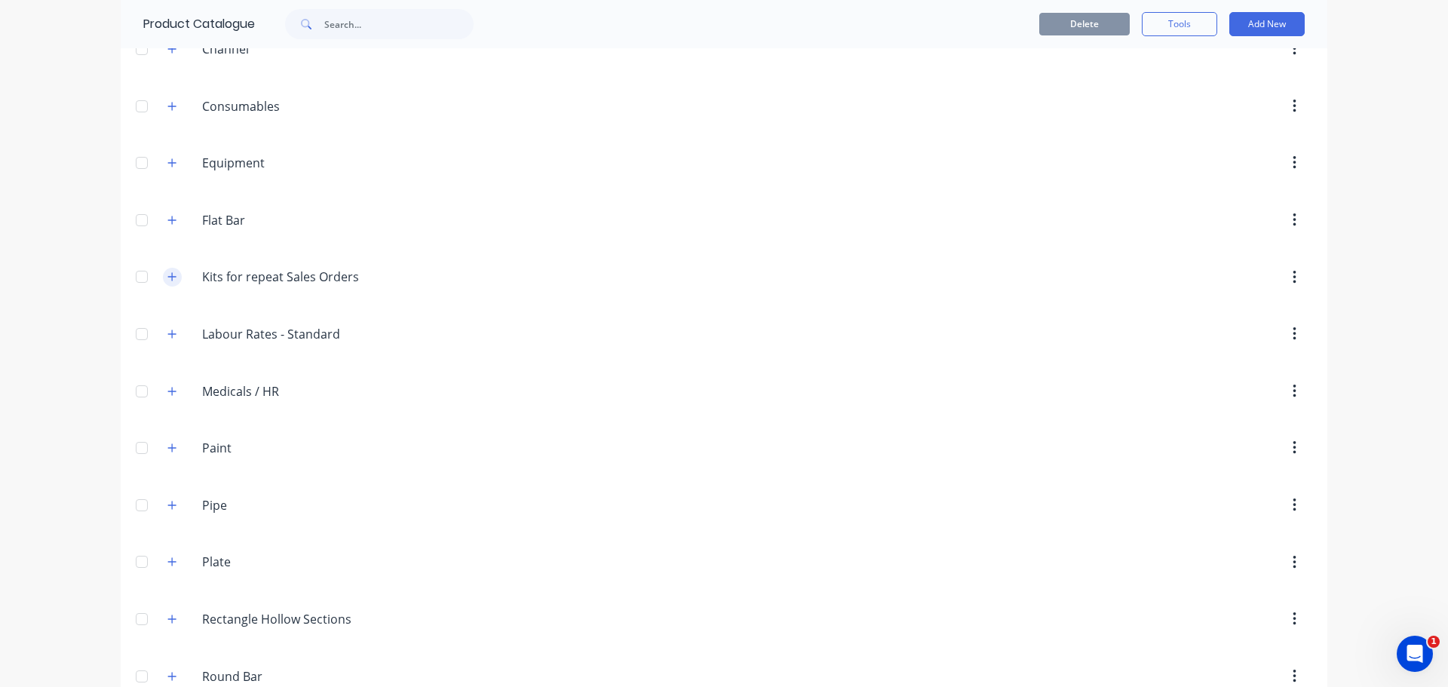
click at [167, 278] on icon "button" at bounding box center [171, 277] width 9 height 11
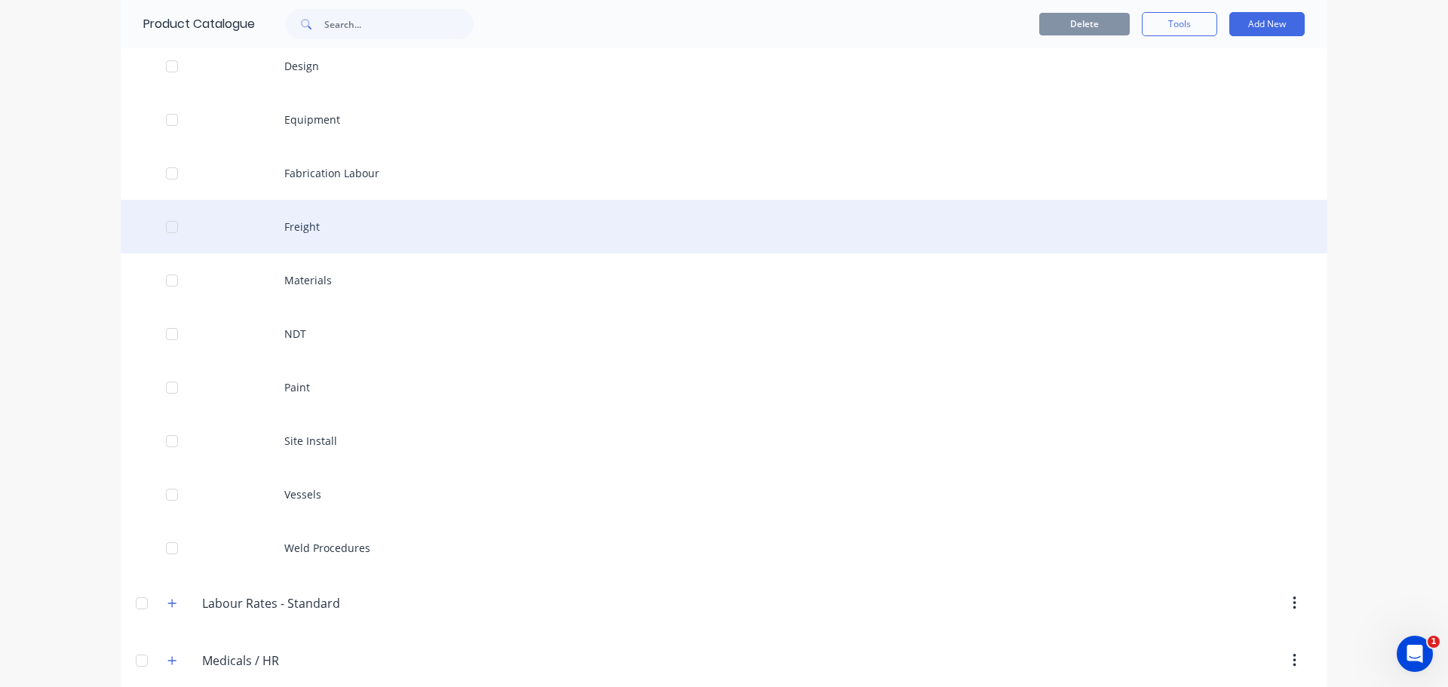
scroll to position [503, 0]
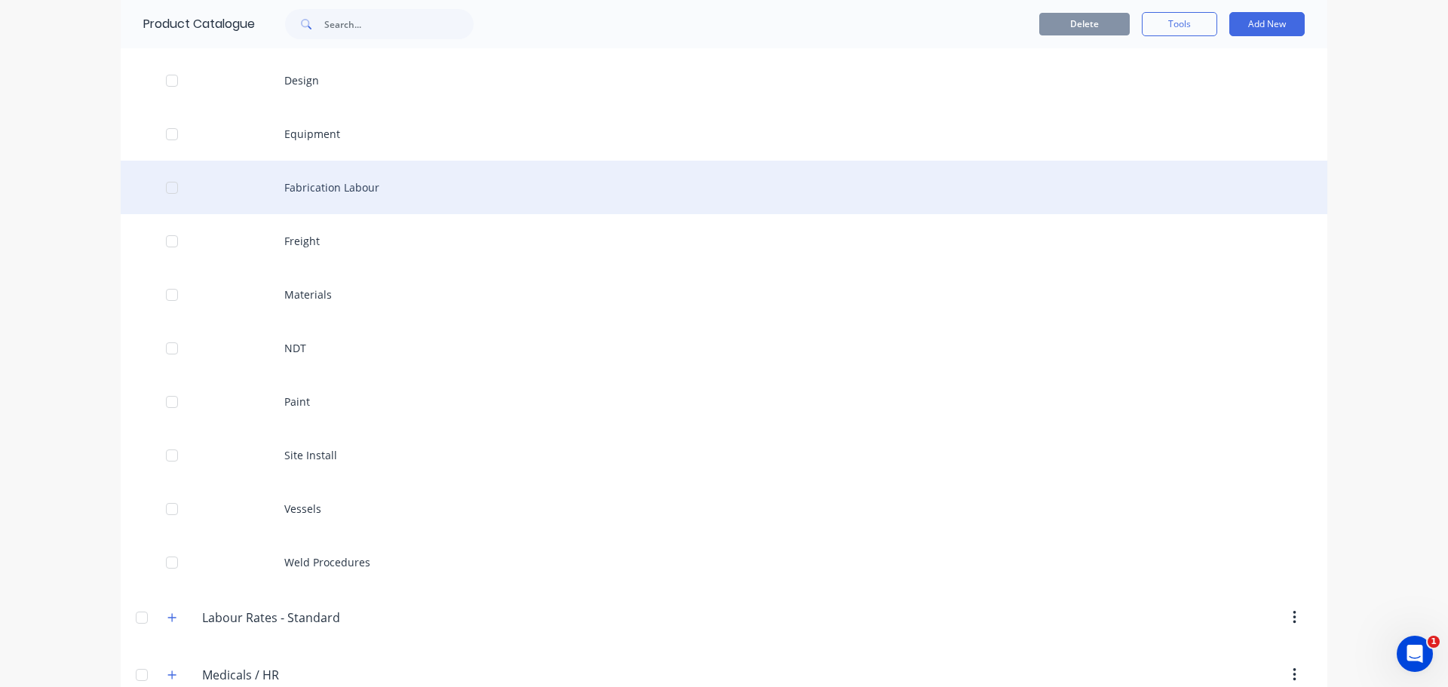
click at [367, 188] on div "Fabrication Labour" at bounding box center [724, 188] width 1207 height 54
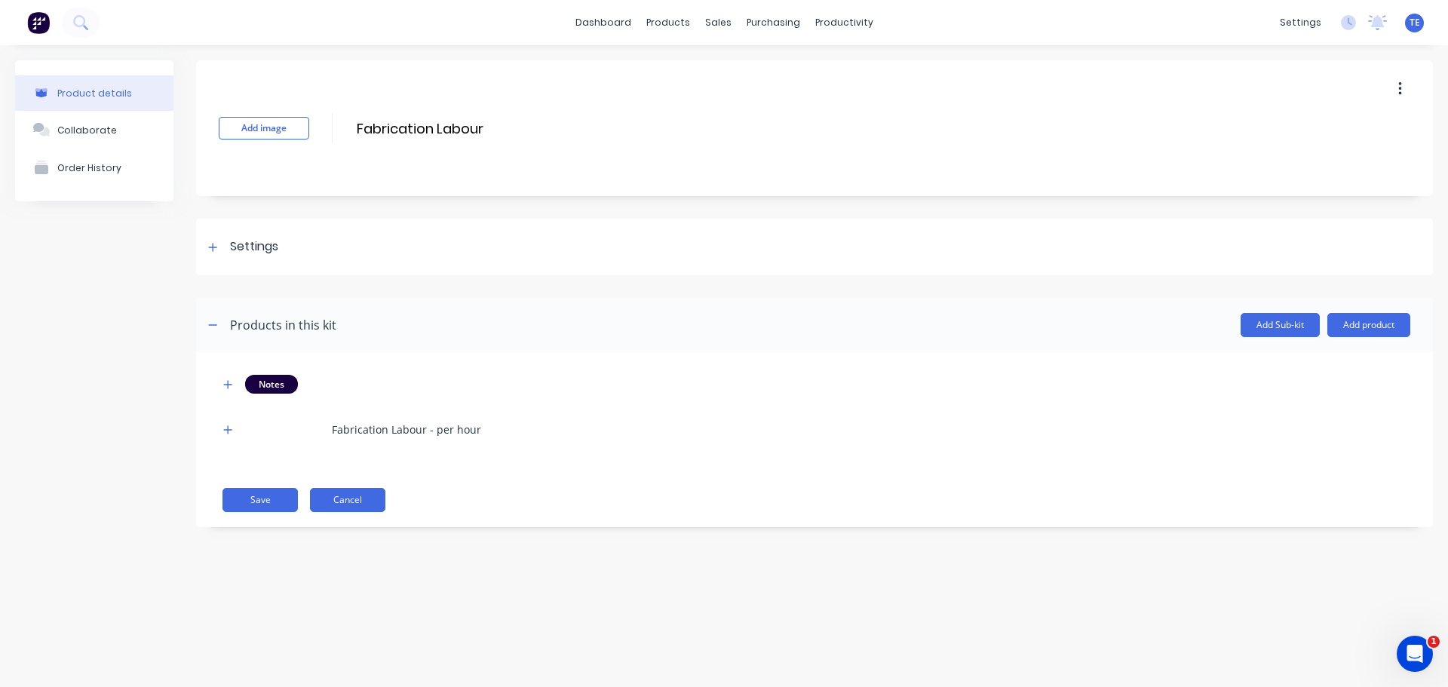
click at [361, 503] on button "Cancel" at bounding box center [347, 500] width 75 height 24
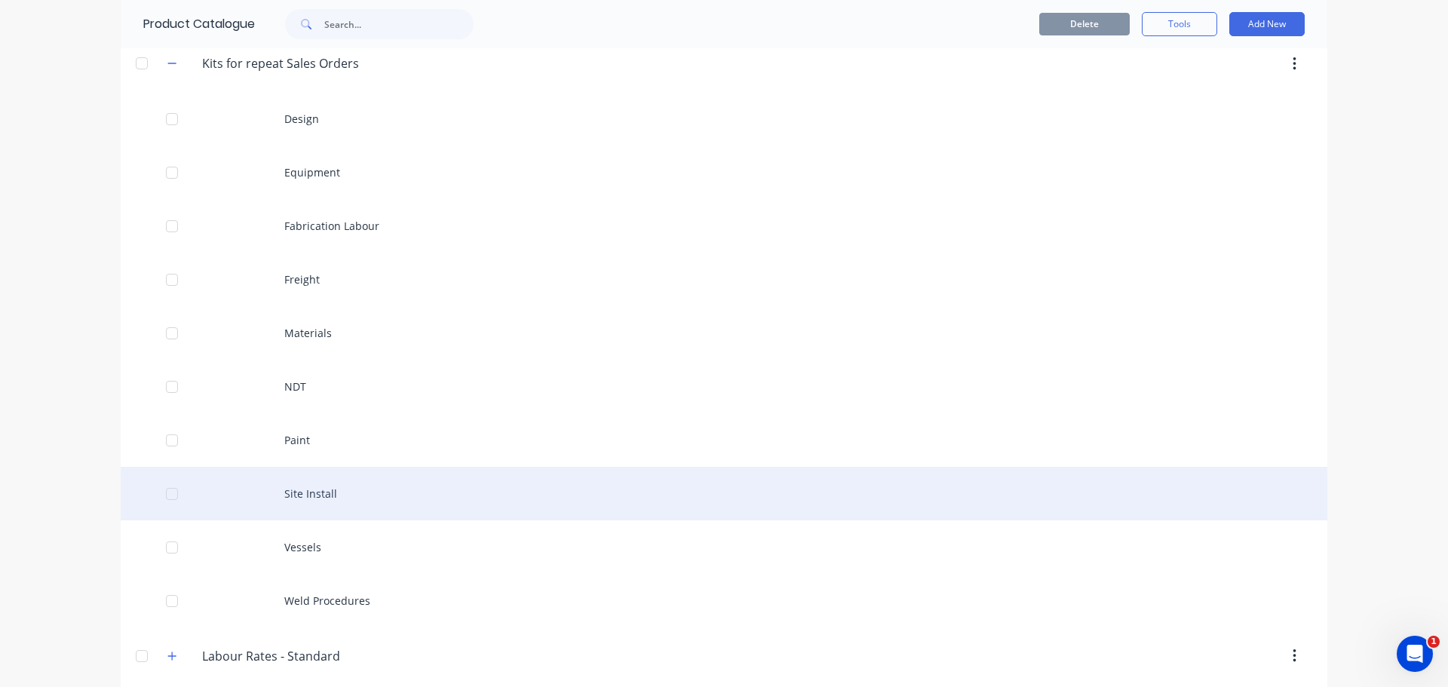
scroll to position [503, 0]
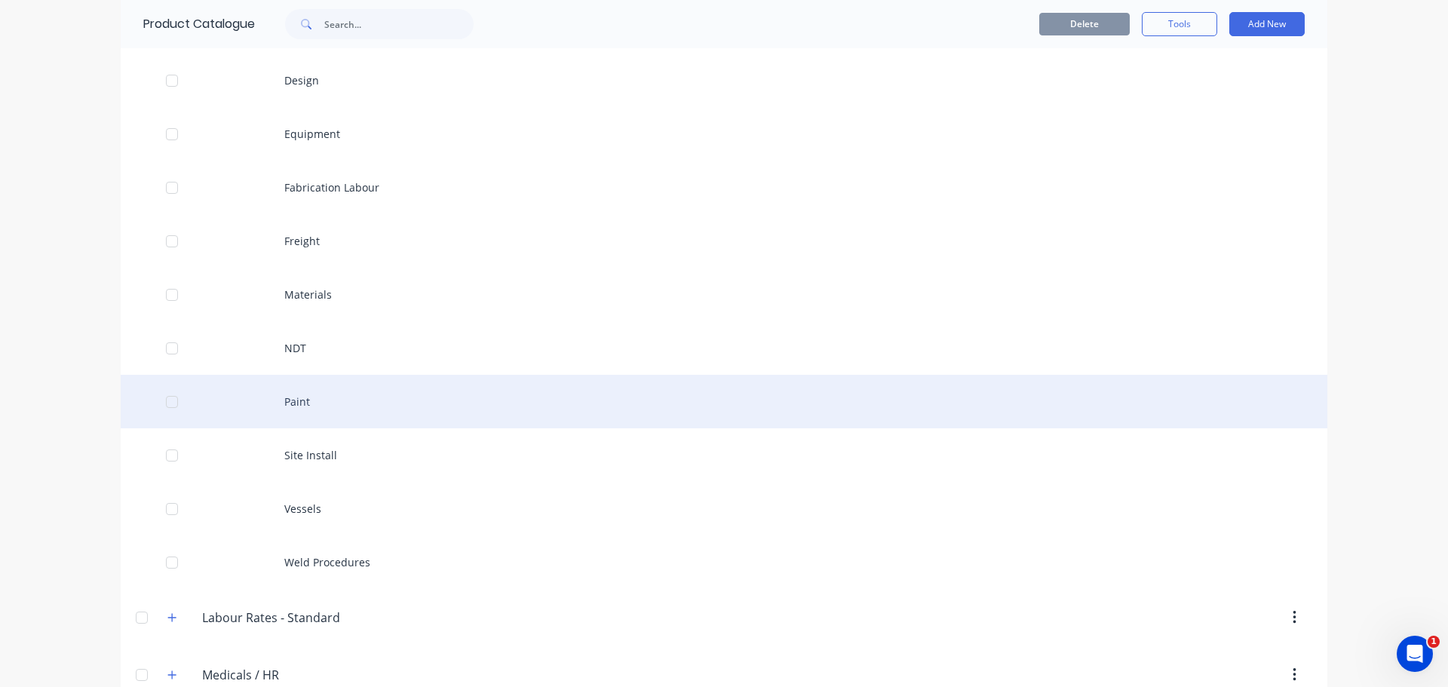
click at [341, 403] on div "Paint" at bounding box center [724, 402] width 1207 height 54
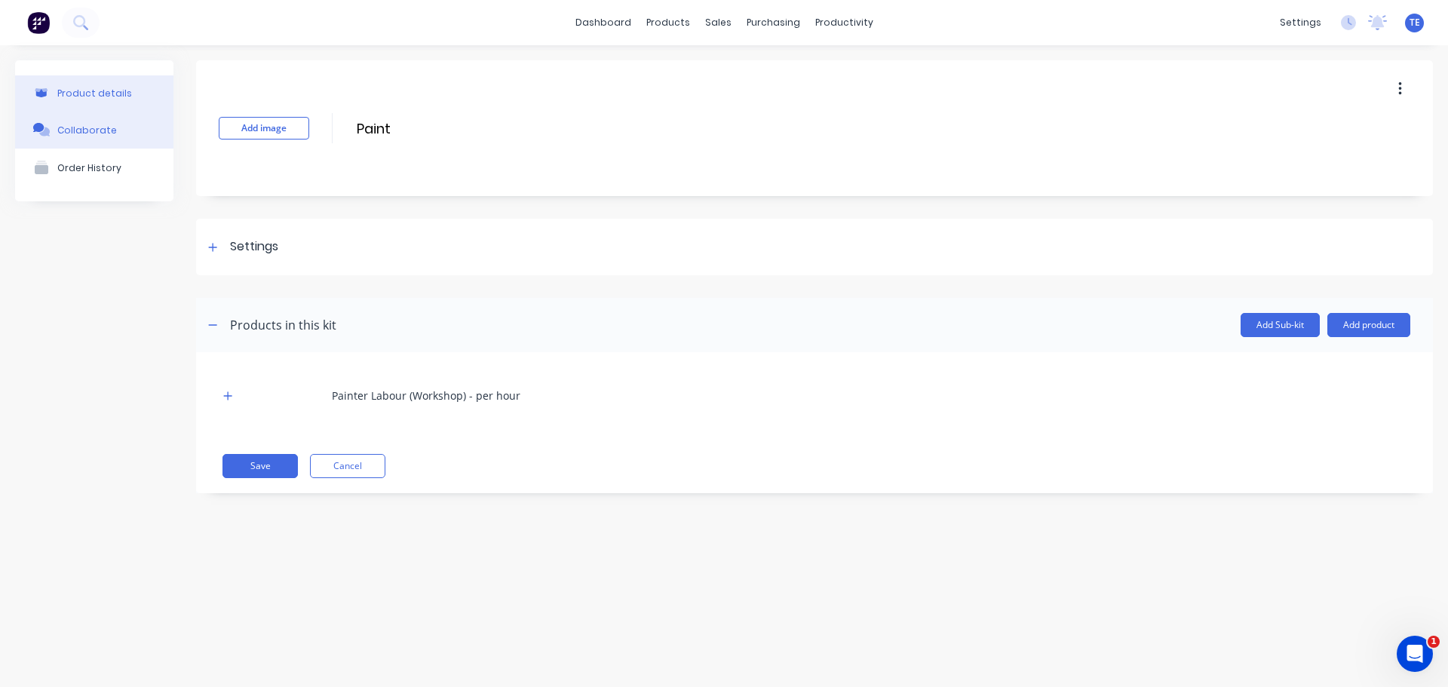
click at [118, 126] on button "Collaborate" at bounding box center [94, 130] width 158 height 38
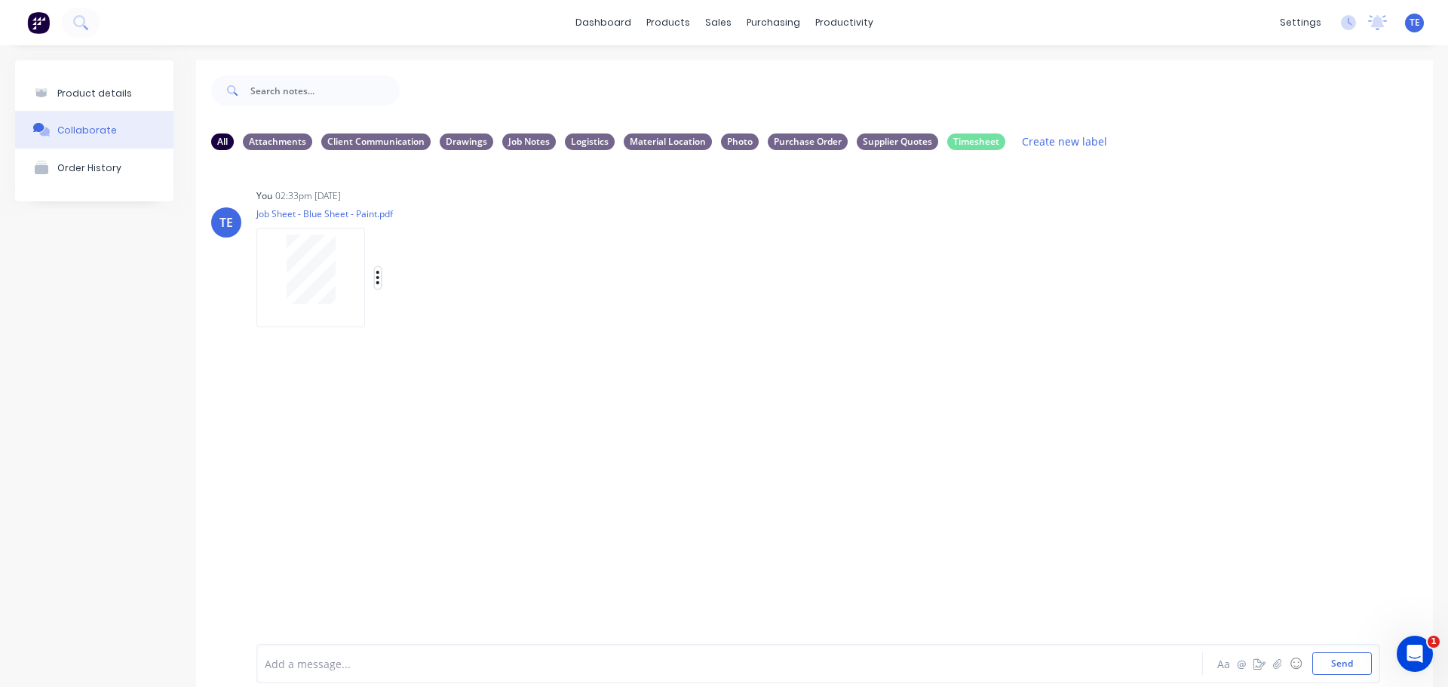
click at [379, 276] on icon "button" at bounding box center [378, 277] width 5 height 17
click at [655, 315] on div "You 02:33pm 02/09/25 Job Sheet - Blue Sheet - Paint.pdf Labels Auto-attach to n…" at bounding box center [492, 253] width 472 height 136
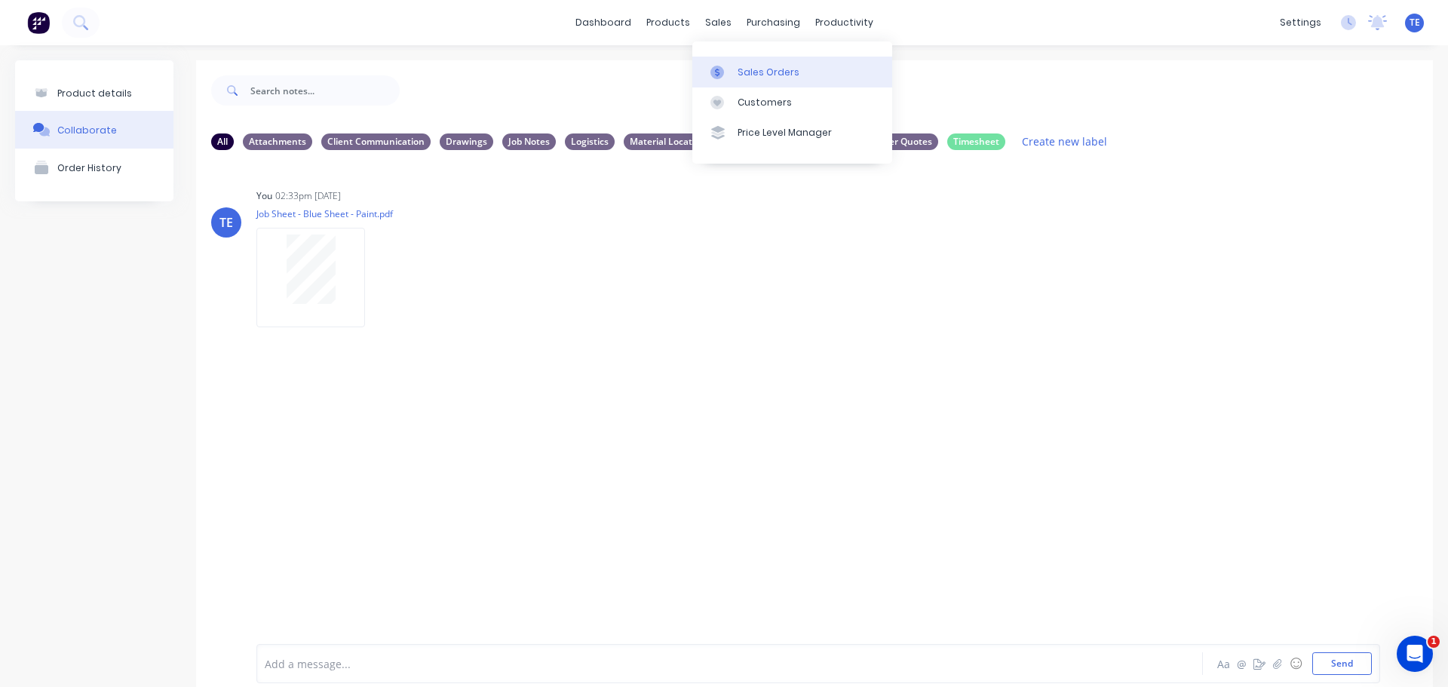
click at [733, 66] on link "Sales Orders" at bounding box center [793, 72] width 200 height 30
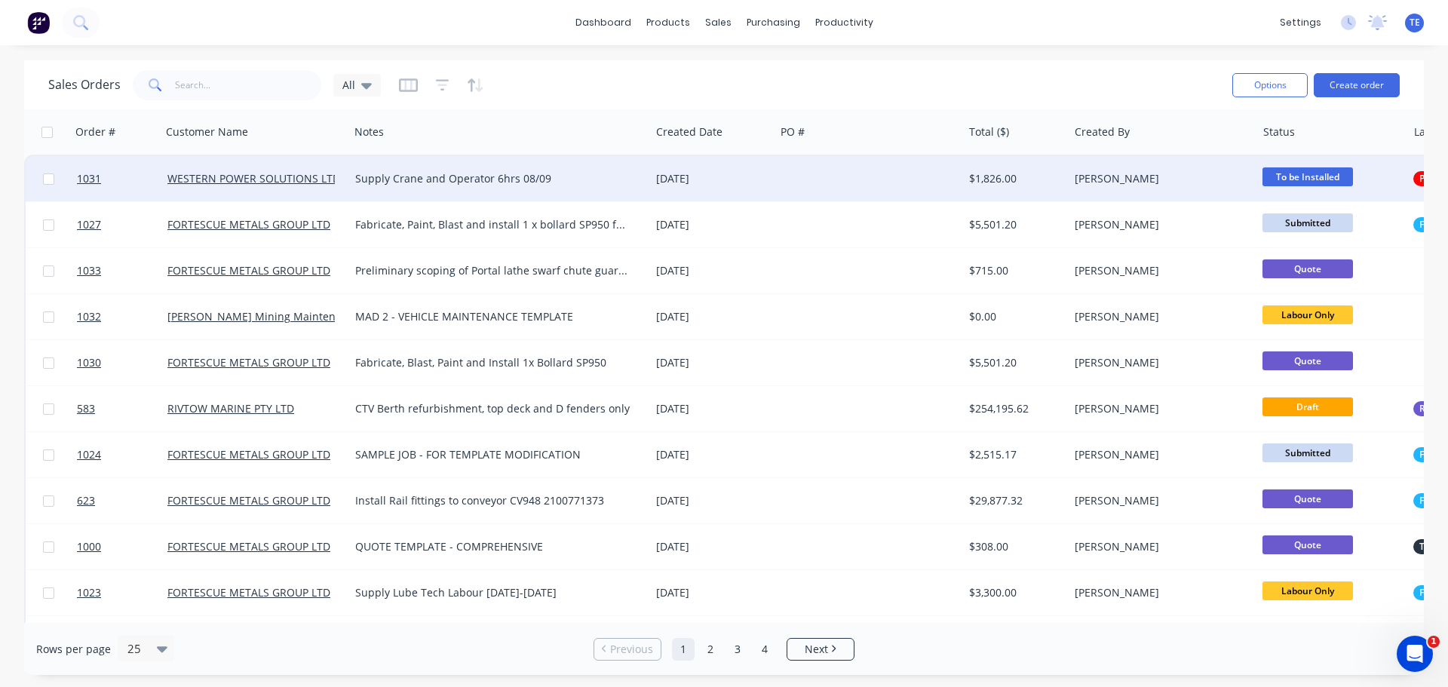
click at [759, 173] on div "[DATE]" at bounding box center [712, 178] width 112 height 15
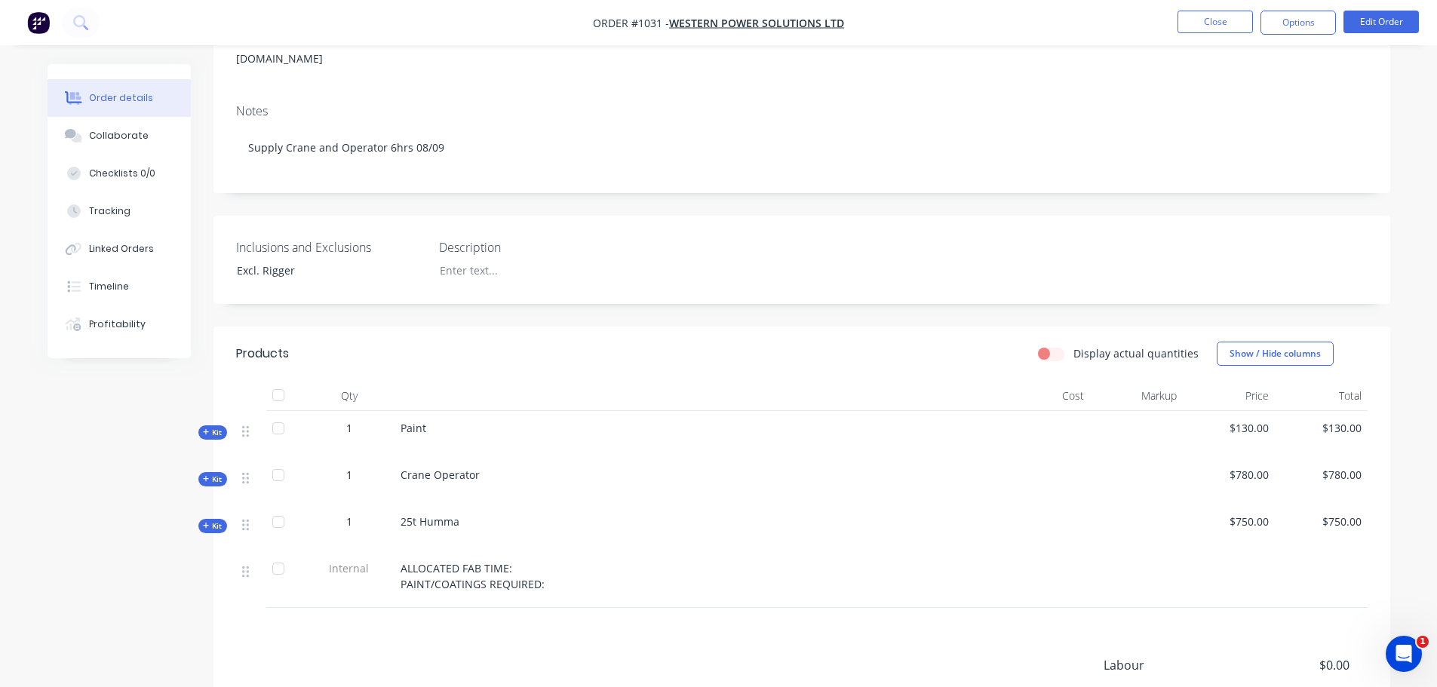
scroll to position [251, 0]
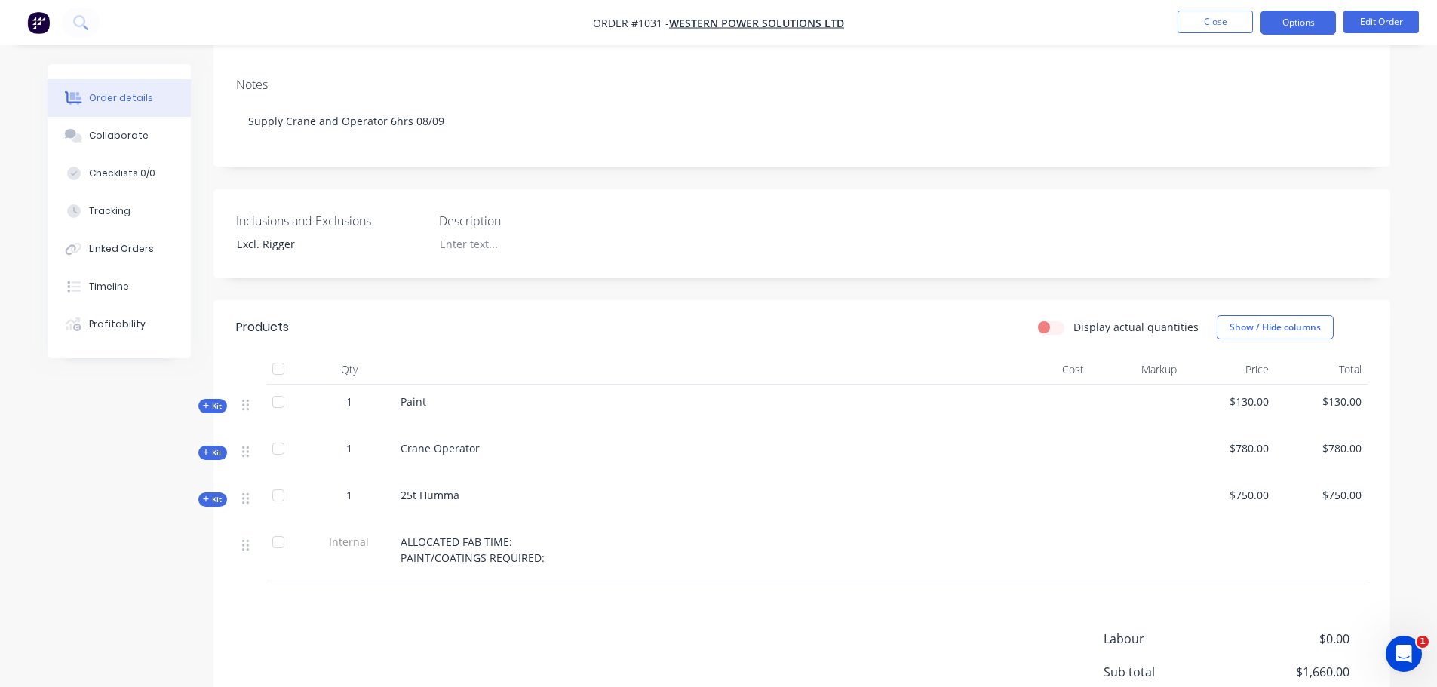
click at [1295, 29] on button "Options" at bounding box center [1298, 23] width 75 height 24
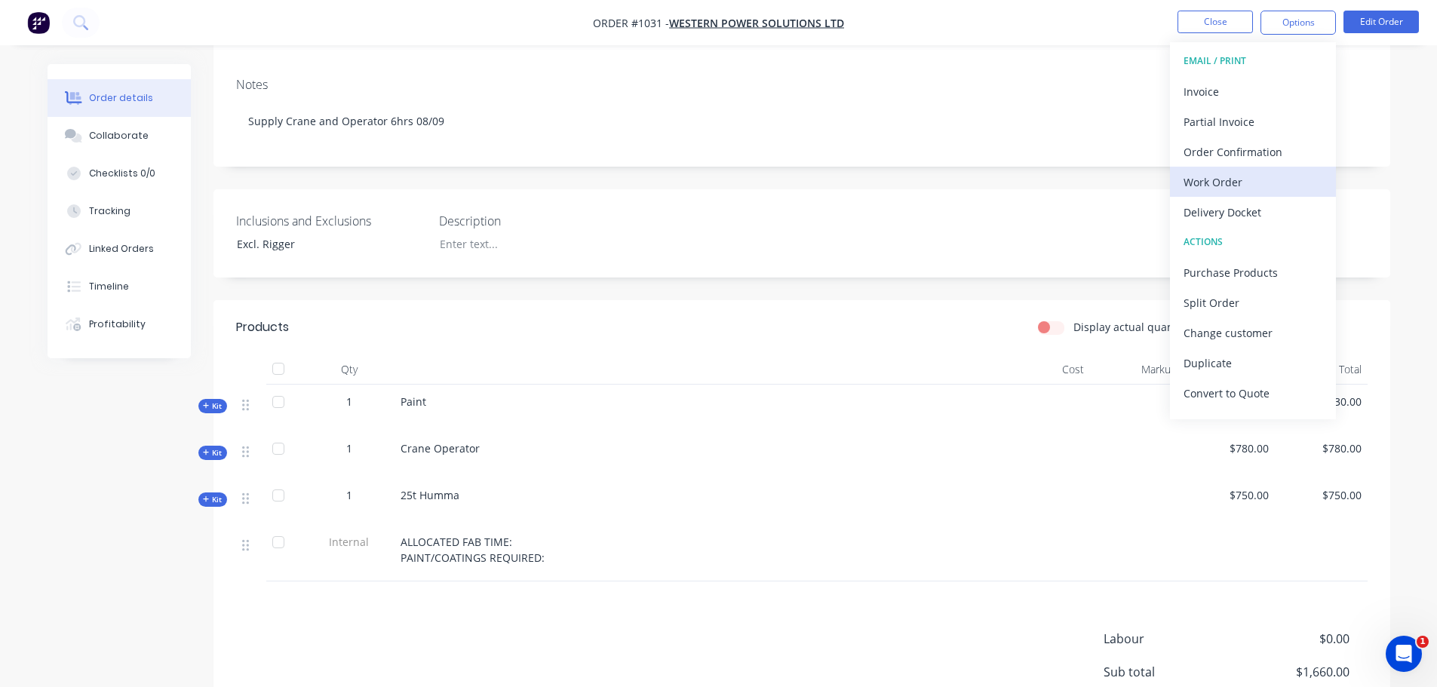
click at [1213, 185] on div "Work Order" at bounding box center [1253, 182] width 139 height 22
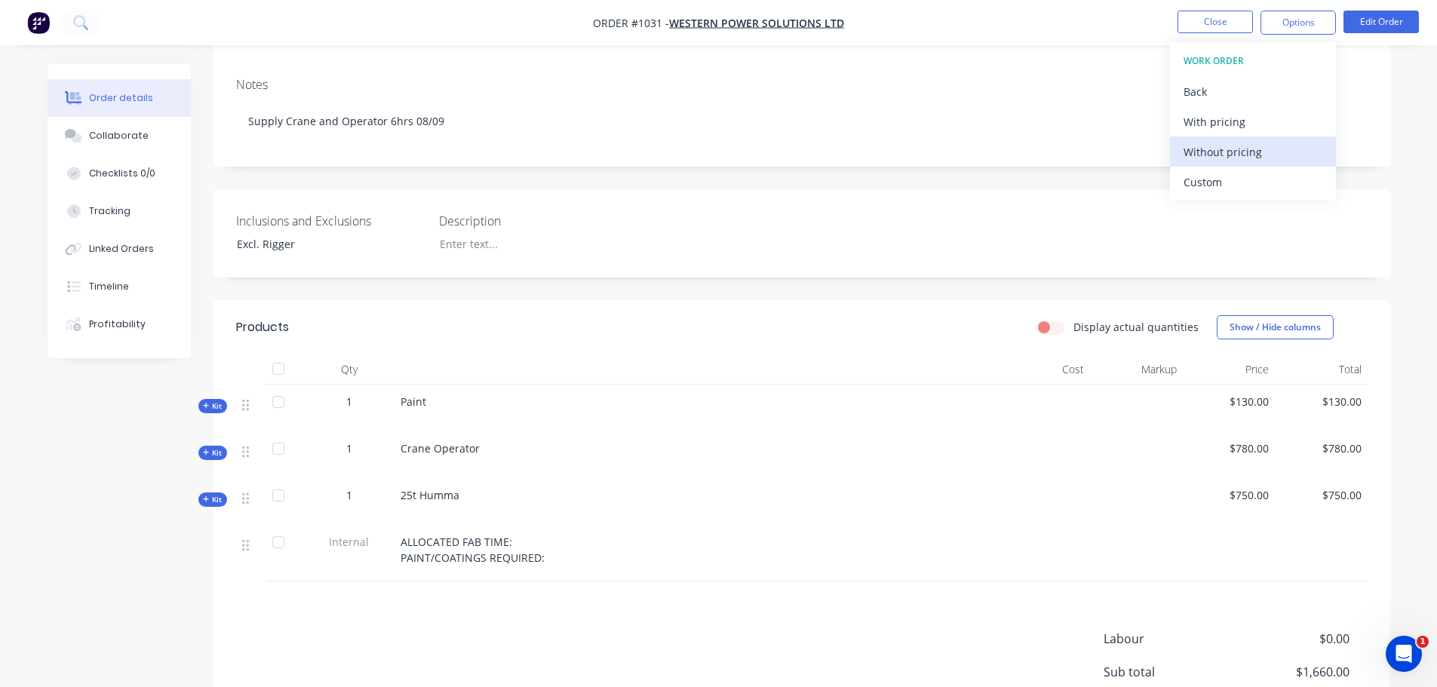
click at [1218, 155] on div "Without pricing" at bounding box center [1253, 152] width 139 height 22
click at [1221, 181] on div "Custom" at bounding box center [1253, 182] width 139 height 22
click at [1216, 155] on div "Without pricing" at bounding box center [1253, 152] width 139 height 22
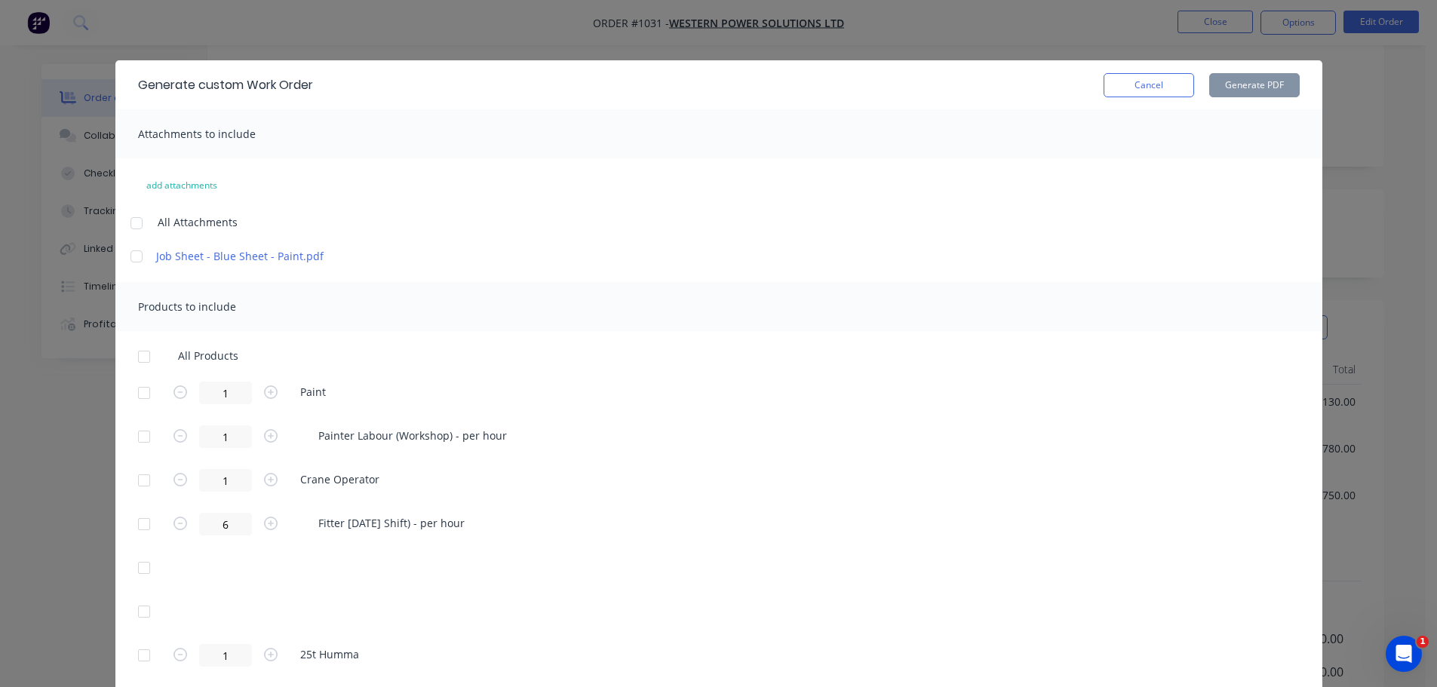
click at [130, 254] on div at bounding box center [136, 256] width 30 height 30
click at [134, 394] on div at bounding box center [144, 393] width 30 height 30
click at [1233, 81] on button "Generate PDF" at bounding box center [1254, 85] width 91 height 24
click at [1141, 89] on button "Cancel" at bounding box center [1149, 85] width 91 height 24
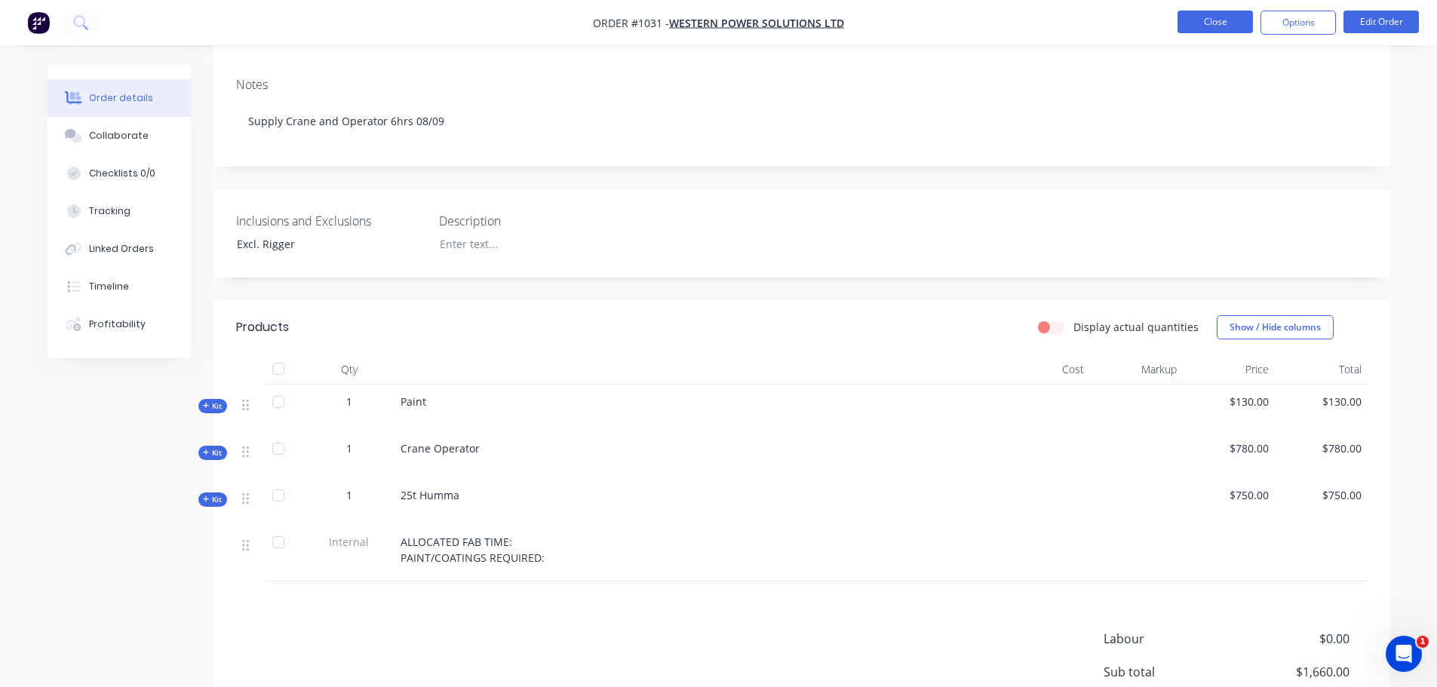
click at [1193, 27] on button "Close" at bounding box center [1215, 22] width 75 height 23
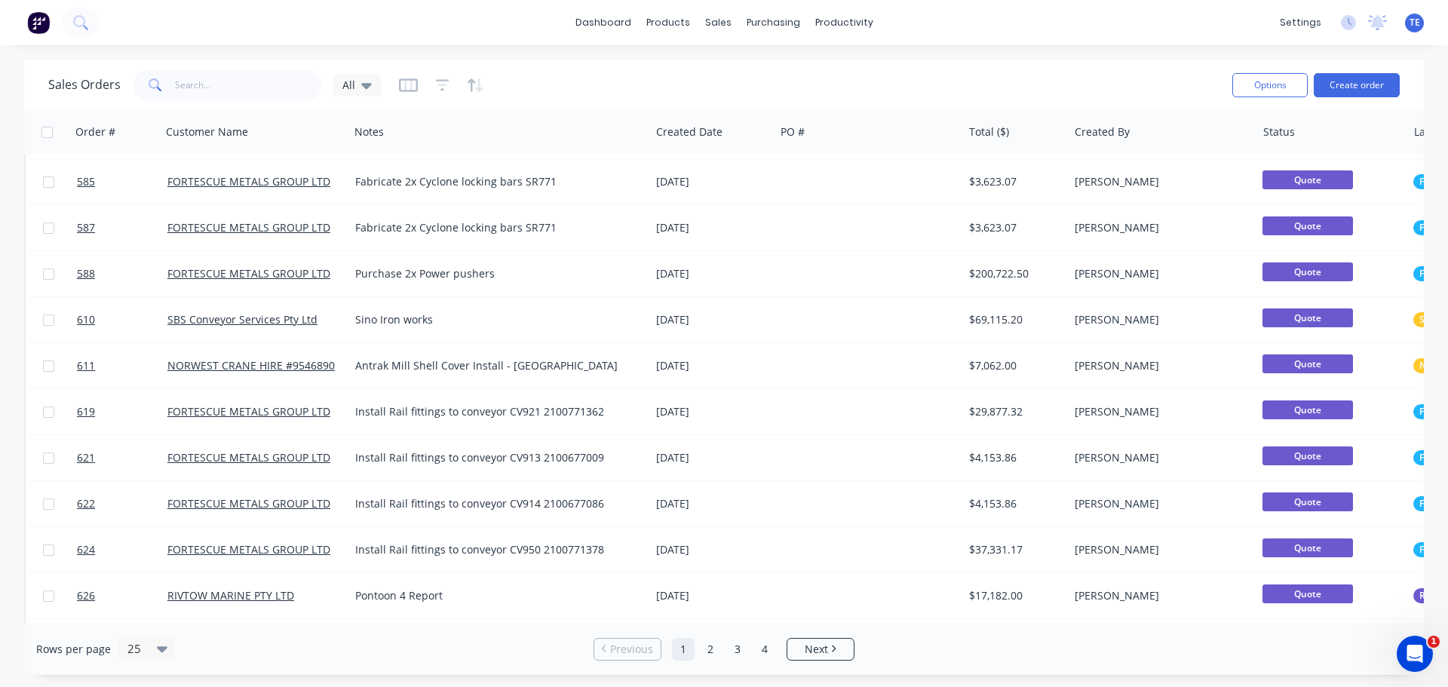
scroll to position [690, 0]
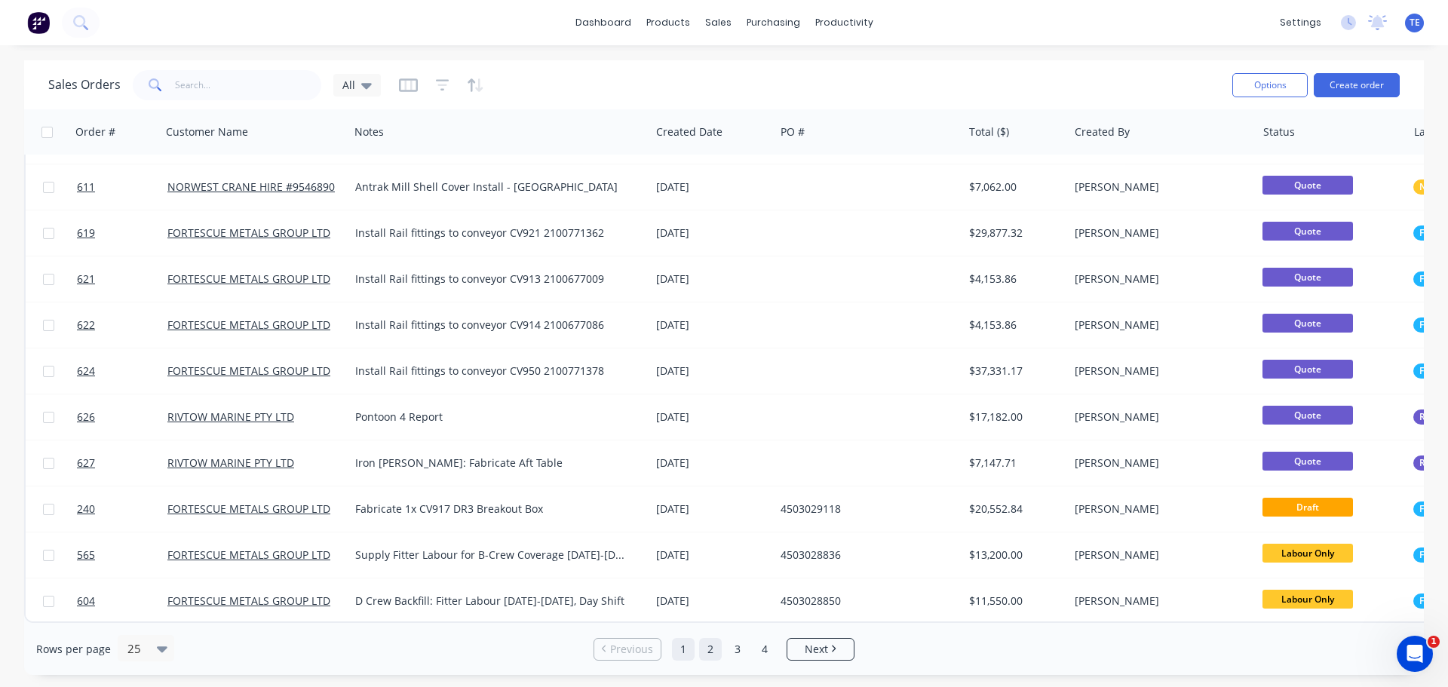
click at [708, 653] on link "2" at bounding box center [710, 649] width 23 height 23
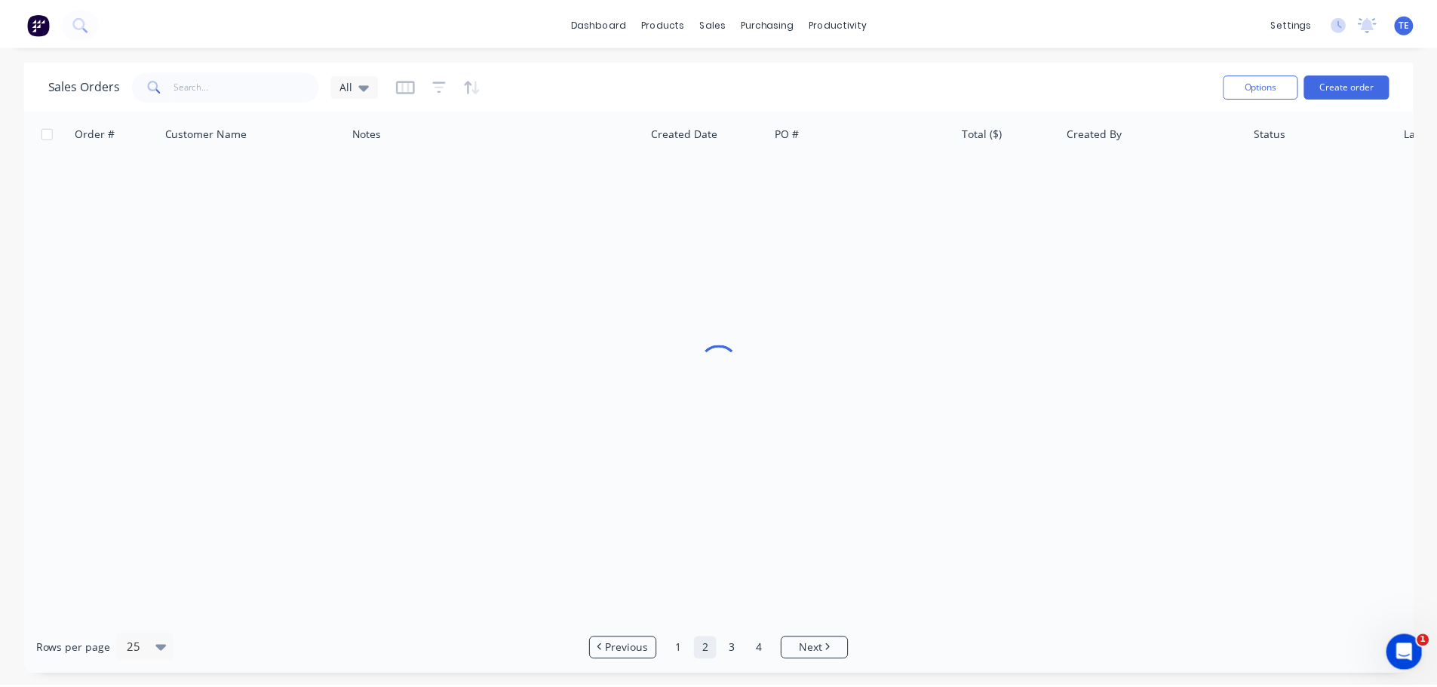
scroll to position [0, 0]
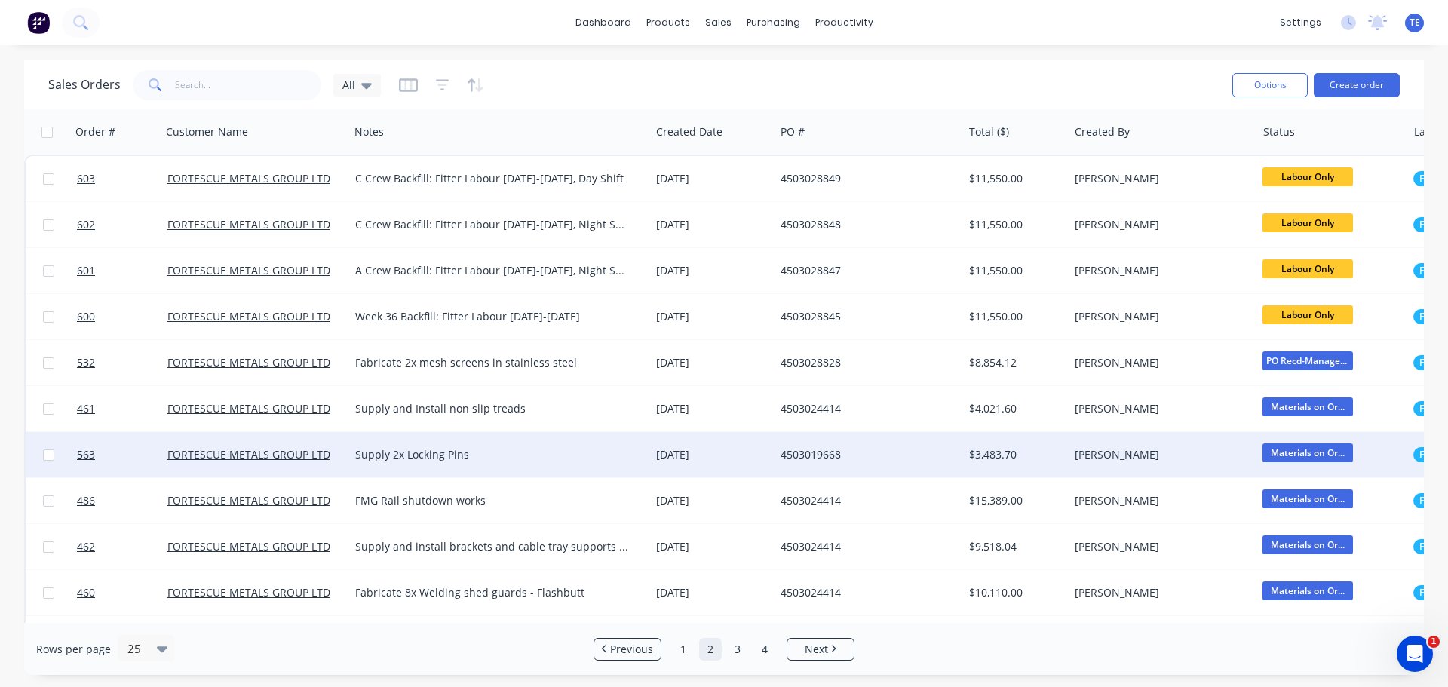
click at [893, 453] on div "4503019668" at bounding box center [864, 454] width 167 height 15
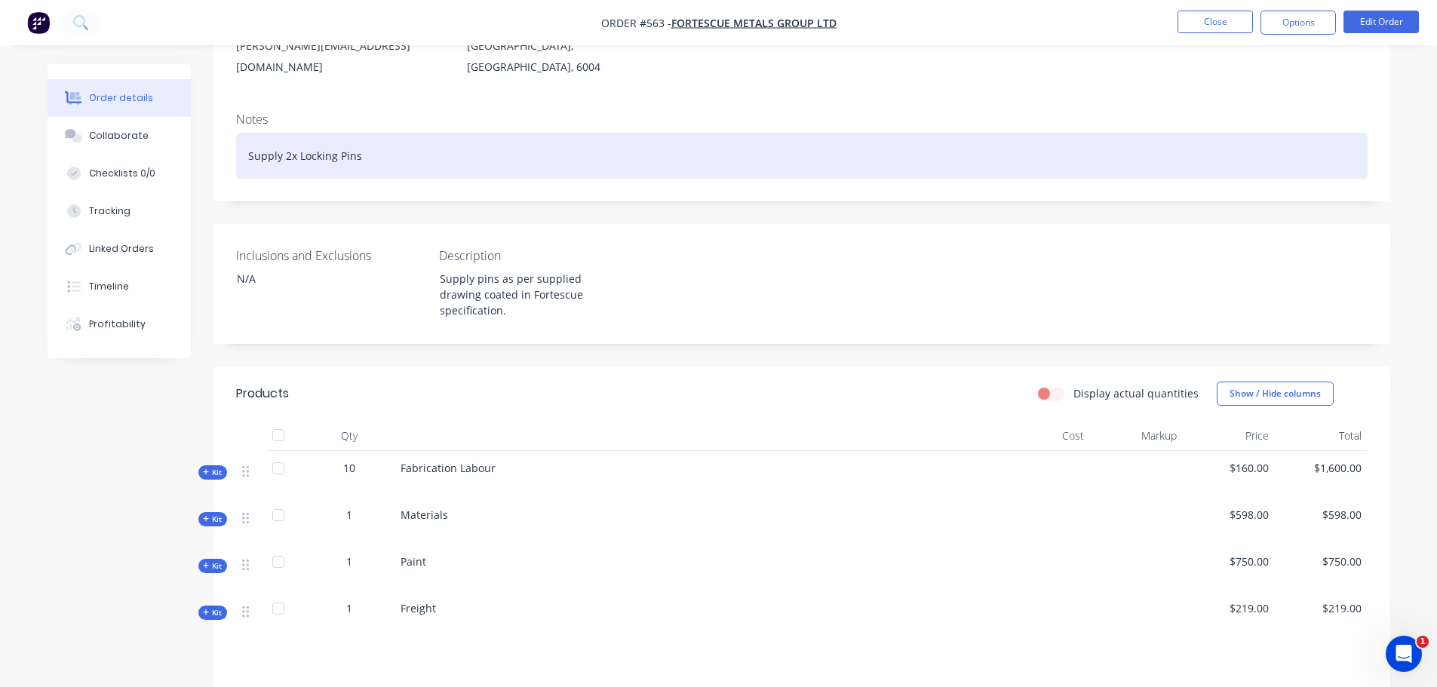
scroll to position [251, 0]
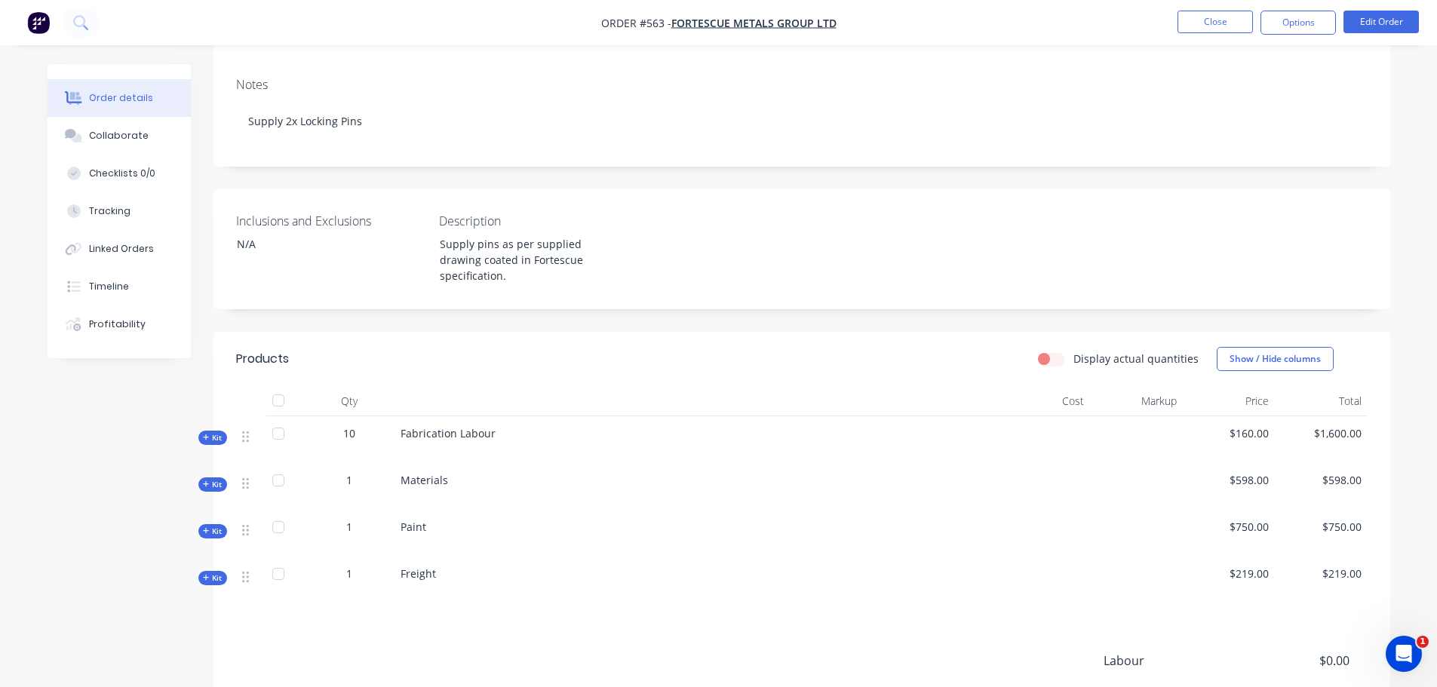
click at [198, 462] on div "Created by Leya Created 20/08/25 Required Assigned to Add team member Invoiced …" at bounding box center [719, 342] width 1343 height 1059
click at [215, 479] on span "Kit" at bounding box center [213, 484] width 20 height 11
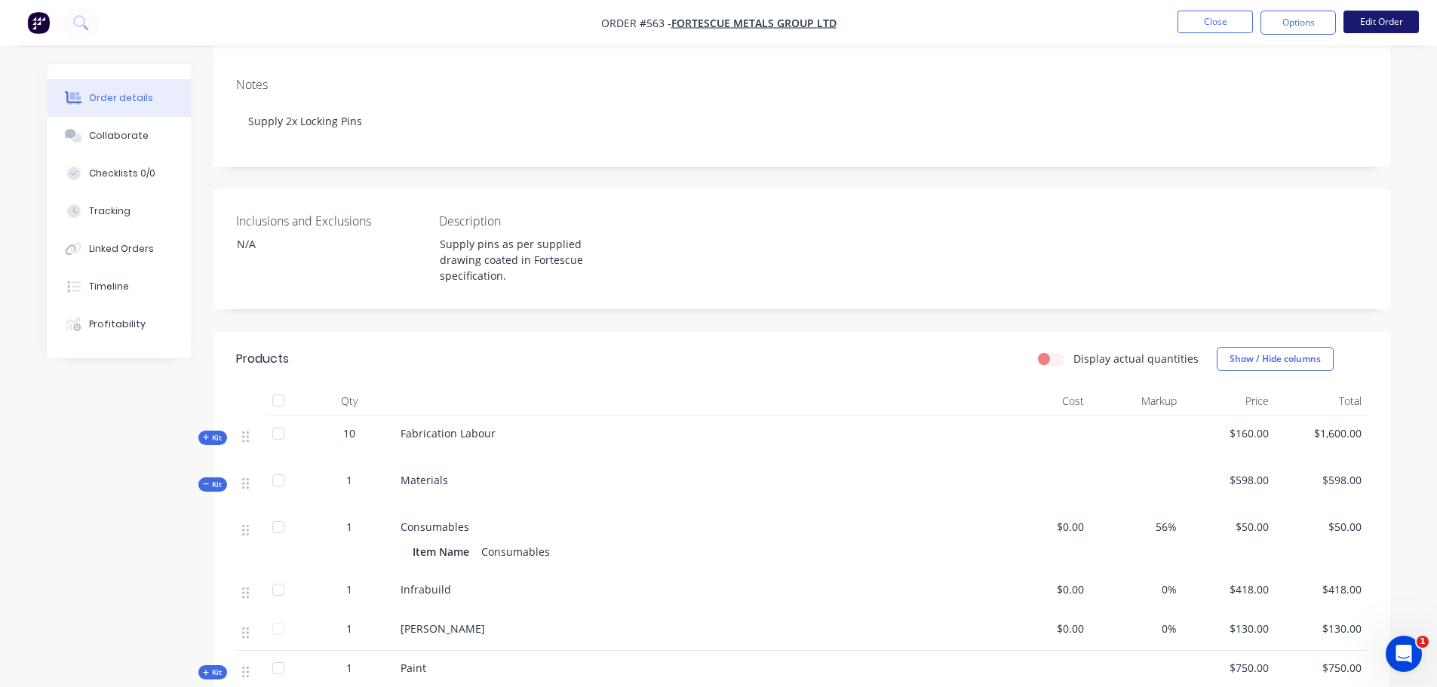
click at [1365, 20] on button "Edit Order" at bounding box center [1381, 22] width 75 height 23
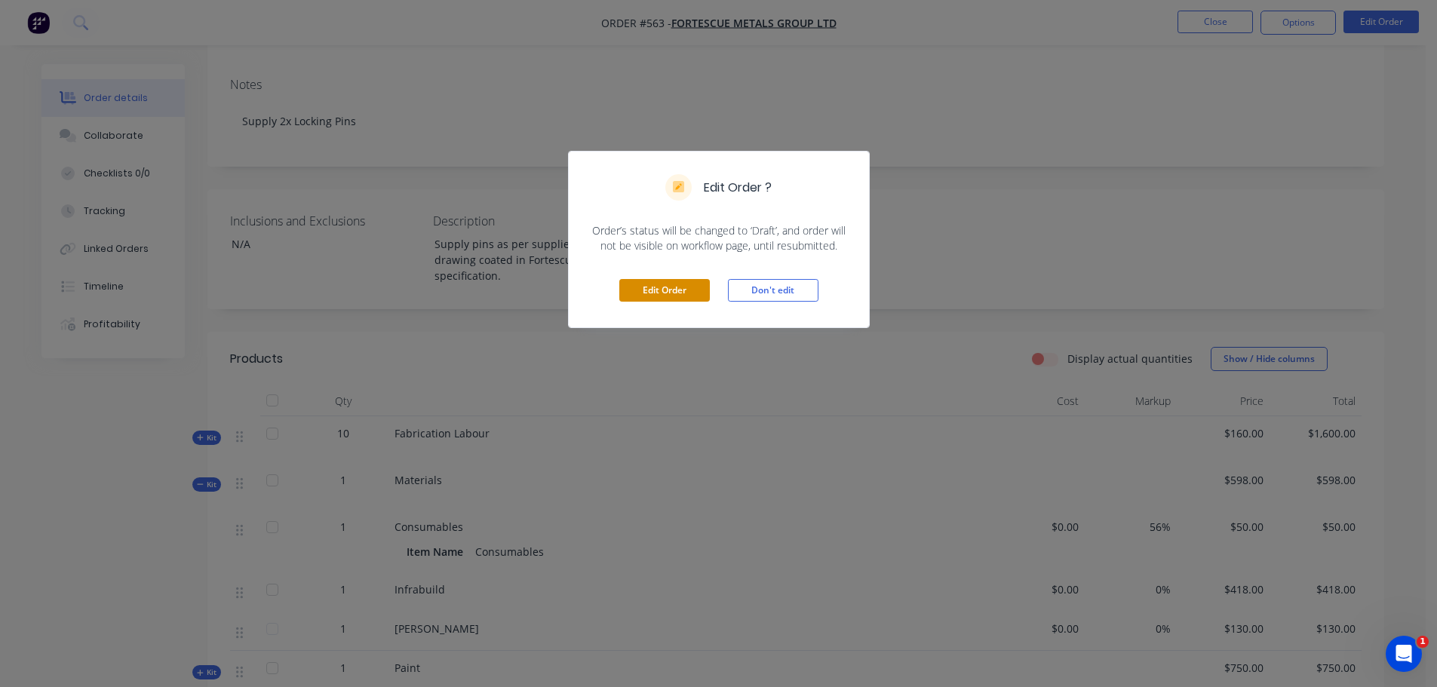
click at [683, 287] on button "Edit Order" at bounding box center [664, 290] width 91 height 23
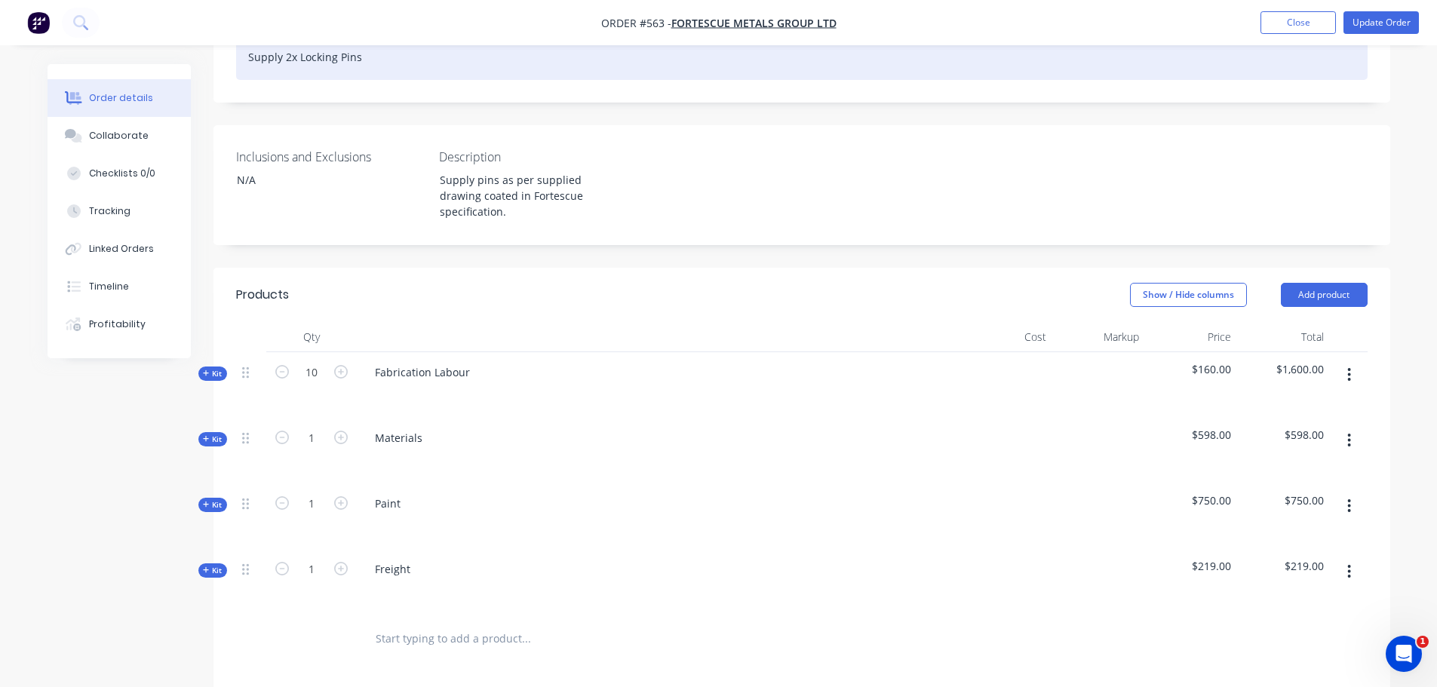
scroll to position [503, 0]
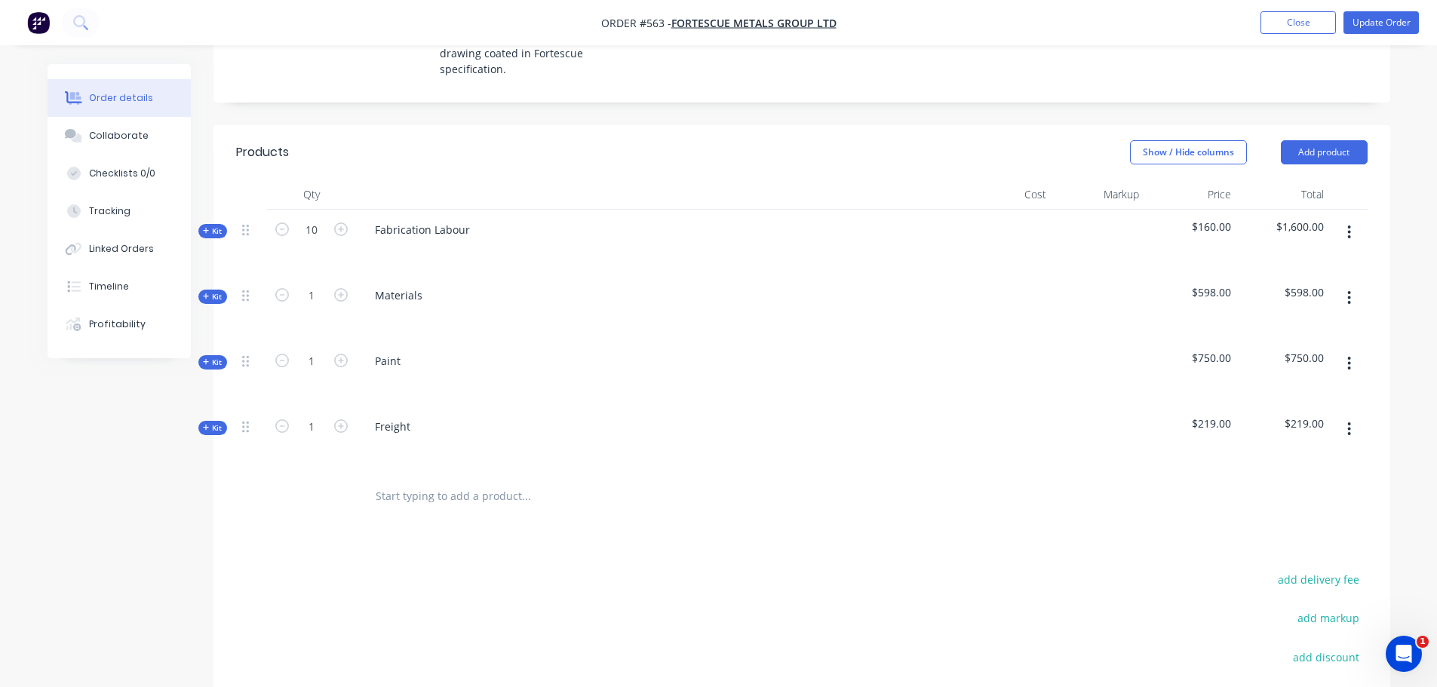
click at [219, 291] on span "Kit" at bounding box center [213, 296] width 20 height 11
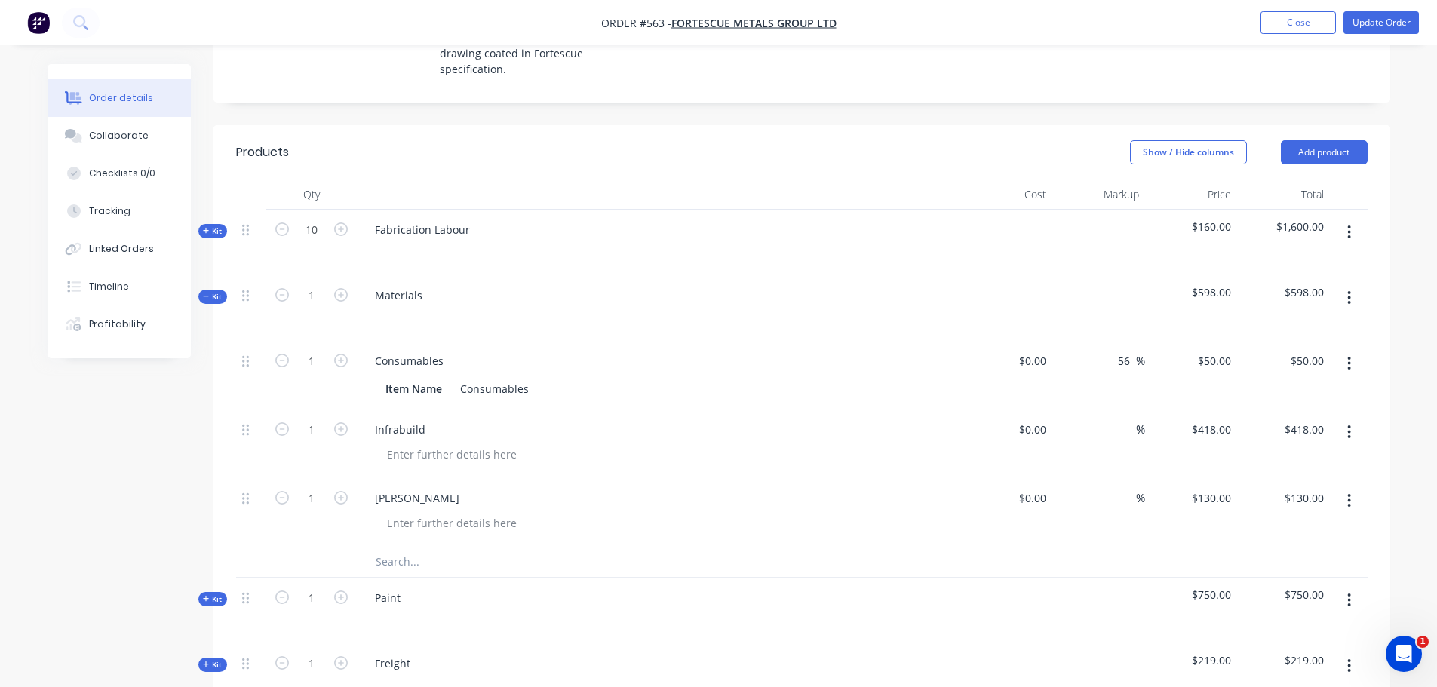
click at [450, 419] on div "Infrabuild" at bounding box center [658, 430] width 591 height 22
click at [422, 419] on div "Infrabuild" at bounding box center [400, 430] width 75 height 22
click at [609, 419] on div "Infrabuild - ON JOB SHELF" at bounding box center [659, 444] width 604 height 69
click at [1383, 27] on button "Update Order" at bounding box center [1381, 22] width 75 height 23
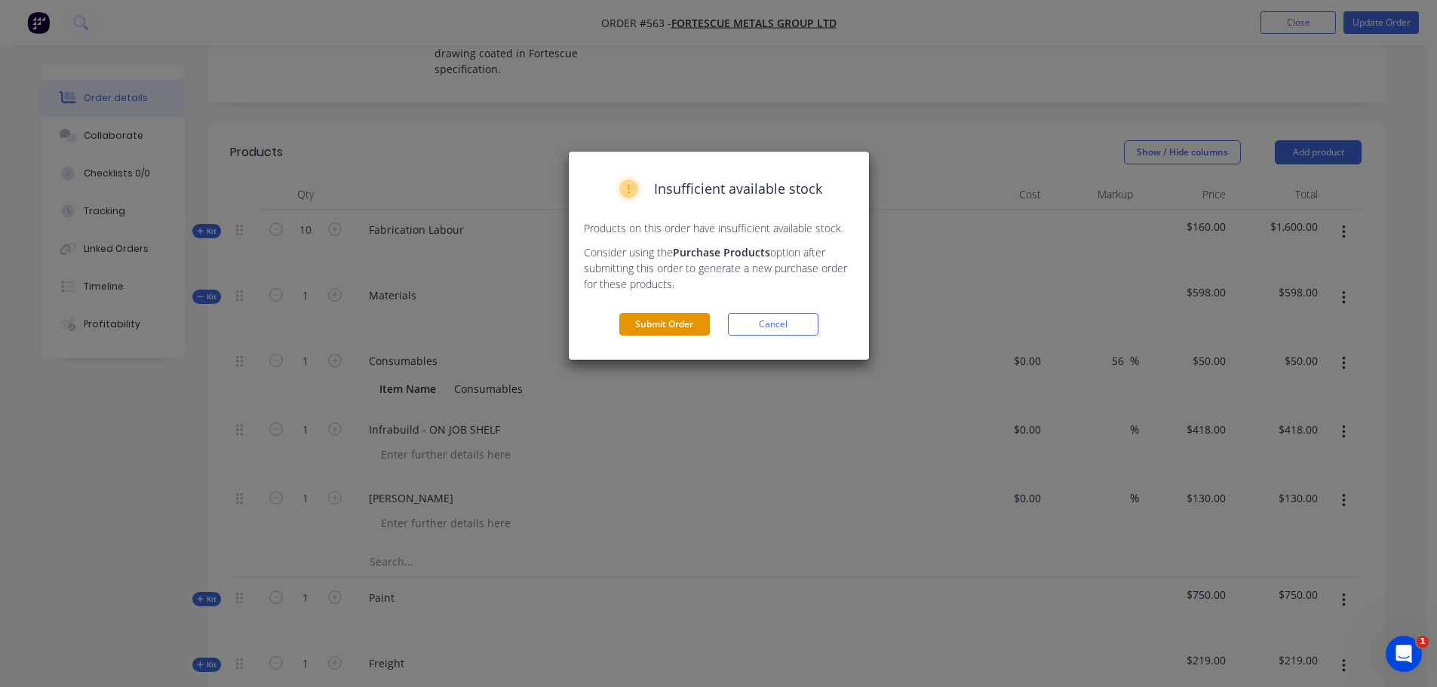
click at [682, 331] on button "Submit Order" at bounding box center [664, 324] width 91 height 23
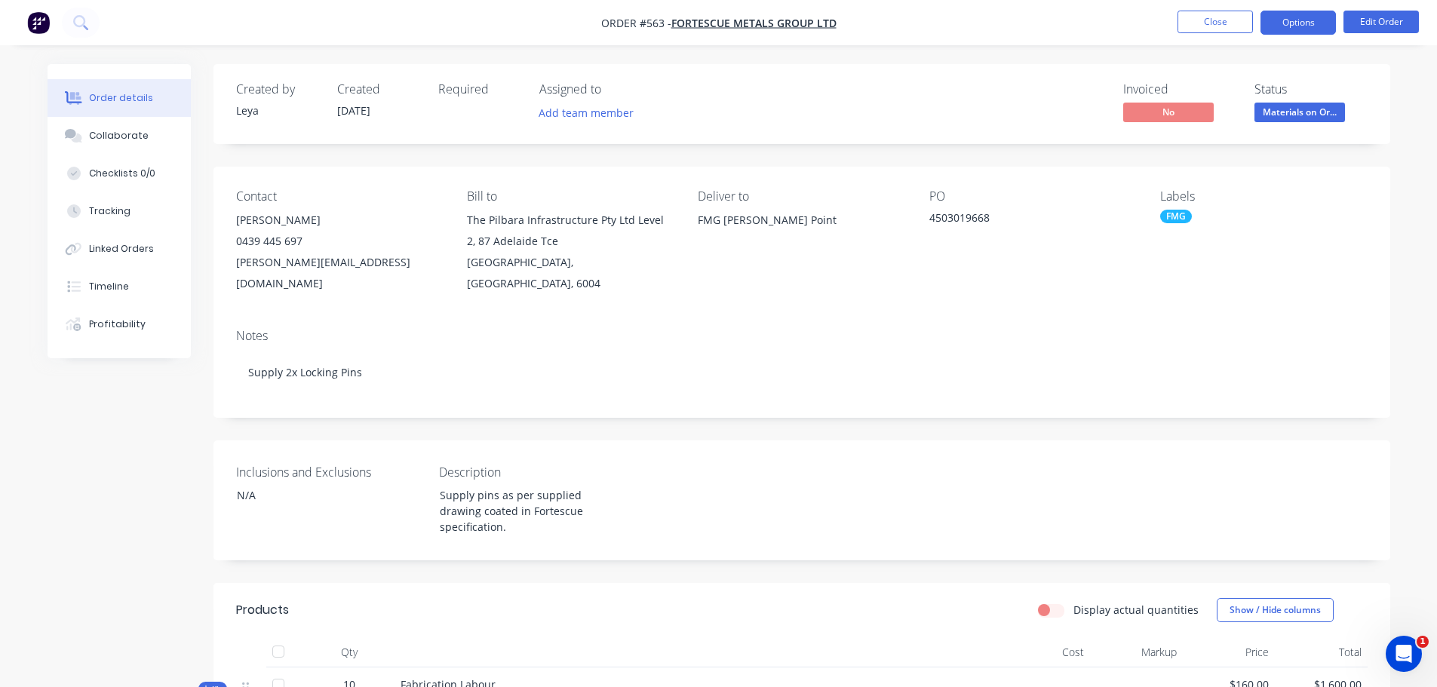
click at [1291, 11] on button "Options" at bounding box center [1298, 23] width 75 height 24
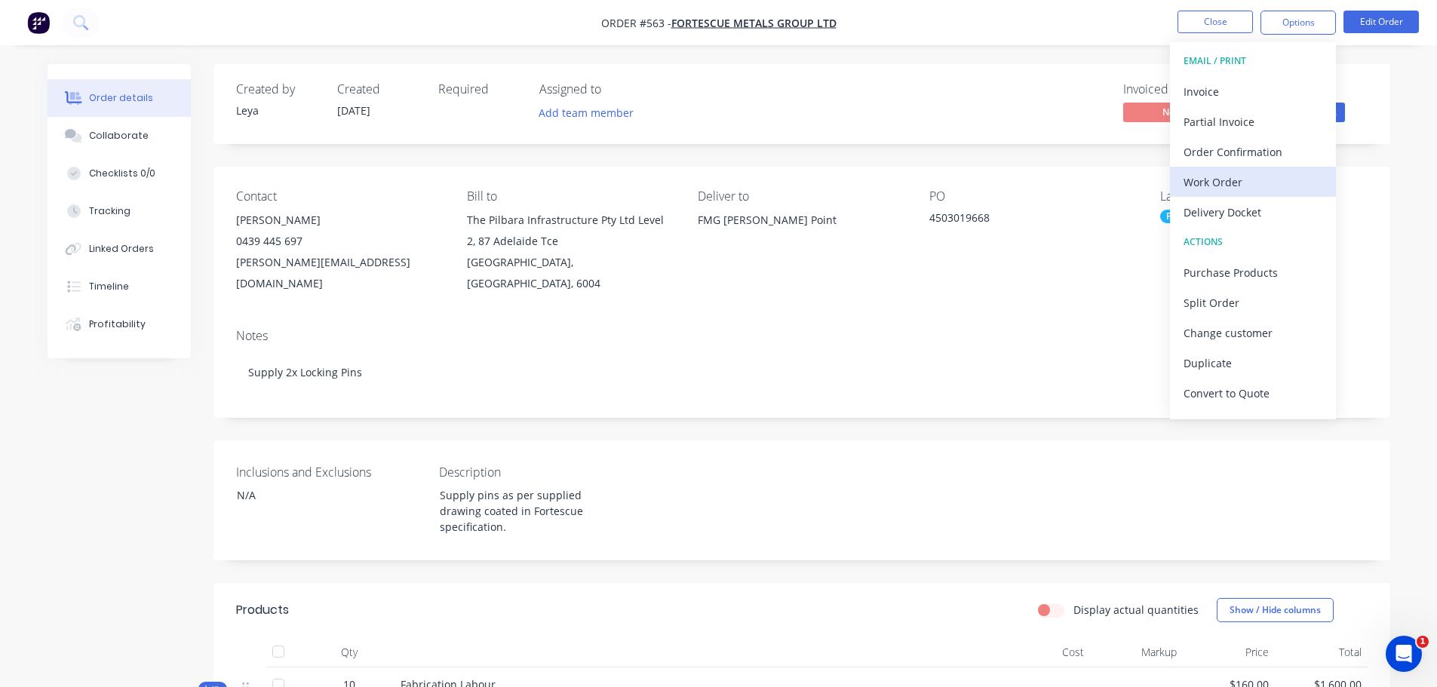
click at [1246, 174] on div "Work Order" at bounding box center [1253, 182] width 139 height 22
click at [1241, 178] on div "Custom" at bounding box center [1253, 182] width 139 height 22
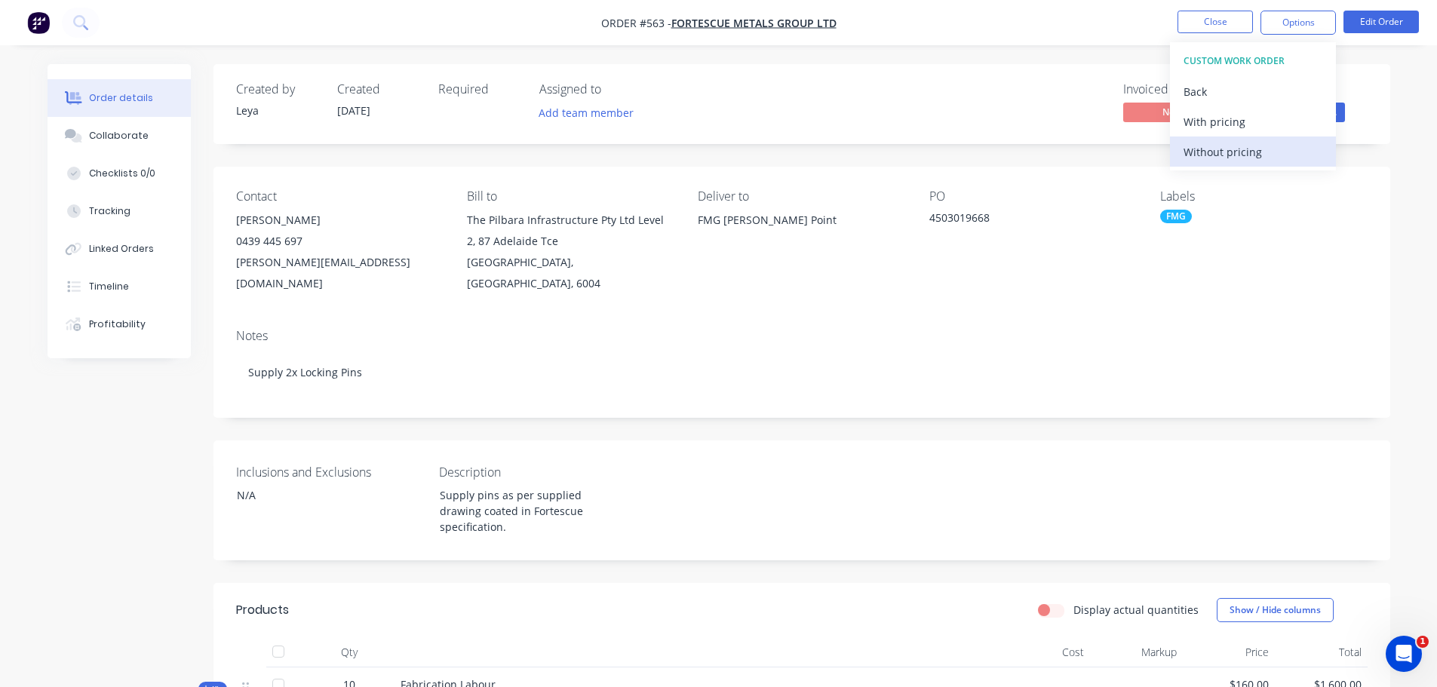
click at [1226, 152] on div "Without pricing" at bounding box center [1253, 152] width 139 height 22
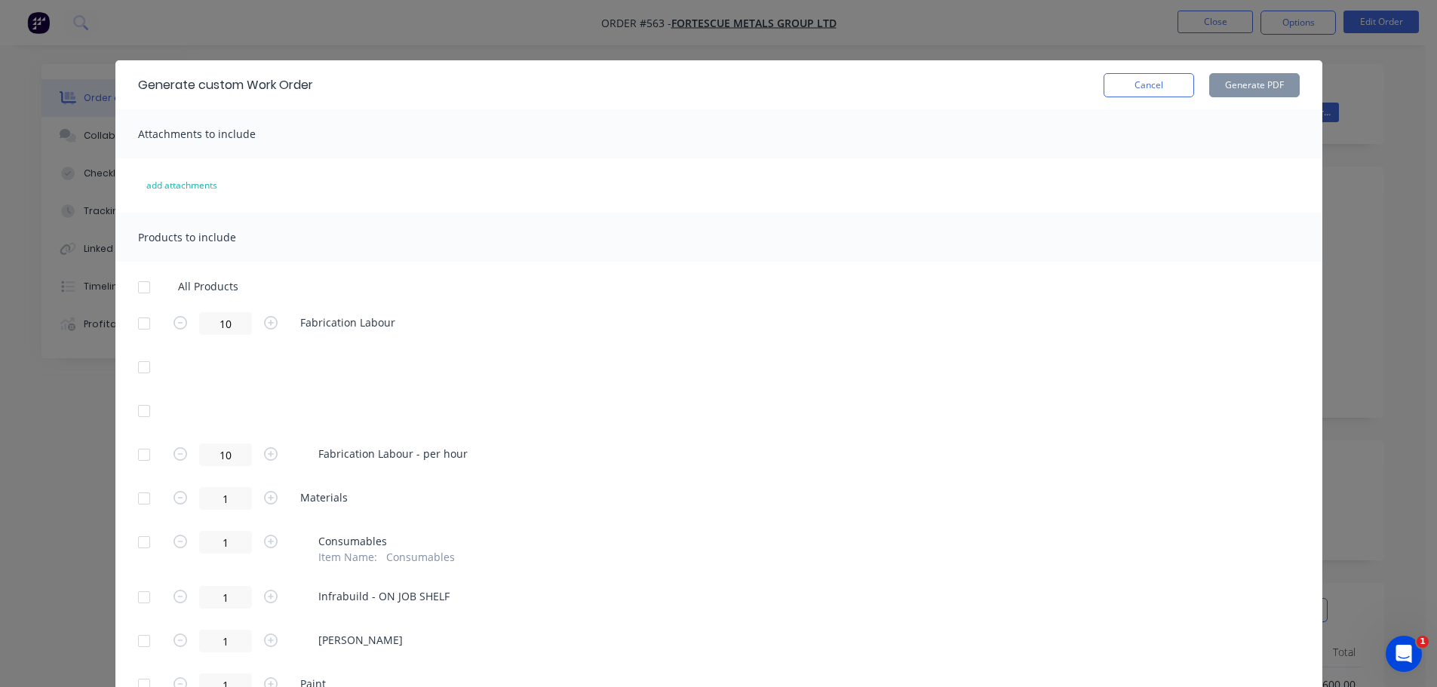
click at [142, 320] on div at bounding box center [144, 324] width 30 height 30
click at [141, 494] on div at bounding box center [144, 499] width 30 height 30
click at [1238, 83] on button "Generate PDF" at bounding box center [1254, 85] width 91 height 24
click at [1122, 84] on button "Cancel" at bounding box center [1149, 85] width 91 height 24
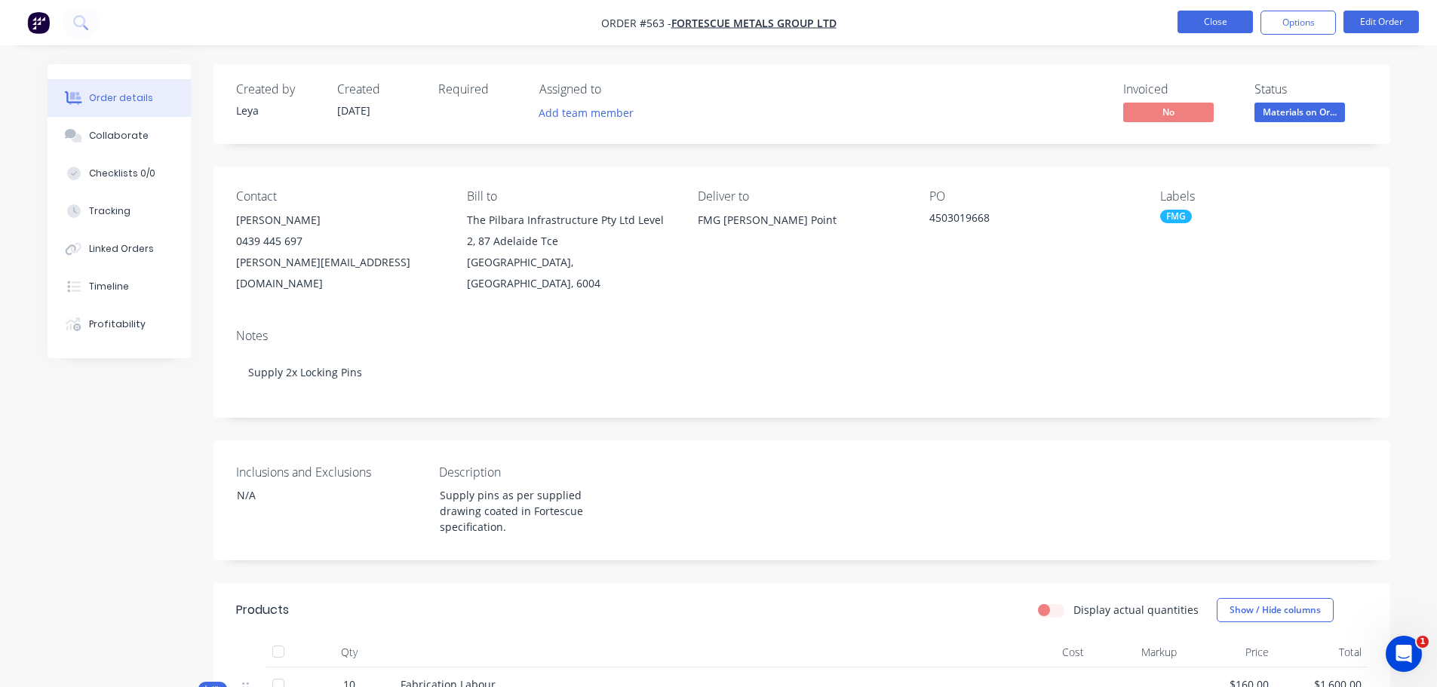
click at [1207, 17] on button "Close" at bounding box center [1215, 22] width 75 height 23
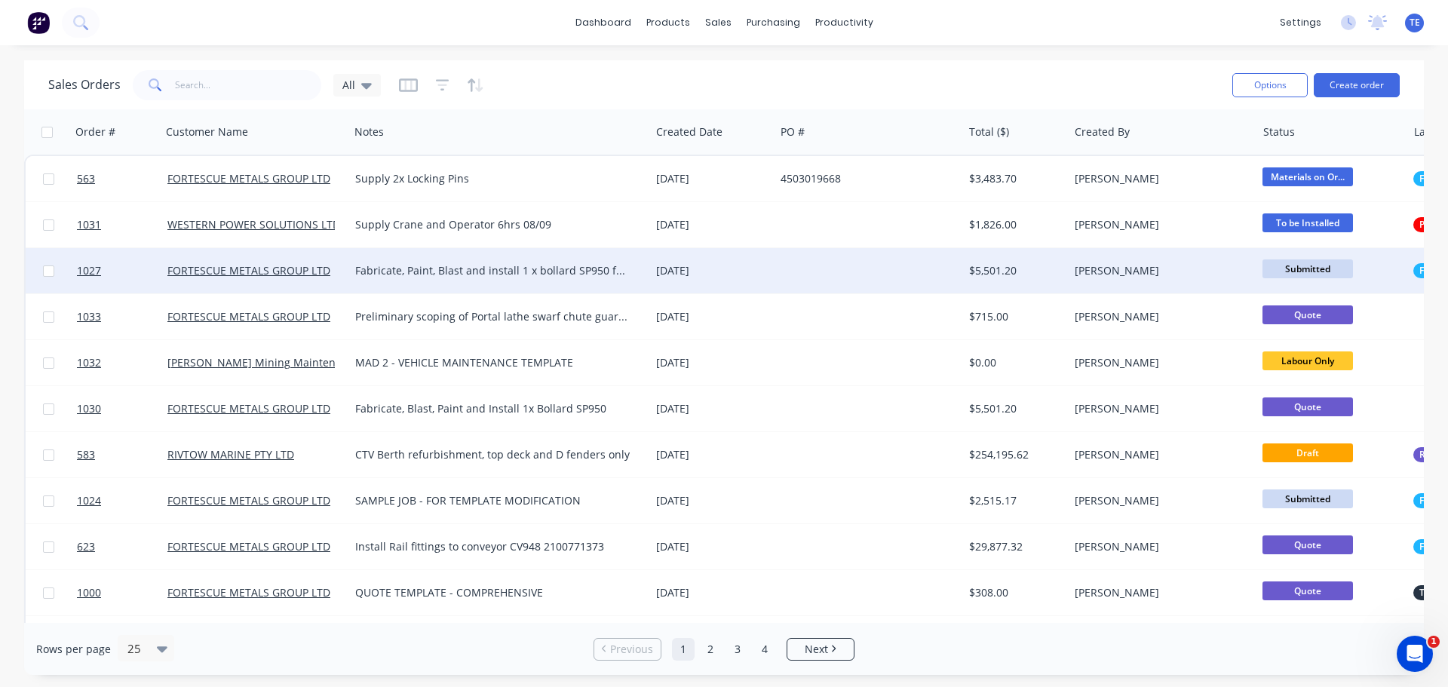
click at [795, 279] on div at bounding box center [869, 270] width 189 height 45
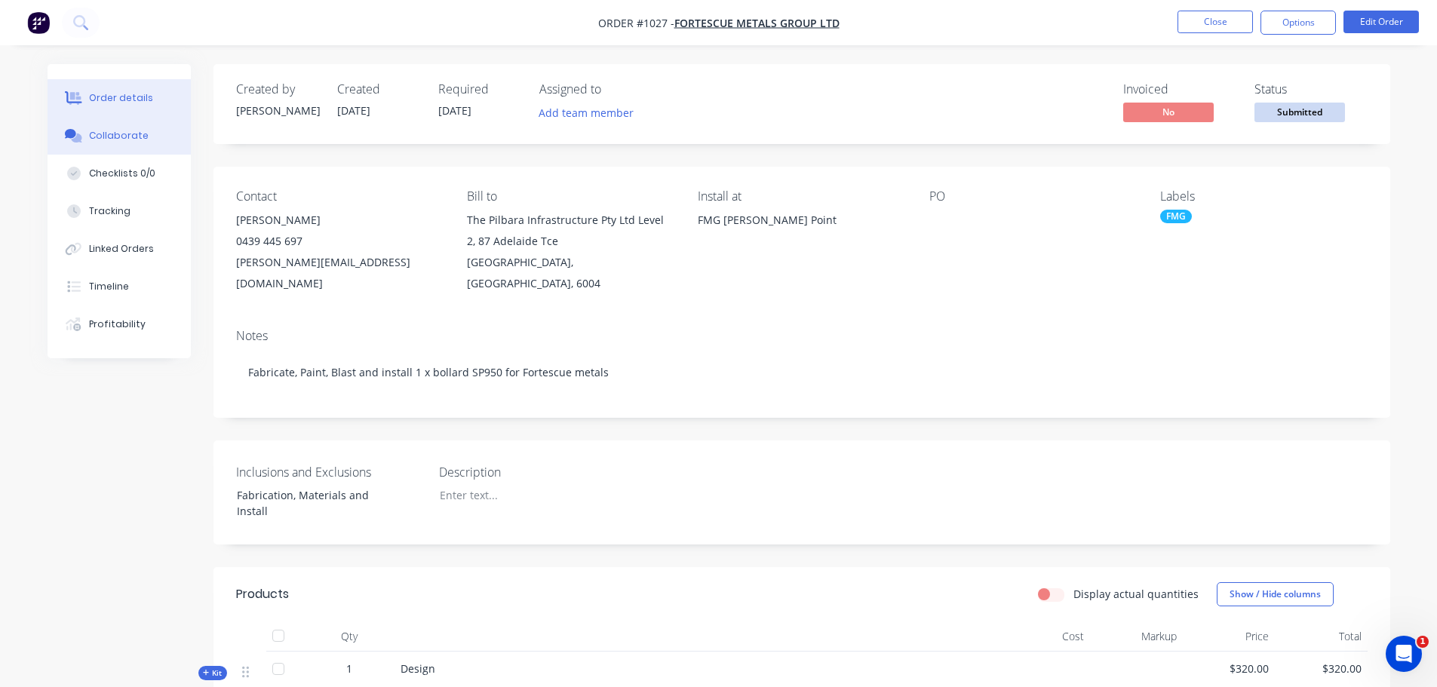
click at [121, 134] on div "Collaborate" at bounding box center [119, 136] width 60 height 14
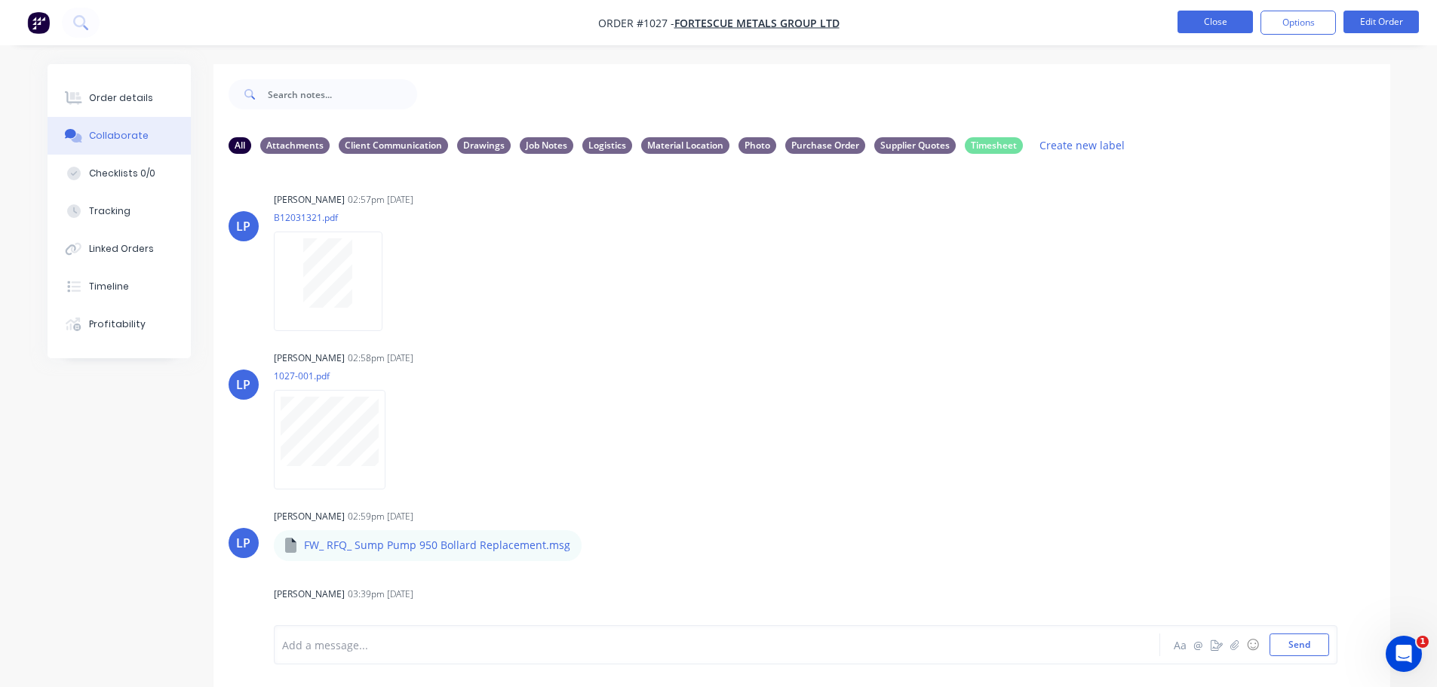
click at [1215, 32] on button "Close" at bounding box center [1215, 22] width 75 height 23
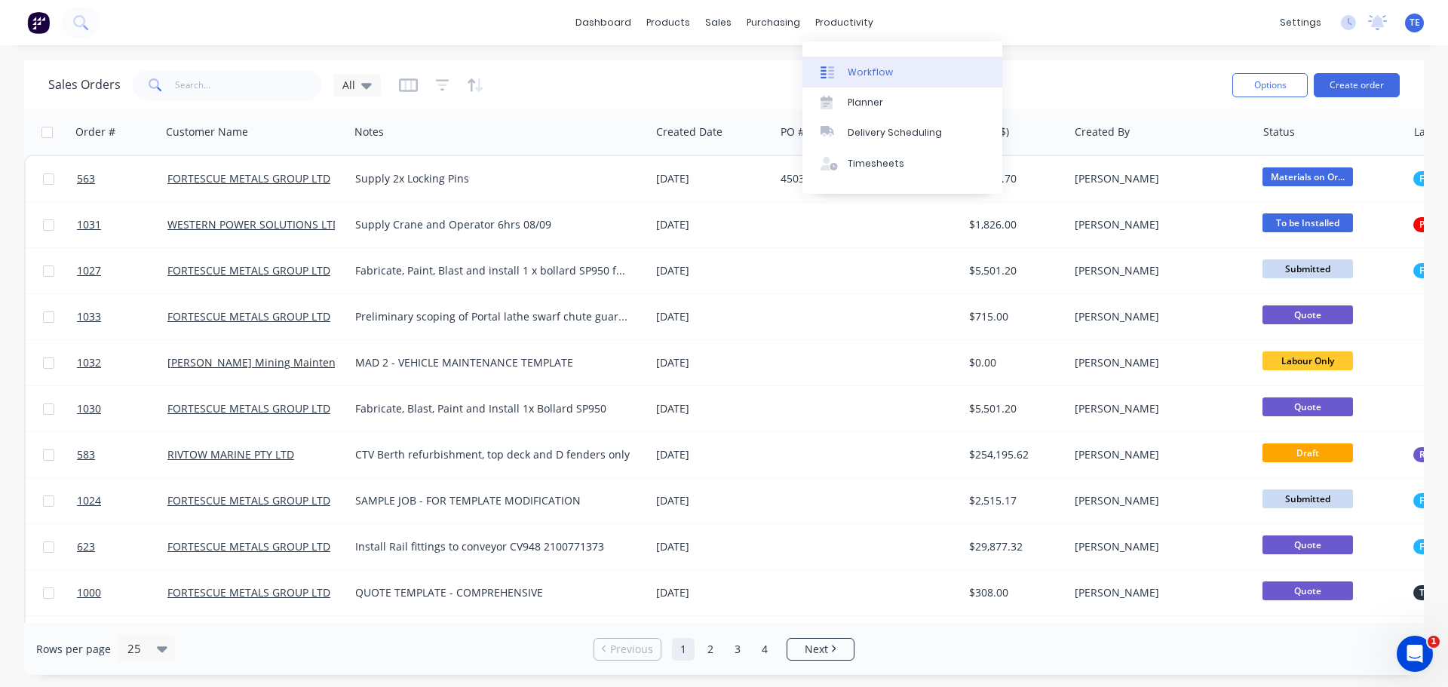
click at [868, 69] on div "Workflow" at bounding box center [870, 73] width 45 height 14
